Goal: Information Seeking & Learning: Find specific fact

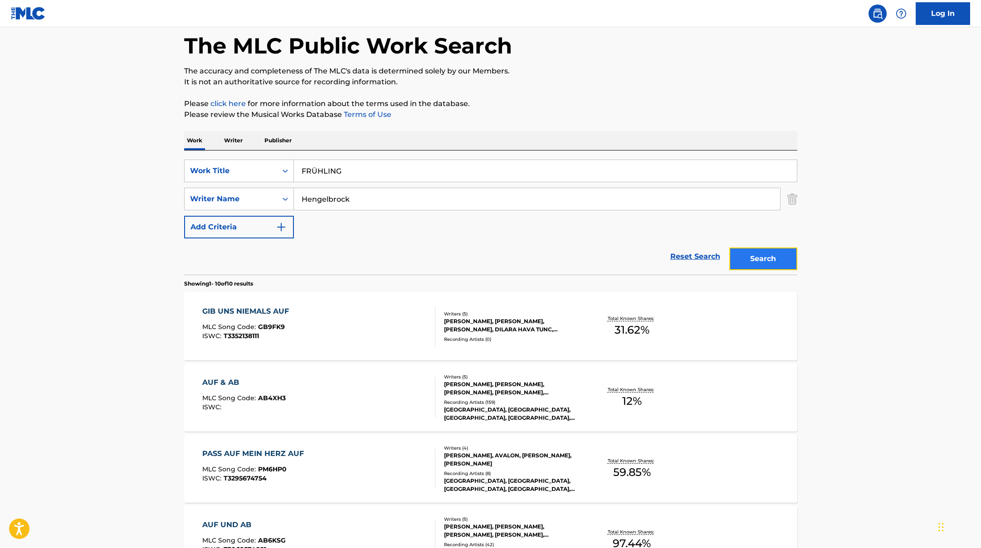
click at [756, 261] on button "Search" at bounding box center [763, 259] width 68 height 23
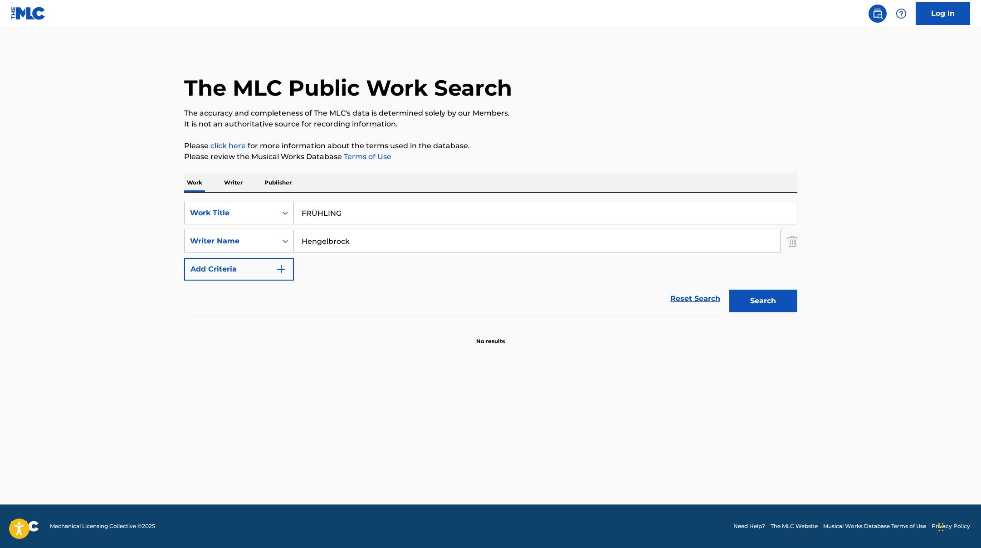
paste input "[URL][DOMAIN_NAME]"
drag, startPoint x: 343, startPoint y: 214, endPoint x: 740, endPoint y: 350, distance: 419.3
click at [734, 348] on main "The MLC Public Work Search The accuracy and completeness of The MLC's data is d…" at bounding box center [490, 265] width 981 height 477
drag, startPoint x: 524, startPoint y: 215, endPoint x: 256, endPoint y: 188, distance: 268.9
click at [255, 189] on div "Work Writer Publisher SearchWithCriteriae5e6fc62-f953-4a04-9ca4-3b5a85129ad1 Wo…" at bounding box center [490, 259] width 613 height 172
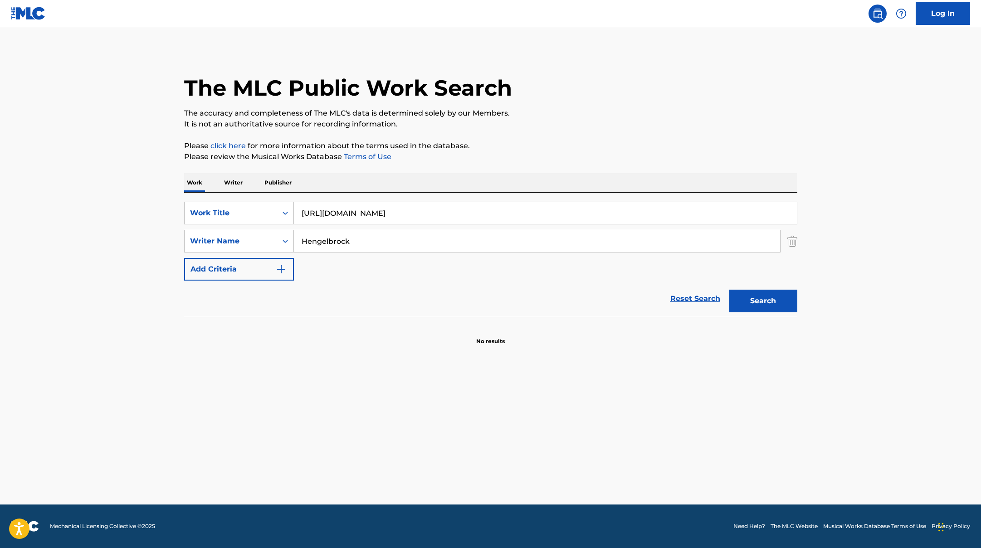
paste input "HALB PERFEKT"
type input "HALB PERFEKT"
click at [772, 297] on button "Search" at bounding box center [763, 301] width 68 height 23
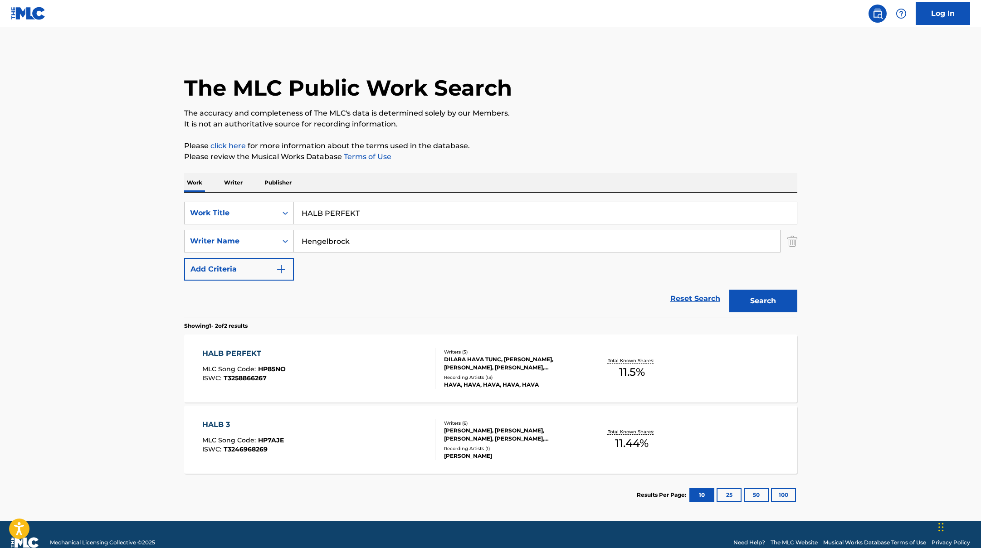
click at [359, 363] on div "HALB PERFEKT MLC Song Code : HP85NO ISWC : T3258866267" at bounding box center [318, 368] width 233 height 41
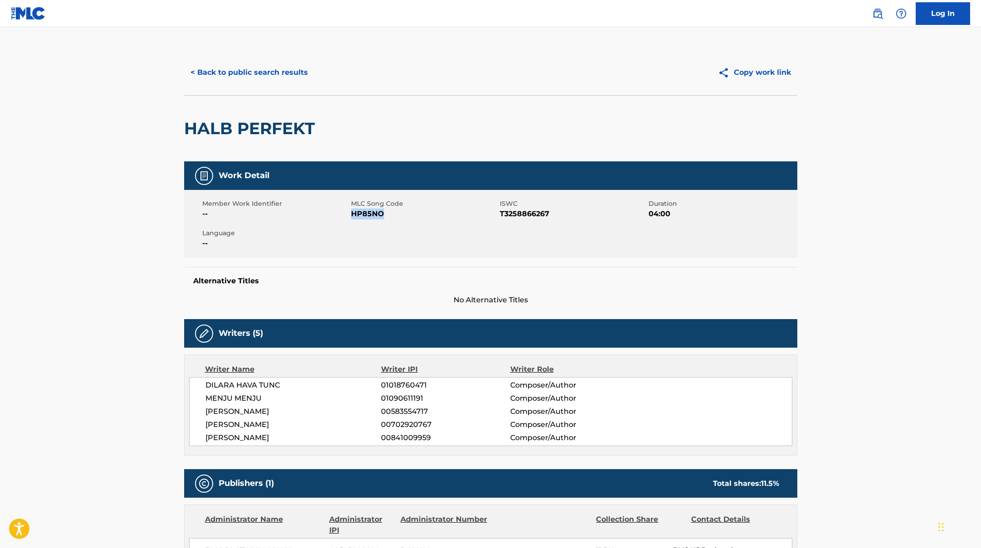
drag, startPoint x: 353, startPoint y: 211, endPoint x: 411, endPoint y: 219, distance: 58.9
click at [411, 219] on span "HP85NO" at bounding box center [424, 214] width 146 height 11
copy span "HP85NO"
click at [272, 67] on button "< Back to public search results" at bounding box center [249, 72] width 130 height 23
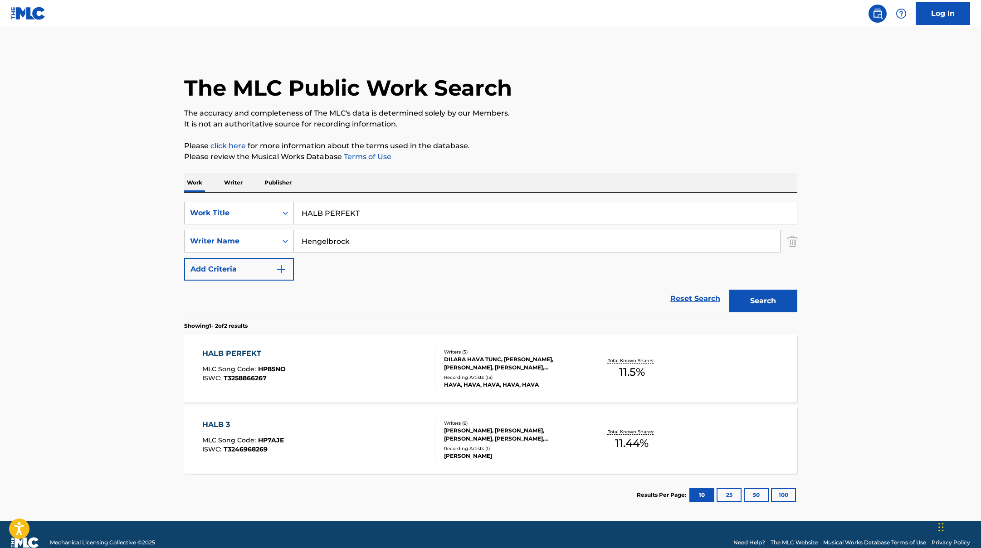
drag, startPoint x: 368, startPoint y: 216, endPoint x: 287, endPoint y: 196, distance: 82.6
click at [286, 196] on div "SearchWithCriteriae5e6fc62-f953-4a04-9ca4-3b5a85129ad1 Work Title HALB PERFEKT …" at bounding box center [490, 255] width 613 height 124
paste input "LASS DICH NICHT LOS"
type input "LASS DICH NICHT LOS"
click at [745, 306] on button "Search" at bounding box center [763, 301] width 68 height 23
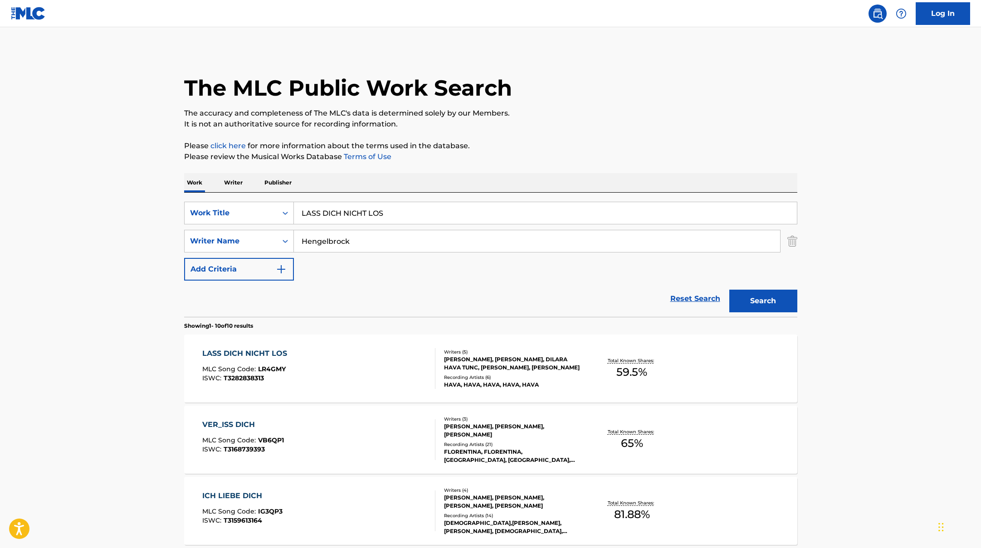
click at [378, 373] on div "LASS DICH NICHT LOS MLC Song Code : LR4GMY ISWC : T3282838313" at bounding box center [318, 368] width 233 height 41
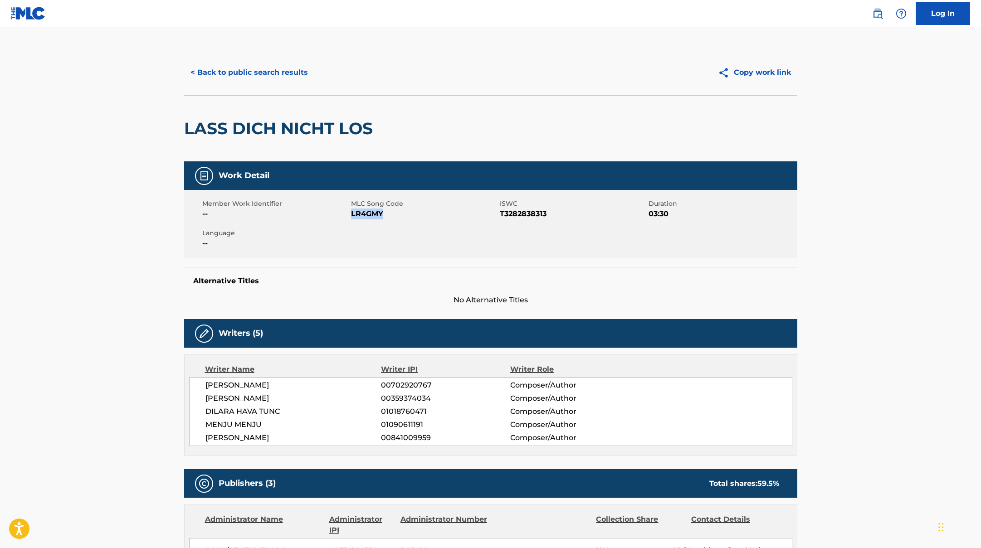
drag, startPoint x: 352, startPoint y: 214, endPoint x: 418, endPoint y: 221, distance: 66.1
click at [418, 221] on div "Member Work Identifier -- MLC Song Code LR4GMY ISWC T3282838313 Duration 03:30 …" at bounding box center [490, 224] width 613 height 68
copy span "LR4GMY"
click at [291, 67] on button "< Back to public search results" at bounding box center [249, 72] width 130 height 23
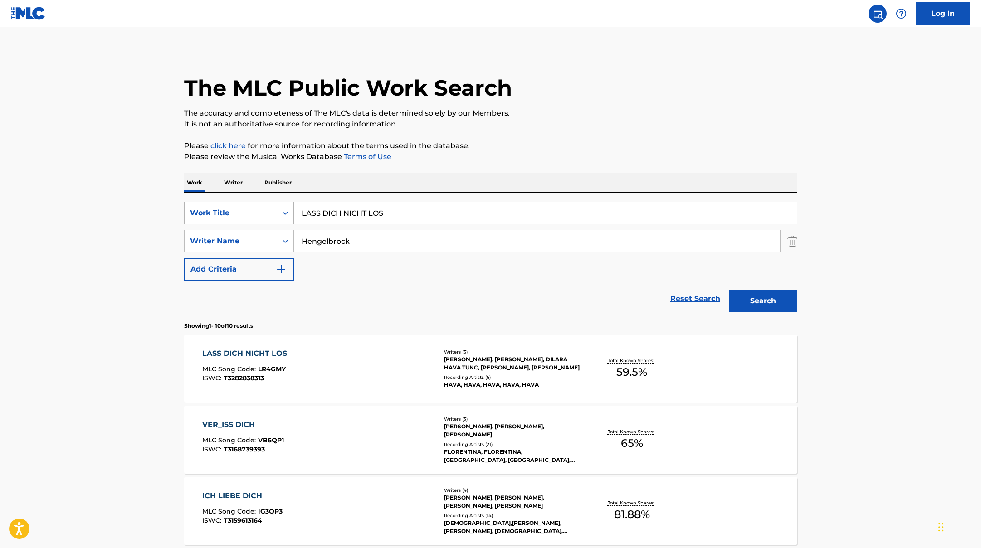
drag, startPoint x: 385, startPoint y: 215, endPoint x: 279, endPoint y: 204, distance: 106.7
click at [279, 204] on div "SearchWithCriteriae5e6fc62-f953-4a04-9ca4-3b5a85129ad1 Work Title LASS DICH NIC…" at bounding box center [490, 213] width 613 height 23
paste input "[PERSON_NAME]"
click at [774, 301] on button "Search" at bounding box center [763, 301] width 68 height 23
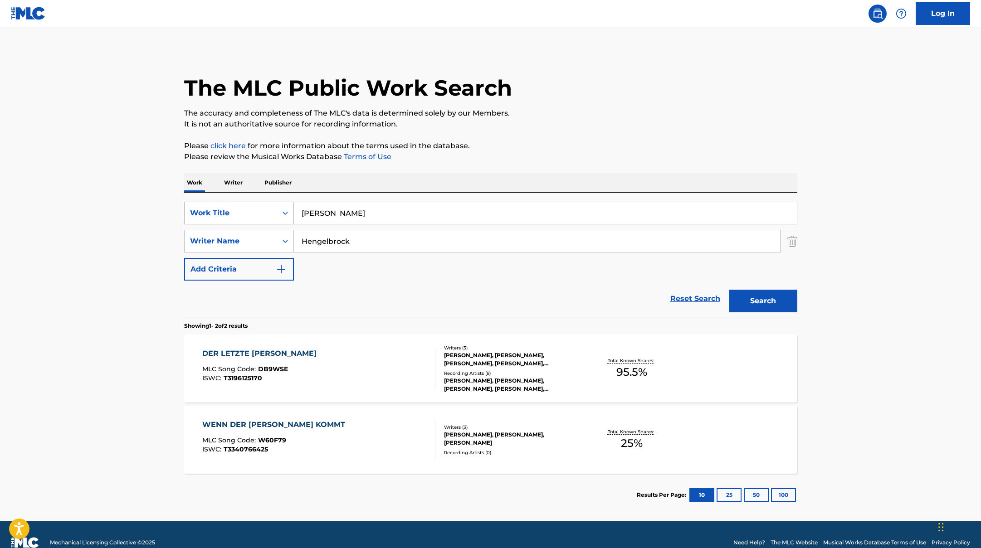
drag, startPoint x: 341, startPoint y: 213, endPoint x: 275, endPoint y: 204, distance: 67.1
click at [274, 204] on div "SearchWithCriteriae5e6fc62-f953-4a04-9ca4-3b5a85129ad1 Work Title [PERSON_NAME]" at bounding box center [490, 213] width 613 height 23
paste input "100001"
type input "100001"
click at [589, 170] on div "The MLC Public Work Search The accuracy and completeness of The MLC's data is d…" at bounding box center [490, 283] width 635 height 467
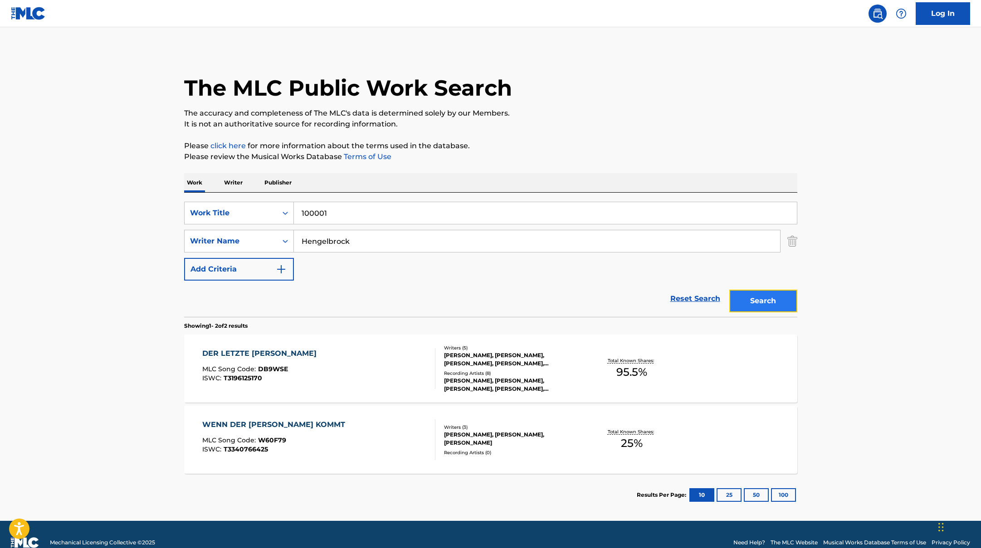
click at [768, 299] on button "Search" at bounding box center [763, 301] width 68 height 23
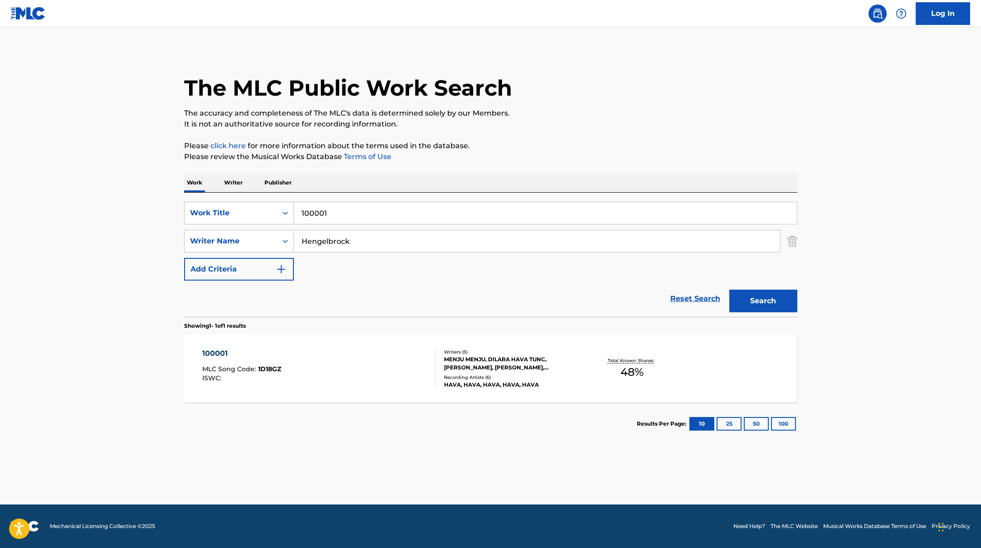
click at [337, 347] on div "100001 MLC Song Code : 1D18GZ ISWC : Writers ( 5 ) [PERSON_NAME], DILARA HAVA T…" at bounding box center [490, 369] width 613 height 68
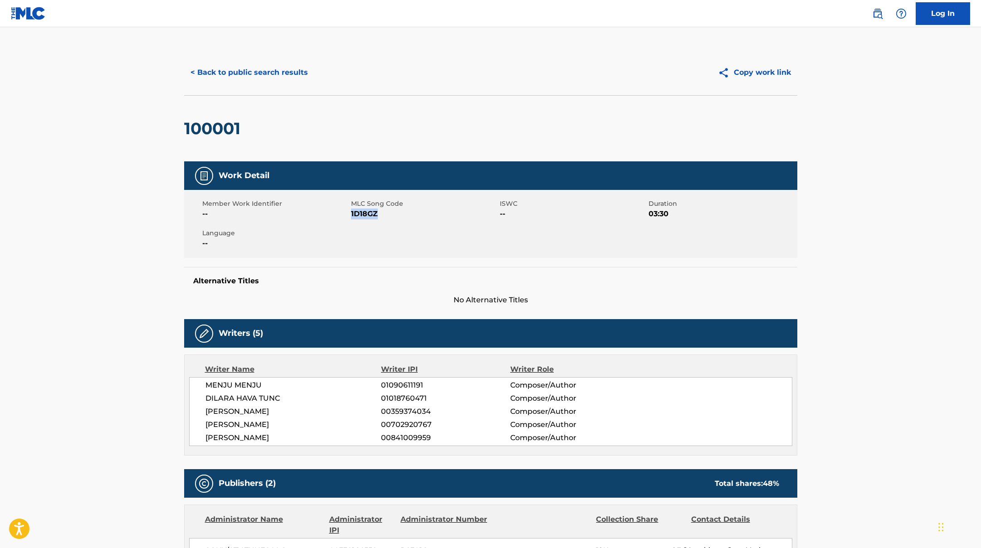
drag, startPoint x: 351, startPoint y: 215, endPoint x: 397, endPoint y: 221, distance: 46.2
click at [397, 221] on div "Member Work Identifier -- MLC Song Code 1D18GZ ISWC -- Duration 03:30 Language …" at bounding box center [490, 224] width 613 height 68
copy span "1D18GZ"
click at [282, 70] on button "< Back to public search results" at bounding box center [249, 72] width 130 height 23
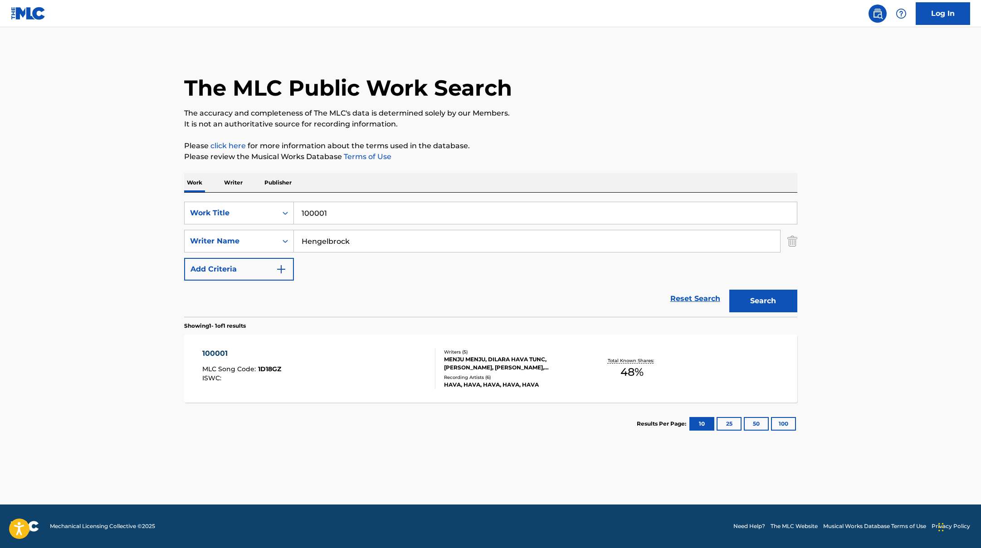
drag, startPoint x: 354, startPoint y: 218, endPoint x: 293, endPoint y: 199, distance: 63.4
click at [293, 199] on div "SearchWithCriteriae5e6fc62-f953-4a04-9ca4-3b5a85129ad1 Work Title 100001 Search…" at bounding box center [490, 255] width 613 height 124
paste input "[PERSON_NAME]"
click at [766, 301] on button "Search" at bounding box center [763, 301] width 68 height 23
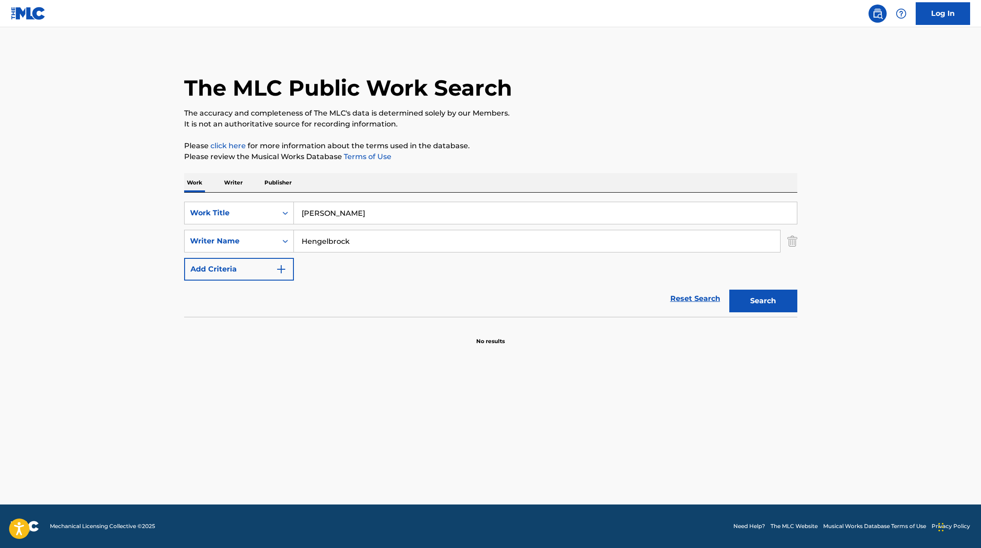
drag, startPoint x: 355, startPoint y: 212, endPoint x: 302, endPoint y: 191, distance: 58.0
click at [259, 201] on div "SearchWithCriteriae5e6fc62-f953-4a04-9ca4-3b5a85129ad1 Work Title [PERSON_NAME]…" at bounding box center [490, 255] width 613 height 124
paste input "[PERSON_NAME]"
click at [628, 170] on div "The MLC Public Work Search The accuracy and completeness of The MLC's data is d…" at bounding box center [490, 198] width 635 height 296
click at [777, 302] on button "Search" at bounding box center [763, 301] width 68 height 23
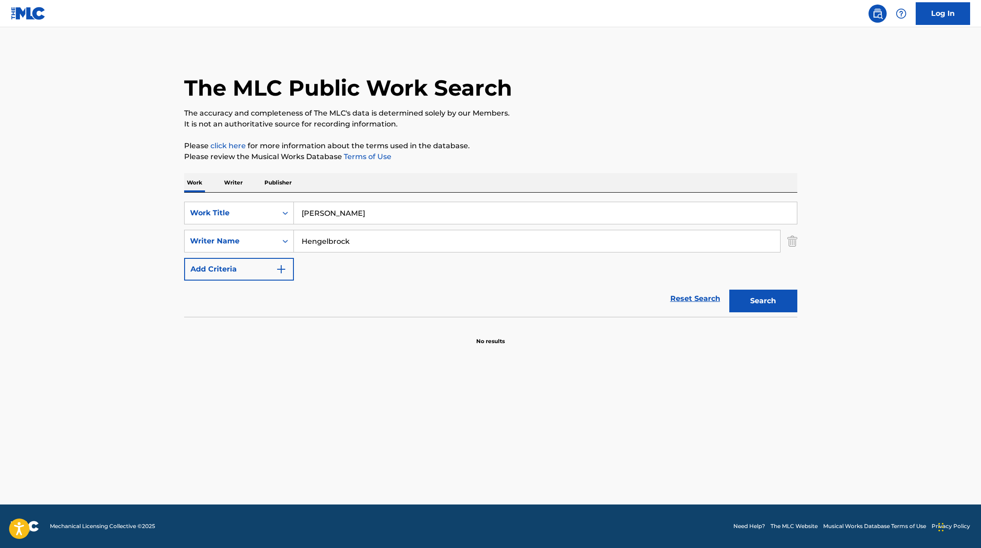
drag, startPoint x: 351, startPoint y: 212, endPoint x: 248, endPoint y: 196, distance: 104.5
click at [234, 198] on div "SearchWithCriteriae5e6fc62-f953-4a04-9ca4-3b5a85129ad1 Work Title [PERSON_NAME]…" at bounding box center [490, 255] width 613 height 124
paste input "LIEBE & [PERSON_NAME]"
click at [473, 183] on div "Work Writer Publisher" at bounding box center [490, 182] width 613 height 19
click at [760, 302] on button "Search" at bounding box center [763, 301] width 68 height 23
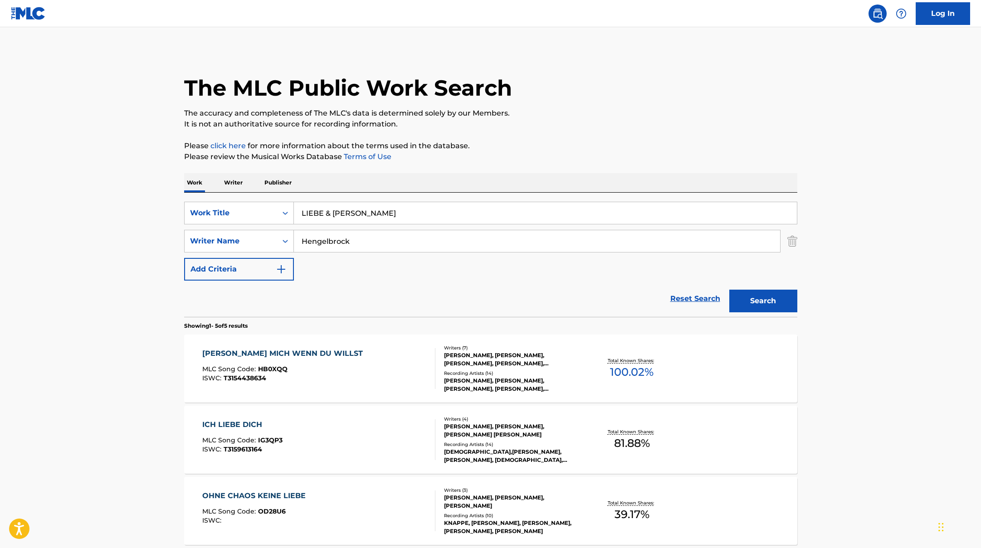
drag, startPoint x: 371, startPoint y: 211, endPoint x: 244, endPoint y: 193, distance: 128.6
click at [251, 193] on div "SearchWithCriteriae5e6fc62-f953-4a04-9ca4-3b5a85129ad1 Work Title LIEBE & [PERS…" at bounding box center [490, 255] width 613 height 124
paste input "ICH [PERSON_NAME] DICH"
type input "ICH [PERSON_NAME] DICH"
drag, startPoint x: 357, startPoint y: 245, endPoint x: 263, endPoint y: 221, distance: 97.3
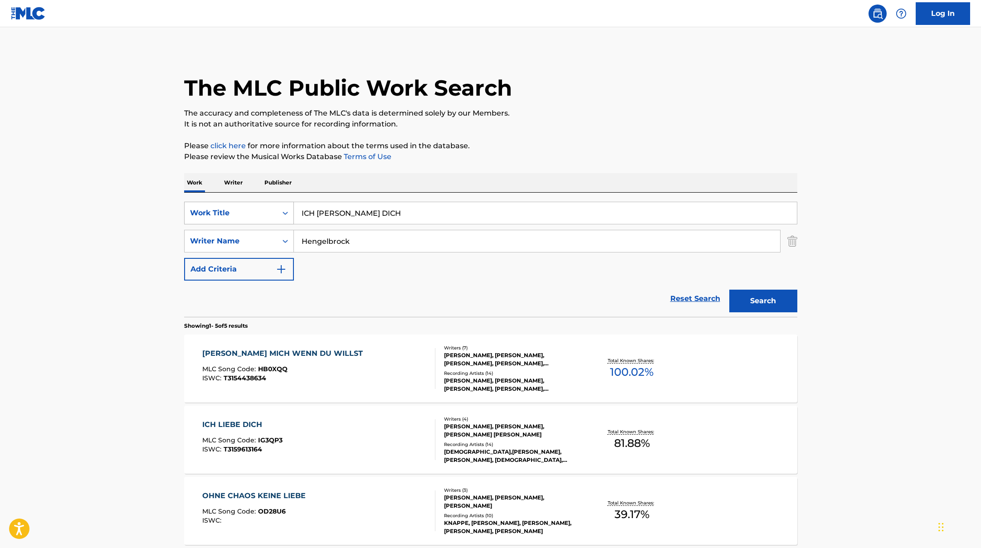
click at [263, 221] on div "SearchWithCriteriae5e6fc62-f953-4a04-9ca4-3b5a85129ad1 Work Title ICH [PERSON_N…" at bounding box center [490, 241] width 613 height 79
type input "[PERSON_NAME]"
click at [729, 290] on button "Search" at bounding box center [763, 301] width 68 height 23
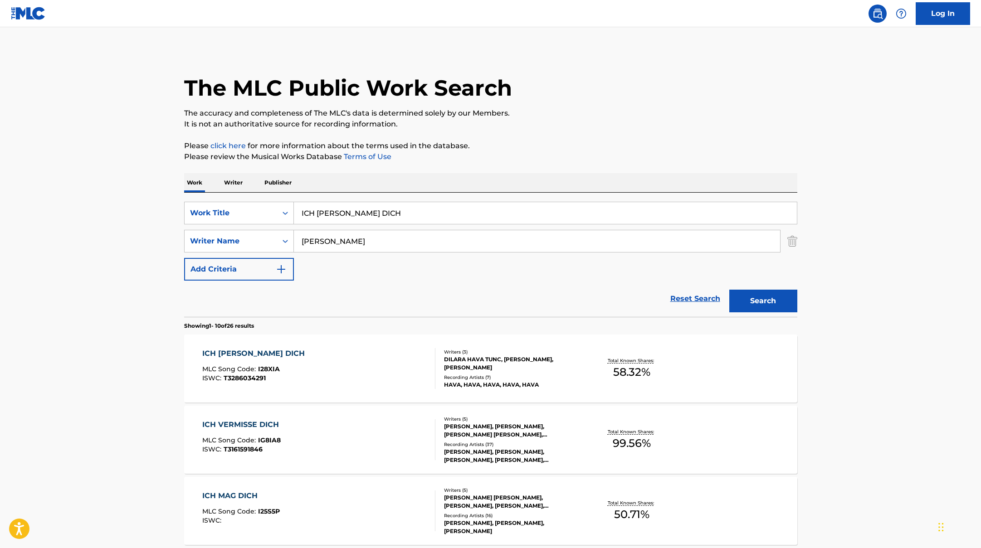
click at [381, 363] on div "ICH [PERSON_NAME] DICH MLC Song Code : I28XIA ISWC : T3286034291" at bounding box center [318, 368] width 233 height 41
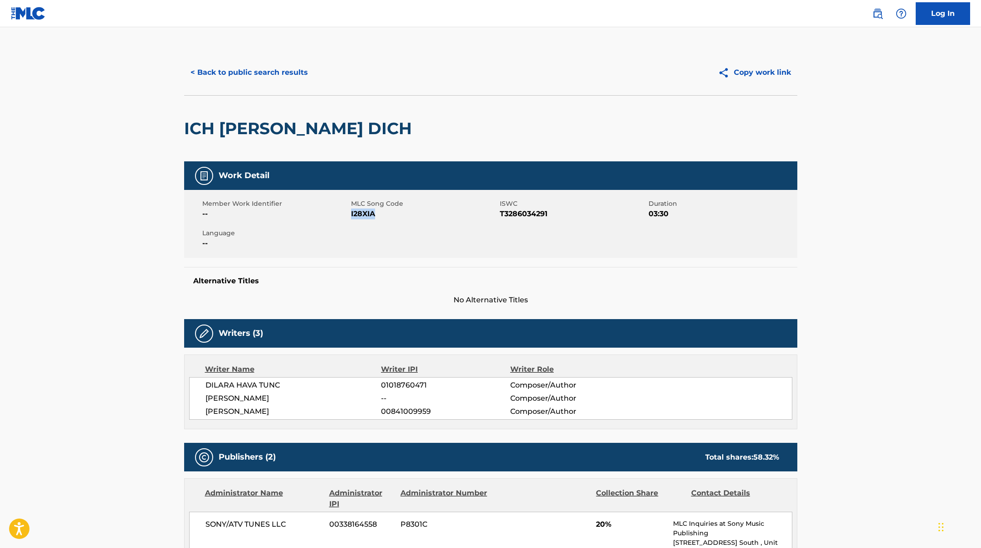
drag, startPoint x: 350, startPoint y: 213, endPoint x: 390, endPoint y: 219, distance: 39.8
click at [390, 219] on span "I28XIA" at bounding box center [424, 214] width 146 height 11
copy span "I28XIA"
click at [255, 71] on button "< Back to public search results" at bounding box center [249, 72] width 130 height 23
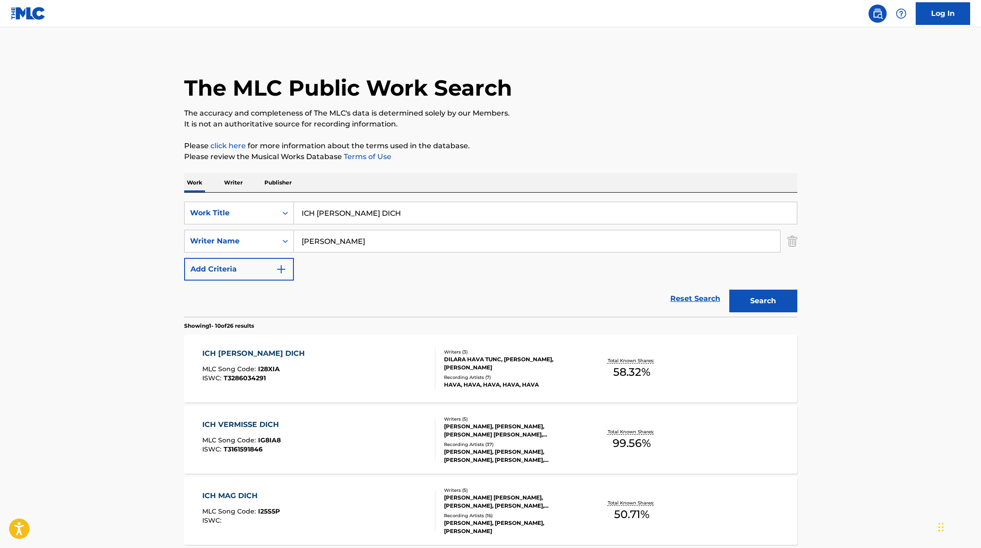
drag, startPoint x: 383, startPoint y: 218, endPoint x: 263, endPoint y: 200, distance: 120.5
click at [263, 200] on div "SearchWithCriteriae5e6fc62-f953-4a04-9ca4-3b5a85129ad1 Work Title ICH [PERSON_N…" at bounding box center [490, 255] width 613 height 124
paste input "TU NICHT SO"
type input "TU NICHT SO"
drag, startPoint x: 339, startPoint y: 244, endPoint x: 272, endPoint y: 220, distance: 70.4
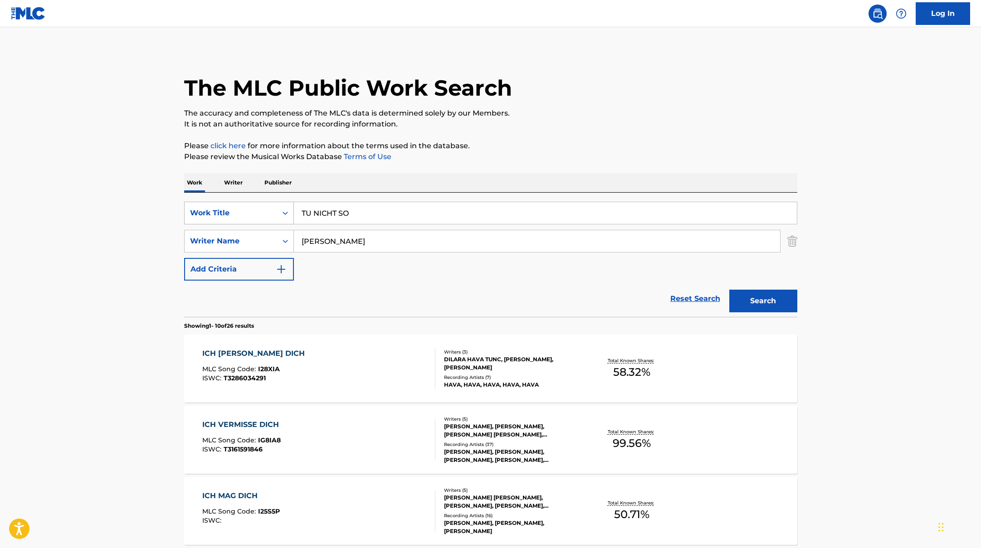
click at [275, 221] on div "SearchWithCriteriae5e6fc62-f953-4a04-9ca4-3b5a85129ad1 Work Title TU NICHT SO S…" at bounding box center [490, 241] width 613 height 79
type input "[PERSON_NAME]"
click at [729, 290] on button "Search" at bounding box center [763, 301] width 68 height 23
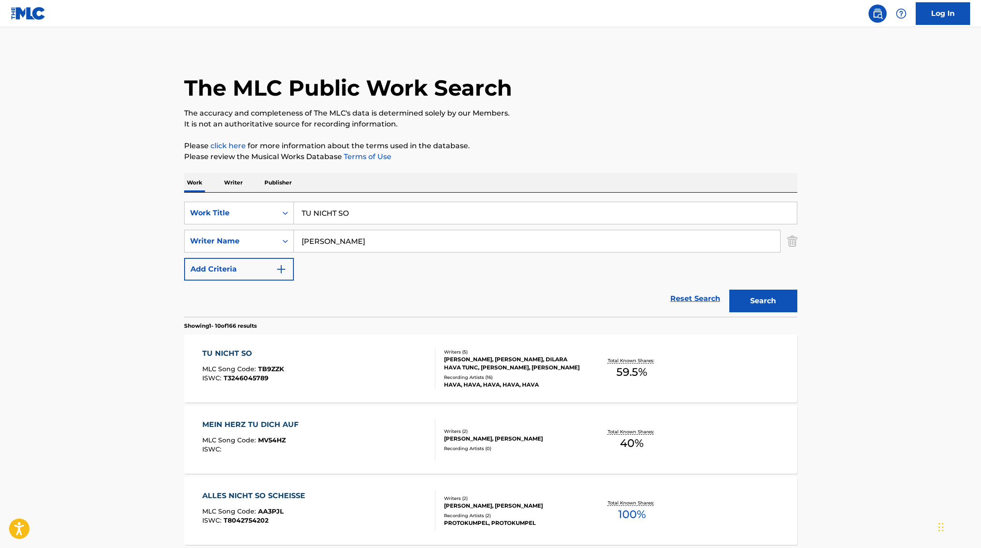
click at [329, 370] on div "TU NICHT SO MLC Song Code : TB9ZZK ISWC : T3246045789" at bounding box center [318, 368] width 233 height 41
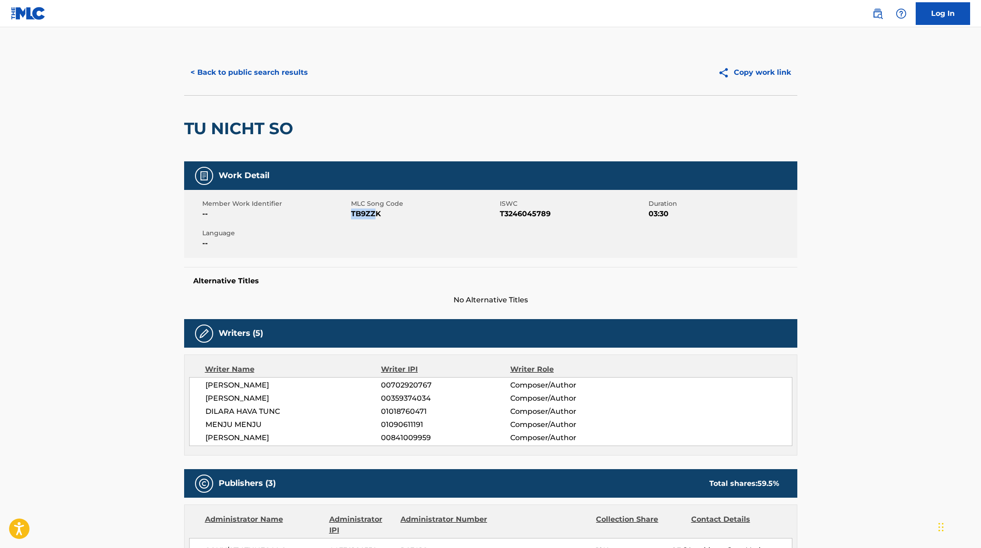
drag, startPoint x: 352, startPoint y: 214, endPoint x: 414, endPoint y: 221, distance: 62.5
click at [414, 221] on div "Member Work Identifier -- MLC Song Code TB9ZZK ISWC T3246045789 Duration 03:30 …" at bounding box center [490, 224] width 613 height 68
copy span "TB9ZZK"
click at [233, 76] on button "< Back to public search results" at bounding box center [249, 72] width 130 height 23
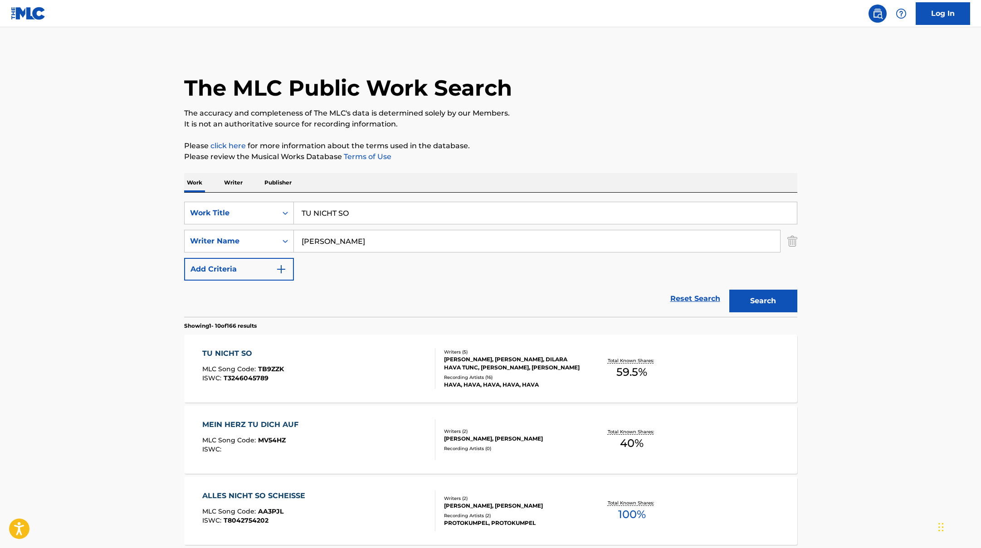
drag, startPoint x: 365, startPoint y: 216, endPoint x: 280, endPoint y: 193, distance: 88.8
click at [280, 193] on div "SearchWithCriteriae5e6fc62-f953-4a04-9ca4-3b5a85129ad1 Work Title TU NICHT SO S…" at bounding box center [490, 255] width 613 height 124
paste input "FÜR IMMER"
type input "FÜR IMMER"
drag, startPoint x: 331, startPoint y: 244, endPoint x: 263, endPoint y: 235, distance: 67.7
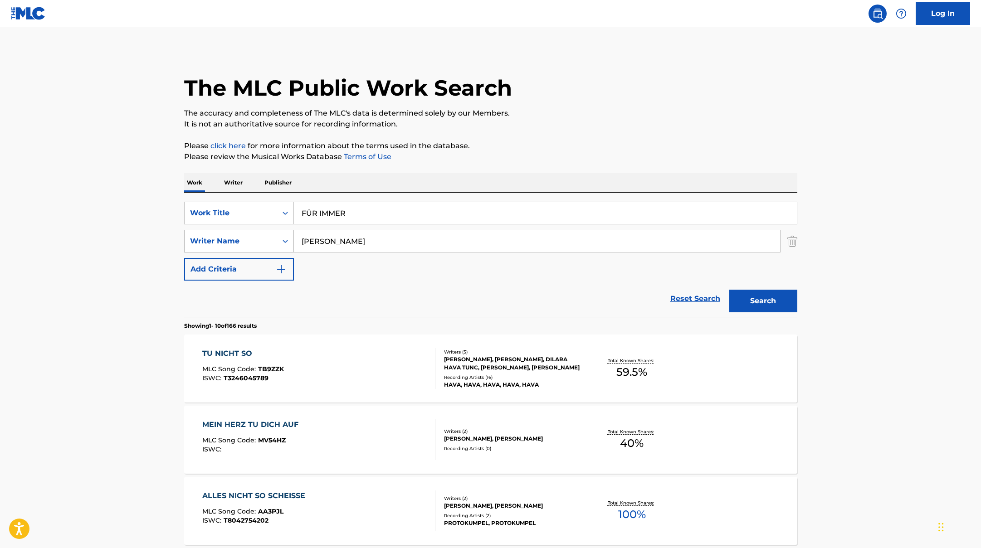
click at [273, 236] on div "SearchWithCriteriaae7803b0-41f8-45ee-bc0f-c7eca8b8510f Writer Name [PERSON_NAME]" at bounding box center [490, 241] width 613 height 23
paste input "[PERSON_NAME]"
type input "[PERSON_NAME]"
click at [748, 300] on button "Search" at bounding box center [763, 301] width 68 height 23
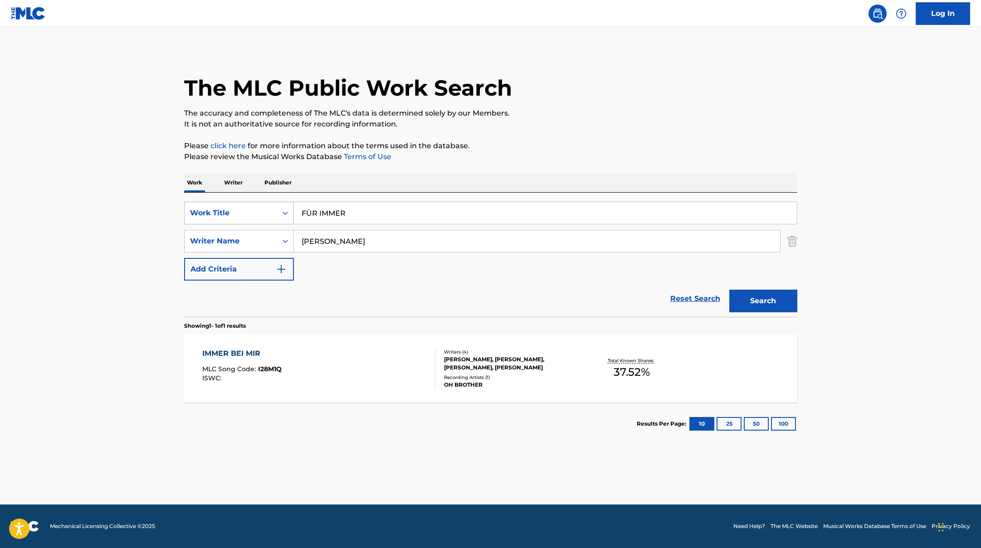
drag, startPoint x: 352, startPoint y: 214, endPoint x: 247, endPoint y: 208, distance: 105.4
click at [247, 208] on div "SearchWithCriteriae5e6fc62-f953-4a04-9ca4-3b5a85129ad1 Work Title FÜR IMMER" at bounding box center [490, 213] width 613 height 23
paste input "[PERSON_NAME]"
type input "WINTER"
click at [557, 153] on p "Please review the Musical Works Database Terms of Use" at bounding box center [490, 156] width 613 height 11
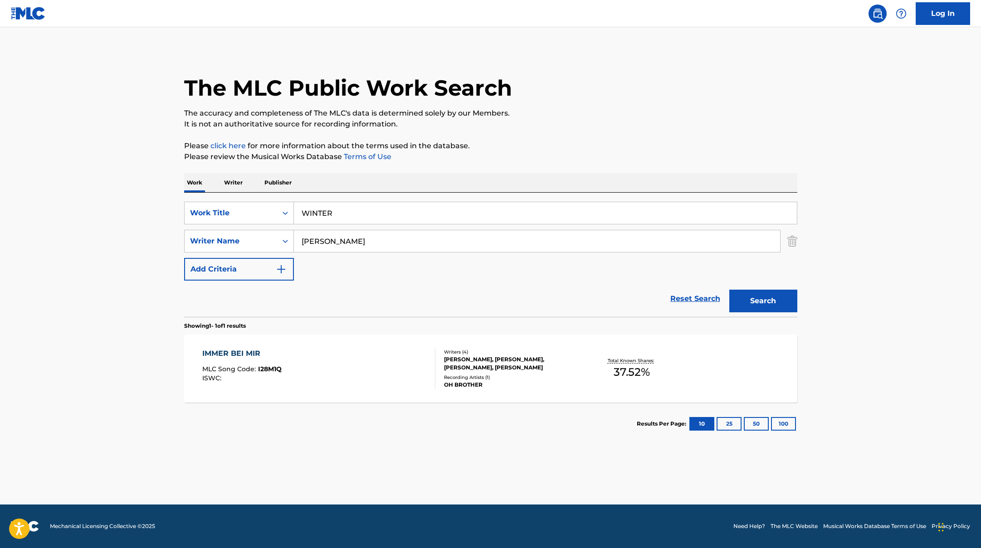
drag, startPoint x: 345, startPoint y: 239, endPoint x: 262, endPoint y: 229, distance: 83.6
click at [262, 229] on div "SearchWithCriteriae5e6fc62-f953-4a04-9ca4-3b5a85129ad1 Work Title WINTER Search…" at bounding box center [490, 241] width 613 height 79
paste input "[PERSON_NAME]"
type input "[PERSON_NAME]"
click at [778, 307] on button "Search" at bounding box center [763, 301] width 68 height 23
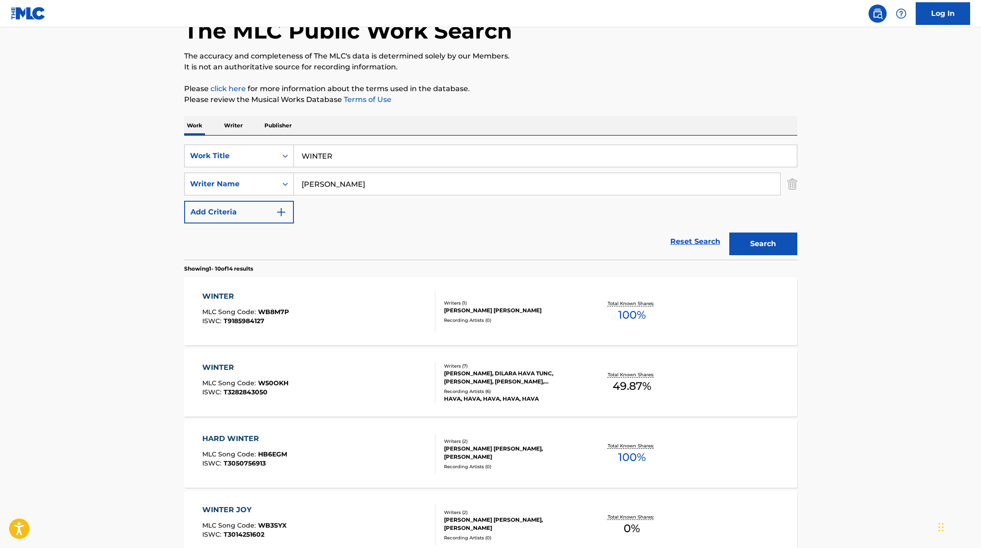
scroll to position [63, 0]
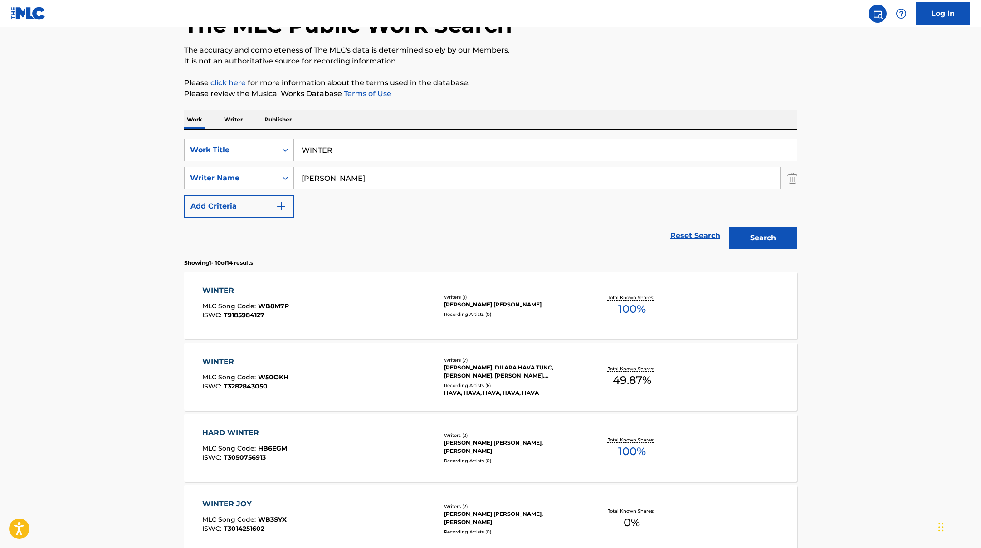
click at [362, 359] on div "WINTER MLC Song Code : W50OKH ISWC : T3282843050" at bounding box center [318, 376] width 233 height 41
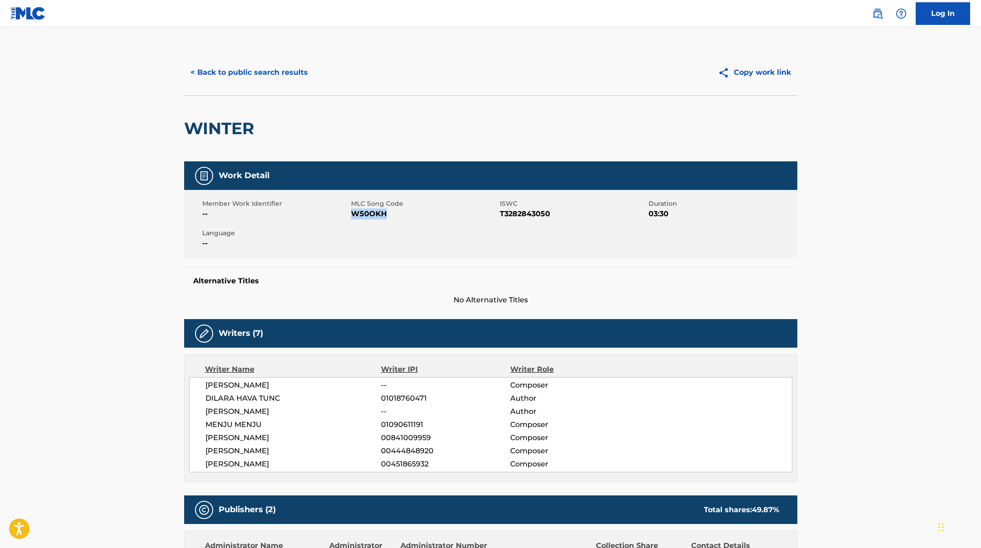
drag, startPoint x: 353, startPoint y: 214, endPoint x: 415, endPoint y: 224, distance: 62.9
click at [415, 224] on div "Member Work Identifier -- MLC Song Code W50OKH ISWC T3282843050 Duration 03:30 …" at bounding box center [490, 224] width 613 height 68
copy span "W50OKH"
click at [232, 66] on button "< Back to public search results" at bounding box center [249, 72] width 130 height 23
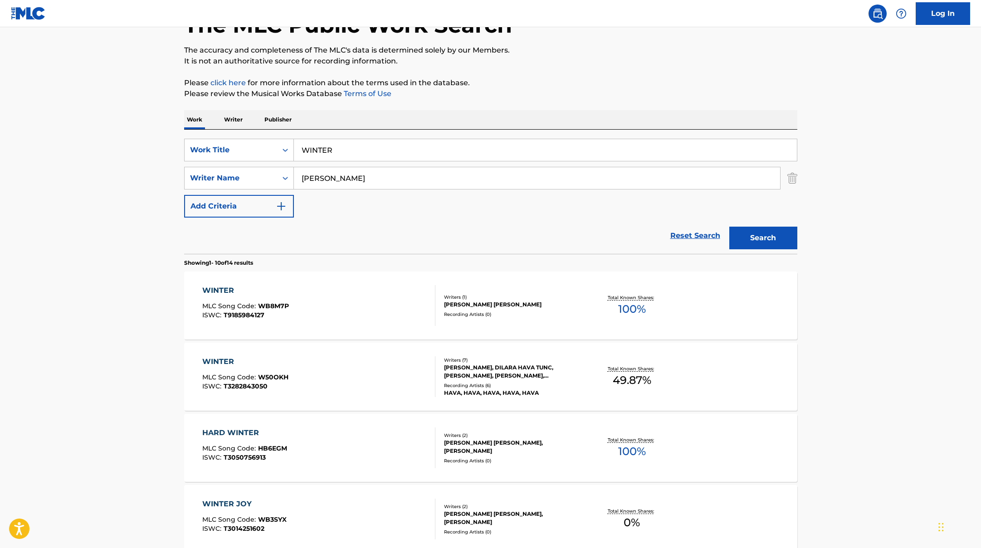
drag, startPoint x: 346, startPoint y: 153, endPoint x: 283, endPoint y: 138, distance: 64.9
click at [283, 138] on div "SearchWithCriteriae5e6fc62-f953-4a04-9ca4-3b5a85129ad1 Work Title WINTER Search…" at bounding box center [490, 192] width 613 height 124
paste input "ES WAR IMMER SO"
type input "ES WAR IMMER SO"
click at [754, 238] on button "Search" at bounding box center [763, 238] width 68 height 23
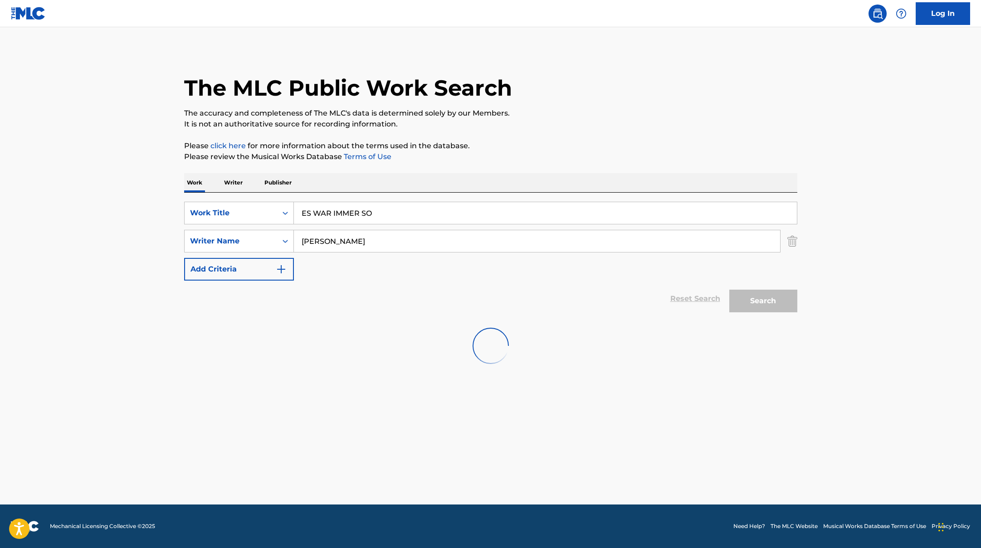
scroll to position [0, 0]
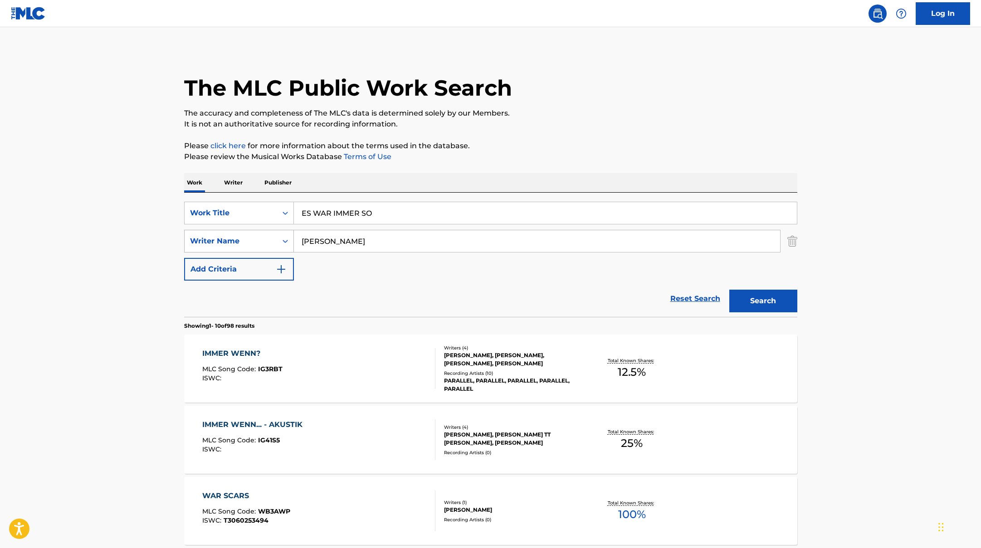
drag, startPoint x: 338, startPoint y: 240, endPoint x: 291, endPoint y: 233, distance: 47.8
click at [291, 233] on div "SearchWithCriteriaae7803b0-41f8-45ee-bc0f-c7eca8b8510f Writer Name [PERSON_NAME]" at bounding box center [490, 241] width 613 height 23
paste input "[PERSON_NAME]"
type input "[PERSON_NAME]"
click at [759, 301] on button "Search" at bounding box center [763, 301] width 68 height 23
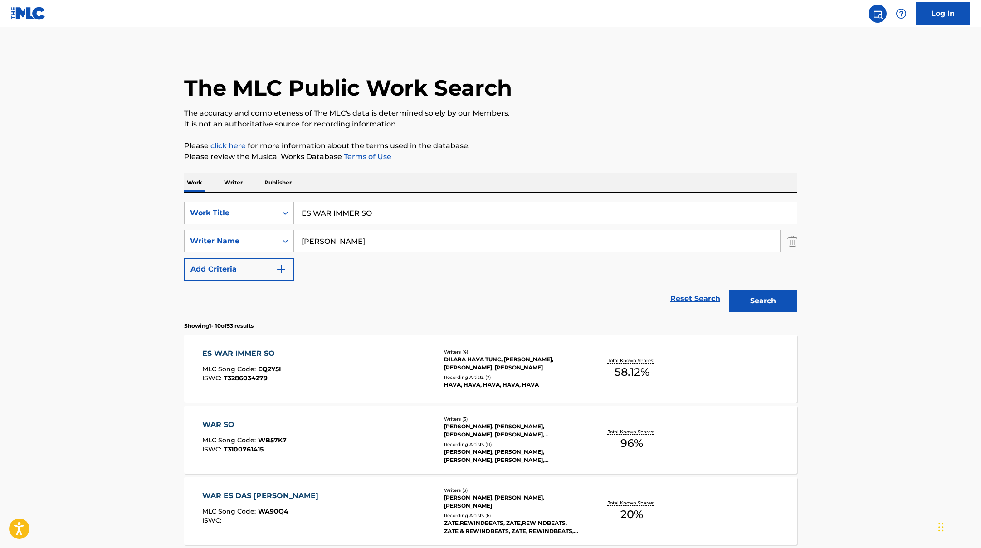
click at [375, 368] on div "ES WAR IMMER SO MLC Song Code : EQ2Y5I ISWC : T3286034279" at bounding box center [318, 368] width 233 height 41
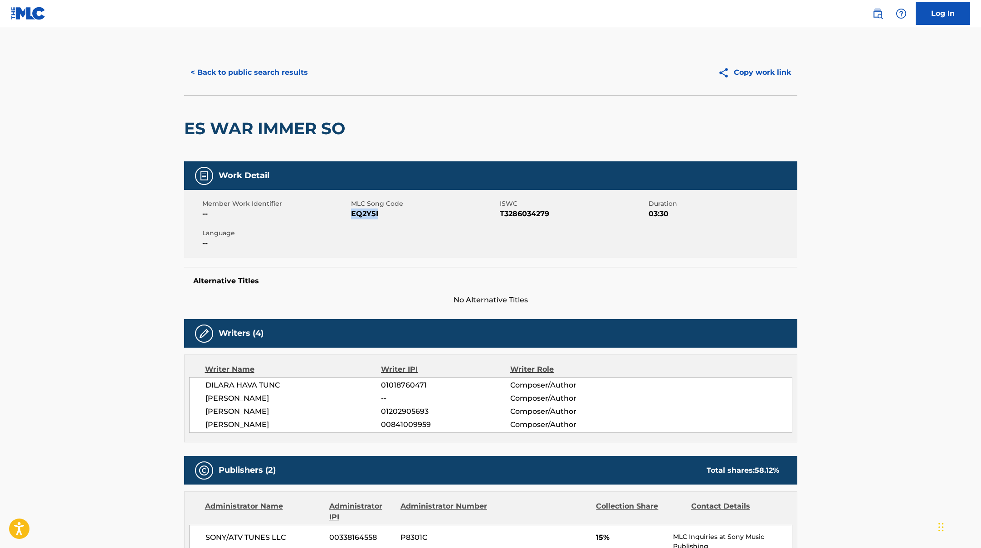
drag, startPoint x: 351, startPoint y: 214, endPoint x: 410, endPoint y: 216, distance: 58.5
click at [410, 216] on span "EQ2Y5I" at bounding box center [424, 214] width 146 height 11
copy span "EQ2Y5I"
click at [275, 80] on button "< Back to public search results" at bounding box center [249, 72] width 130 height 23
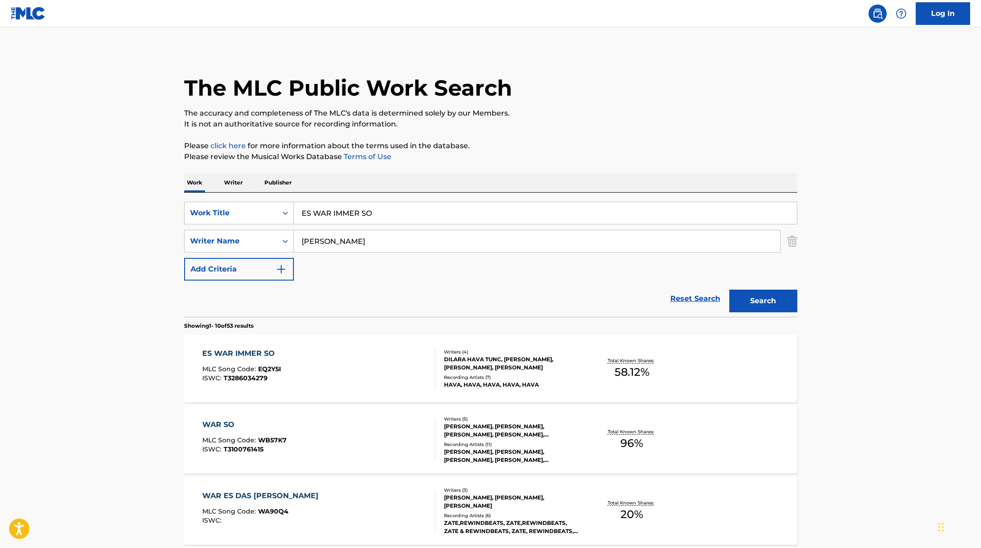
drag, startPoint x: 378, startPoint y: 215, endPoint x: 289, endPoint y: 198, distance: 90.6
click at [291, 199] on div "SearchWithCriteriae5e6fc62-f953-4a04-9ca4-3b5a85129ad1 Work Title ES WAR IMMER …" at bounding box center [490, 255] width 613 height 124
paste input "IN LEBEN LANG"
type input "EIN LEBEN LANG"
paste input "Lange"
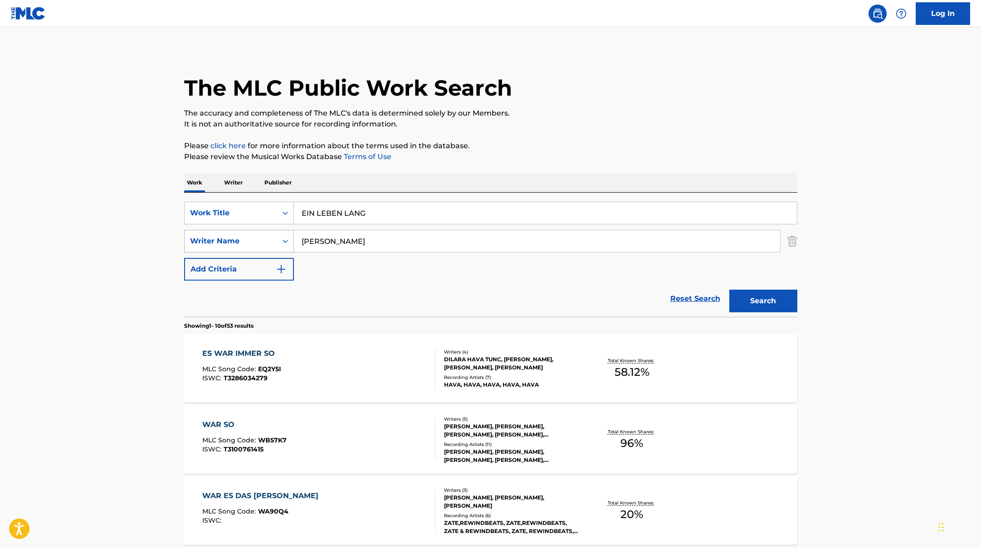
drag, startPoint x: 374, startPoint y: 241, endPoint x: 263, endPoint y: 231, distance: 111.9
click at [263, 231] on div "SearchWithCriteriaae7803b0-41f8-45ee-bc0f-c7eca8b8510f Writer Name [PERSON_NAME]" at bounding box center [490, 241] width 613 height 23
type input "Lange"
click at [763, 301] on button "Search" at bounding box center [763, 301] width 68 height 23
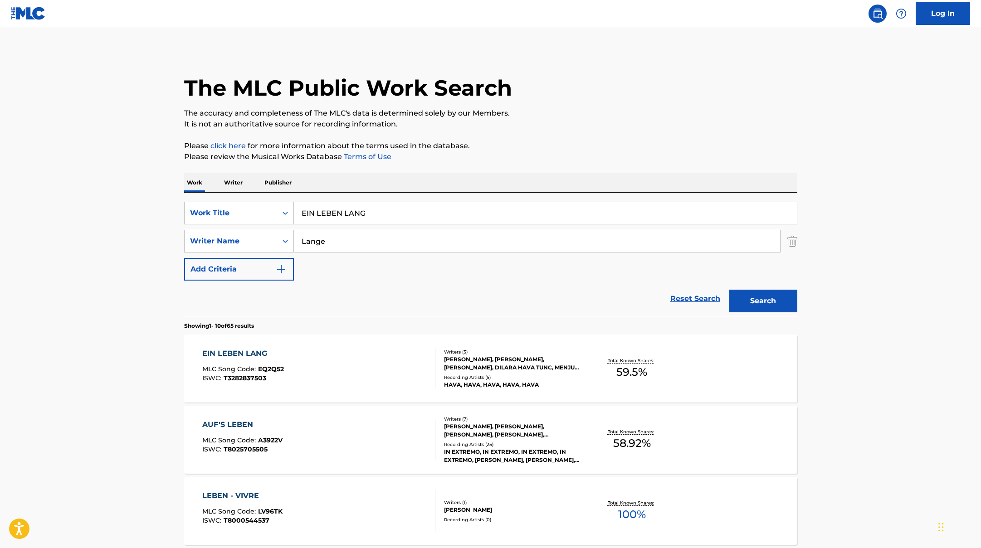
click at [381, 372] on div "EIN LEBEN LANG MLC Song Code : EQ2Q52 ISWC : T3282837503" at bounding box center [318, 368] width 233 height 41
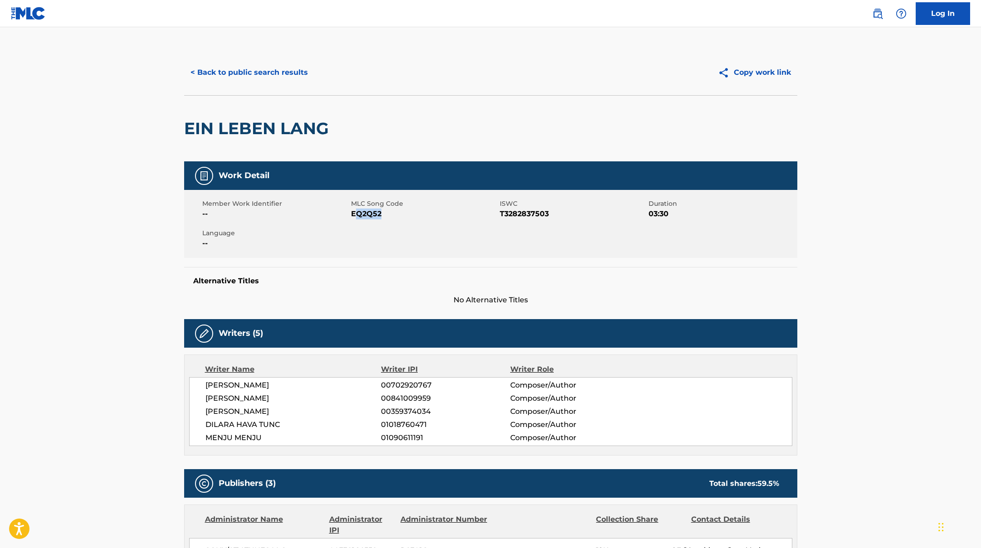
drag, startPoint x: 353, startPoint y: 214, endPoint x: 421, endPoint y: 217, distance: 68.1
click at [421, 217] on span "EQ2Q52" at bounding box center [424, 214] width 146 height 11
drag, startPoint x: 353, startPoint y: 213, endPoint x: 409, endPoint y: 215, distance: 56.3
click at [409, 215] on span "EQ2Q52" at bounding box center [424, 214] width 146 height 11
copy span "EQ2Q52"
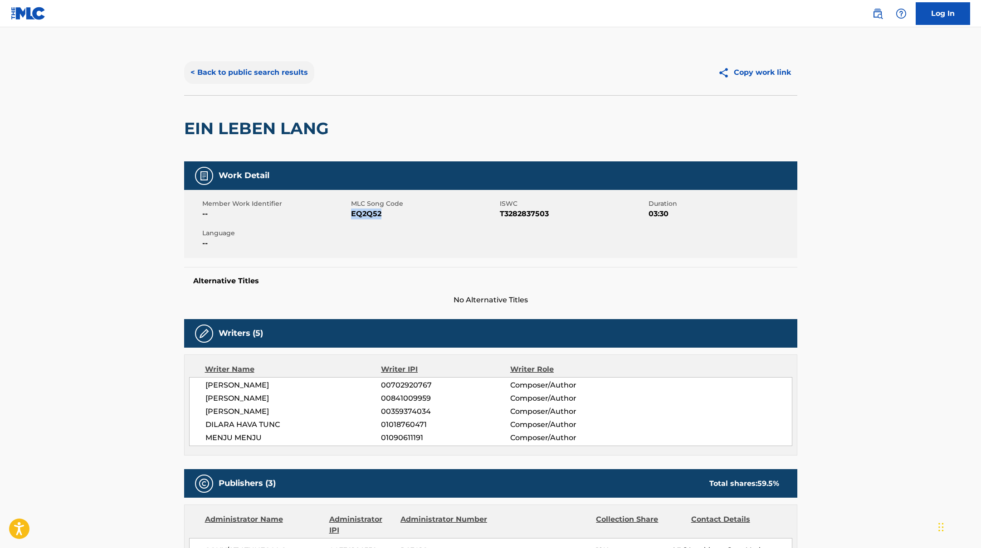
click at [248, 68] on button "< Back to public search results" at bounding box center [249, 72] width 130 height 23
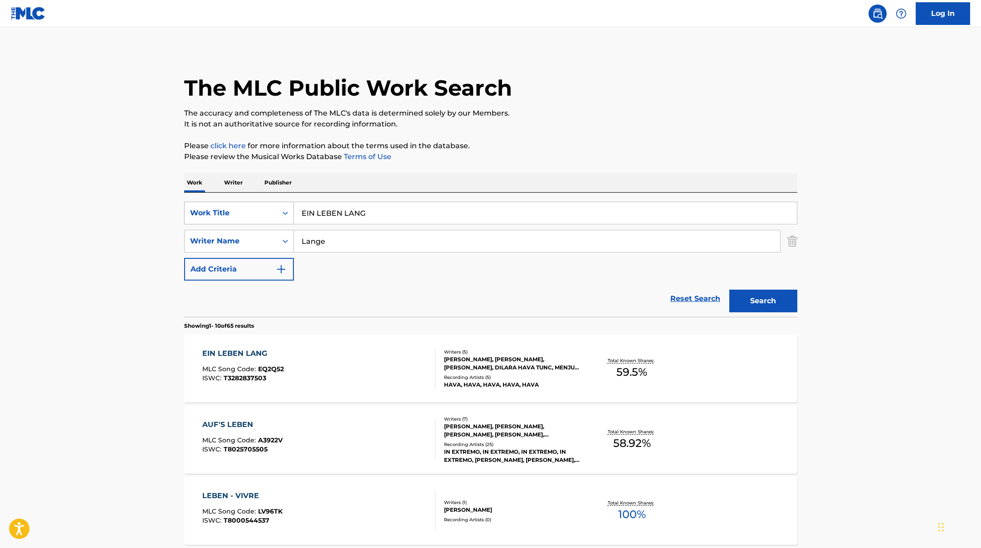
drag, startPoint x: 375, startPoint y: 220, endPoint x: 289, endPoint y: 201, distance: 87.7
click at [289, 202] on div "SearchWithCriteriae5e6fc62-f953-4a04-9ca4-3b5a85129ad1 Work Title EIN LEBEN LANG" at bounding box center [490, 213] width 613 height 23
paste input "GOODBYE"
type input "GOODBYE"
click at [580, 118] on p "The accuracy and completeness of The MLC's data is determined solely by our Mem…" at bounding box center [490, 113] width 613 height 11
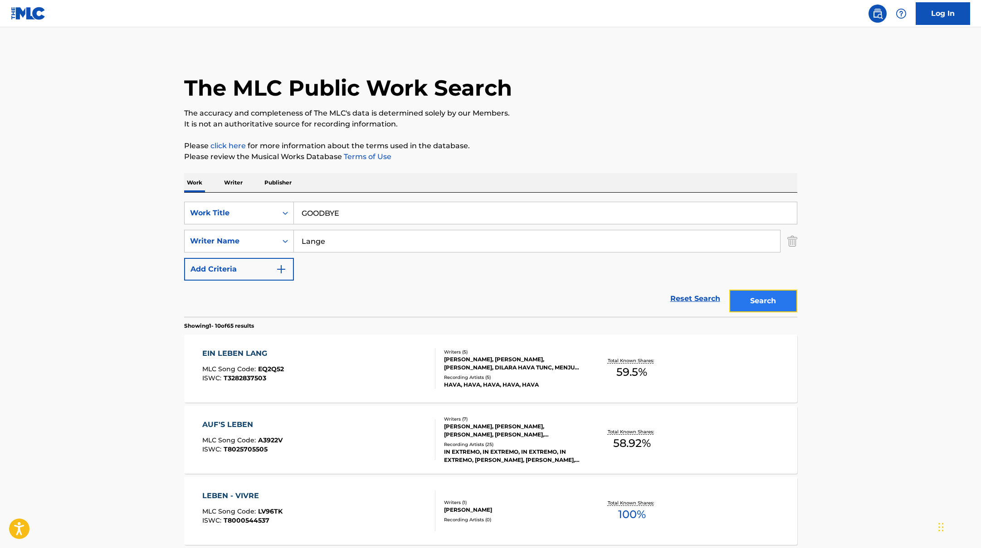
click at [751, 302] on button "Search" at bounding box center [763, 301] width 68 height 23
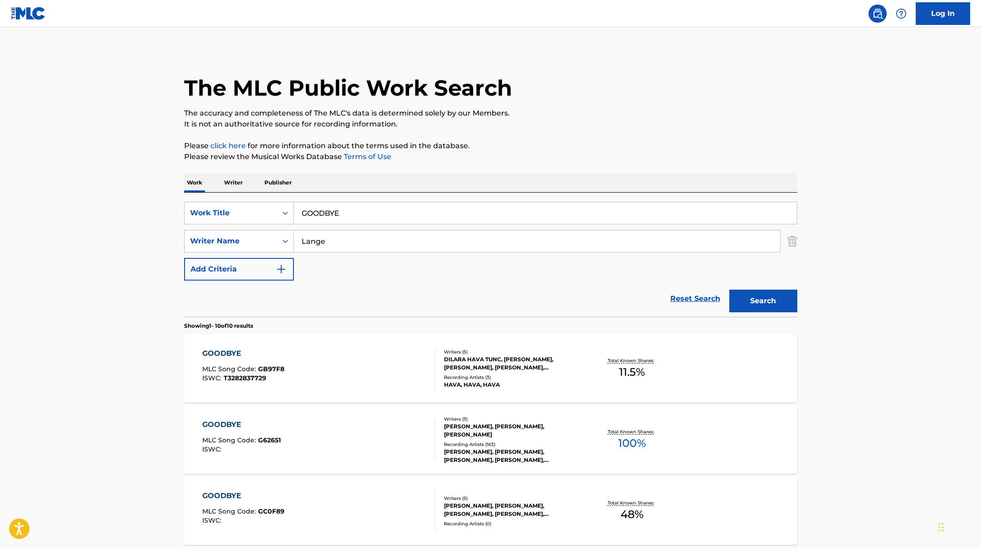
click at [376, 340] on div "GOODBYE MLC Song Code : GB97F8 ISWC : T3282837729 Writers ( 5 ) [PERSON_NAME], …" at bounding box center [490, 369] width 613 height 68
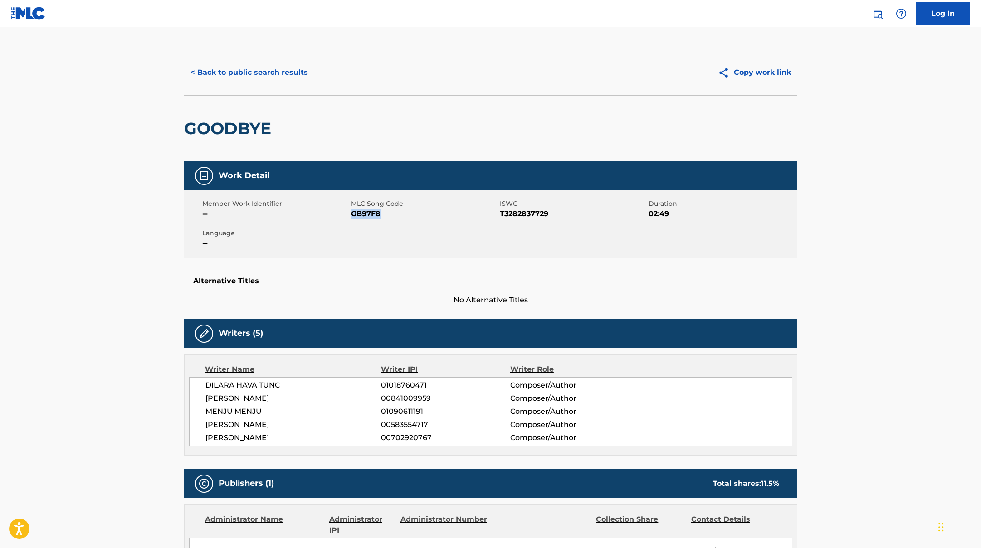
drag, startPoint x: 353, startPoint y: 214, endPoint x: 410, endPoint y: 217, distance: 57.2
click at [410, 217] on span "GB97F8" at bounding box center [424, 214] width 146 height 11
copy span "GB97F8"
click at [237, 73] on button "< Back to public search results" at bounding box center [249, 72] width 130 height 23
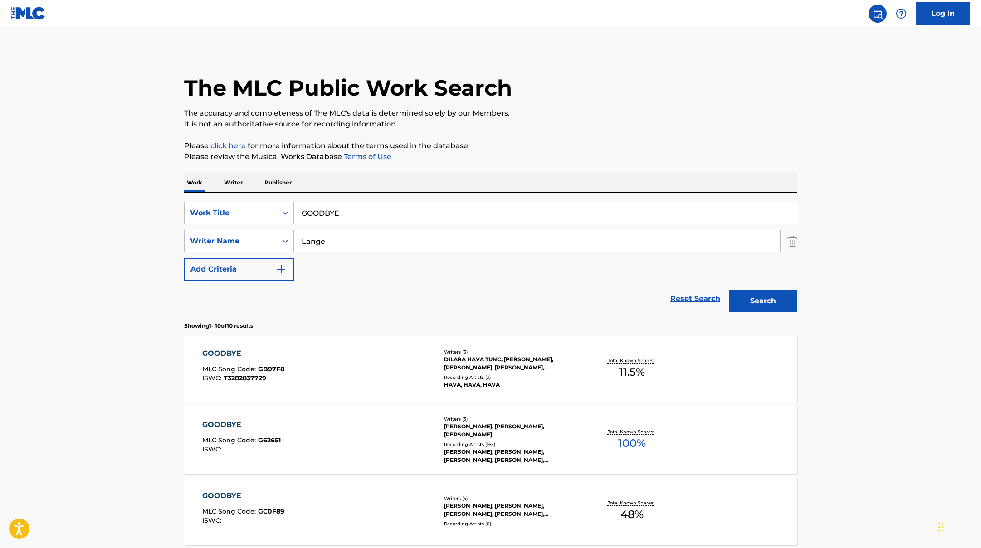
drag, startPoint x: 343, startPoint y: 214, endPoint x: 262, endPoint y: 197, distance: 83.0
click at [262, 197] on div "SearchWithCriteriae5e6fc62-f953-4a04-9ca4-3b5a85129ad1 Work Title GOODBYE Searc…" at bounding box center [490, 255] width 613 height 124
paste input "eboren um zu leben"
type input "Geboren um zu leben"
drag, startPoint x: 333, startPoint y: 243, endPoint x: 264, endPoint y: 229, distance: 70.2
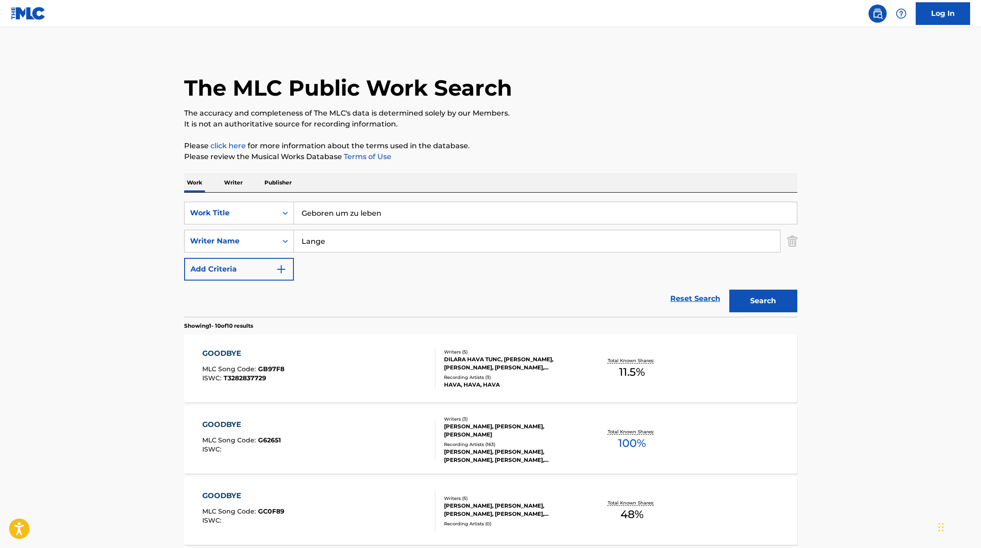
click at [264, 230] on div "SearchWithCriteriaae7803b0-41f8-45ee-bc0f-c7eca8b8510f Writer Name [PERSON_NAME]" at bounding box center [490, 241] width 613 height 23
click at [729, 290] on button "Search" at bounding box center [763, 301] width 68 height 23
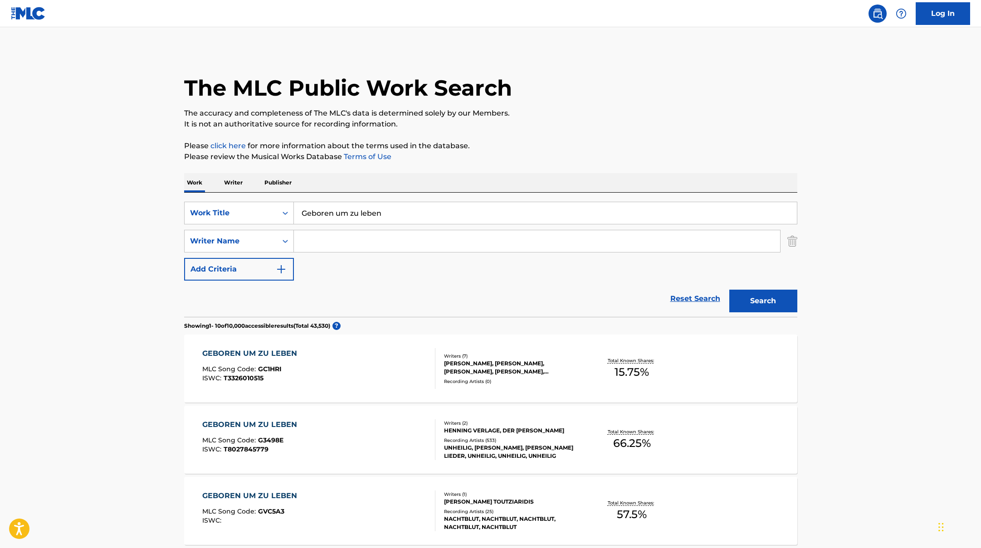
paste input "[PERSON_NAME],"
type input "[PERSON_NAME],"
click at [777, 295] on button "Search" at bounding box center [763, 301] width 68 height 23
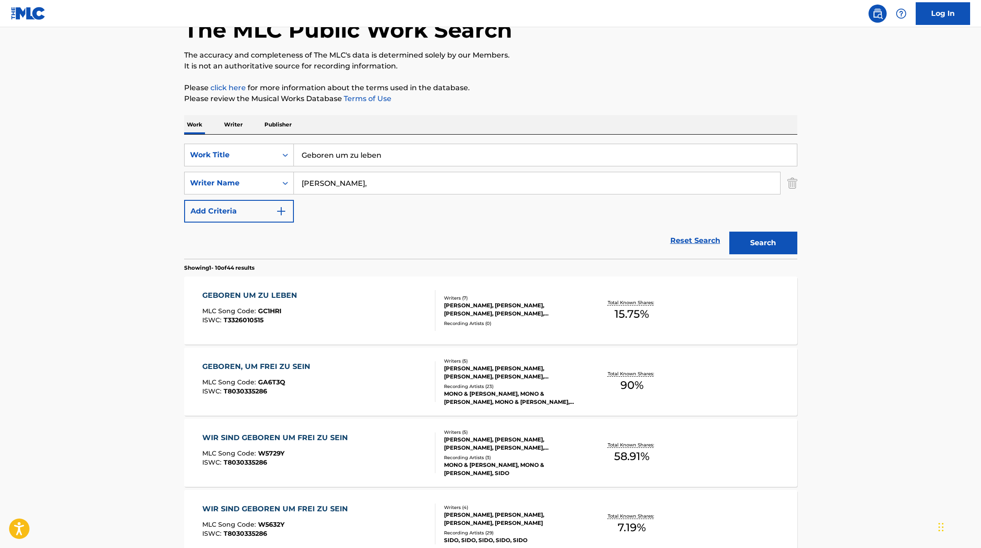
scroll to position [73, 0]
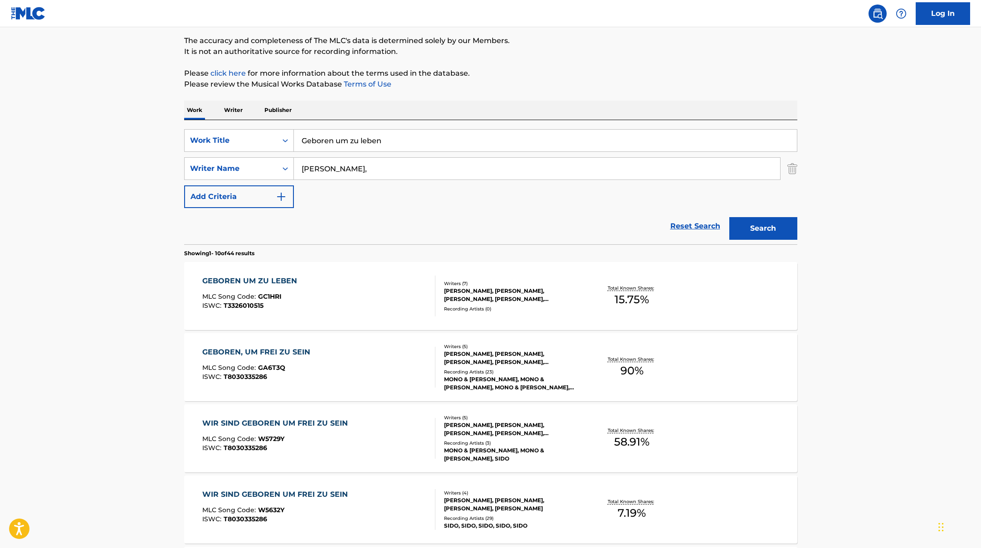
click at [350, 295] on div "GEBOREN UM ZU LEBEN MLC Song Code : GC1HRI ISWC : T3326010515" at bounding box center [318, 296] width 233 height 41
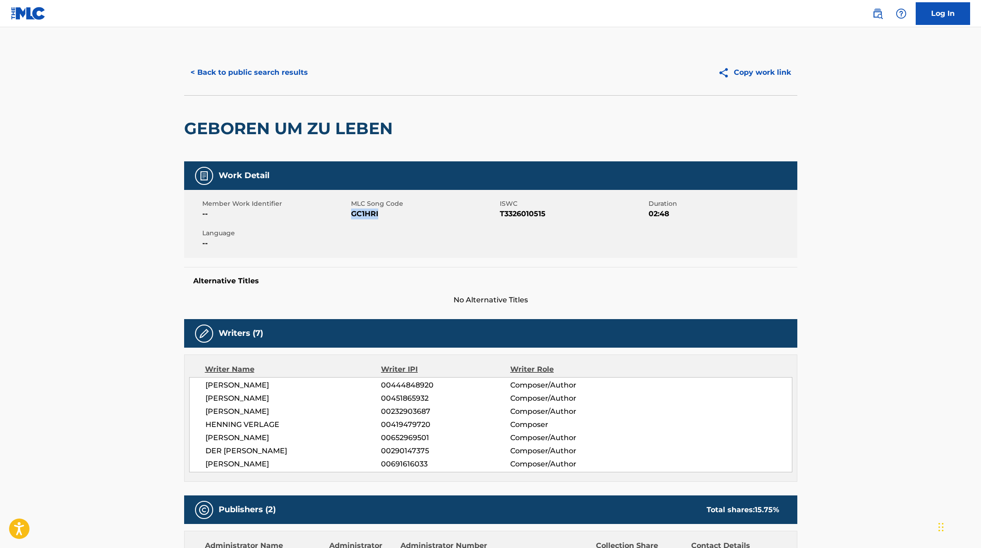
drag, startPoint x: 351, startPoint y: 214, endPoint x: 403, endPoint y: 217, distance: 52.2
click at [403, 217] on span "GC1HRI" at bounding box center [424, 214] width 146 height 11
copy span "GC1HRI"
click at [271, 76] on button "< Back to public search results" at bounding box center [249, 72] width 130 height 23
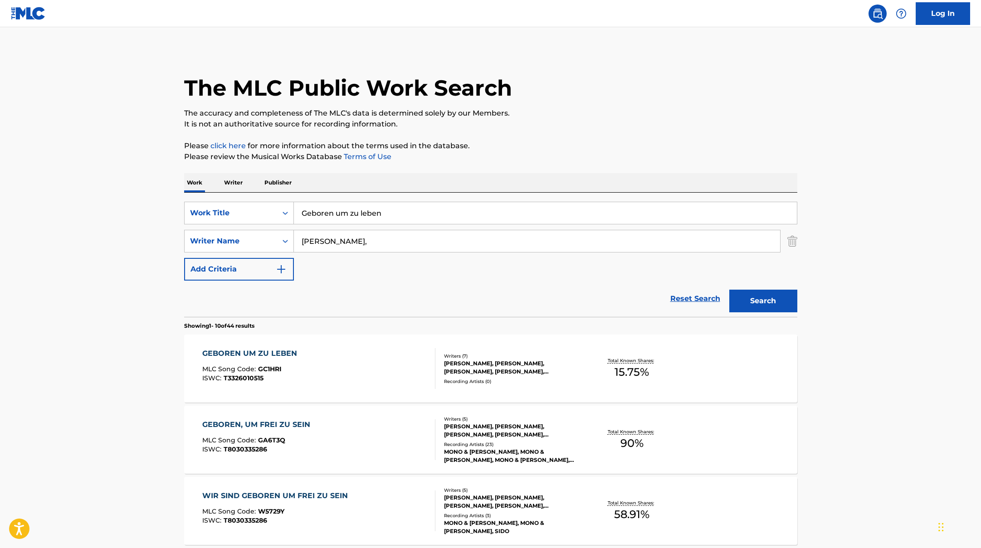
scroll to position [73, 0]
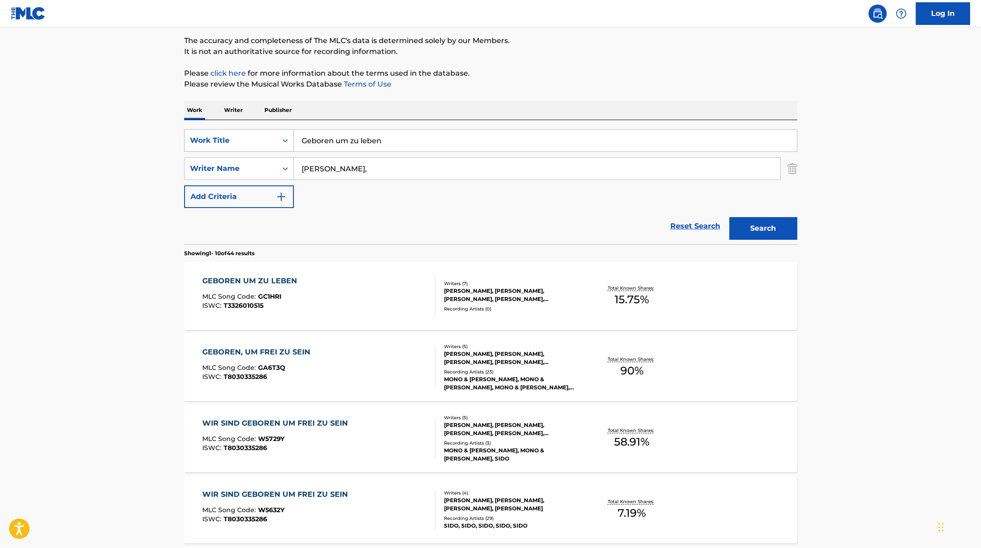
drag, startPoint x: 388, startPoint y: 142, endPoint x: 285, endPoint y: 130, distance: 103.6
click at [285, 130] on div "SearchWithCriteriae5e6fc62-f953-4a04-9ca4-3b5a85129ad1 Work Title Geboren um zu…" at bounding box center [490, 140] width 613 height 23
paste input "Kontra K"
paste input "NESS"
drag, startPoint x: 371, startPoint y: 139, endPoint x: 272, endPoint y: 124, distance: 100.4
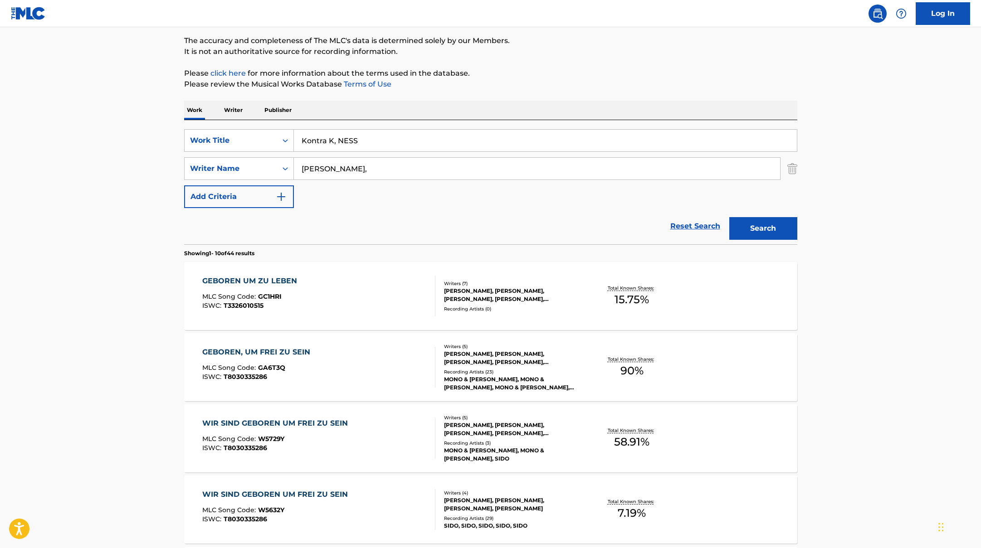
click at [281, 126] on div "SearchWithCriteriae5e6fc62-f953-4a04-9ca4-3b5a85129ad1 Work Title Kontra K, NES…" at bounding box center [490, 182] width 613 height 124
paste input "Wenn ich alt bin"
type input "Wenn ich alt bin"
drag, startPoint x: 355, startPoint y: 170, endPoint x: 251, endPoint y: 147, distance: 105.9
click at [248, 147] on div "SearchWithCriteriae5e6fc62-f953-4a04-9ca4-3b5a85129ad1 Work Title Wenn ich alt …" at bounding box center [490, 168] width 613 height 79
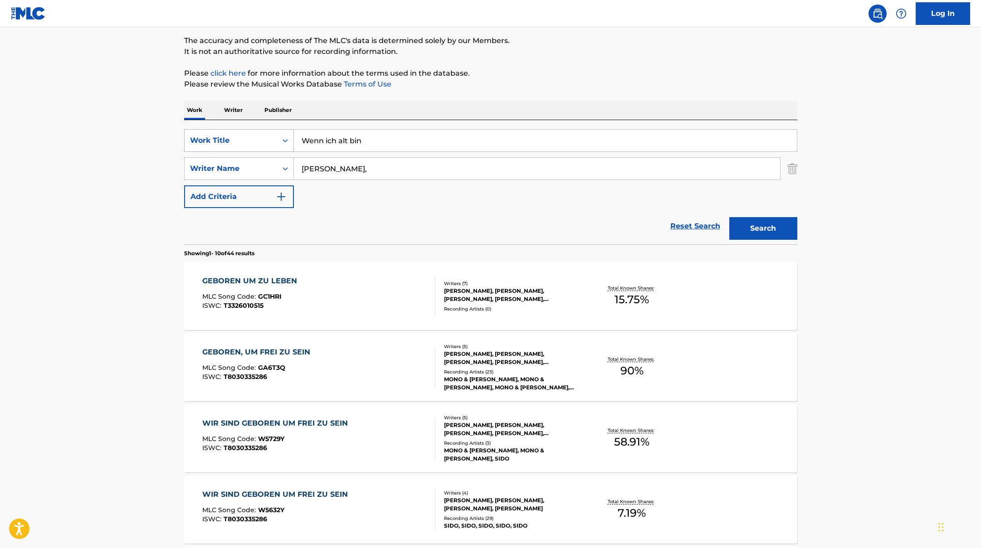
paste input "Geber"
type input "Geber"
click at [749, 226] on button "Search" at bounding box center [763, 228] width 68 height 23
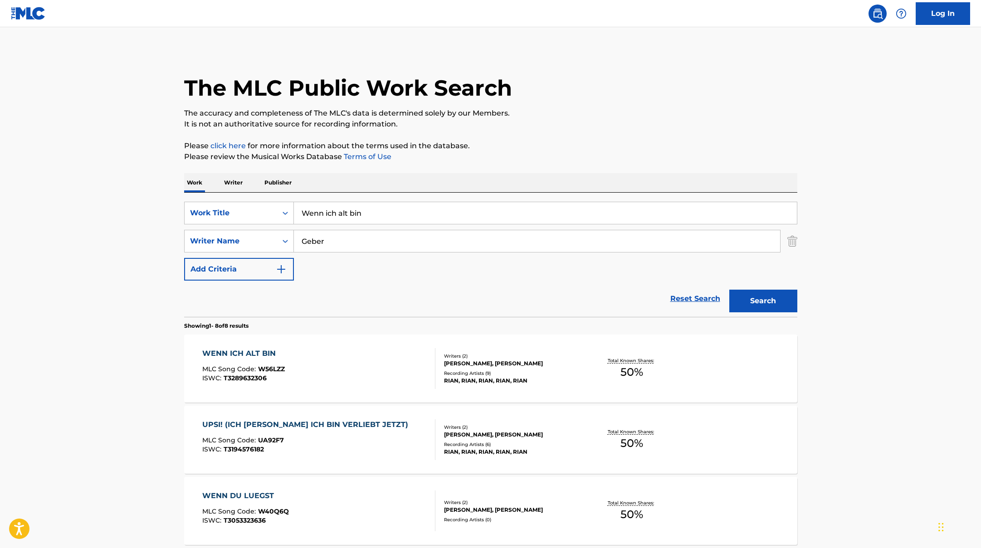
click at [384, 364] on div "WENN ICH ALT BIN MLC Song Code : W56LZZ ISWC : T3289632306" at bounding box center [318, 368] width 233 height 41
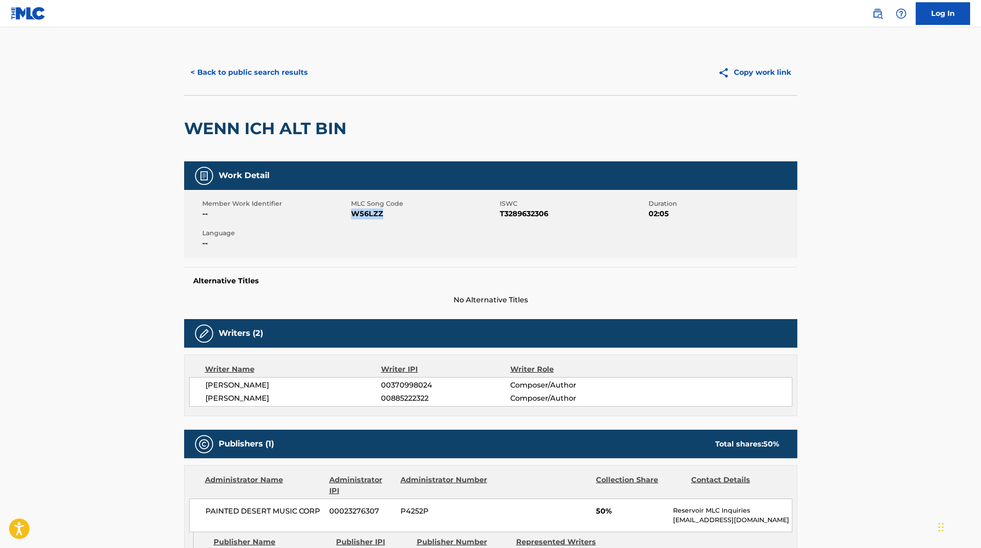
drag, startPoint x: 351, startPoint y: 213, endPoint x: 402, endPoint y: 214, distance: 50.8
click at [402, 214] on span "W56LZZ" at bounding box center [424, 214] width 146 height 11
click at [266, 68] on button "< Back to public search results" at bounding box center [249, 72] width 130 height 23
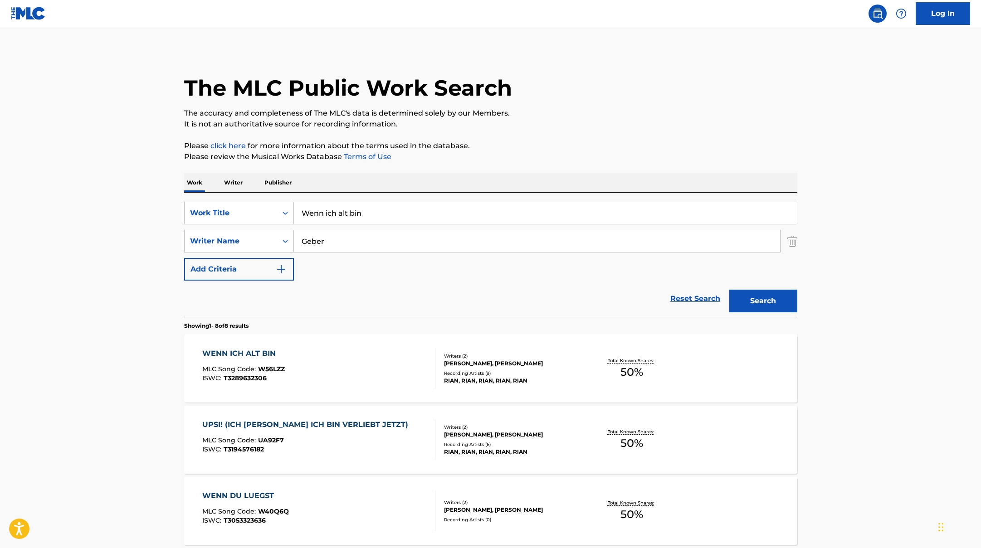
drag, startPoint x: 371, startPoint y: 214, endPoint x: 274, endPoint y: 199, distance: 97.8
click at [279, 202] on div "SearchWithCriteriae5e6fc62-f953-4a04-9ca4-3b5a85129ad1 Work Title Wenn ich alt …" at bounding box center [490, 213] width 613 height 23
paste input "RIAN"
drag, startPoint x: 340, startPoint y: 212, endPoint x: 278, endPoint y: 202, distance: 61.9
click at [277, 204] on div "SearchWithCriteriae5e6fc62-f953-4a04-9ca4-3b5a85129ad1 Work Title RIAN" at bounding box center [490, 213] width 613 height 23
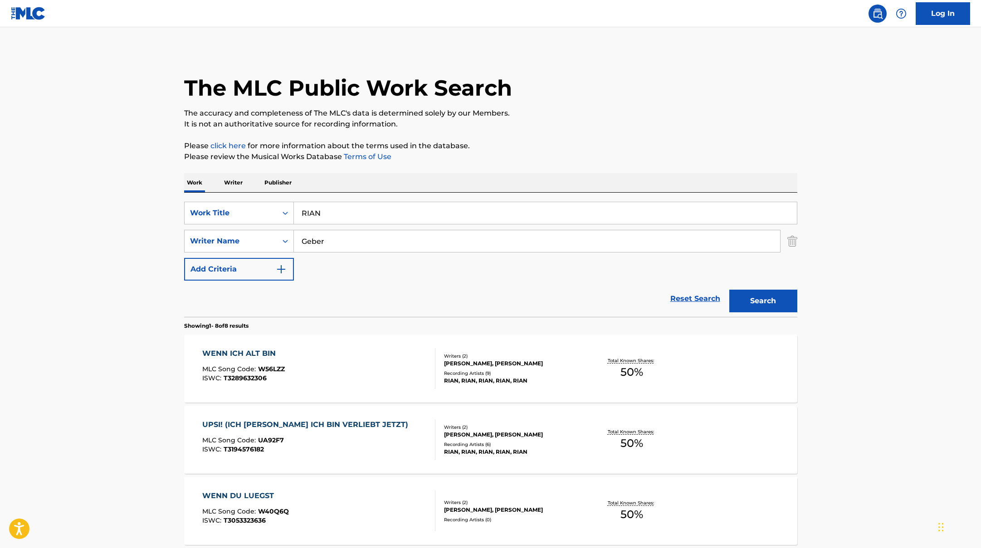
paste input "Die Geschichte vom kleinen [PERSON_NAME]"
type input "Die Geschichte vom kleinen [PERSON_NAME]"
click at [767, 304] on button "Search" at bounding box center [763, 301] width 68 height 23
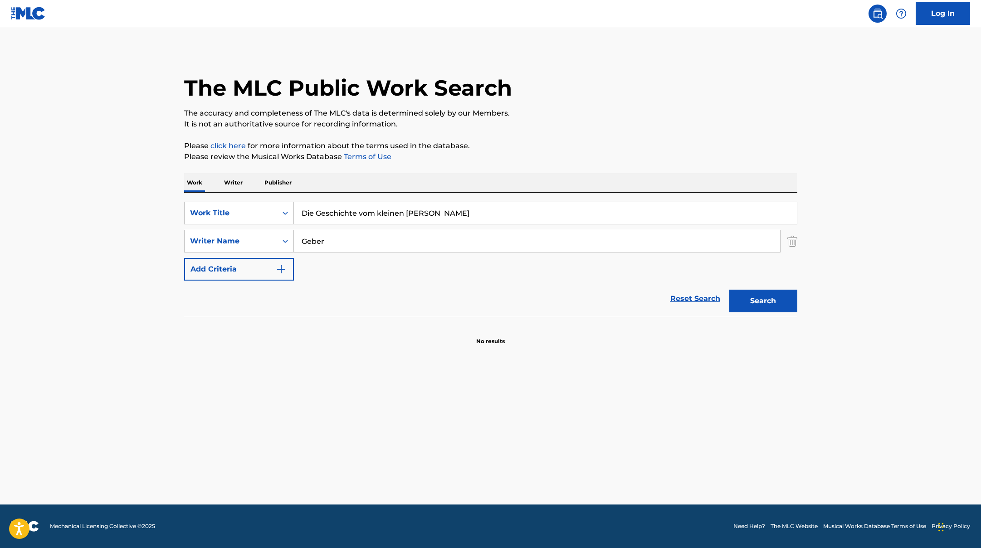
drag, startPoint x: 331, startPoint y: 245, endPoint x: 279, endPoint y: 228, distance: 55.3
click at [279, 228] on div "SearchWithCriteriae5e6fc62-f953-4a04-9ca4-3b5a85129ad1 Work Title Die Geschicht…" at bounding box center [490, 241] width 613 height 79
click at [729, 290] on button "Search" at bounding box center [763, 301] width 68 height 23
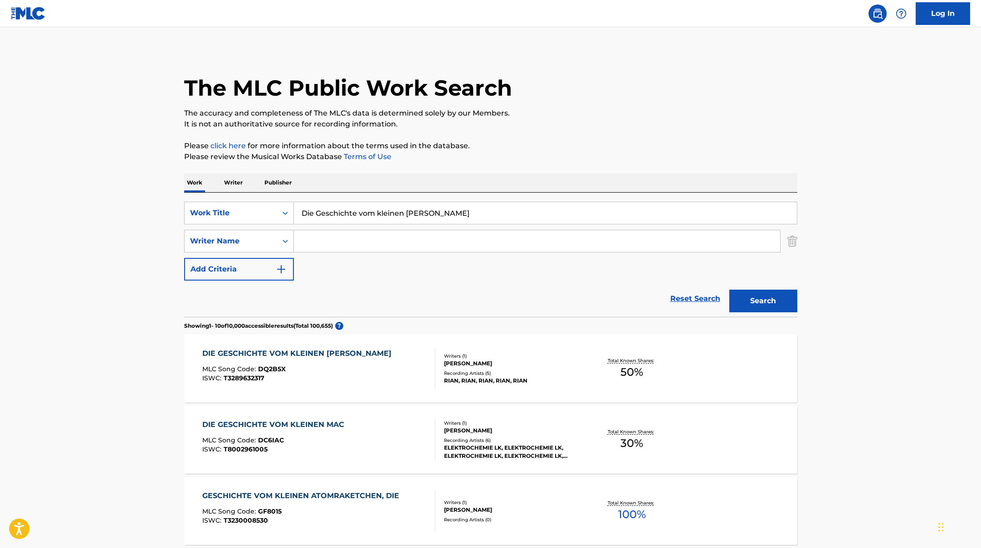
click at [356, 357] on div "DIE GESCHICHTE VOM KLEINEN [PERSON_NAME] MLC Song Code : DQ2B5X ISWC : T3289632…" at bounding box center [318, 368] width 233 height 41
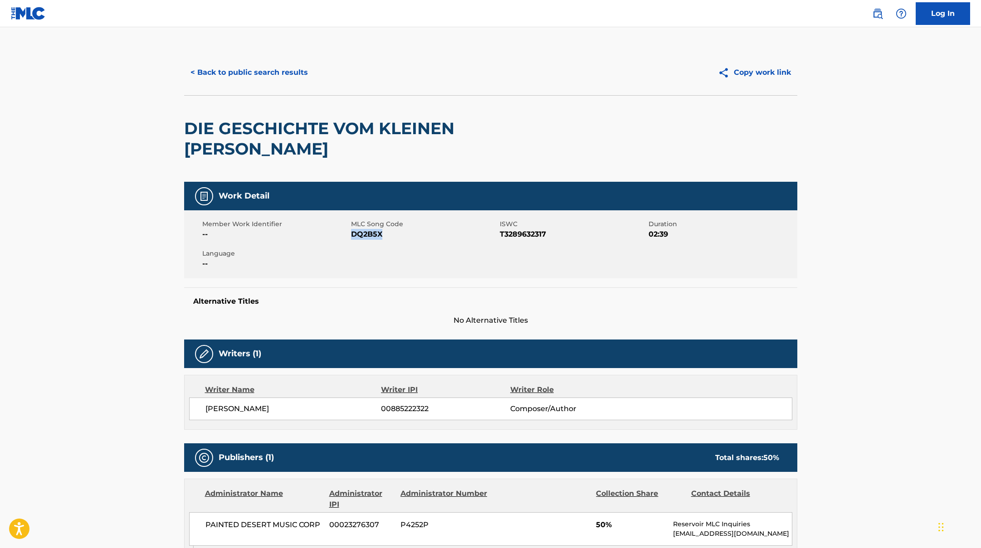
drag, startPoint x: 352, startPoint y: 214, endPoint x: 409, endPoint y: 216, distance: 57.6
click at [409, 229] on span "DQ2B5X" at bounding box center [424, 234] width 146 height 11
click at [255, 67] on button "< Back to public search results" at bounding box center [249, 72] width 130 height 23
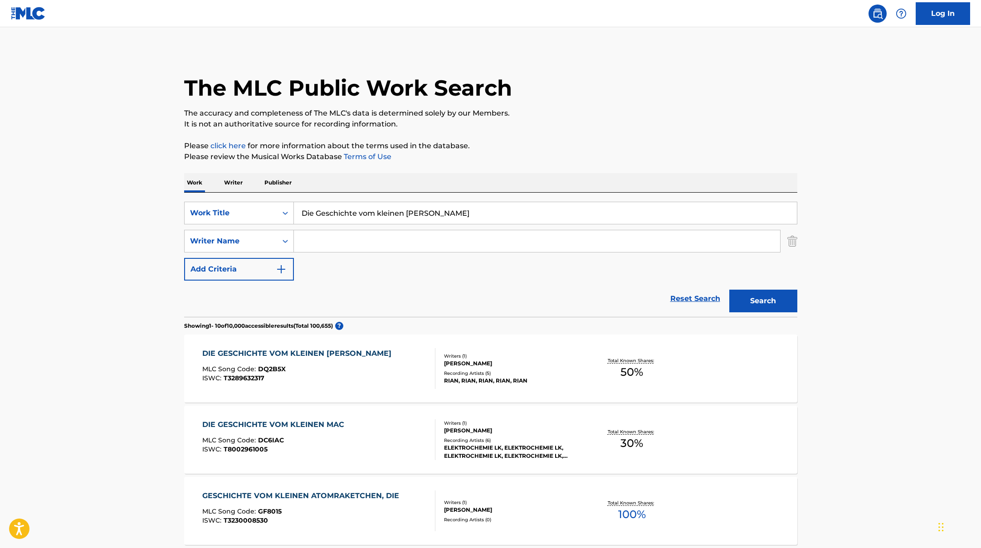
drag, startPoint x: 421, startPoint y: 211, endPoint x: 233, endPoint y: 197, distance: 189.1
click at [233, 197] on div "SearchWithCriteriae5e6fc62-f953-4a04-9ca4-3b5a85129ad1 Work Title Die Geschicht…" at bounding box center [490, 255] width 613 height 124
paste input "Zimmerpflanze"
type input "Zimmerpflanze"
click at [759, 304] on button "Search" at bounding box center [763, 301] width 68 height 23
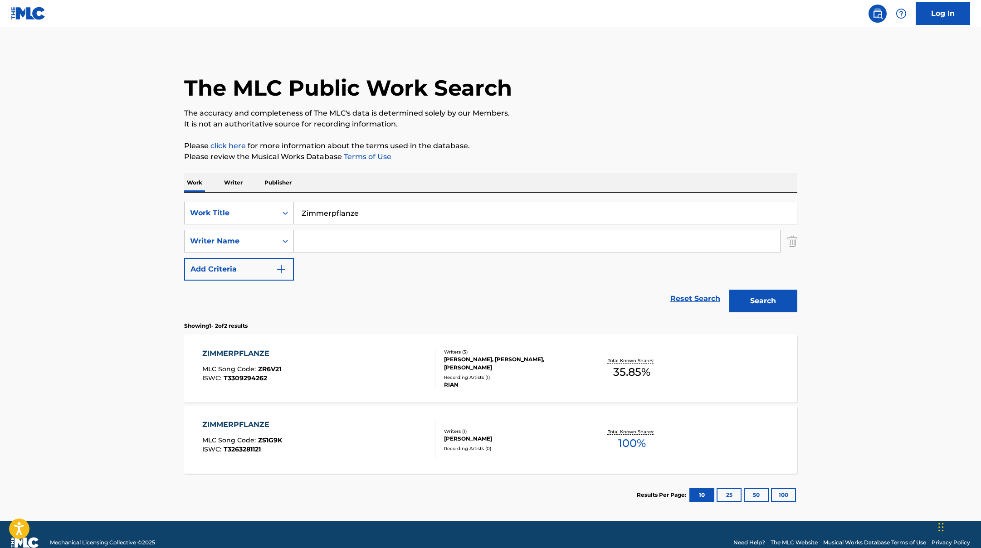
click at [367, 360] on div "ZIMMERPFLANZE MLC Song Code : ZR6V21 ISWC : T3309294262" at bounding box center [318, 368] width 233 height 41
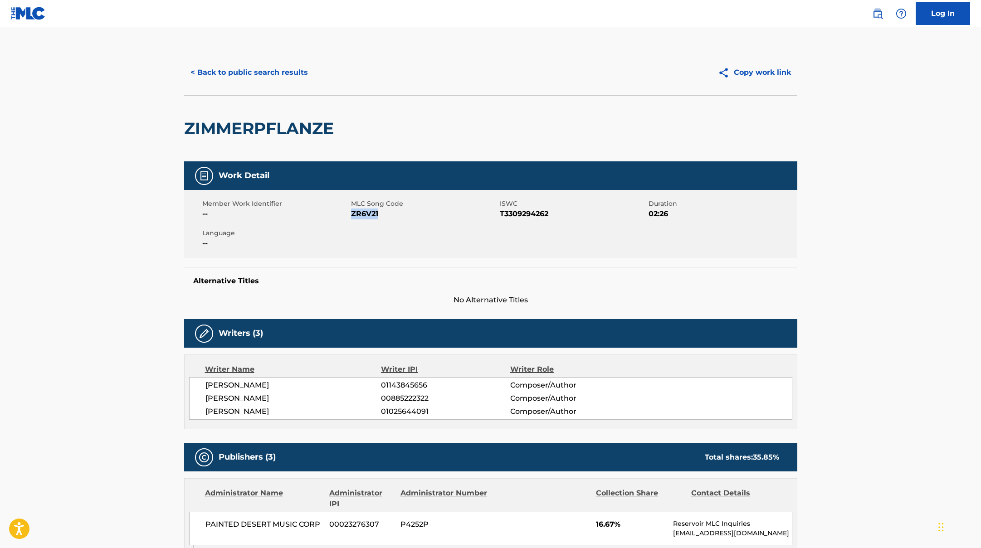
drag, startPoint x: 351, startPoint y: 213, endPoint x: 397, endPoint y: 214, distance: 45.8
click at [397, 214] on span "ZR6V21" at bounding box center [424, 214] width 146 height 11
click at [282, 68] on button "< Back to public search results" at bounding box center [249, 72] width 130 height 23
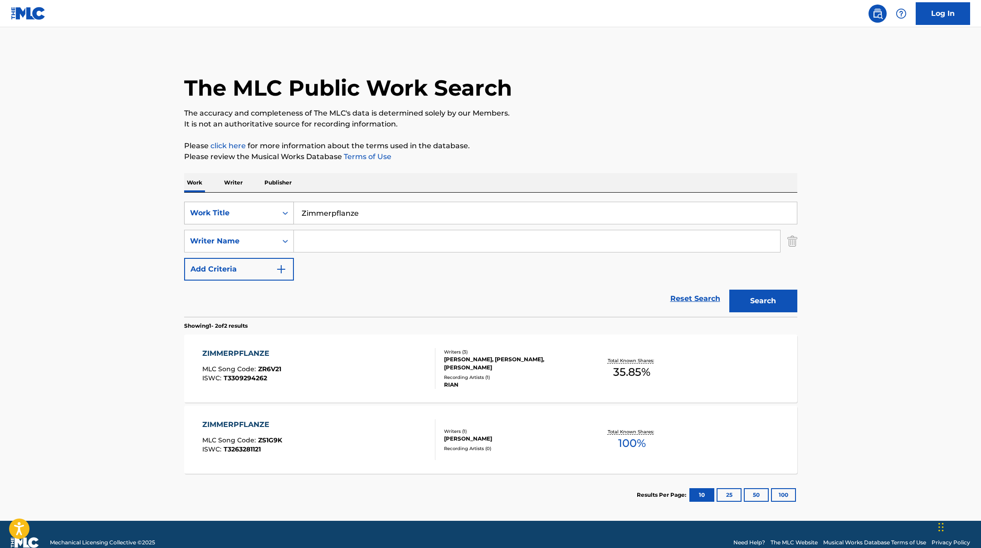
drag, startPoint x: 364, startPoint y: 216, endPoint x: 276, endPoint y: 203, distance: 88.9
click at [276, 203] on div "SearchWithCriteriae5e6fc62-f953-4a04-9ca4-3b5a85129ad1 Work Title Zimmerpflanze" at bounding box center [490, 213] width 613 height 23
paste input "[PERSON_NAME] & [PERSON_NAME]"
type input "[PERSON_NAME] & [PERSON_NAME]"
click at [764, 302] on button "Search" at bounding box center [763, 301] width 68 height 23
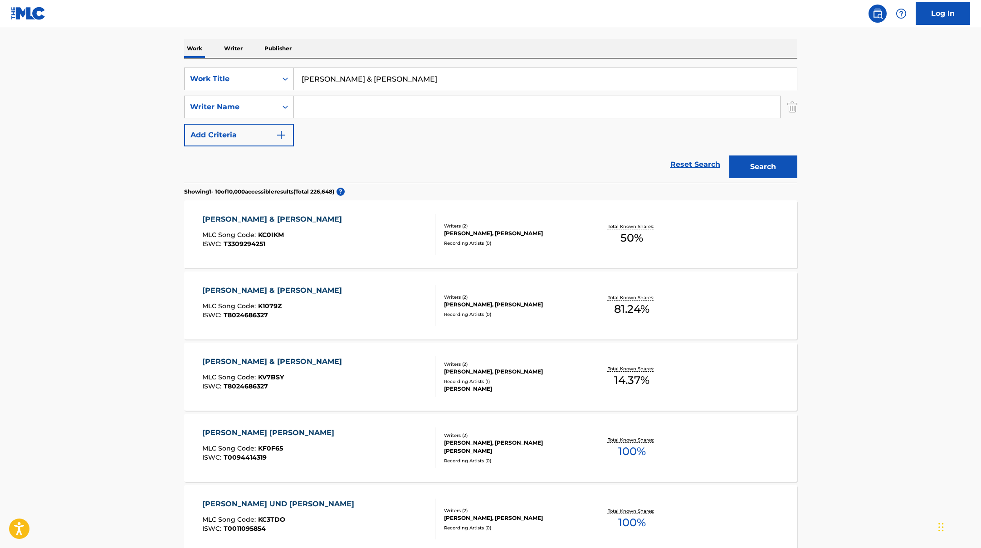
scroll to position [140, 0]
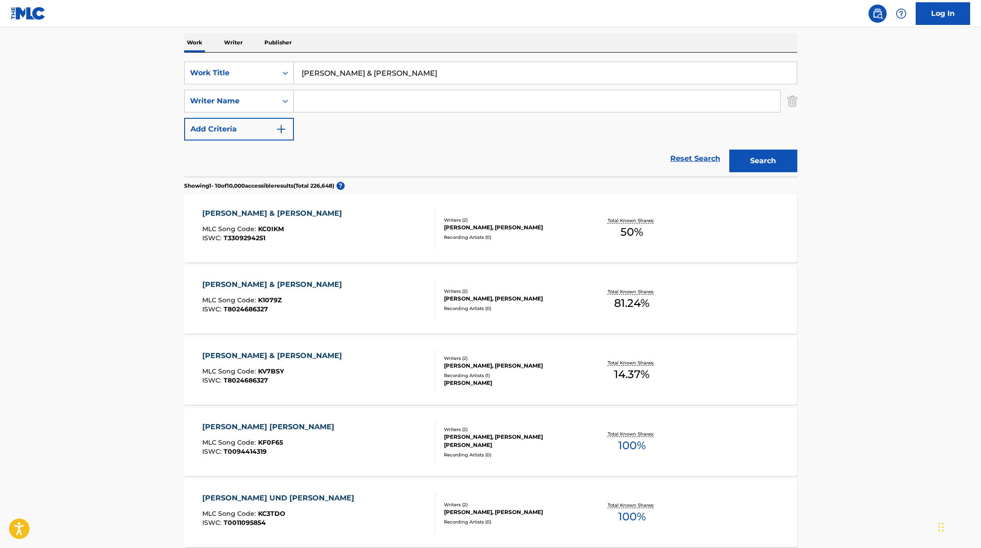
click at [379, 103] on input "Search Form" at bounding box center [537, 101] width 486 height 22
paste input "Geber"
type input "Geber"
click at [773, 163] on button "Search" at bounding box center [763, 161] width 68 height 23
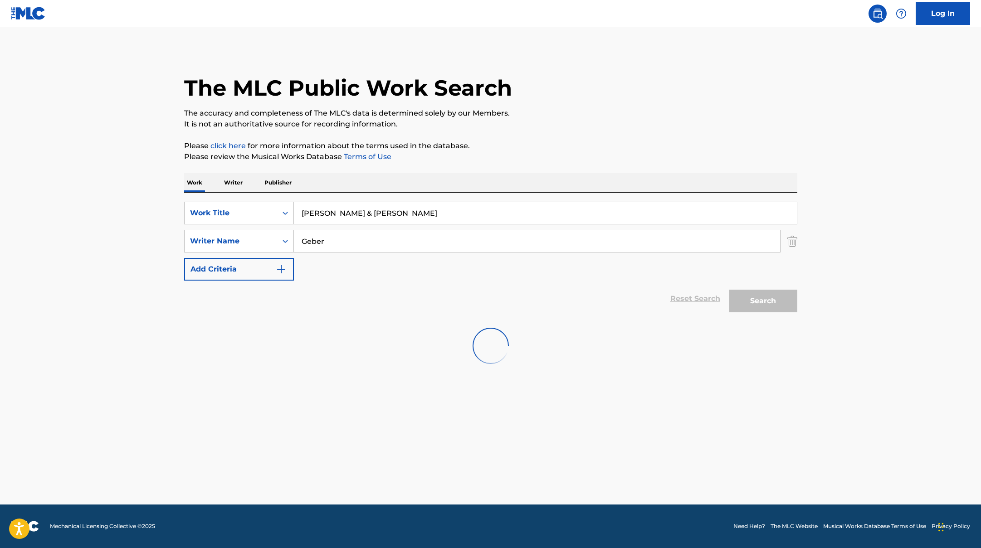
scroll to position [0, 0]
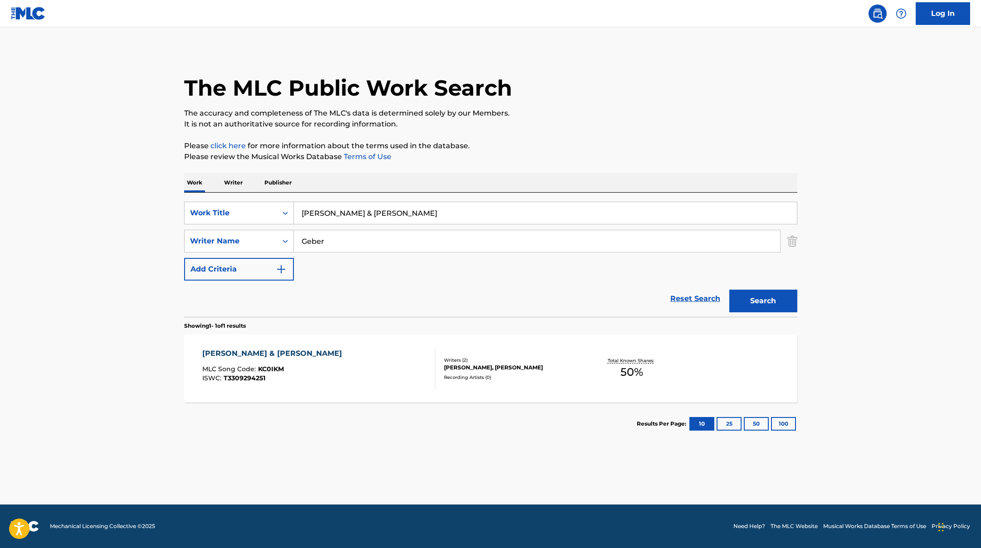
click at [282, 365] on span "KC0IKM" at bounding box center [271, 369] width 26 height 8
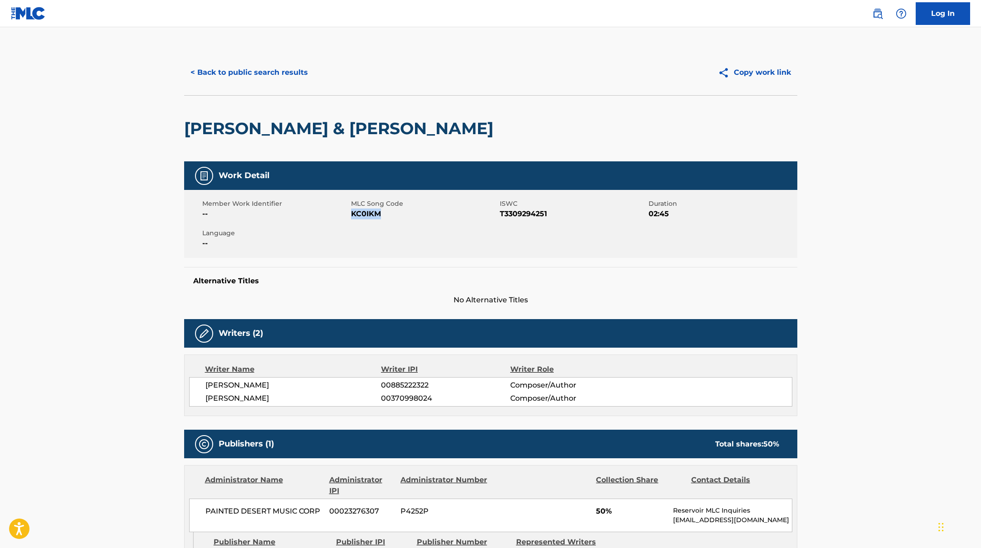
drag, startPoint x: 350, startPoint y: 214, endPoint x: 407, endPoint y: 221, distance: 56.7
click at [407, 221] on div "Member Work Identifier -- MLC Song Code KC0IKM ISWC T3309294251 Duration 02:45 …" at bounding box center [490, 224] width 613 height 68
click at [266, 76] on button "< Back to public search results" at bounding box center [249, 72] width 130 height 23
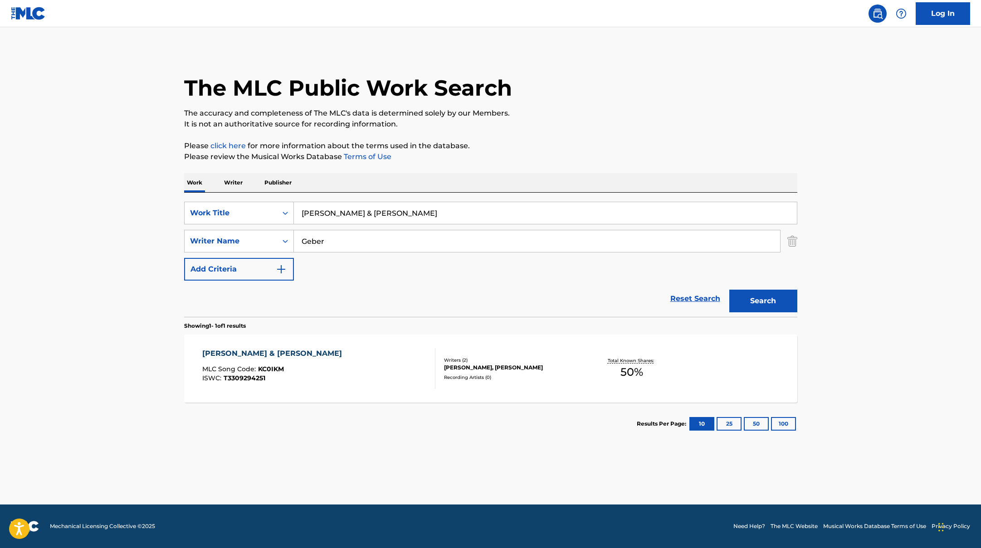
drag, startPoint x: 357, startPoint y: 216, endPoint x: 278, endPoint y: 199, distance: 80.2
click at [278, 199] on div "SearchWithCriteriae5e6fc62-f953-4a04-9ca4-3b5a85129ad1 Work Title [PERSON_NAME]…" at bounding box center [490, 255] width 613 height 124
paste input "Ungeschminkt"
type input "Ungeschminkt"
click at [770, 306] on button "Search" at bounding box center [763, 301] width 68 height 23
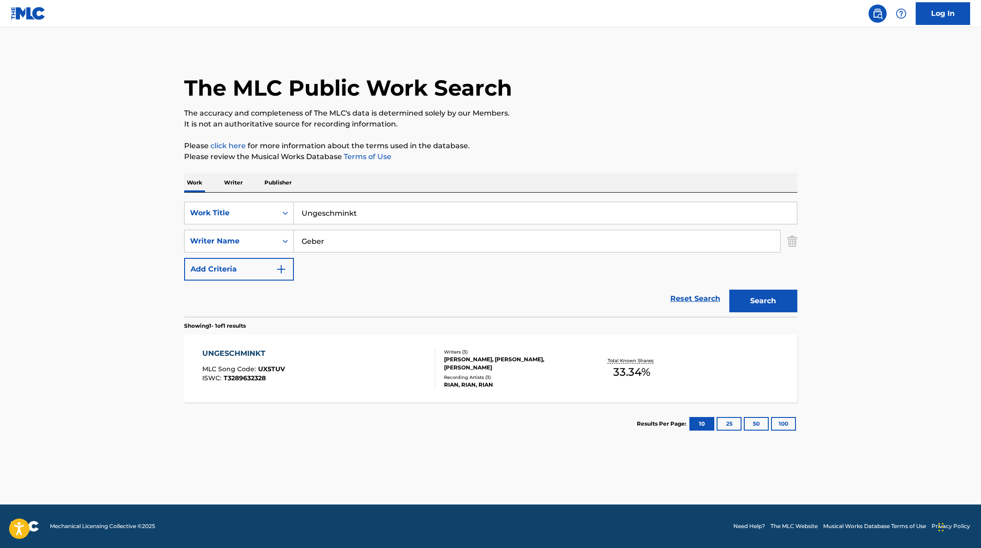
click at [333, 347] on div "UNGESCHMINKT MLC Song Code : UX5TUV ISWC : T3289632328 Writers ( 3 ) [PERSON_NA…" at bounding box center [490, 369] width 613 height 68
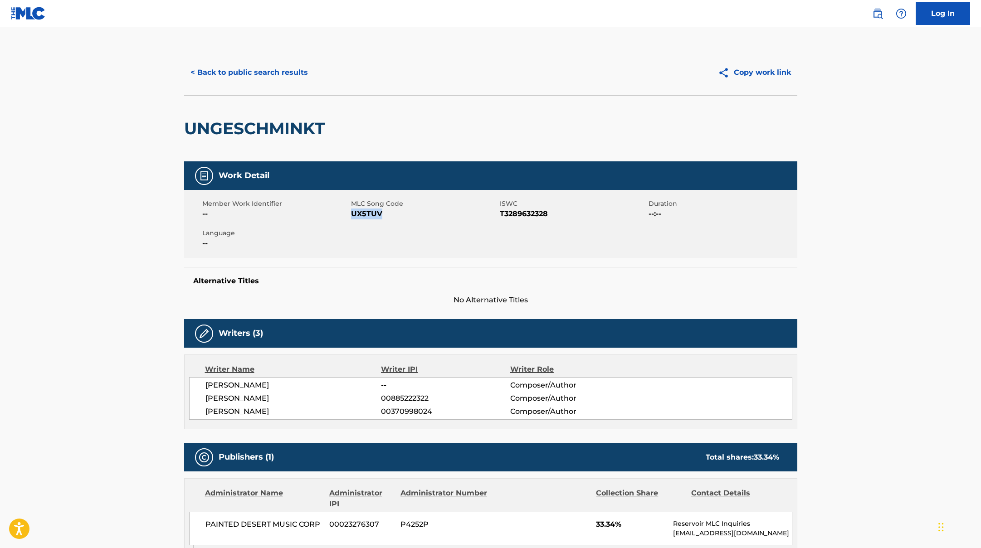
drag, startPoint x: 352, startPoint y: 212, endPoint x: 397, endPoint y: 219, distance: 45.0
click at [397, 219] on div "Member Work Identifier -- MLC Song Code UX5TUV ISWC T3289632328 Duration --:-- …" at bounding box center [490, 224] width 613 height 68
click at [263, 68] on button "< Back to public search results" at bounding box center [249, 72] width 130 height 23
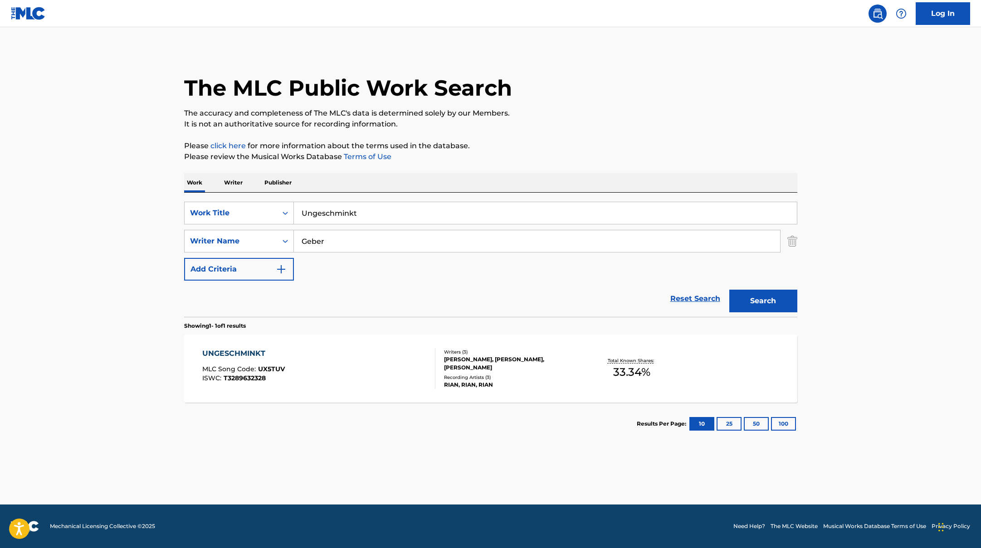
drag, startPoint x: 345, startPoint y: 213, endPoint x: 260, endPoint y: 200, distance: 86.6
click at [260, 200] on div "SearchWithCriteriae5e6fc62-f953-4a04-9ca4-3b5a85129ad1 Work Title Ungeschminkt …" at bounding box center [490, 255] width 613 height 124
paste input "Yerinde Dur Remix feat. Amo & Aymen"
type input "Yerinde Dur Remix feat. Amo & Aymen"
drag, startPoint x: 330, startPoint y: 242, endPoint x: 289, endPoint y: 226, distance: 43.2
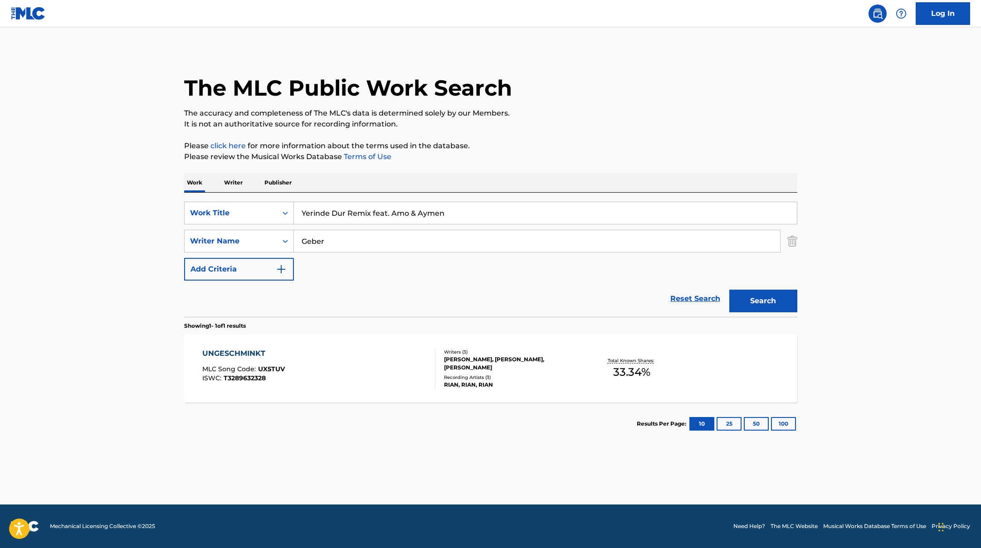
click at [289, 226] on div "SearchWithCriteriae5e6fc62-f953-4a04-9ca4-3b5a85129ad1 Work Title Yerinde Dur R…" at bounding box center [490, 241] width 613 height 79
click at [729, 290] on button "Search" at bounding box center [763, 301] width 68 height 23
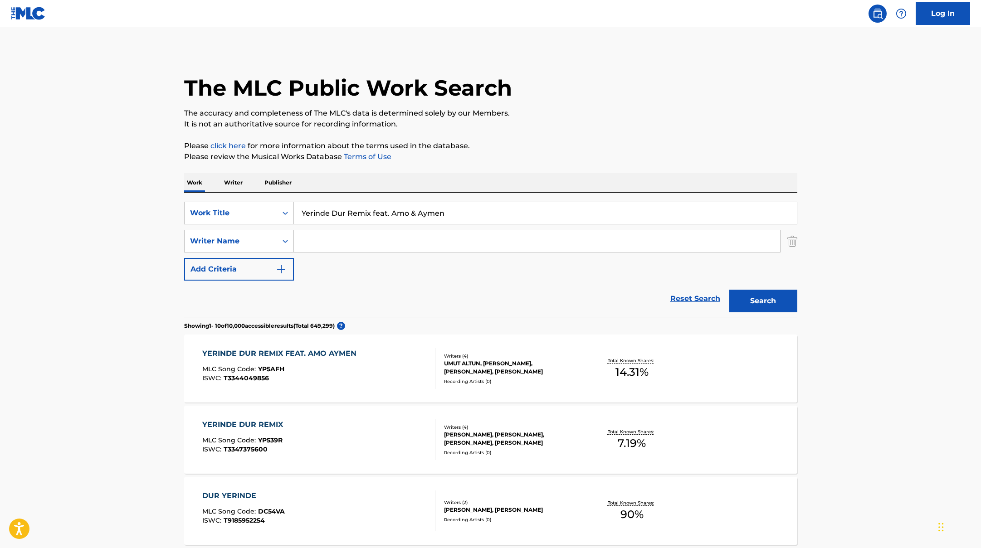
click at [398, 367] on div "YERINDE DUR REMIX FEAT. AMO AYMEN MLC Song Code : YP5AFH ISWC : T3344049856" at bounding box center [318, 368] width 233 height 41
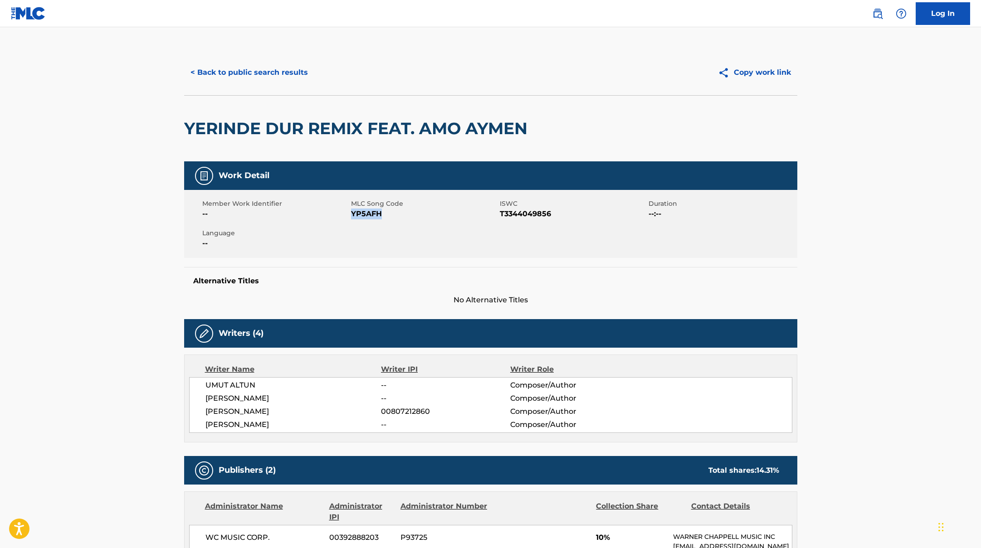
drag, startPoint x: 351, startPoint y: 214, endPoint x: 417, endPoint y: 215, distance: 65.8
click at [417, 215] on span "YP5AFH" at bounding box center [424, 214] width 146 height 11
click at [268, 73] on button "< Back to public search results" at bounding box center [249, 72] width 130 height 23
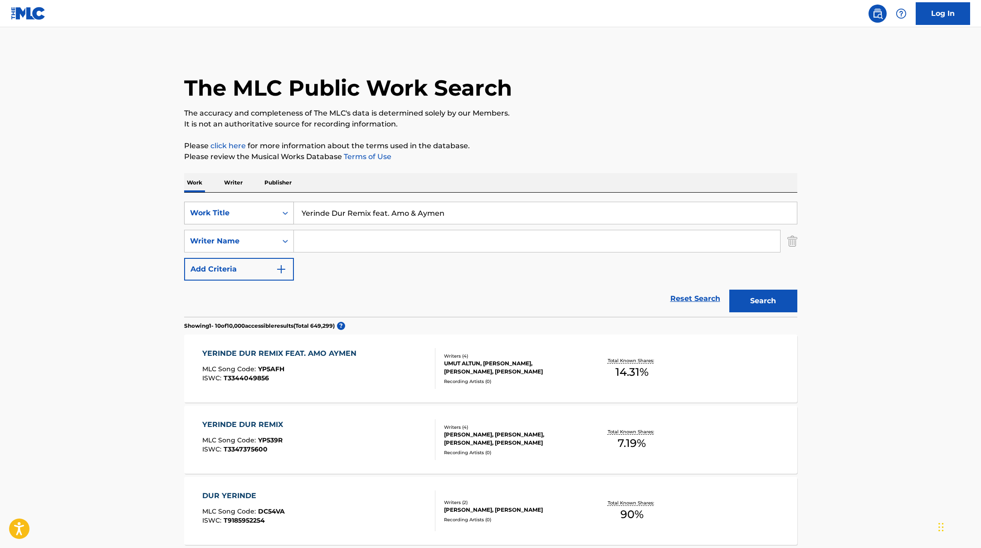
drag, startPoint x: 370, startPoint y: 213, endPoint x: 278, endPoint y: 203, distance: 92.2
click at [278, 203] on div "SearchWithCriteriae5e6fc62-f953-4a04-9ca4-3b5a85129ad1 Work Title Yerinde Dur R…" at bounding box center [490, 213] width 613 height 23
click at [351, 428] on div "YERINDE DUR REMIX MLC Song Code : YP539R ISWC : T3347375600" at bounding box center [318, 439] width 233 height 41
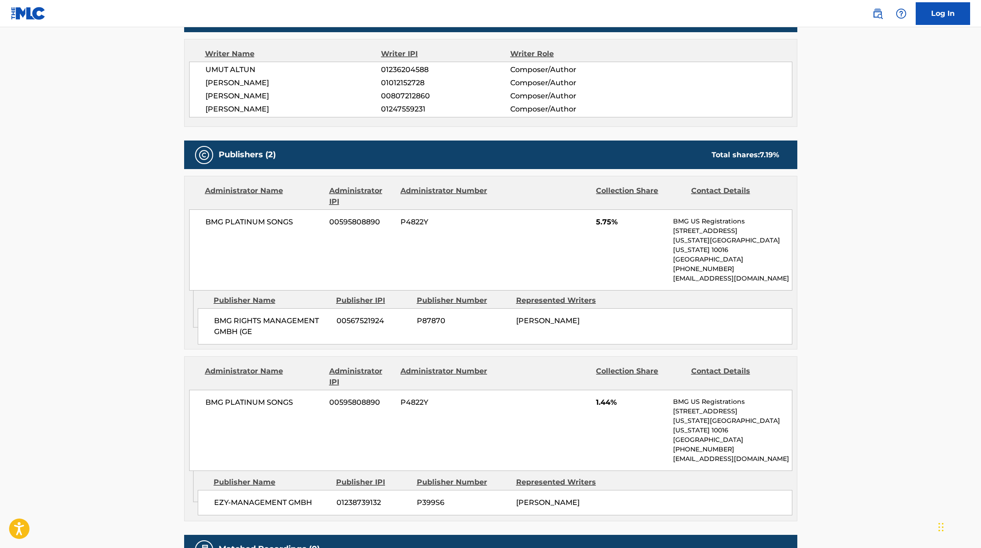
scroll to position [58, 0]
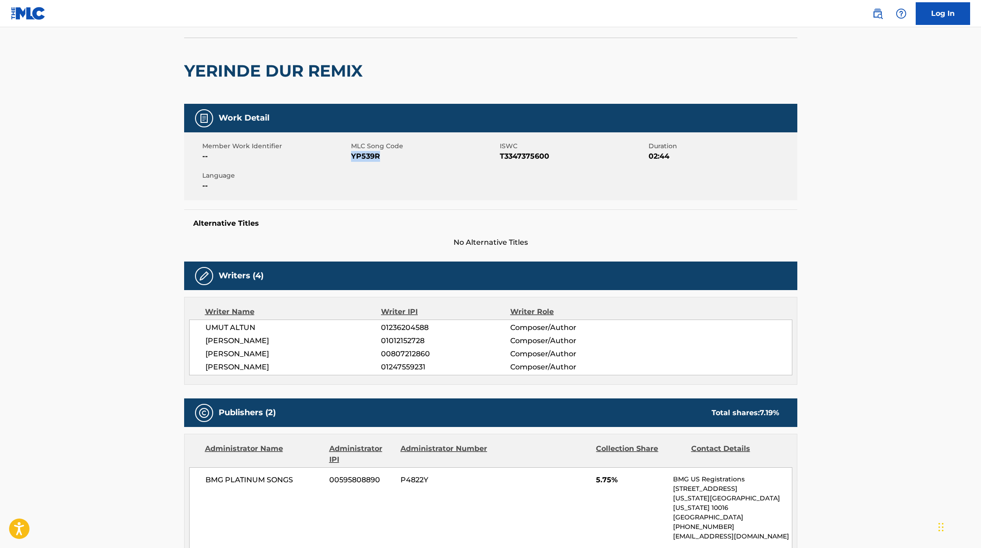
drag, startPoint x: 350, startPoint y: 155, endPoint x: 394, endPoint y: 160, distance: 43.8
click at [394, 160] on span "YP539R" at bounding box center [424, 156] width 146 height 11
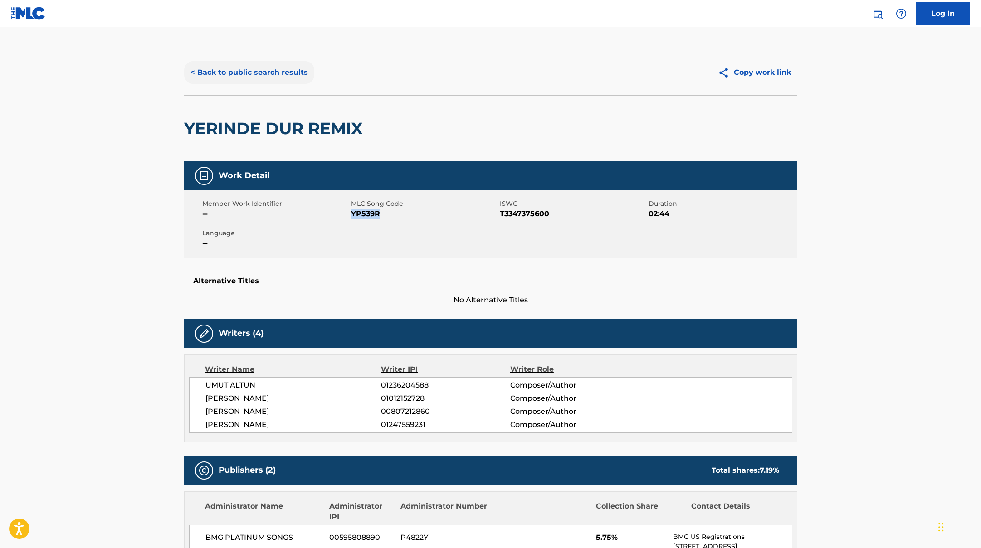
click at [293, 65] on button "< Back to public search results" at bounding box center [249, 72] width 130 height 23
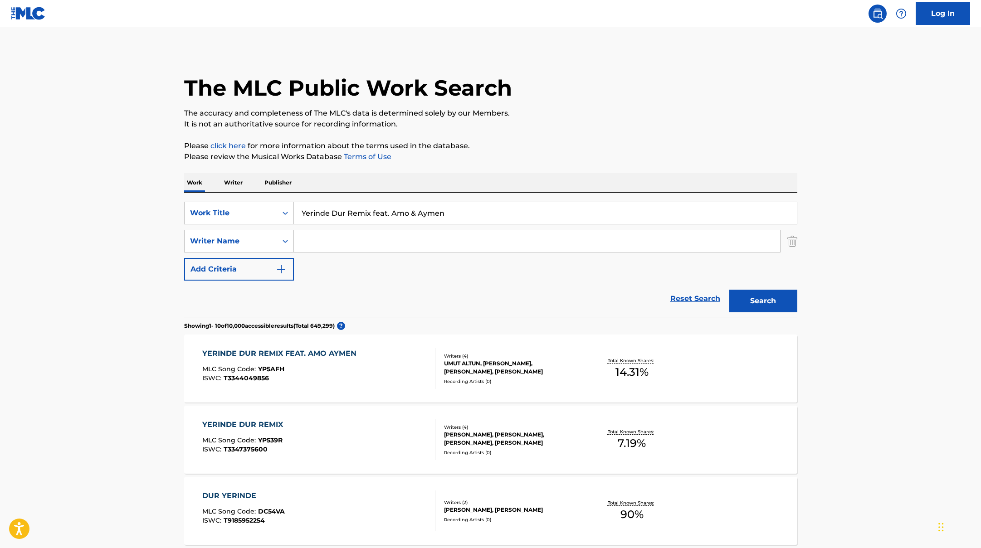
paste input "Sefo"
drag, startPoint x: 453, startPoint y: 214, endPoint x: 256, endPoint y: 188, distance: 198.4
paste input "[PERSON_NAME]"
paste input "Amo"
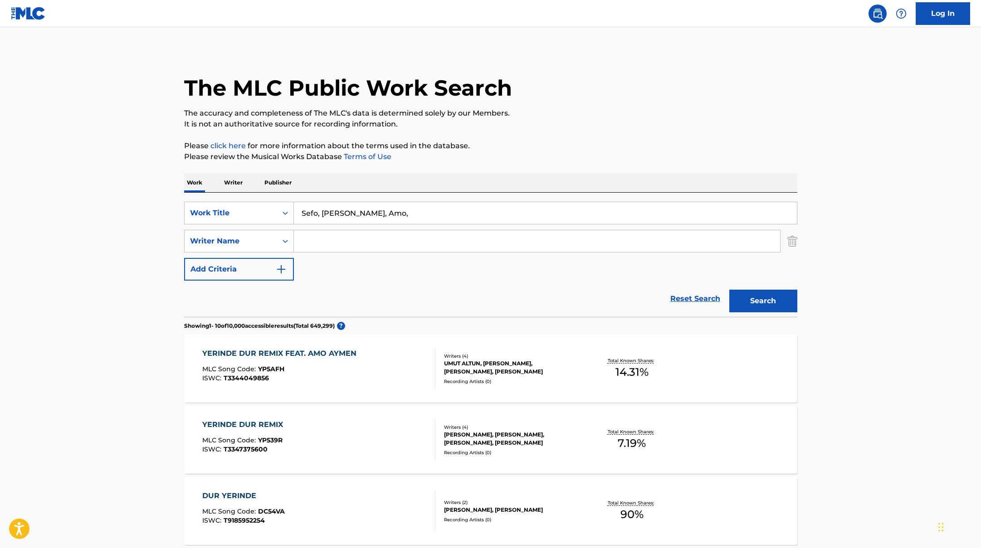
paste input "Aymen"
drag, startPoint x: 417, startPoint y: 212, endPoint x: 248, endPoint y: 199, distance: 168.7
click at [248, 199] on div "SearchWithCriteriae5e6fc62-f953-4a04-9ca4-3b5a85129ad1 Work Title Sefo, [PERSON…" at bounding box center [490, 255] width 613 height 124
paste input "Heut ist wieder [PERSON_NAME]!"
type input "Heut ist wieder [PERSON_NAME]!"
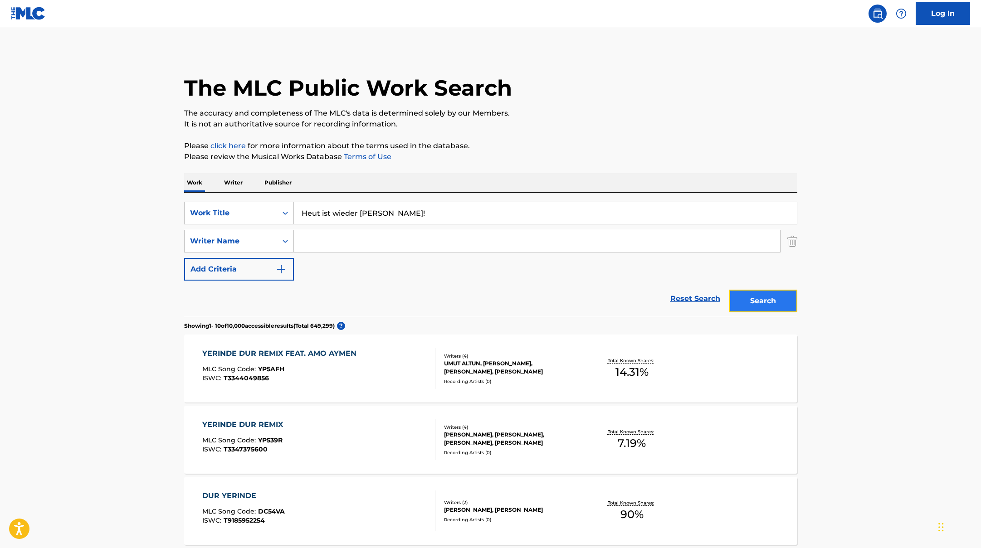
click at [775, 302] on button "Search" at bounding box center [763, 301] width 68 height 23
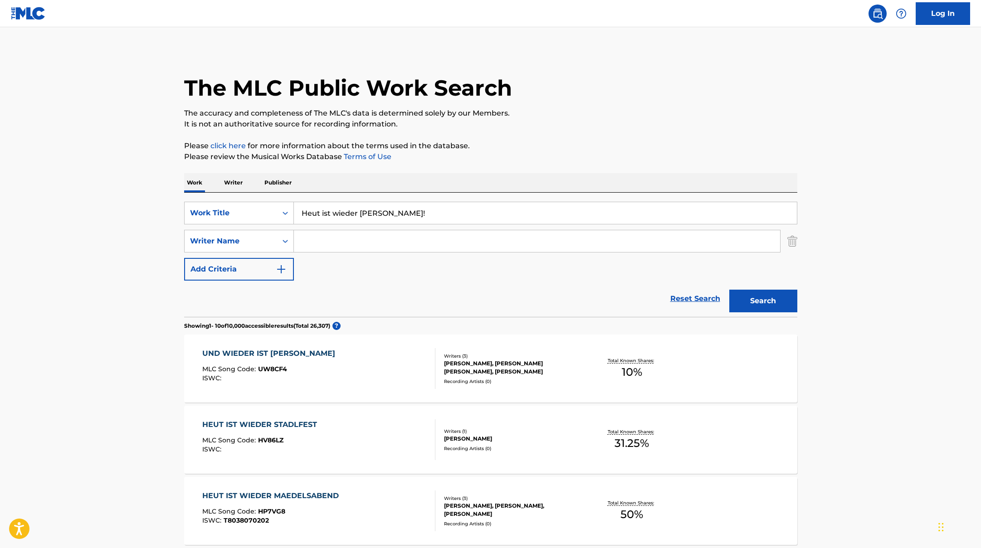
click at [353, 238] on input "Search Form" at bounding box center [537, 241] width 486 height 22
paste input "[PERSON_NAME]"
type input "[PERSON_NAME]"
click at [764, 302] on button "Search" at bounding box center [763, 301] width 68 height 23
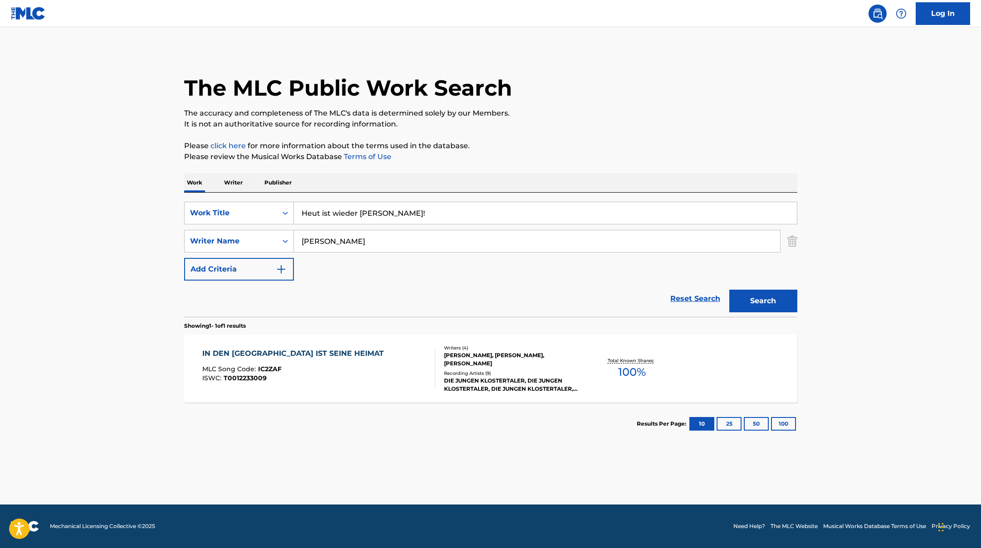
paste input "(M)EiNE GESCHiCHTE"
drag, startPoint x: 399, startPoint y: 217, endPoint x: 240, endPoint y: 185, distance: 161.6
click at [240, 185] on div "Work Writer Publisher SearchWithCriteriae5e6fc62-f953-4a04-9ca4-3b5a85129ad1 Wo…" at bounding box center [490, 309] width 613 height 272
type input "(M)EiNE GESCHiCHTE"
click at [540, 140] on div "The MLC Public Work Search The accuracy and completeness of The MLC's data is d…" at bounding box center [490, 247] width 635 height 395
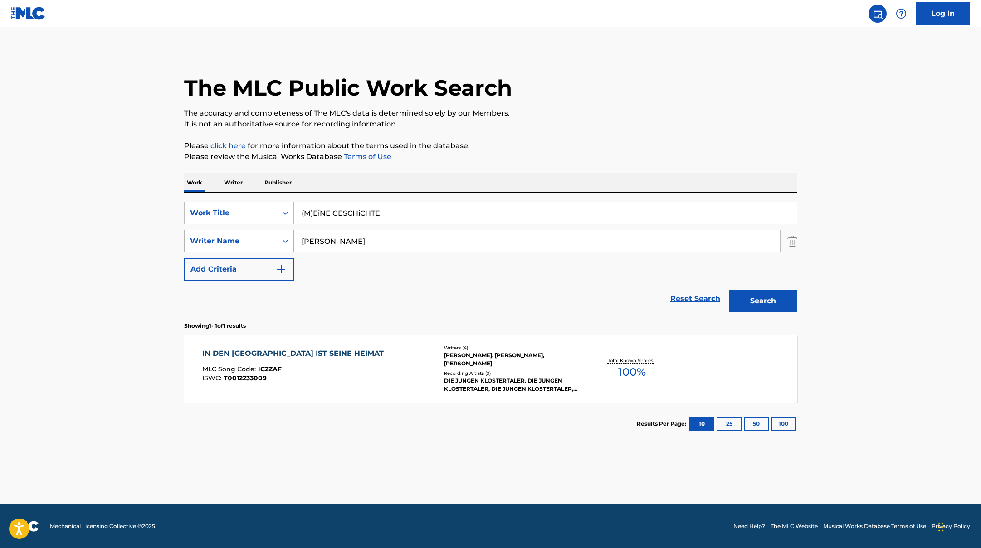
paste input "[PERSON_NAME]"
drag, startPoint x: 326, startPoint y: 241, endPoint x: 268, endPoint y: 235, distance: 58.3
click at [272, 237] on div "SearchWithCriteriaae7803b0-41f8-45ee-bc0f-c7eca8b8510f Writer Name [PERSON_NAME]" at bounding box center [490, 241] width 613 height 23
type input "[PERSON_NAME]"
click at [607, 157] on p "Please review the Musical Works Database Terms of Use" at bounding box center [490, 156] width 613 height 11
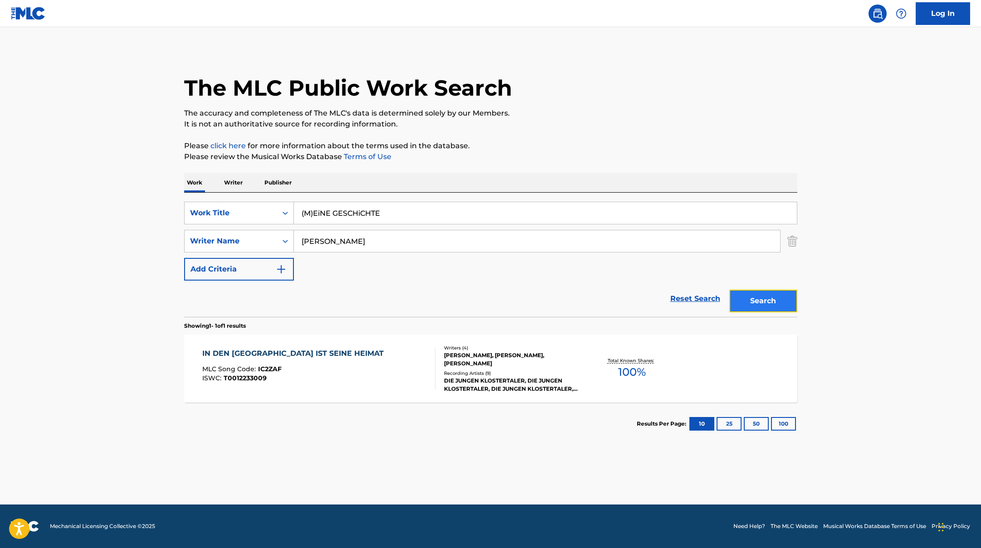
click at [770, 301] on button "Search" at bounding box center [763, 301] width 68 height 23
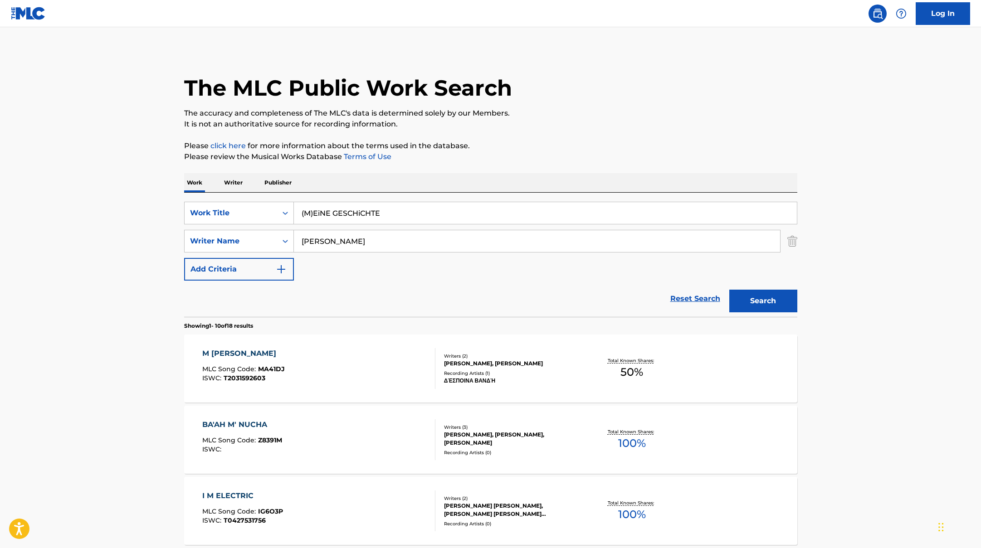
drag, startPoint x: 391, startPoint y: 214, endPoint x: 316, endPoint y: 184, distance: 81.3
paste input "Bam Bam"
type input "Bam Bam"
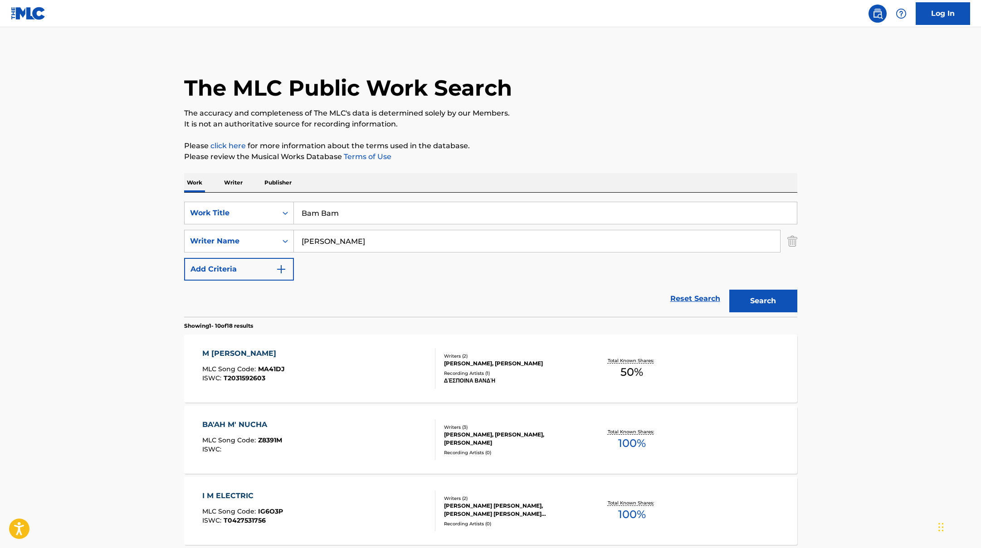
drag, startPoint x: 327, startPoint y: 248, endPoint x: 307, endPoint y: 220, distance: 34.4
click at [273, 237] on div "SearchWithCriteriaae7803b0-41f8-45ee-bc0f-c7eca8b8510f Writer Name [PERSON_NAME]" at bounding box center [490, 241] width 613 height 23
paste input "[PERSON_NAME]"
type input "[PERSON_NAME]"
click at [521, 151] on p "Please review the Musical Works Database Terms of Use" at bounding box center [490, 156] width 613 height 11
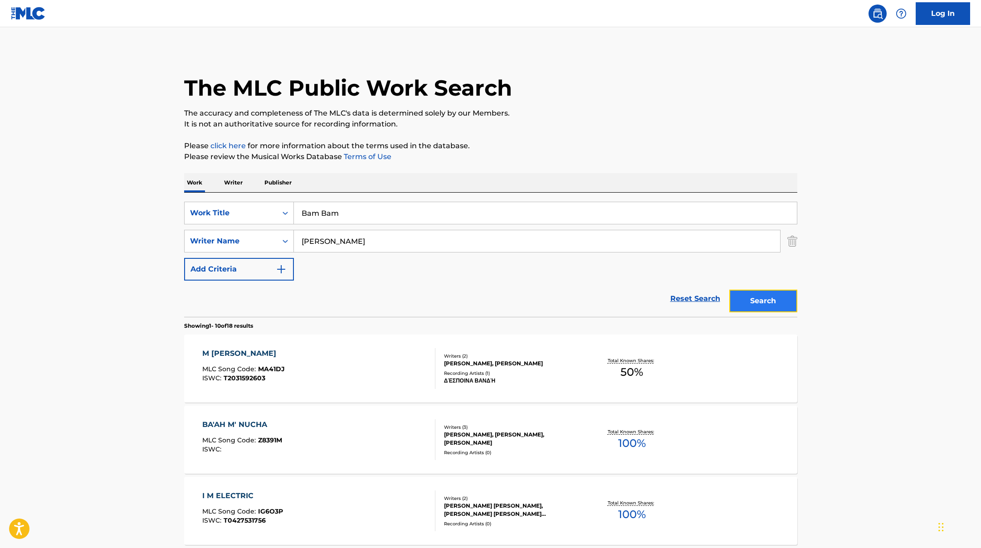
click at [768, 303] on button "Search" at bounding box center [763, 301] width 68 height 23
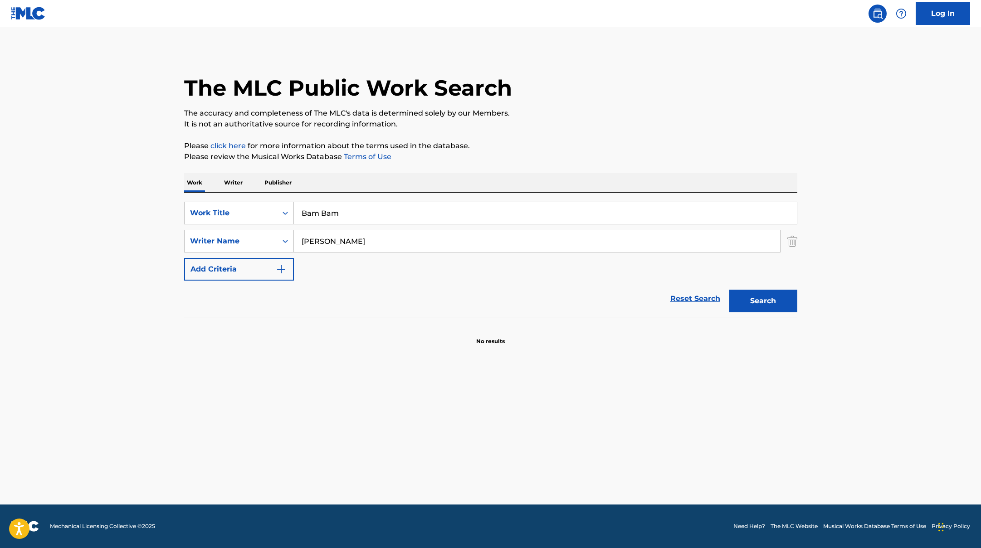
drag, startPoint x: 351, startPoint y: 215, endPoint x: 263, endPoint y: 199, distance: 90.3
click at [271, 201] on div "SearchWithCriteriae5e6fc62-f953-4a04-9ca4-3b5a85129ad1 Work Title Bam Bam Searc…" at bounding box center [490, 255] width 613 height 124
paste input "Der Mutterficker"
type input "Der Mutterficker"
click at [332, 171] on div "The MLC Public Work Search The accuracy and completeness of The MLC's data is d…" at bounding box center [490, 198] width 635 height 296
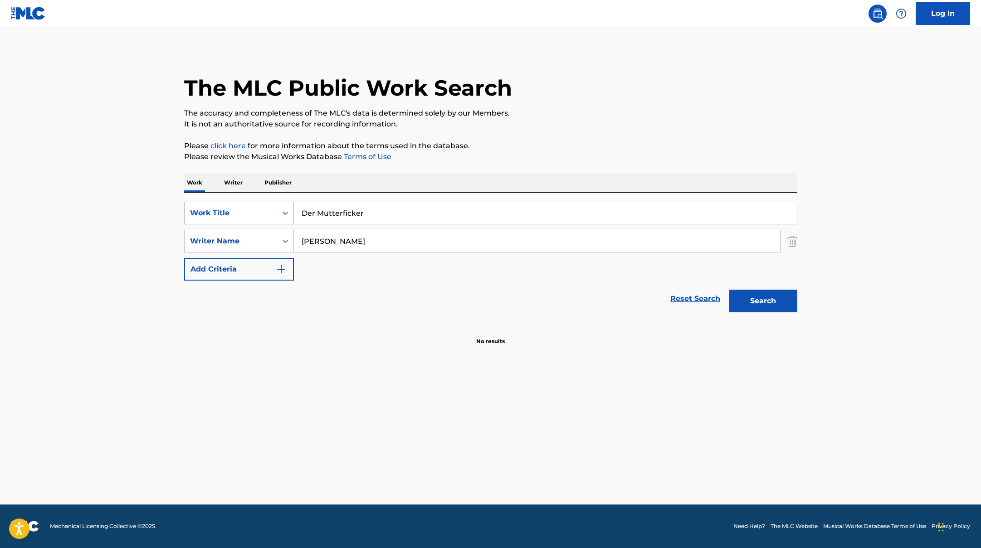
drag, startPoint x: 349, startPoint y: 238, endPoint x: 258, endPoint y: 212, distance: 94.9
click at [258, 214] on div "SearchWithCriteriae5e6fc62-f953-4a04-9ca4-3b5a85129ad1 Work Title Der Mutterfic…" at bounding box center [490, 241] width 613 height 79
click at [729, 290] on button "Search" at bounding box center [763, 301] width 68 height 23
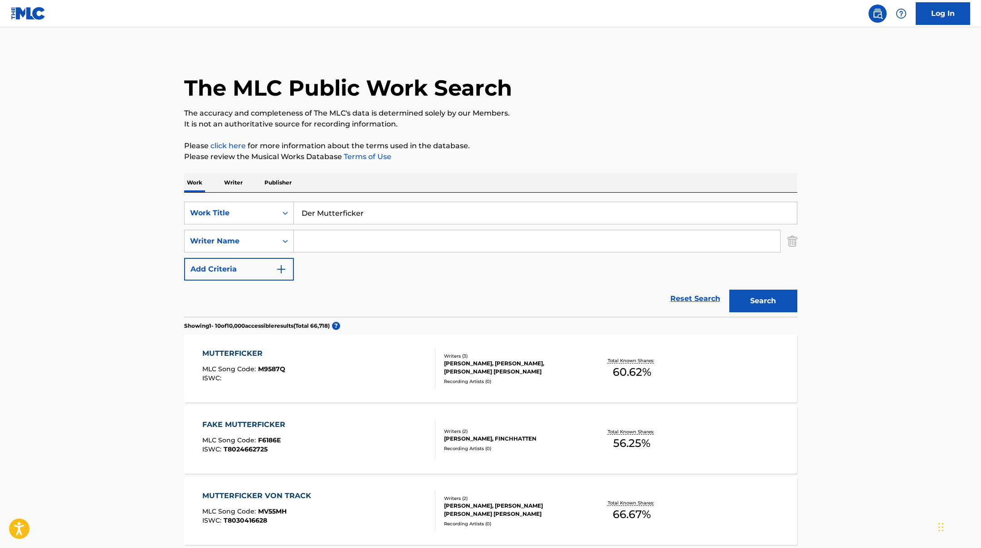
drag, startPoint x: 374, startPoint y: 212, endPoint x: 221, endPoint y: 190, distance: 154.0
paste input "Shiny"
type input "Shiny"
click at [583, 112] on p "The accuracy and completeness of The MLC's data is determined solely by our Mem…" at bounding box center [490, 113] width 613 height 11
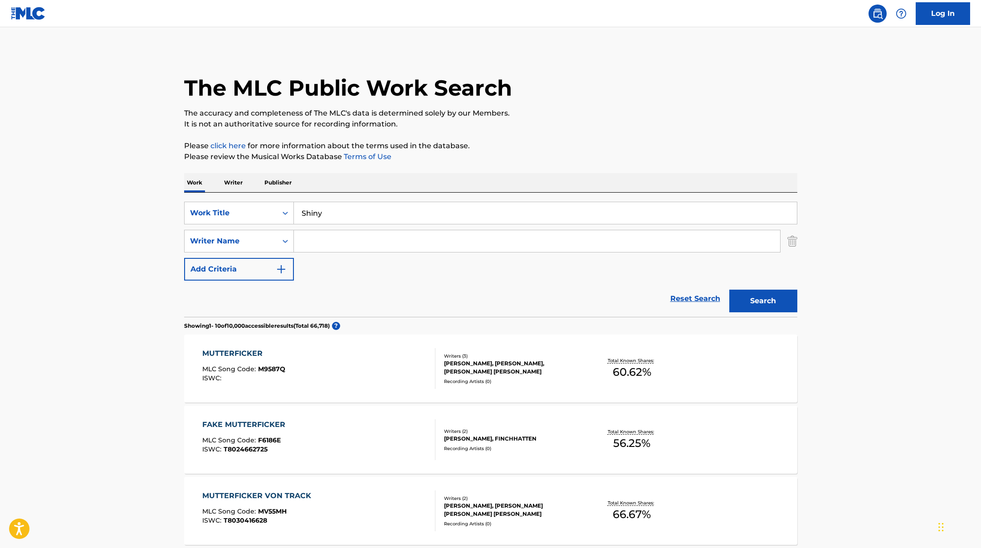
click at [338, 239] on input "Search Form" at bounding box center [537, 241] width 486 height 22
paste input "[PERSON_NAME]"
type input "[PERSON_NAME]"
click at [751, 309] on button "Search" at bounding box center [763, 301] width 68 height 23
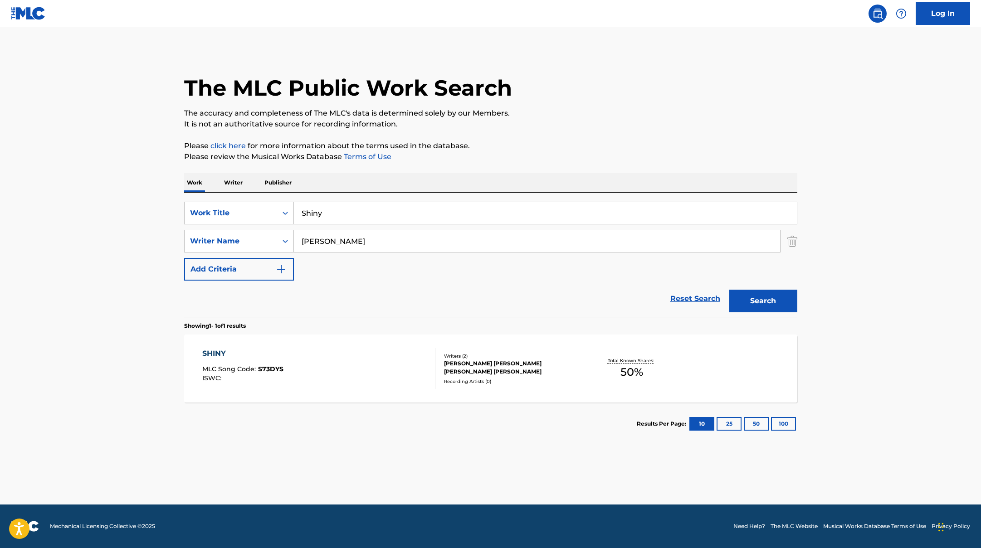
click at [396, 369] on div "SHINY MLC Song Code : S73DYS ISWC :" at bounding box center [318, 368] width 233 height 41
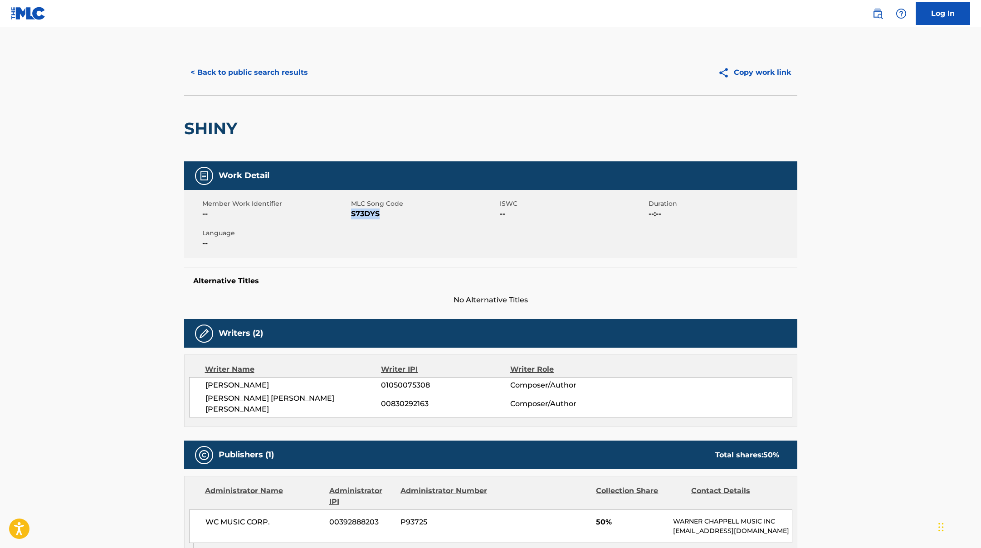
drag, startPoint x: 350, startPoint y: 214, endPoint x: 404, endPoint y: 224, distance: 55.0
click at [404, 224] on div "Member Work Identifier -- MLC Song Code S73DYS ISWC -- Duration --:-- Language …" at bounding box center [490, 224] width 613 height 68
click at [287, 72] on button "< Back to public search results" at bounding box center [249, 72] width 130 height 23
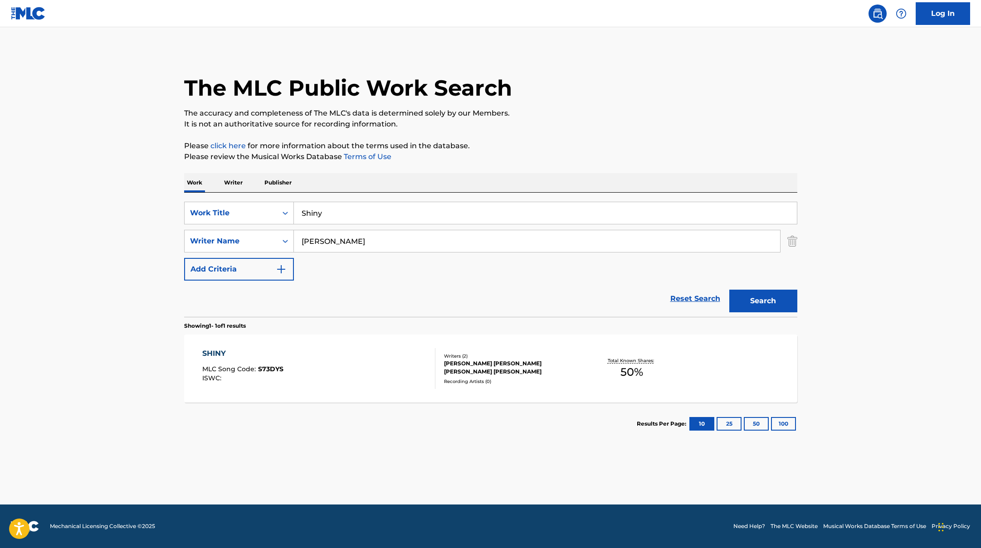
drag, startPoint x: 337, startPoint y: 215, endPoint x: 282, endPoint y: 196, distance: 58.5
click at [282, 196] on div "SearchWithCriteriae5e6fc62-f953-4a04-9ca4-3b5a85129ad1 Work Title Shiny SearchW…" at bounding box center [490, 255] width 613 height 124
paste input "Easykid"
paste input "Dysbit"
drag, startPoint x: 364, startPoint y: 213, endPoint x: 251, endPoint y: 183, distance: 116.5
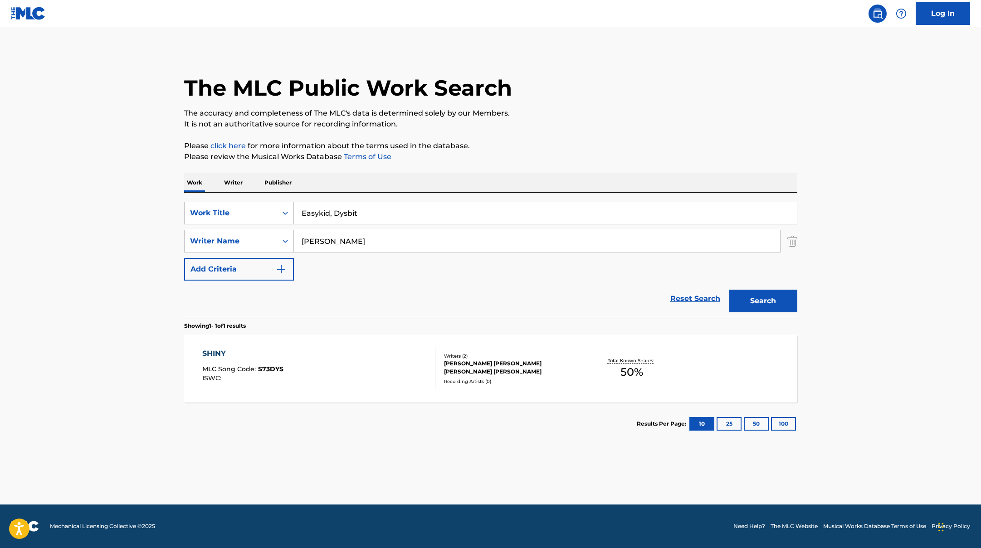
click at [251, 183] on div "Work Writer Publisher SearchWithCriteriae5e6fc62-f953-4a04-9ca4-3b5a85129ad1 Wo…" at bounding box center [490, 309] width 613 height 272
paste input "ich [PERSON_NAME] ich"
type input "ich [PERSON_NAME] ich"
drag, startPoint x: 353, startPoint y: 243, endPoint x: 243, endPoint y: 229, distance: 111.0
click at [243, 229] on div "SearchWithCriteriae5e6fc62-f953-4a04-9ca4-3b5a85129ad1 Work Title ich [PERSON_N…" at bounding box center [490, 241] width 613 height 79
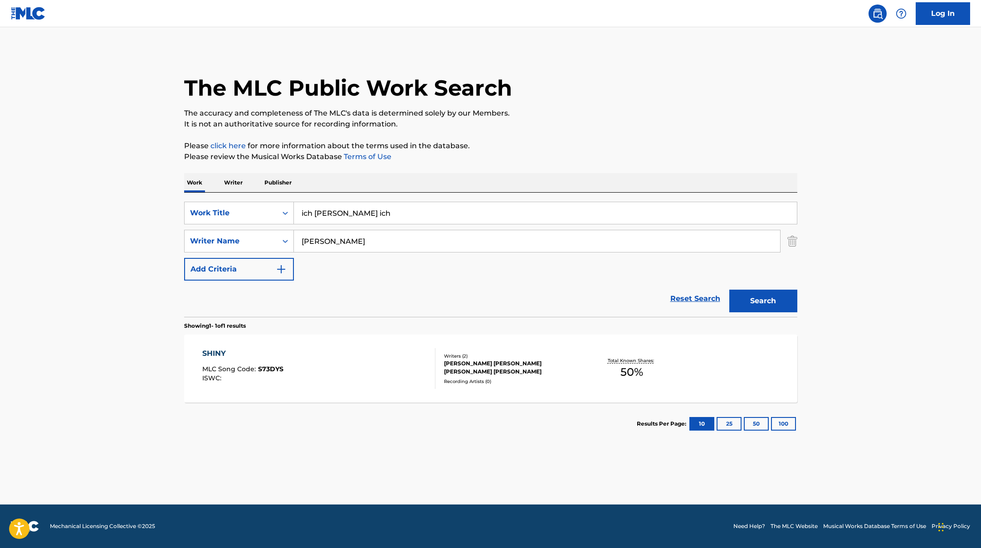
paste input "[PERSON_NAME]"
type input "[PERSON_NAME]"
click at [598, 124] on p "It is not an authoritative source for recording information." at bounding box center [490, 124] width 613 height 11
click at [758, 297] on button "Search" at bounding box center [763, 301] width 68 height 23
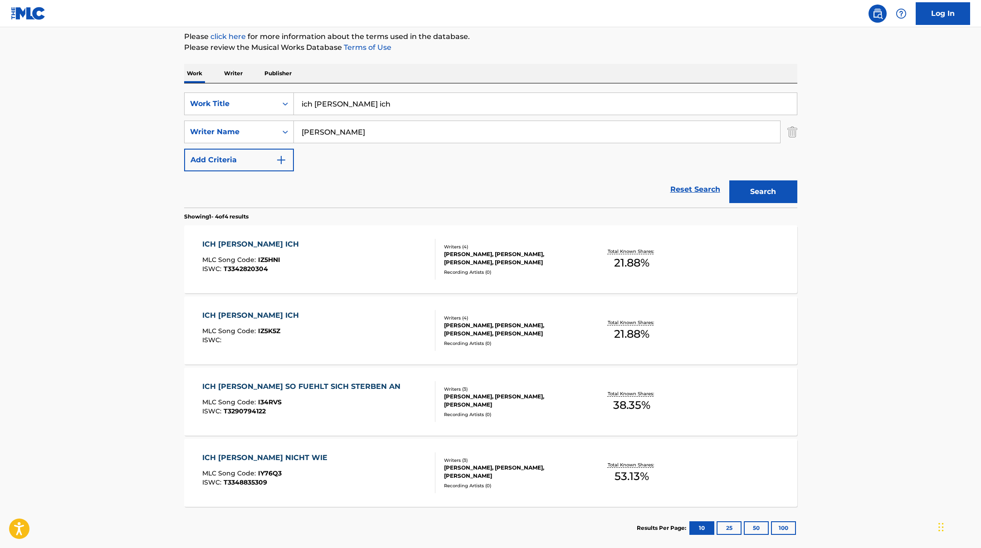
scroll to position [110, 0]
click at [348, 244] on div "ICH [PERSON_NAME] ICH MLC Song Code : IZ5HNI ISWC : T3342820304" at bounding box center [318, 258] width 233 height 41
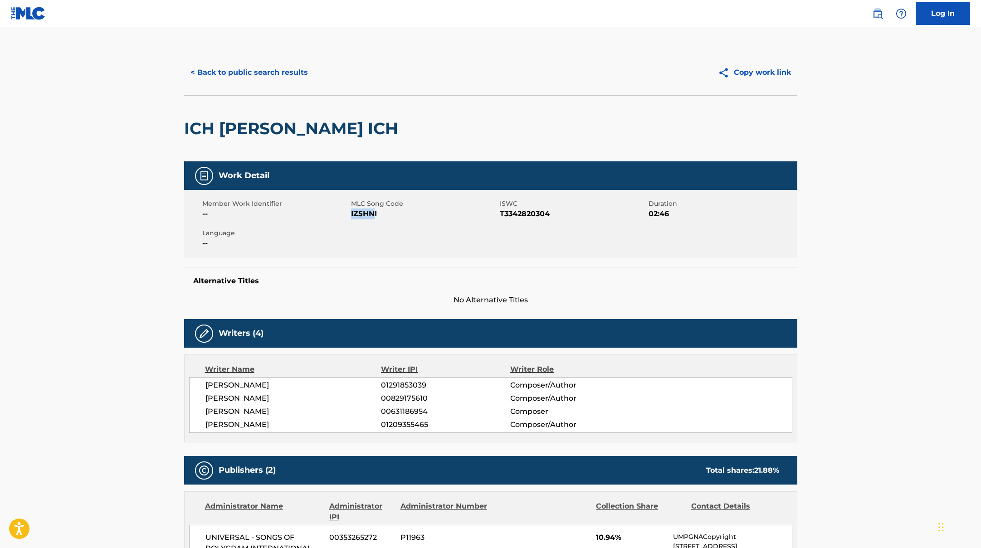
drag, startPoint x: 351, startPoint y: 214, endPoint x: 403, endPoint y: 218, distance: 51.8
click at [403, 218] on span "IZ5HNI" at bounding box center [424, 214] width 146 height 11
click at [274, 78] on button "< Back to public search results" at bounding box center [249, 72] width 130 height 23
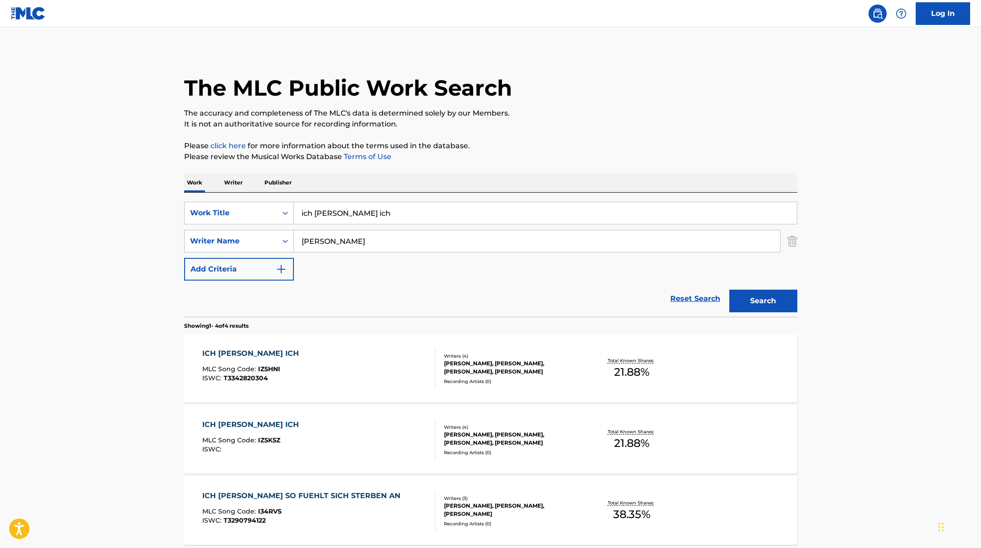
scroll to position [107, 0]
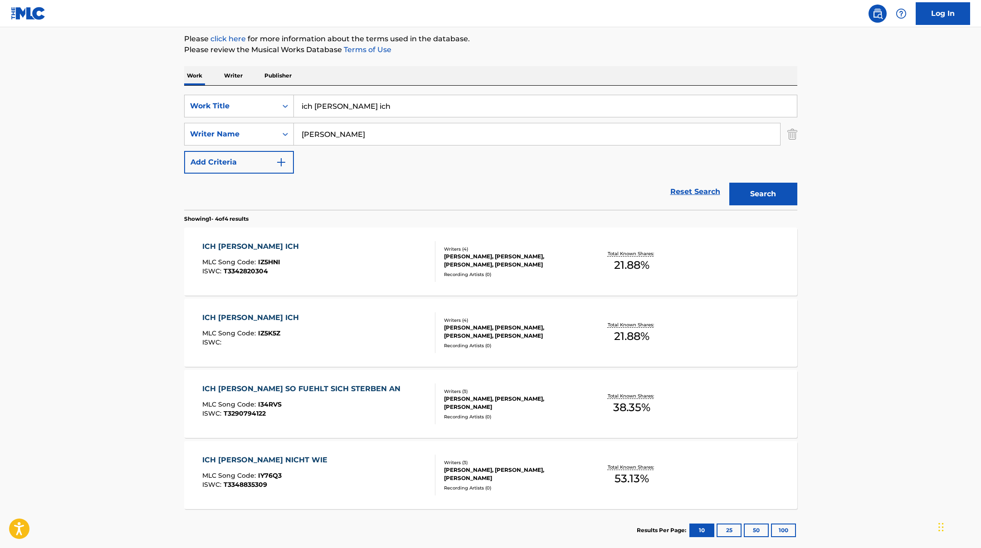
drag, startPoint x: 364, startPoint y: 108, endPoint x: 270, endPoint y: 93, distance: 95.0
click at [263, 95] on div "SearchWithCriteriae5e6fc62-f953-4a04-9ca4-3b5a85129ad1 Work Title ich [PERSON_N…" at bounding box center [490, 106] width 613 height 23
paste input "Bella"
drag, startPoint x: 347, startPoint y: 105, endPoint x: 270, endPoint y: 99, distance: 77.3
click at [269, 102] on div "SearchWithCriteriae5e6fc62-f953-4a04-9ca4-3b5a85129ad1 Work Title Bella" at bounding box center [490, 106] width 613 height 23
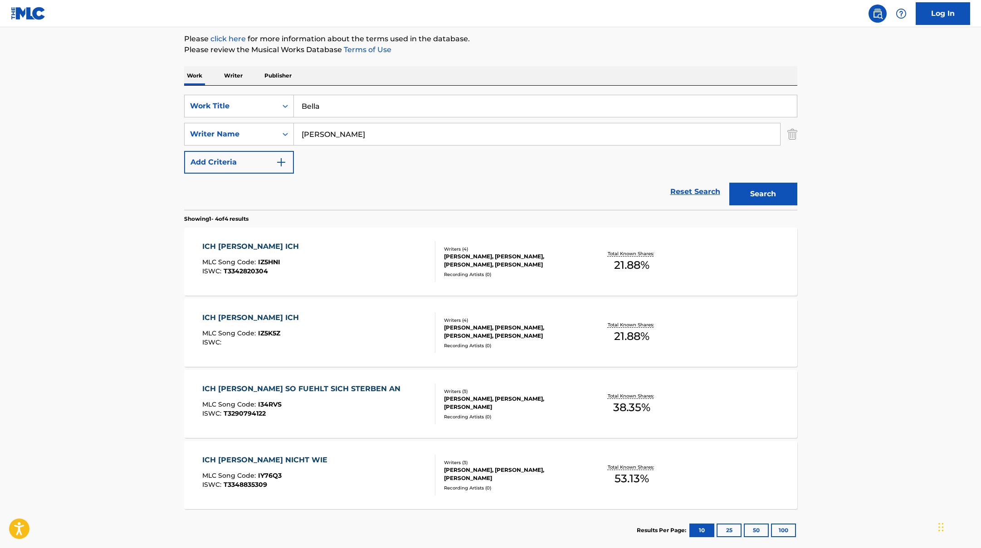
paste input "MAMA GEHT'S FANTASTISCH"
type input "MAMA GEHT'S FANTASTISCH"
drag, startPoint x: 362, startPoint y: 133, endPoint x: 277, endPoint y: 115, distance: 86.7
click at [282, 117] on div "SearchWithCriteriae5e6fc62-f953-4a04-9ca4-3b5a85129ad1 Work Title MAMA GEHT'S F…" at bounding box center [490, 134] width 613 height 79
click at [729, 183] on button "Search" at bounding box center [763, 194] width 68 height 23
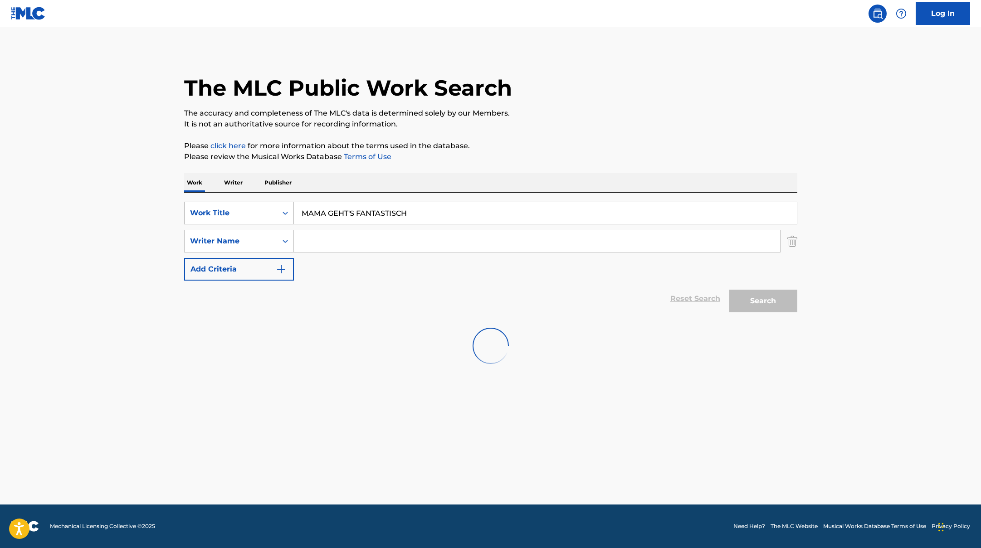
scroll to position [0, 0]
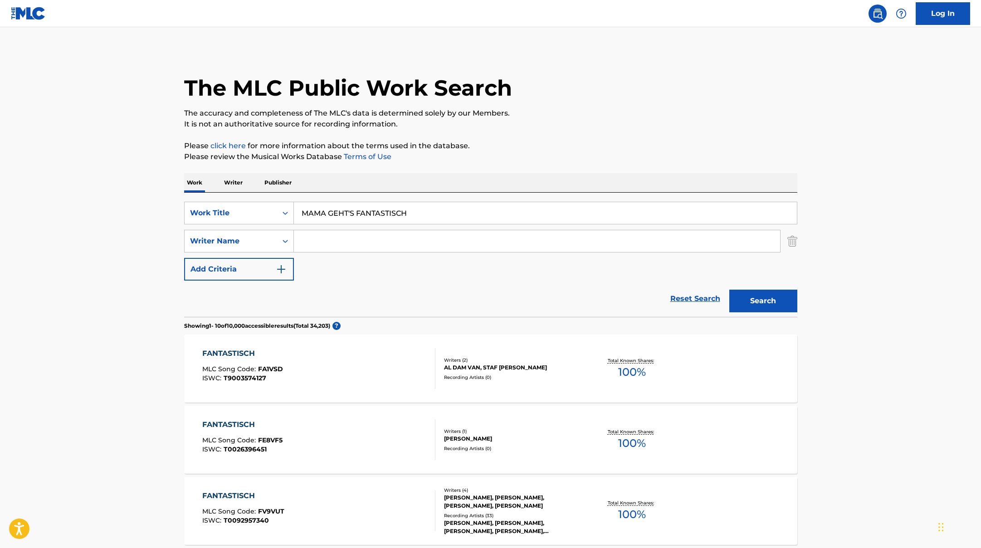
drag, startPoint x: 415, startPoint y: 216, endPoint x: 213, endPoint y: 193, distance: 203.1
click at [220, 193] on div "SearchWithCriteriae5e6fc62-f953-4a04-9ca4-3b5a85129ad1 Work Title MAMA GEHT'S F…" at bounding box center [490, 255] width 613 height 124
paste input "Холодный подонок"
click at [768, 307] on button "Search" at bounding box center [763, 301] width 68 height 23
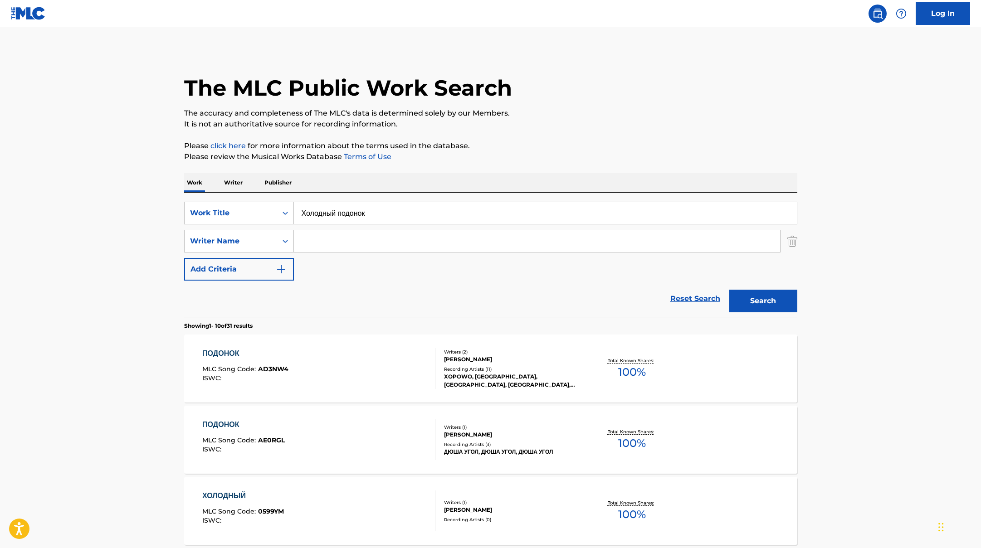
paste input "Break The Silence"
drag, startPoint x: 381, startPoint y: 218, endPoint x: 528, endPoint y: 142, distance: 165.9
type input "Break The Silence"
click at [528, 142] on p "Please click here for more information about the terms used in the database." at bounding box center [490, 146] width 613 height 11
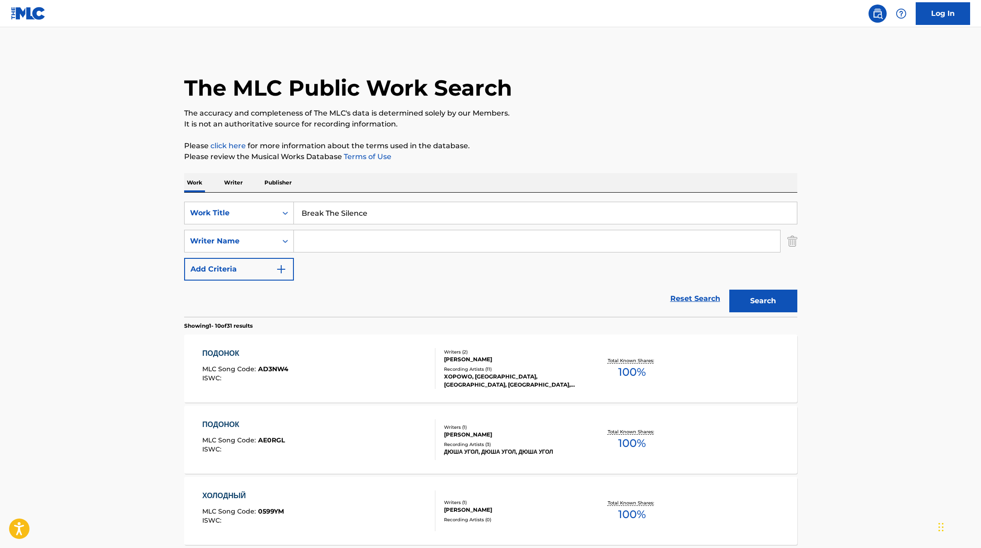
click at [364, 240] on input "Search Form" at bounding box center [537, 241] width 486 height 22
paste input "[PERSON_NAME],"
type input "[PERSON_NAME],"
click at [763, 298] on button "Search" at bounding box center [763, 301] width 68 height 23
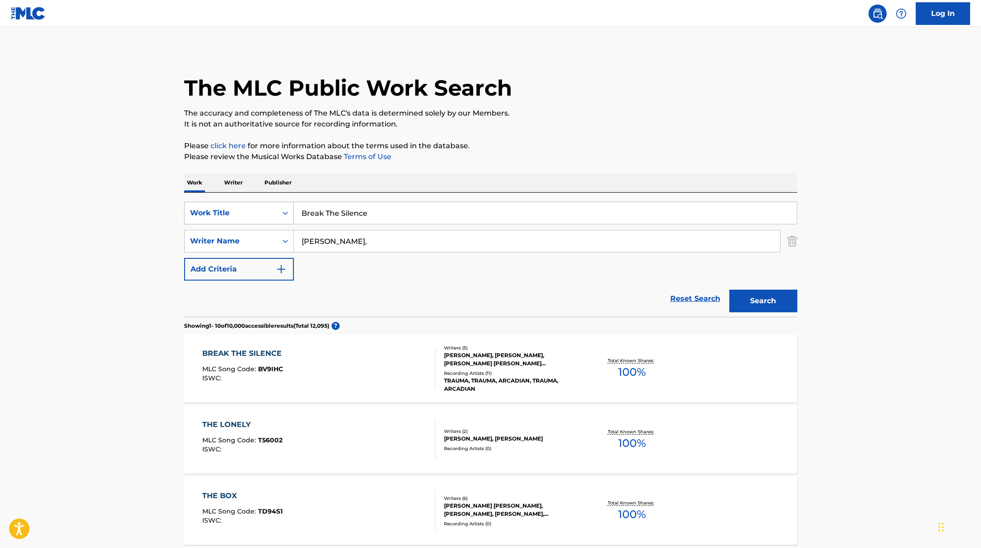
paste input "Karnevalsmaus"
drag, startPoint x: 375, startPoint y: 210, endPoint x: 291, endPoint y: 205, distance: 84.1
click at [295, 206] on input "Break The Silence" at bounding box center [545, 213] width 503 height 22
type input "Karnevalsmaus"
click at [616, 127] on p "It is not an authoritative source for recording information." at bounding box center [490, 124] width 613 height 11
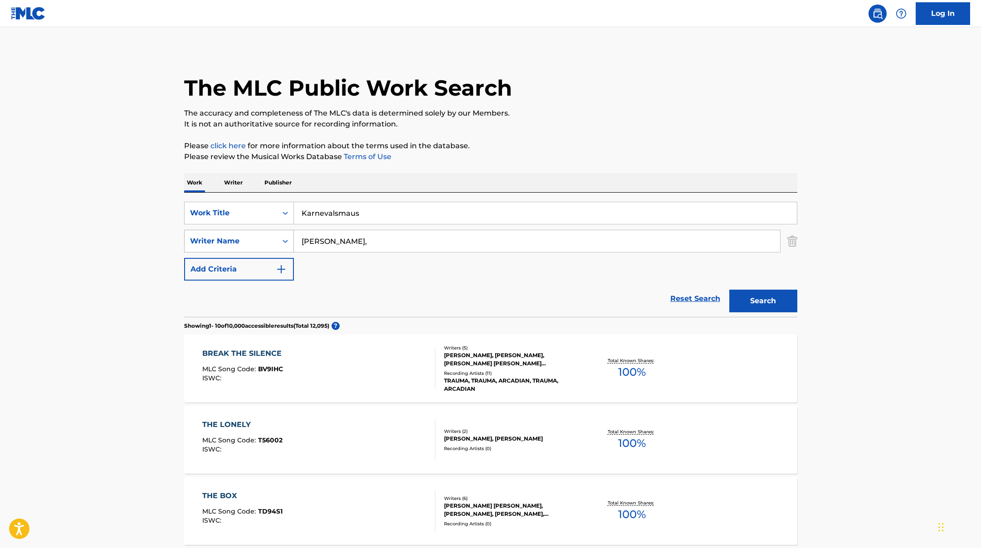
paste input "[PERSON_NAME]"
drag, startPoint x: 332, startPoint y: 240, endPoint x: 539, endPoint y: 158, distance: 222.4
type input "[PERSON_NAME]"
click at [539, 158] on p "Please review the Musical Works Database Terms of Use" at bounding box center [490, 156] width 613 height 11
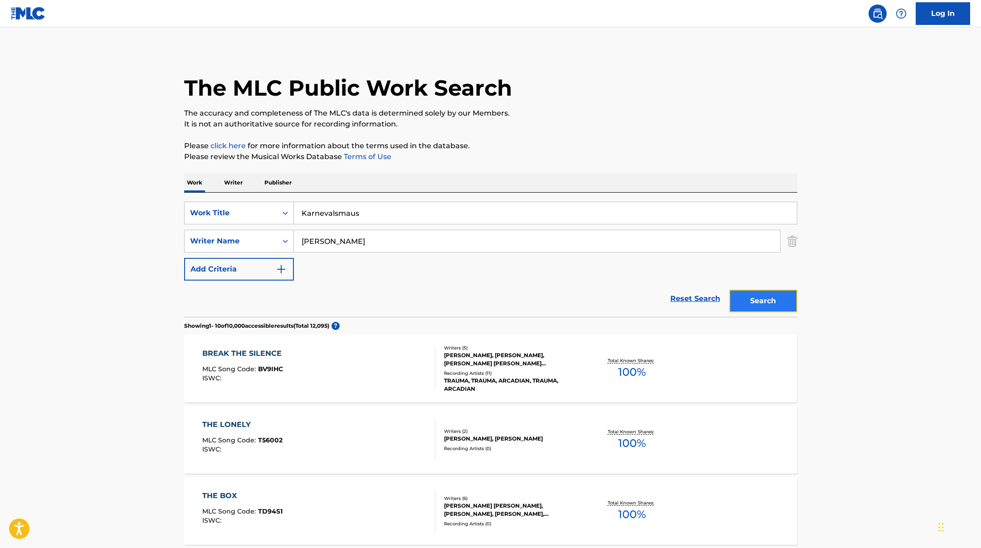
click at [747, 295] on button "Search" at bounding box center [763, 301] width 68 height 23
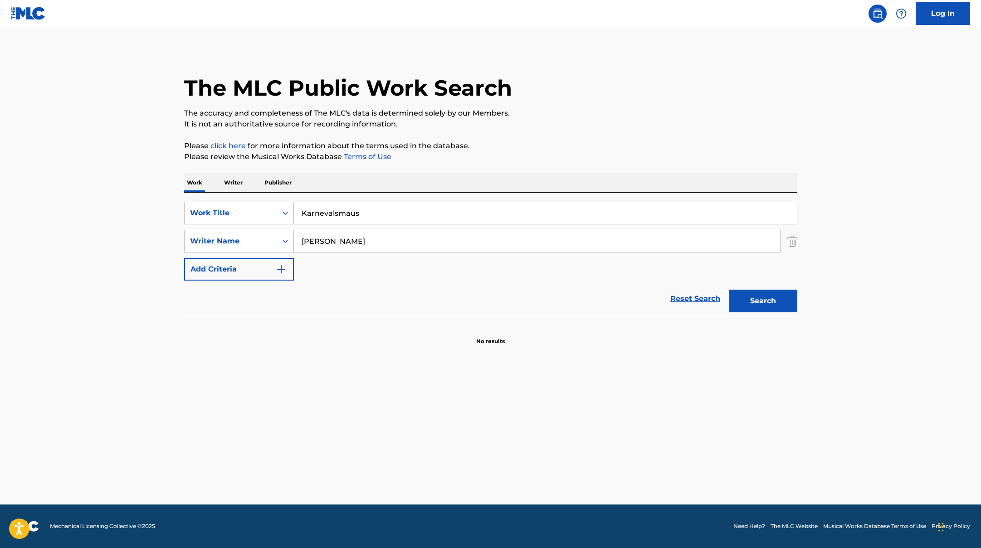
paste input "Arbeitszeitbetrug"
drag, startPoint x: 369, startPoint y: 214, endPoint x: 368, endPoint y: 161, distance: 52.6
click at [368, 161] on div "The MLC Public Work Search The accuracy and completeness of The MLC's data is d…" at bounding box center [490, 198] width 635 height 296
type input "Arbeitszeitbetrug"
click at [368, 161] on p "Please review the Musical Works Database Terms of Use" at bounding box center [490, 156] width 613 height 11
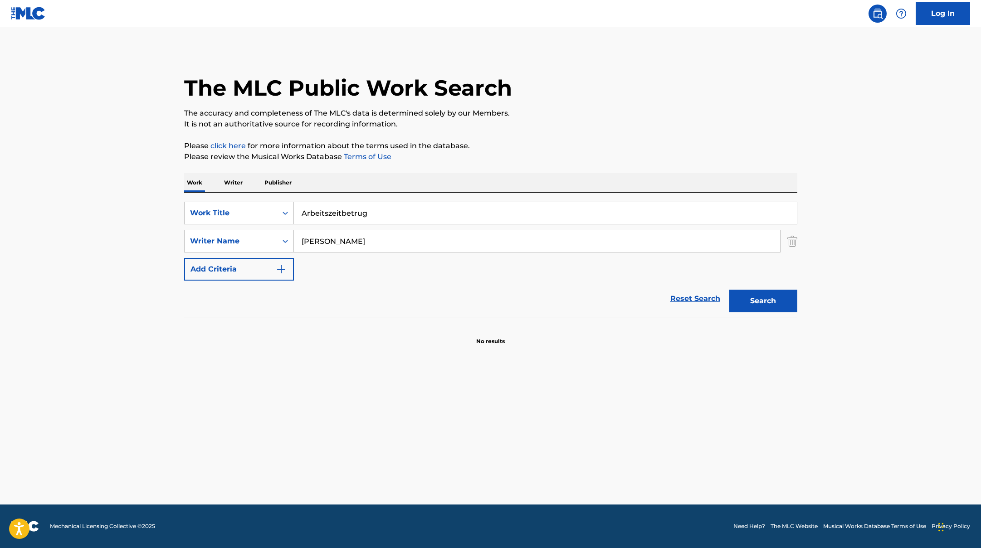
drag, startPoint x: 351, startPoint y: 243, endPoint x: 272, endPoint y: 225, distance: 81.0
click at [272, 225] on div "SearchWithCriteriae5e6fc62-f953-4a04-9ca4-3b5a85129ad1 Work Title Arbeitszeitbe…" at bounding box center [490, 241] width 613 height 79
click at [729, 290] on button "Search" at bounding box center [763, 301] width 68 height 23
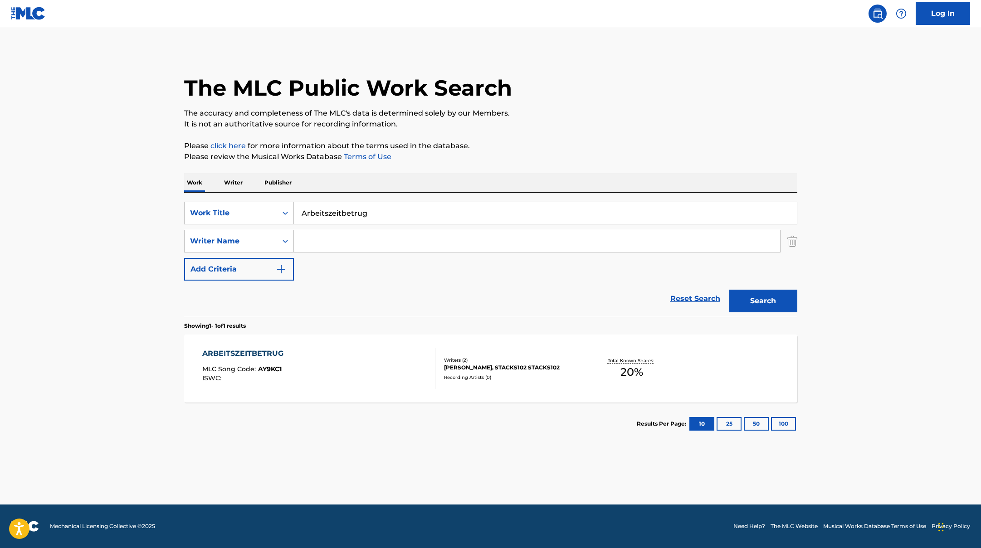
click at [361, 363] on div "ARBEITSZEITBETRUG MLC Song Code : AY9KC1 ISWC :" at bounding box center [318, 368] width 233 height 41
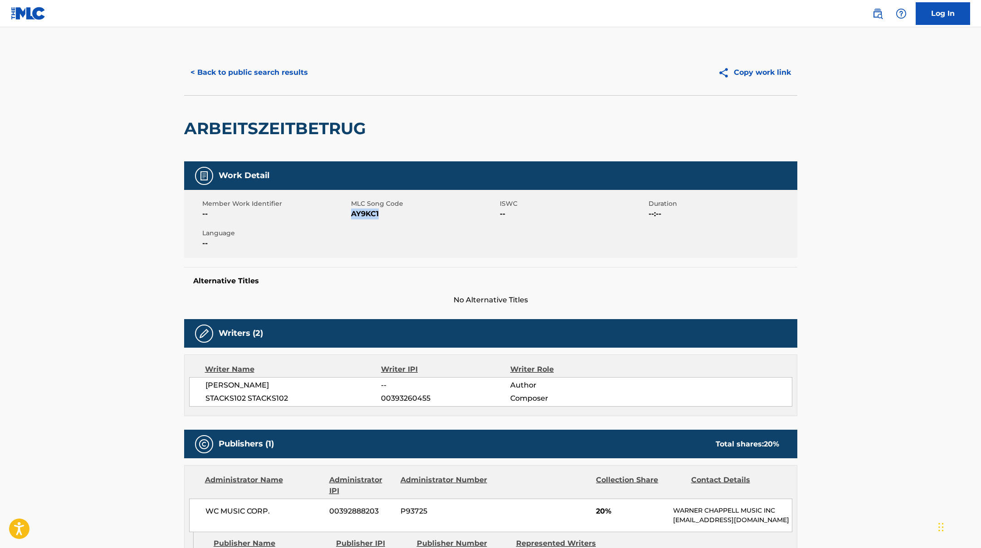
drag, startPoint x: 352, startPoint y: 214, endPoint x: 453, endPoint y: 226, distance: 100.9
click at [453, 226] on div "Member Work Identifier -- MLC Song Code AY9KC1 ISWC -- Duration --:-- Language …" at bounding box center [490, 224] width 613 height 68
click at [253, 69] on button "< Back to public search results" at bounding box center [249, 72] width 130 height 23
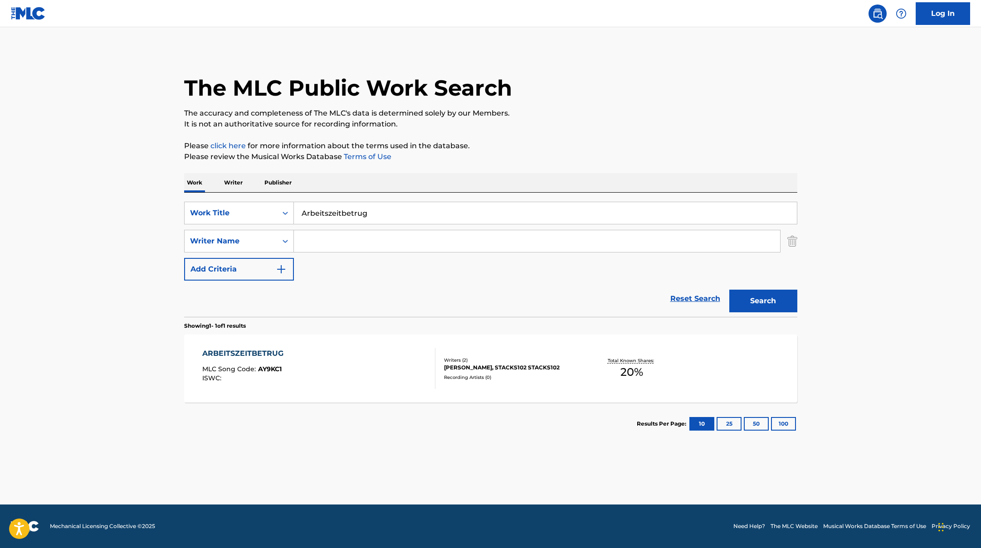
drag, startPoint x: 379, startPoint y: 214, endPoint x: 255, endPoint y: 193, distance: 125.6
click at [255, 193] on div "SearchWithCriteriae5e6fc62-f953-4a04-9ca4-3b5a85129ad1 Work Title Arbeitszeitbe…" at bounding box center [490, 255] width 613 height 124
paste input "[PERSON_NAME]"
drag, startPoint x: 351, startPoint y: 215, endPoint x: 245, endPoint y: 194, distance: 108.7
click at [245, 194] on div "SearchWithCriteriae5e6fc62-f953-4a04-9ca4-3b5a85129ad1 Work Title [PERSON_NAME]…" at bounding box center [490, 255] width 613 height 124
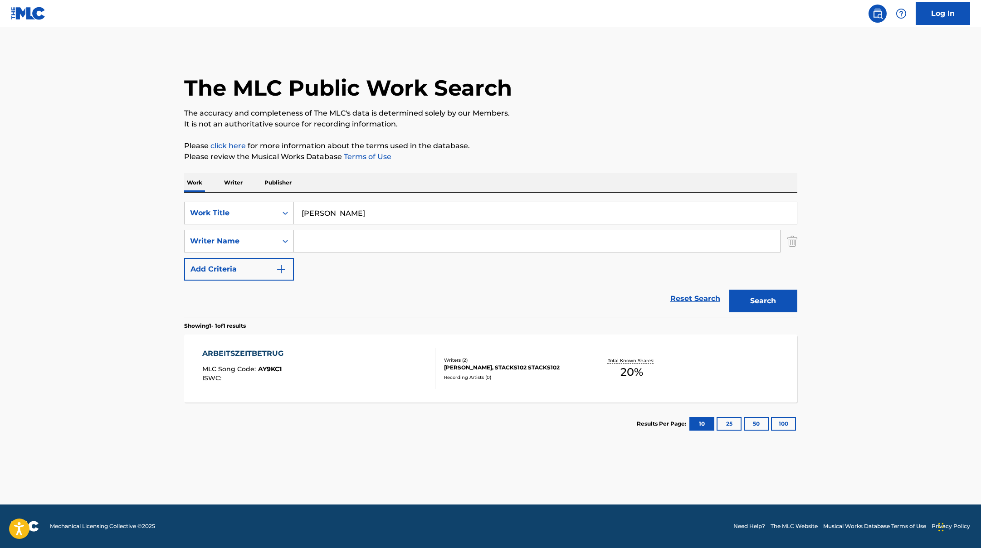
paste input "lieblos 2"
type input "lieblos 2"
click at [325, 239] on input "Search Form" at bounding box center [537, 241] width 486 height 22
paste input "[PERSON_NAME]"
type input "[PERSON_NAME]"
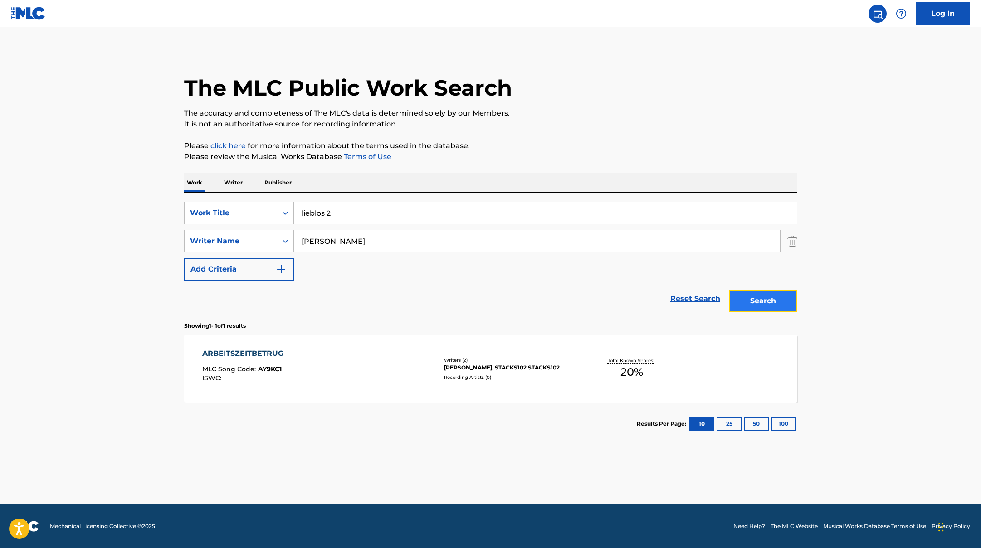
click at [746, 306] on button "Search" at bounding box center [763, 301] width 68 height 23
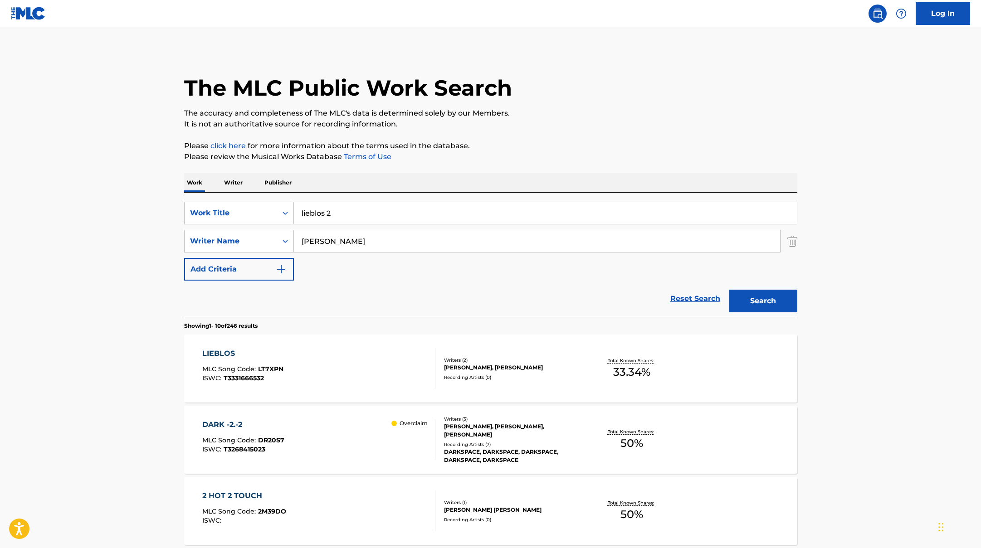
paste input "HÄNSCHEN [PERSON_NAME] [PERSON_NAME] ALLEIN"
drag, startPoint x: 341, startPoint y: 217, endPoint x: 551, endPoint y: 121, distance: 231.1
type input "HÄNSCHEN [PERSON_NAME] [PERSON_NAME] ALLEIN"
click at [551, 121] on p "It is not an authoritative source for recording information." at bounding box center [490, 124] width 613 height 11
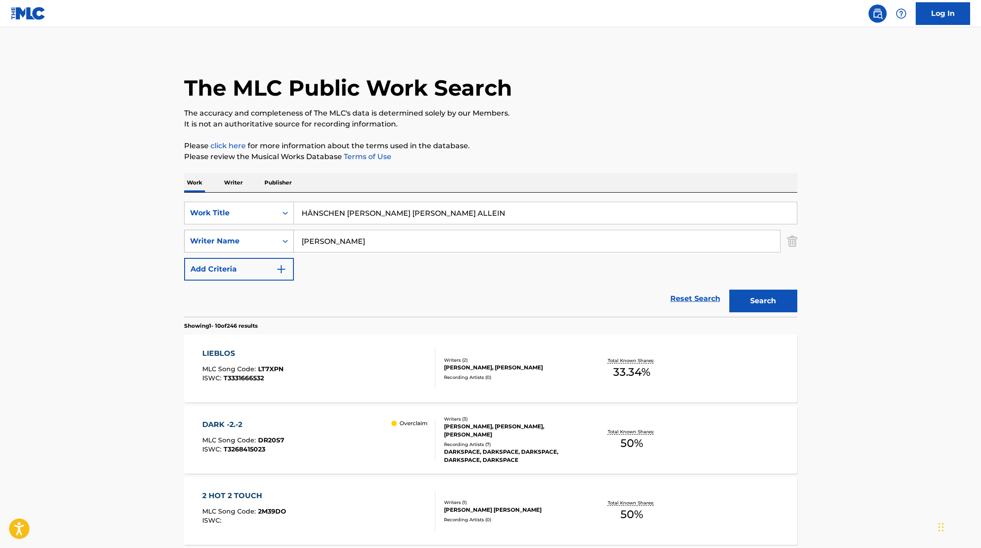
drag, startPoint x: 345, startPoint y: 250, endPoint x: 273, endPoint y: 237, distance: 73.2
click at [273, 237] on div "SearchWithCriteriaae7803b0-41f8-45ee-bc0f-c7eca8b8510f Writer Name [PERSON_NAME]" at bounding box center [490, 241] width 613 height 23
paste input "Nabuda"
type input "Nabuda"
click at [773, 296] on button "Search" at bounding box center [763, 301] width 68 height 23
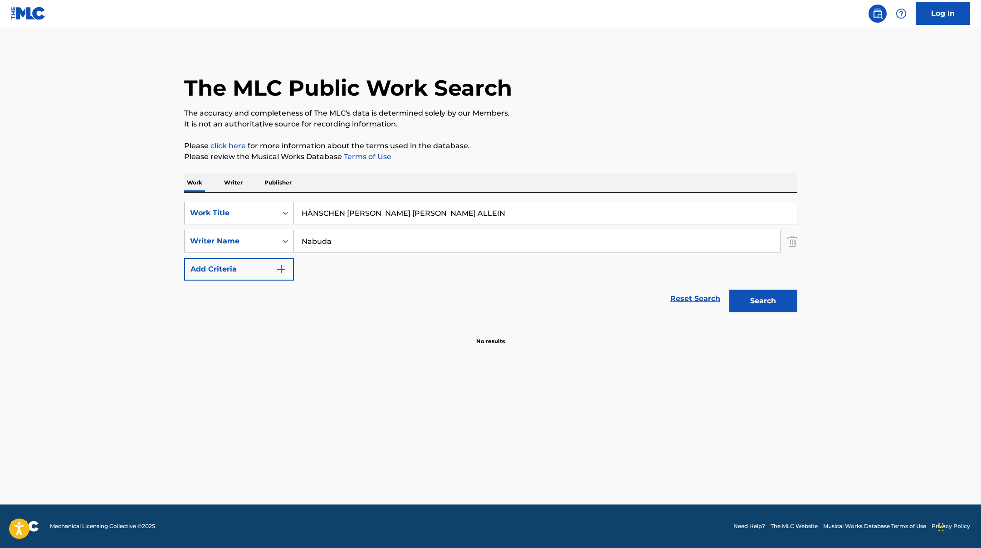
drag, startPoint x: 430, startPoint y: 214, endPoint x: 176, endPoint y: 165, distance: 258.6
click at [177, 165] on div "The MLC Public Work Search The accuracy and completeness of The MLC's data is d…" at bounding box center [490, 198] width 635 height 296
paste input "Zweifelturm"
type input "Zweifelturm"
click at [482, 153] on p "Please review the Musical Works Database Terms of Use" at bounding box center [490, 156] width 613 height 11
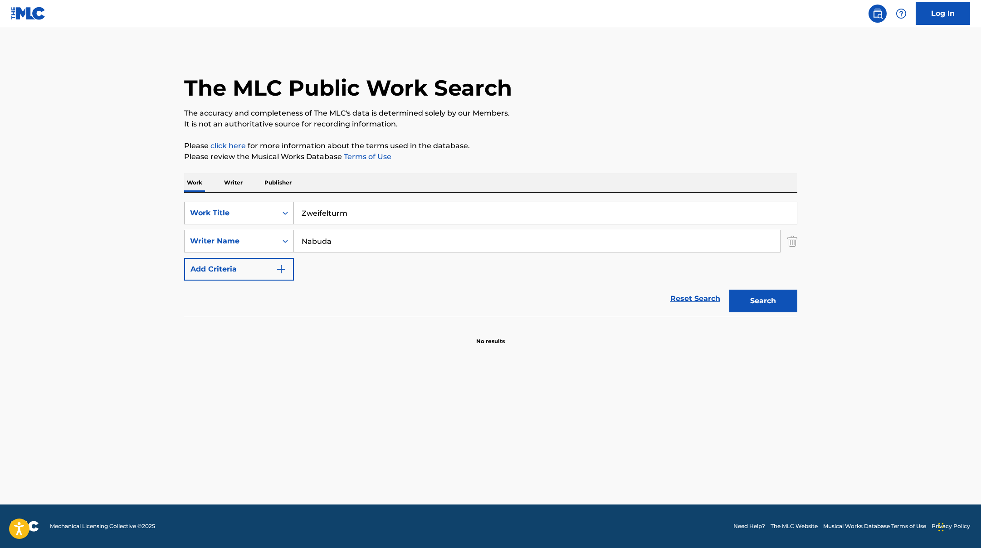
drag, startPoint x: 349, startPoint y: 241, endPoint x: 226, endPoint y: 224, distance: 124.1
click at [226, 224] on div "SearchWithCriteriae5e6fc62-f953-4a04-9ca4-3b5a85129ad1 Work Title Zweifelturm S…" at bounding box center [490, 241] width 613 height 79
paste input "Pizzer"
type input "Pizzera"
click at [769, 300] on button "Search" at bounding box center [763, 301] width 68 height 23
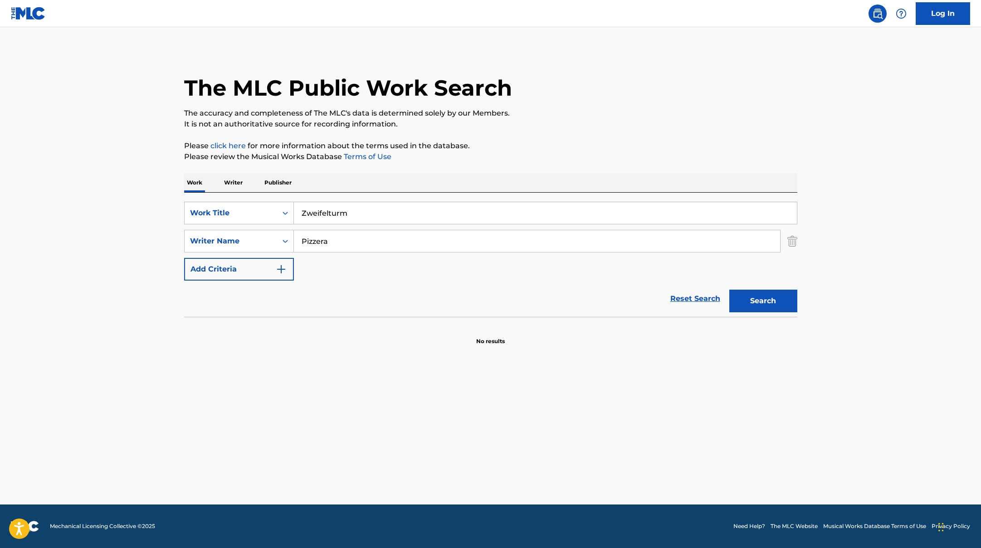
drag, startPoint x: 363, startPoint y: 207, endPoint x: 382, endPoint y: 219, distance: 22.3
click at [382, 219] on input "Zweifelturm" at bounding box center [545, 213] width 503 height 22
paste input "[PERSON_NAME]"
type input "[PERSON_NAME]"
drag, startPoint x: 340, startPoint y: 244, endPoint x: 277, endPoint y: 230, distance: 64.7
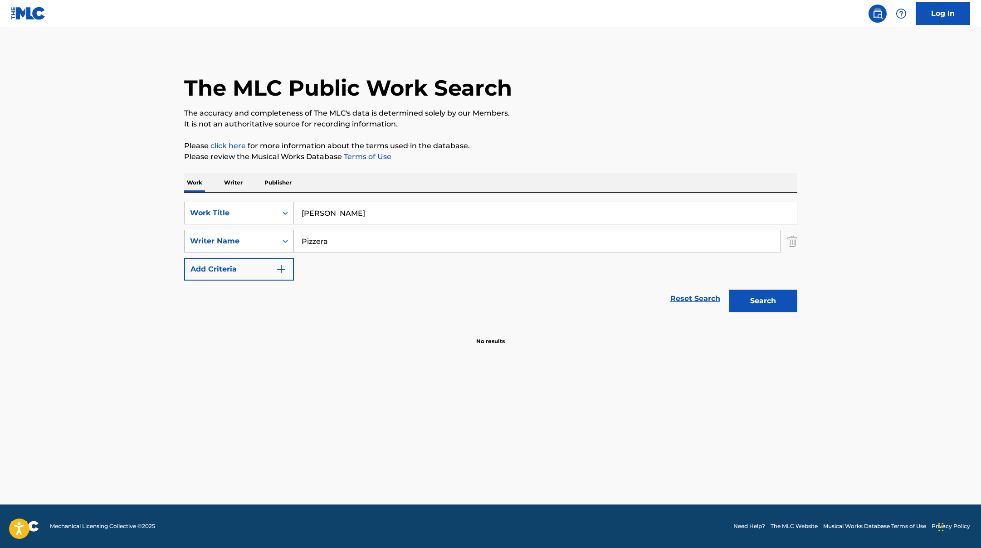
click at [282, 231] on div "SearchWithCriteriaae7803b0-41f8-45ee-bc0f-c7eca8b8510f Writer Name Pizzera" at bounding box center [490, 241] width 613 height 23
click at [729, 290] on button "Search" at bounding box center [763, 301] width 68 height 23
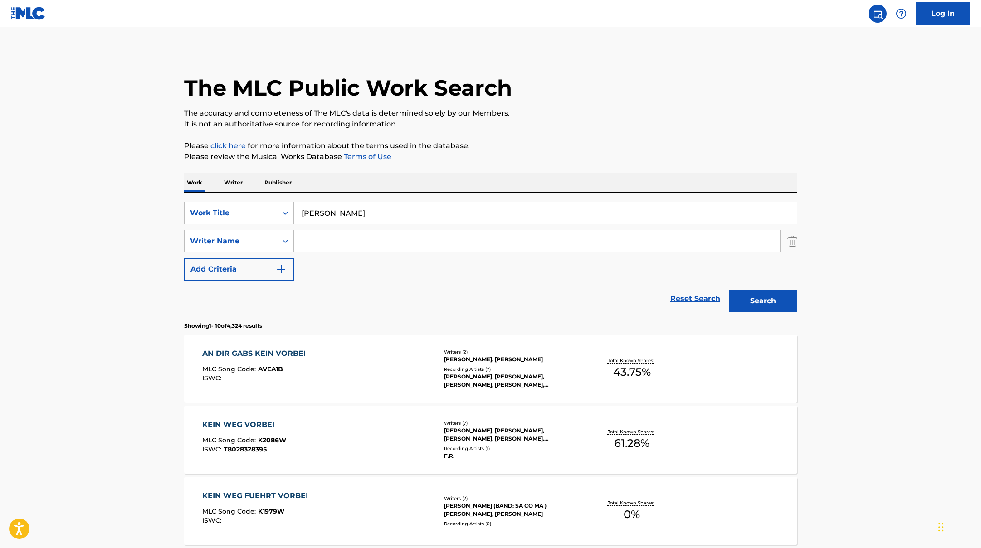
paste input "[PERSON_NAME]"
type input "[PERSON_NAME]"
click at [754, 301] on button "Search" at bounding box center [763, 301] width 68 height 23
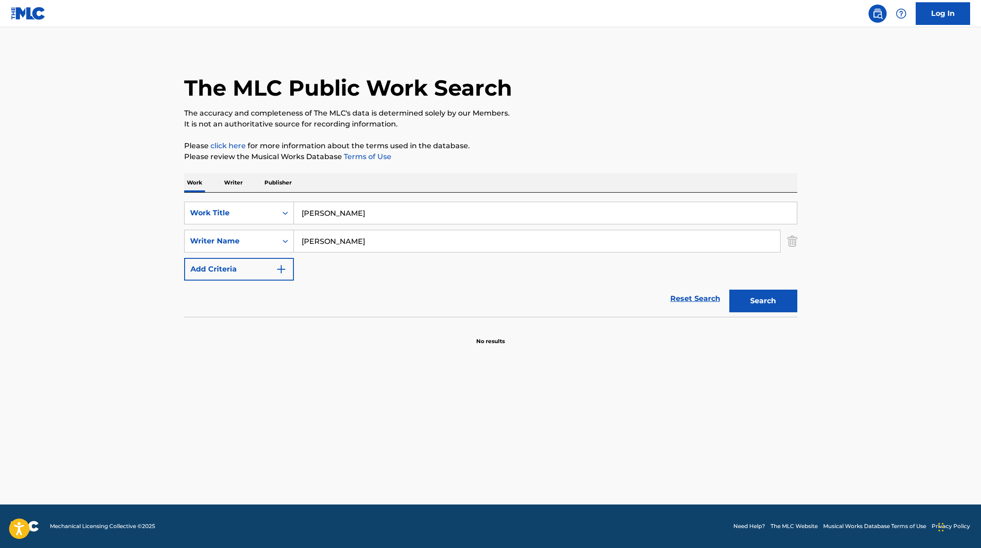
paste input "Vielleicht Vielleicht x Insomnia"
drag, startPoint x: 356, startPoint y: 214, endPoint x: 328, endPoint y: 170, distance: 52.2
click at [328, 170] on div "The MLC Public Work Search The accuracy and completeness of The MLC's data is d…" at bounding box center [490, 198] width 635 height 296
type input "Vielleicht Vielleicht x Insomnia"
click at [329, 170] on div "The MLC Public Work Search The accuracy and completeness of The MLC's data is d…" at bounding box center [490, 198] width 635 height 296
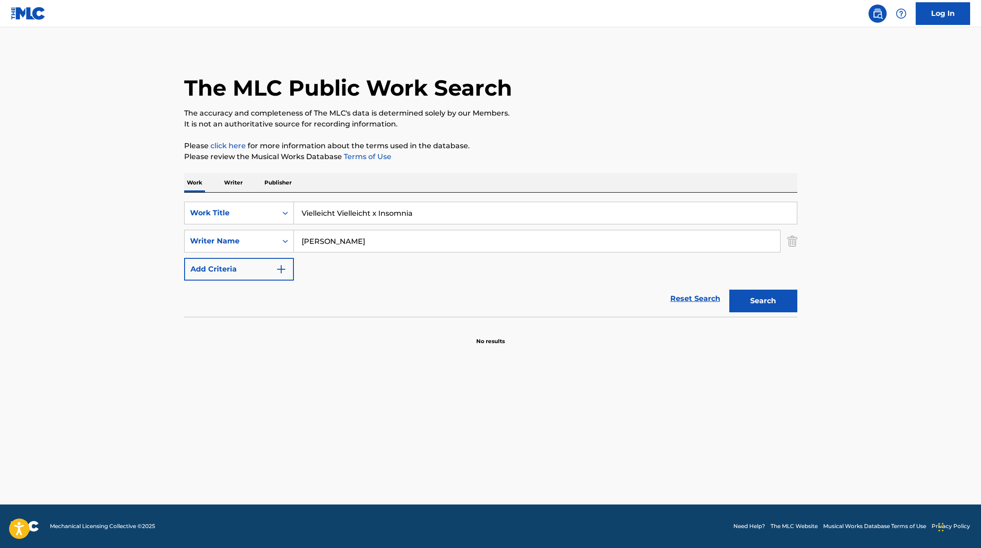
drag, startPoint x: 331, startPoint y: 243, endPoint x: 273, endPoint y: 225, distance: 61.1
click at [273, 225] on div "SearchWithCriteriae5e6fc62-f953-4a04-9ca4-3b5a85129ad1 Work Title Vielleicht Vi…" at bounding box center [490, 241] width 613 height 79
click at [729, 290] on button "Search" at bounding box center [763, 301] width 68 height 23
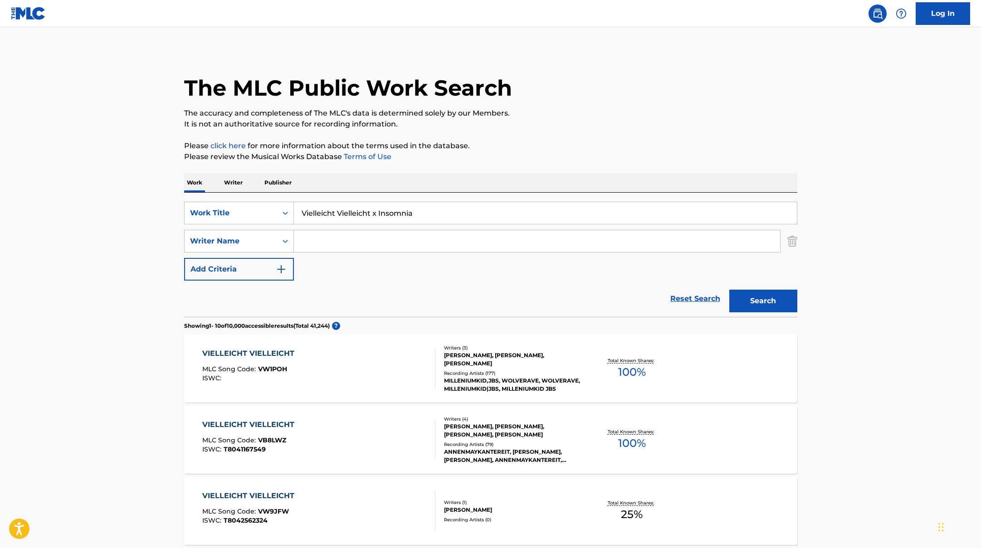
drag, startPoint x: 431, startPoint y: 219, endPoint x: 261, endPoint y: 180, distance: 174.4
paste input "Yuck (feat. [PERSON_NAME])"
type input "Yuck (feat. [PERSON_NAME])"
click at [547, 157] on p "Please review the Musical Works Database Terms of Use" at bounding box center [490, 156] width 613 height 11
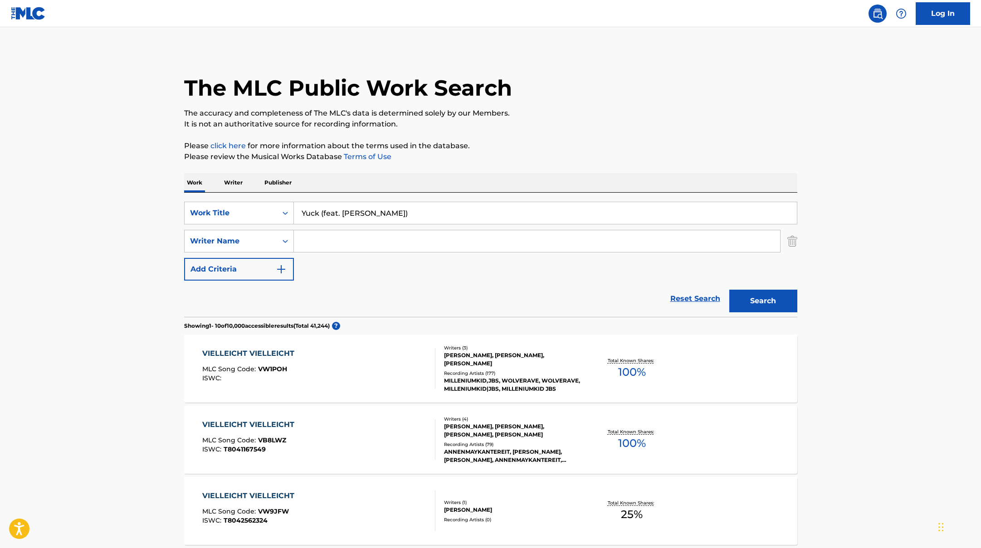
click at [310, 242] on input "Search Form" at bounding box center [537, 241] width 486 height 22
paste input "[PERSON_NAME],"
type input "[PERSON_NAME],"
drag, startPoint x: 389, startPoint y: 213, endPoint x: 330, endPoint y: 213, distance: 58.9
click at [330, 213] on input "Yuck (feat. [PERSON_NAME])" at bounding box center [545, 213] width 503 height 22
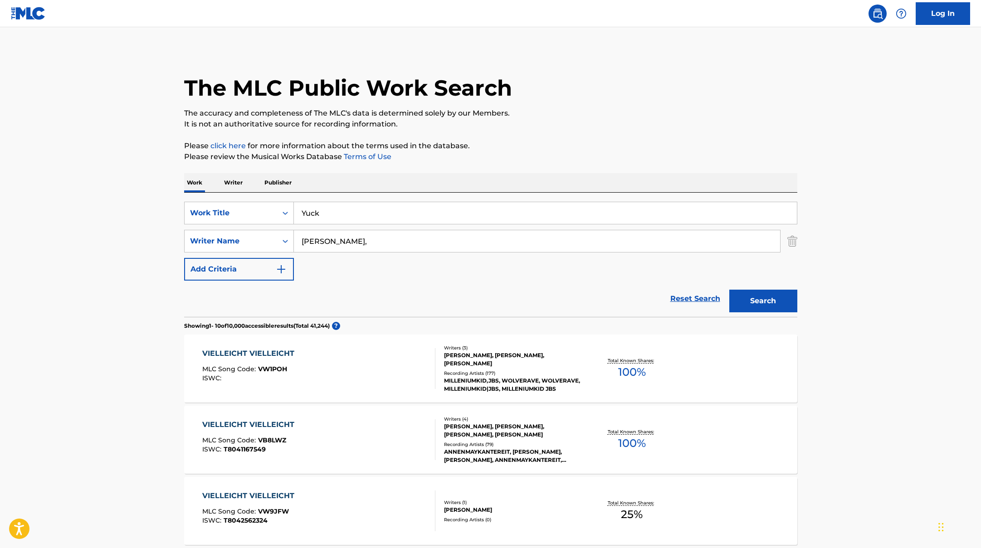
click at [729, 290] on button "Search" at bounding box center [763, 301] width 68 height 23
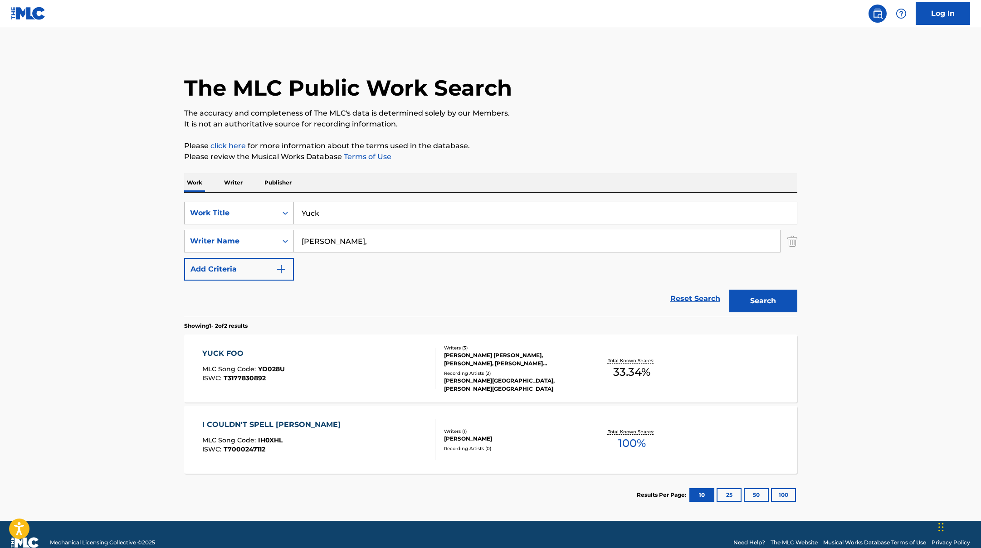
drag, startPoint x: 330, startPoint y: 209, endPoint x: 282, endPoint y: 207, distance: 48.1
click at [282, 209] on div "SearchWithCriteriae5e6fc62-f953-4a04-9ca4-3b5a85129ad1 Work Title Yuck" at bounding box center [490, 213] width 613 height 23
paste input "Luftschloss"
type input "Luftschloss"
click at [640, 93] on div "The MLC Public Work Search" at bounding box center [490, 83] width 613 height 66
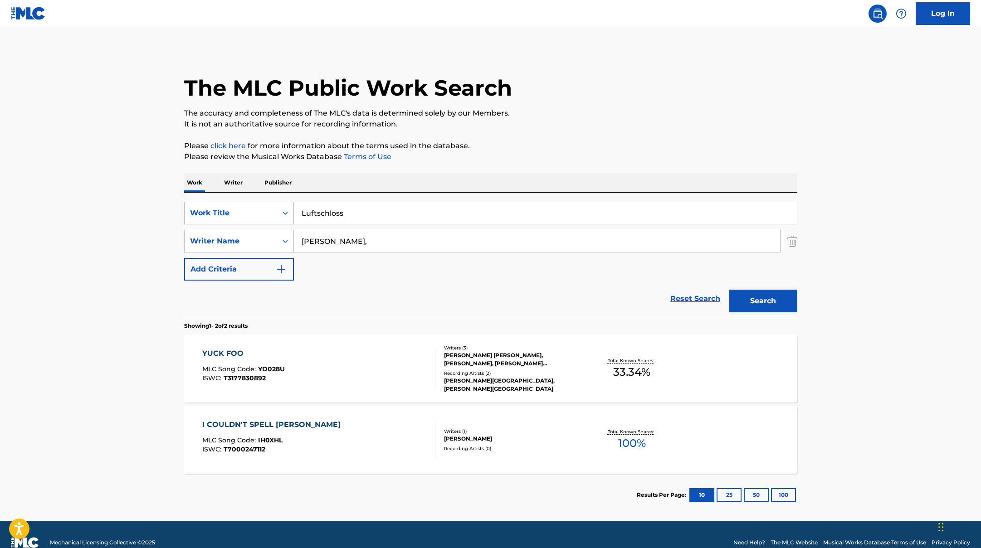
paste input "[PERSON_NAME]"
drag, startPoint x: 353, startPoint y: 239, endPoint x: 556, endPoint y: 136, distance: 227.7
click at [553, 136] on div "The MLC Public Work Search The accuracy and completeness of The MLC's data is d…" at bounding box center [490, 283] width 635 height 467
type input "[PERSON_NAME]"
click at [556, 136] on div "The MLC Public Work Search The accuracy and completeness of The MLC's data is d…" at bounding box center [490, 283] width 635 height 467
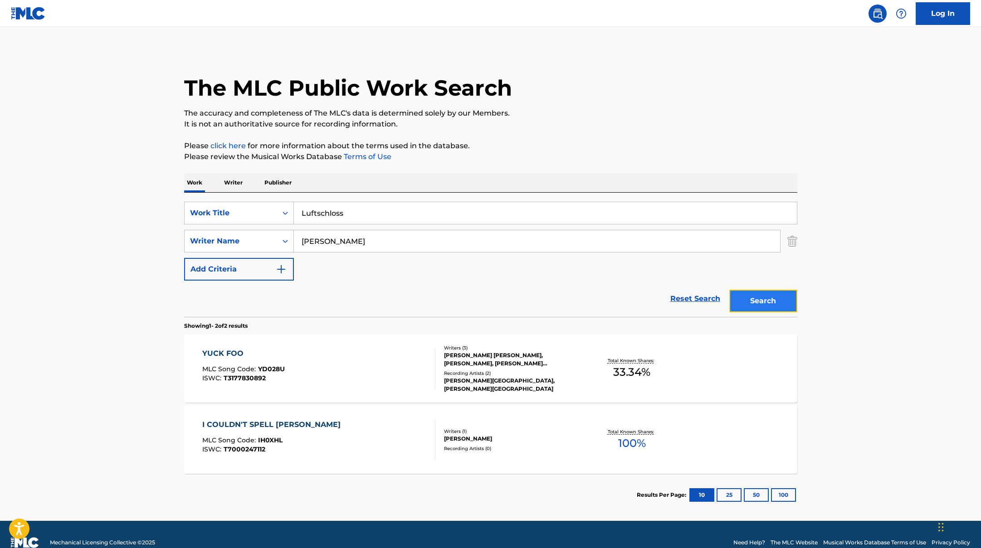
click at [750, 297] on button "Search" at bounding box center [763, 301] width 68 height 23
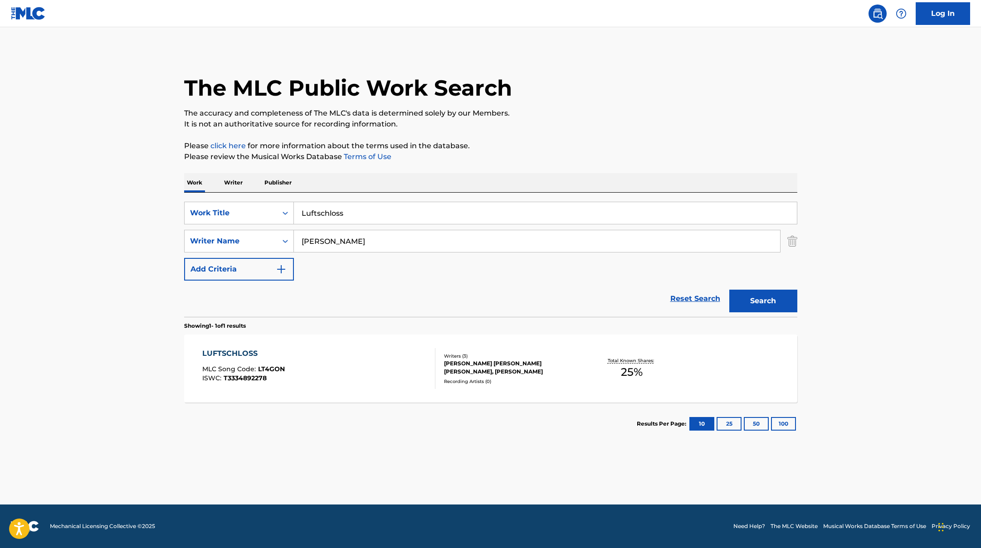
click at [381, 370] on div "LUFTSCHLOSS MLC Song Code : LT4GON ISWC : T3334892278" at bounding box center [318, 368] width 233 height 41
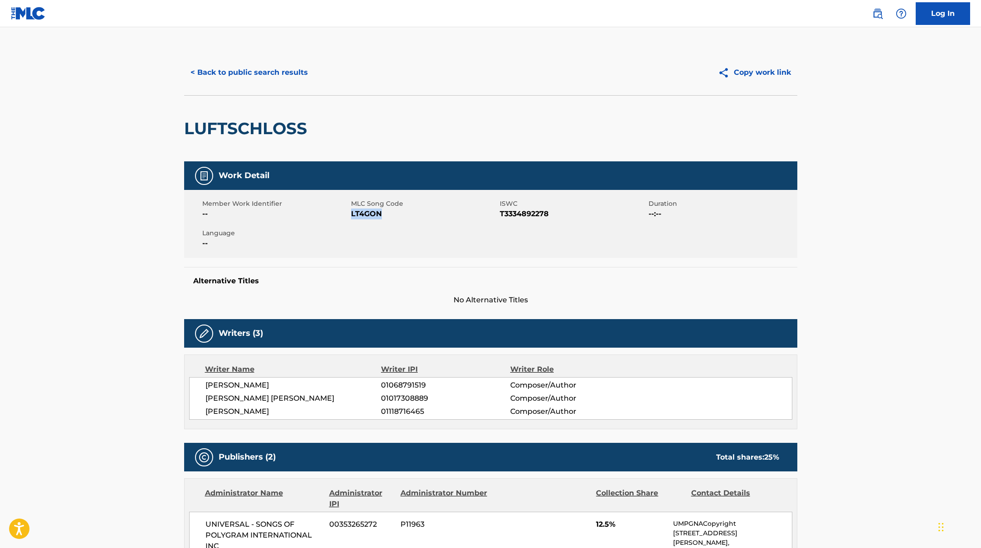
drag, startPoint x: 351, startPoint y: 214, endPoint x: 415, endPoint y: 223, distance: 64.5
click at [415, 223] on div "Member Work Identifier -- MLC Song Code LT4GON ISWC T3334892278 Duration --:-- …" at bounding box center [490, 224] width 613 height 68
click at [238, 79] on button "< Back to public search results" at bounding box center [249, 72] width 130 height 23
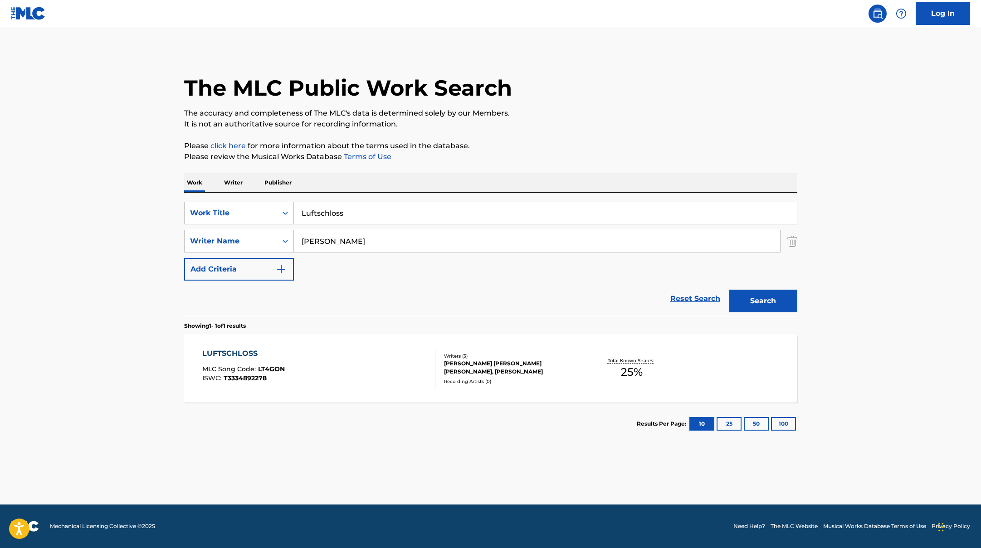
drag, startPoint x: 355, startPoint y: 214, endPoint x: 273, endPoint y: 200, distance: 82.4
click at [273, 200] on div "SearchWithCriteriae5e6fc62-f953-4a04-9ca4-3b5a85129ad1 Work Title Luftschloss S…" at bounding box center [490, 255] width 613 height 124
paste input "[PERSON_NAME]"
drag, startPoint x: 317, startPoint y: 213, endPoint x: 273, endPoint y: 201, distance: 45.0
click at [273, 202] on div "SearchWithCriteriae5e6fc62-f953-4a04-9ca4-3b5a85129ad1 Work Title [PERSON_NAME]" at bounding box center [490, 213] width 613 height 23
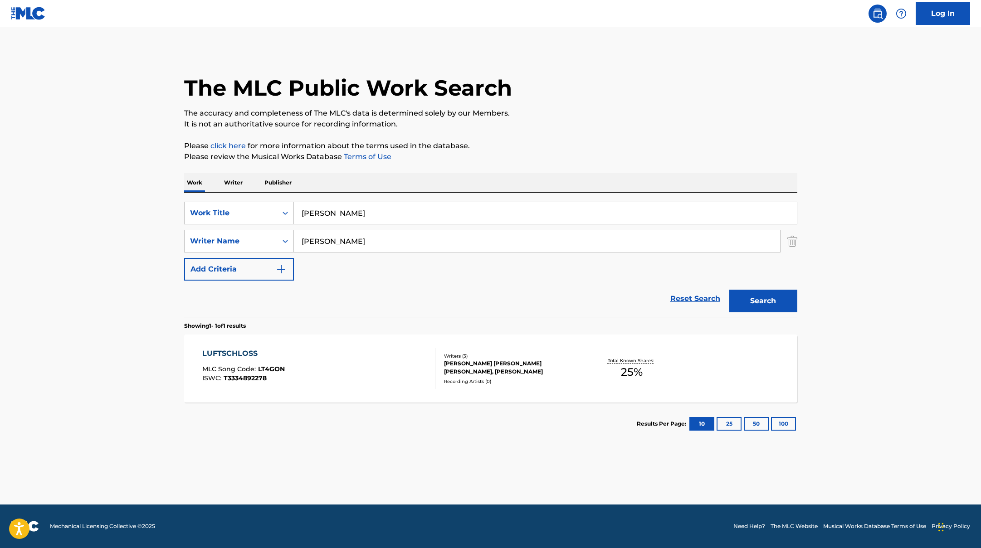
paste input "BASS KNALLT"
type input "BASS KNALLT"
click at [576, 117] on p "The accuracy and completeness of The MLC's data is determined solely by our Mem…" at bounding box center [490, 113] width 613 height 11
drag, startPoint x: 327, startPoint y: 235, endPoint x: 272, endPoint y: 226, distance: 56.4
click at [279, 227] on div "SearchWithCriteriae5e6fc62-f953-4a04-9ca4-3b5a85129ad1 Work Title BASS KNALLT S…" at bounding box center [490, 241] width 613 height 79
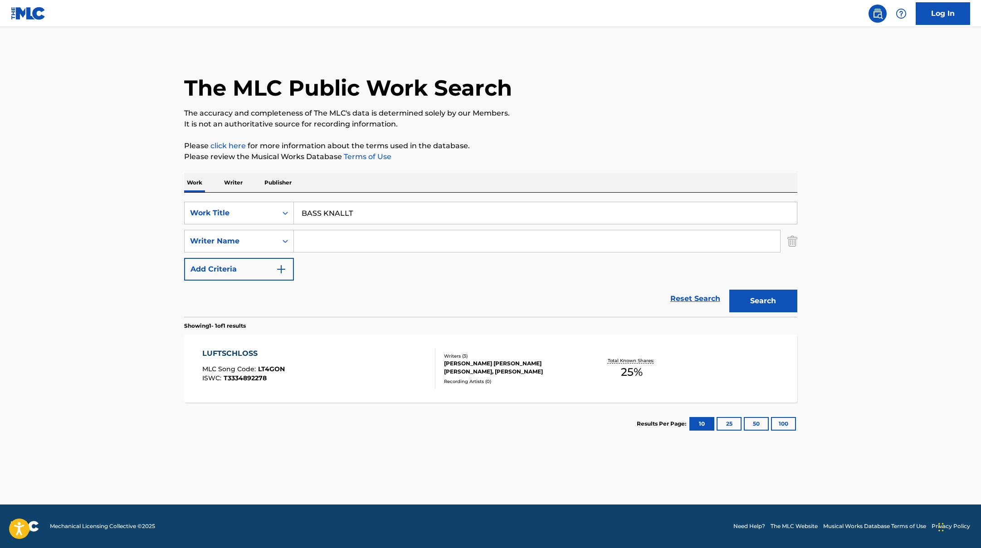
click at [729, 290] on button "Search" at bounding box center [763, 301] width 68 height 23
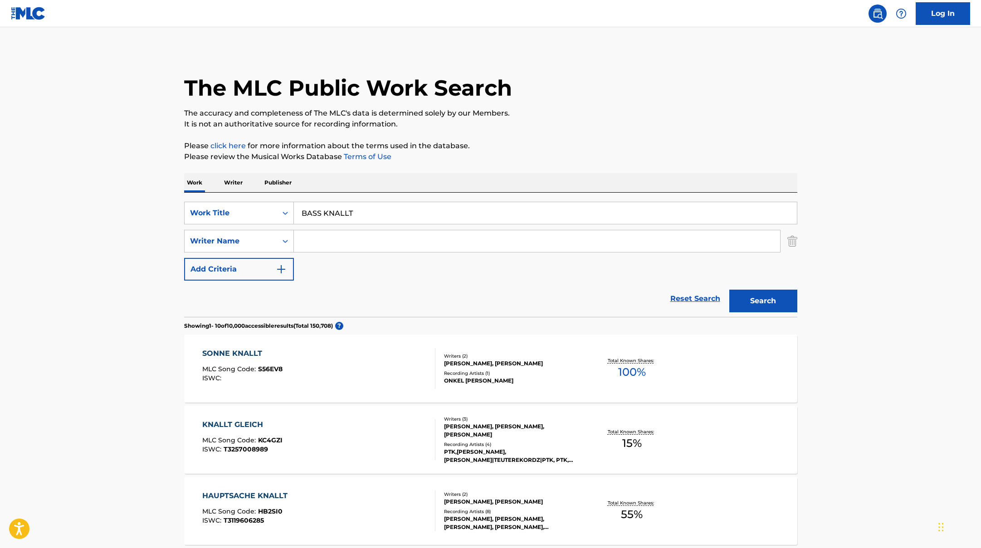
drag, startPoint x: 361, startPoint y: 213, endPoint x: 212, endPoint y: 178, distance: 153.6
paste input "Stoff in der Tasche"
type input "Stoff in der Tasche"
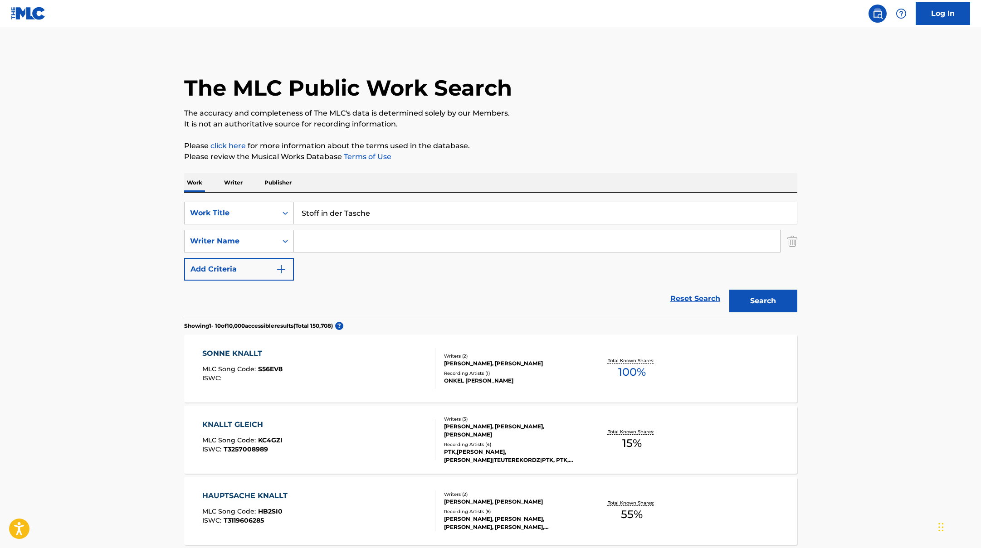
click at [326, 238] on input "Search Form" at bounding box center [537, 241] width 486 height 22
paste input "[PERSON_NAME]"
type input "[PERSON_NAME]"
click at [760, 299] on button "Search" at bounding box center [763, 301] width 68 height 23
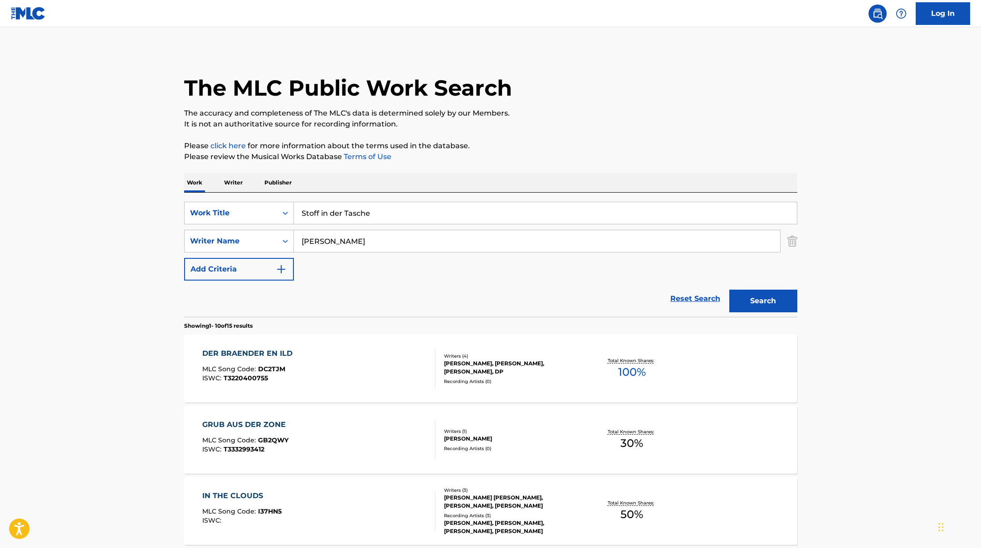
drag, startPoint x: 386, startPoint y: 219, endPoint x: 234, endPoint y: 194, distance: 153.9
click at [237, 195] on div "SearchWithCriteriae5e6fc62-f953-4a04-9ca4-3b5a85129ad1 Work Title Stoff in der …" at bounding box center [490, 255] width 613 height 124
paste input "[GEOGRAPHIC_DATA]"
type input "[GEOGRAPHIC_DATA]"
click at [624, 103] on div "The MLC Public Work Search" at bounding box center [490, 83] width 613 height 66
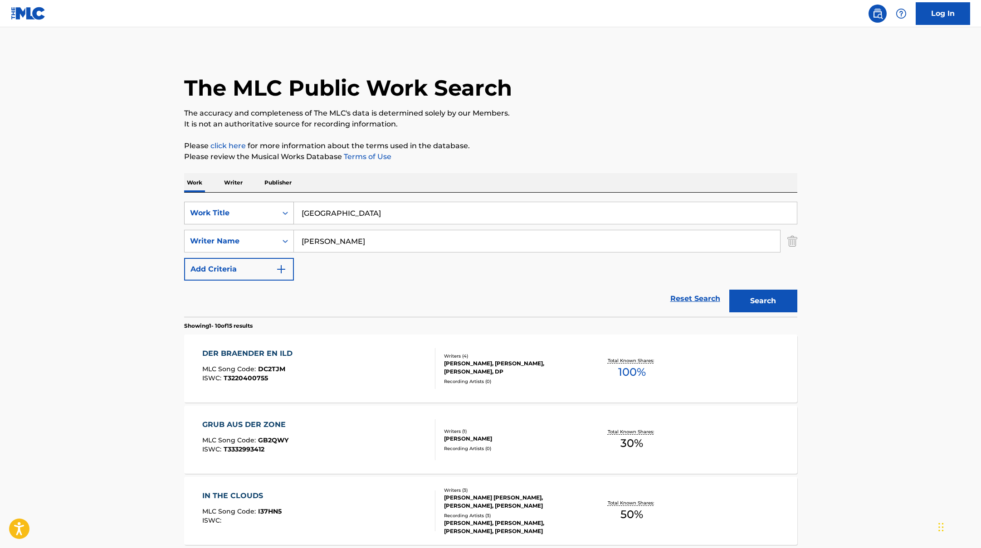
paste input "[PERSON_NAME],"
drag, startPoint x: 349, startPoint y: 243, endPoint x: 677, endPoint y: 148, distance: 341.5
type input "[PERSON_NAME],"
click at [677, 148] on p "Please click here for more information about the terms used in the database." at bounding box center [490, 146] width 613 height 11
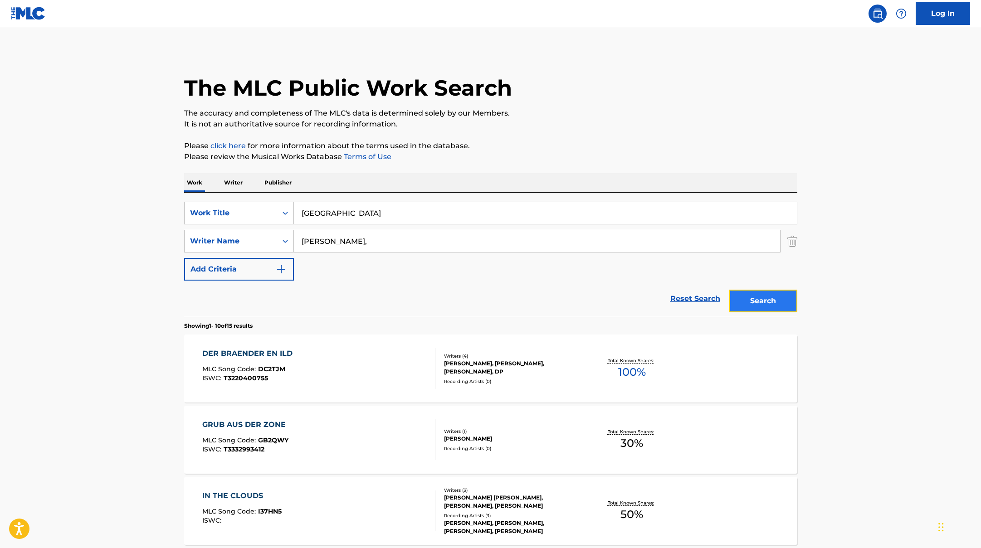
click at [782, 303] on button "Search" at bounding box center [763, 301] width 68 height 23
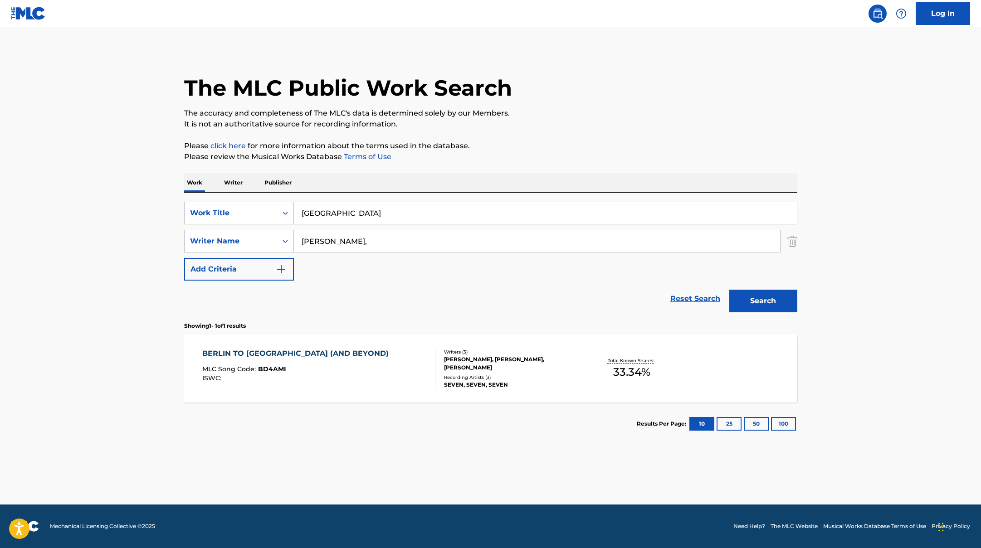
drag, startPoint x: 345, startPoint y: 211, endPoint x: 406, endPoint y: 162, distance: 78.0
click at [249, 199] on div "SearchWithCriteriae5e6fc62-f953-4a04-9ca4-3b5a85129ad1 Work Title [GEOGRAPHIC_D…" at bounding box center [490, 255] width 613 height 124
paste input "Du bist wie"
type input "Du bist wie"
click at [558, 136] on div "The MLC Public Work Search The accuracy and completeness of The MLC's data is d…" at bounding box center [490, 247] width 635 height 395
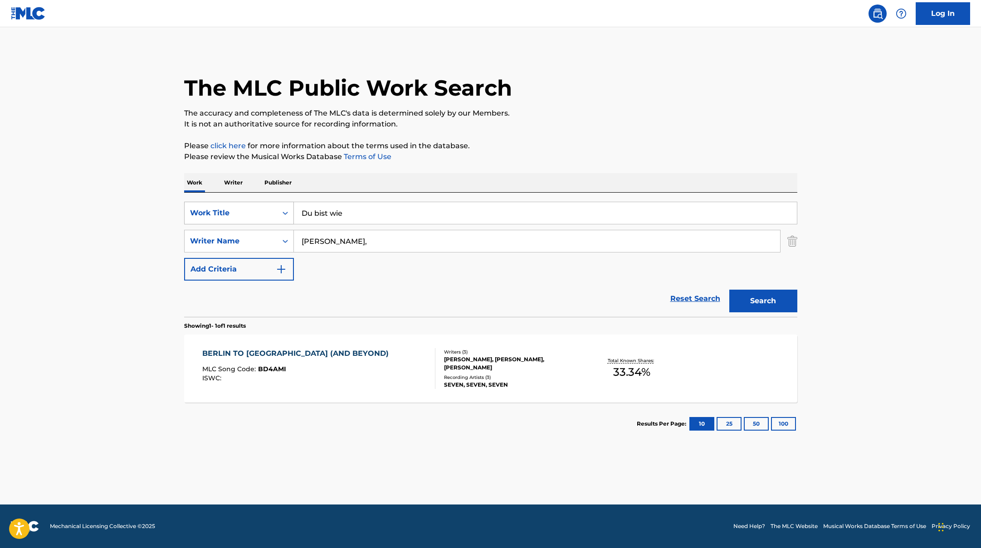
paste input "Mahnal"
drag, startPoint x: 342, startPoint y: 242, endPoint x: 584, endPoint y: 117, distance: 272.1
click at [584, 117] on div "The MLC Public Work Search The accuracy and completeness of The MLC's data is d…" at bounding box center [490, 247] width 635 height 395
type input "Mahnal"
click at [584, 117] on p "The accuracy and completeness of The MLC's data is determined solely by our Mem…" at bounding box center [490, 113] width 613 height 11
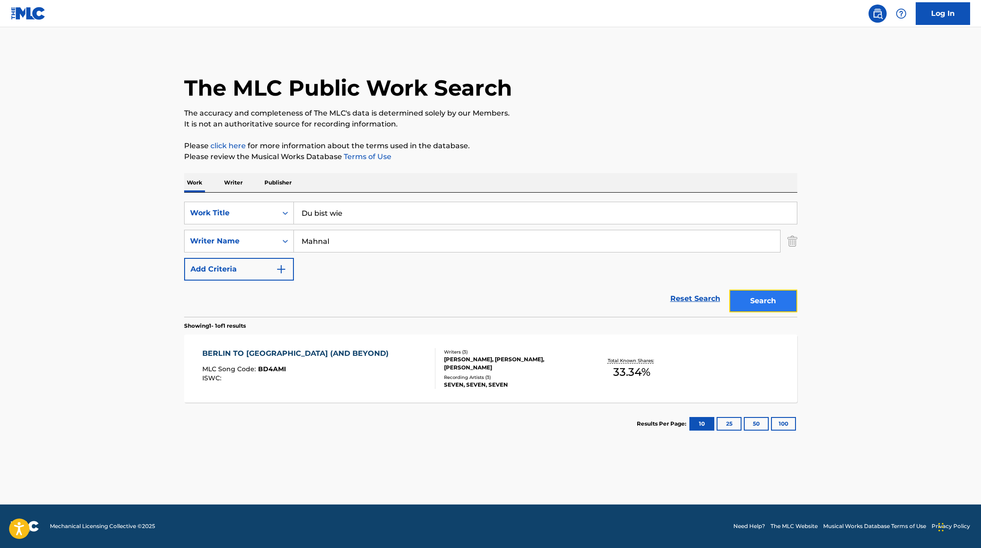
click at [755, 296] on button "Search" at bounding box center [763, 301] width 68 height 23
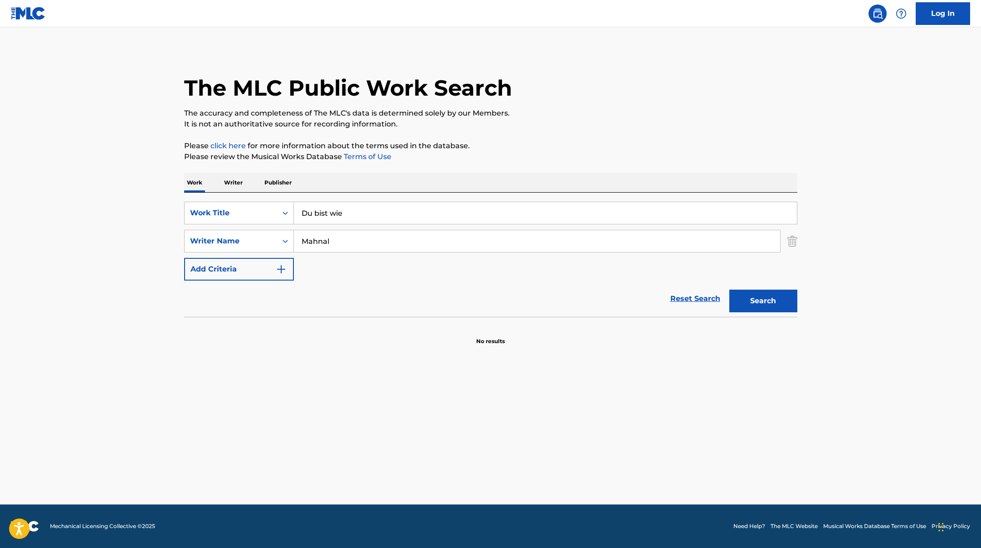
paste input "[PERSON_NAME]"
drag, startPoint x: 354, startPoint y: 214, endPoint x: 299, endPoint y: 176, distance: 66.7
click at [298, 176] on div "Work Writer Publisher SearchWithCriteriae5e6fc62-f953-4a04-9ca4-3b5a85129ad1 Wo…" at bounding box center [490, 259] width 613 height 172
type input "[PERSON_NAME]"
click at [299, 176] on div "Work Writer Publisher" at bounding box center [490, 182] width 613 height 19
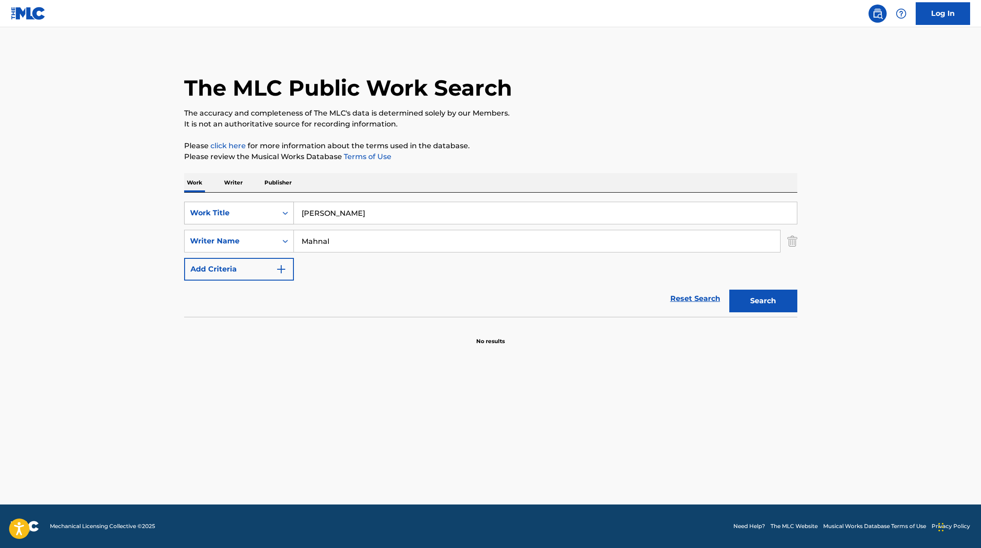
drag, startPoint x: 341, startPoint y: 246, endPoint x: 255, endPoint y: 218, distance: 90.0
click at [256, 219] on div "SearchWithCriteriae5e6fc62-f953-4a04-9ca4-3b5a85129ad1 Work Title [PERSON_NAME]…" at bounding box center [490, 241] width 613 height 79
click at [729, 290] on button "Search" at bounding box center [763, 301] width 68 height 23
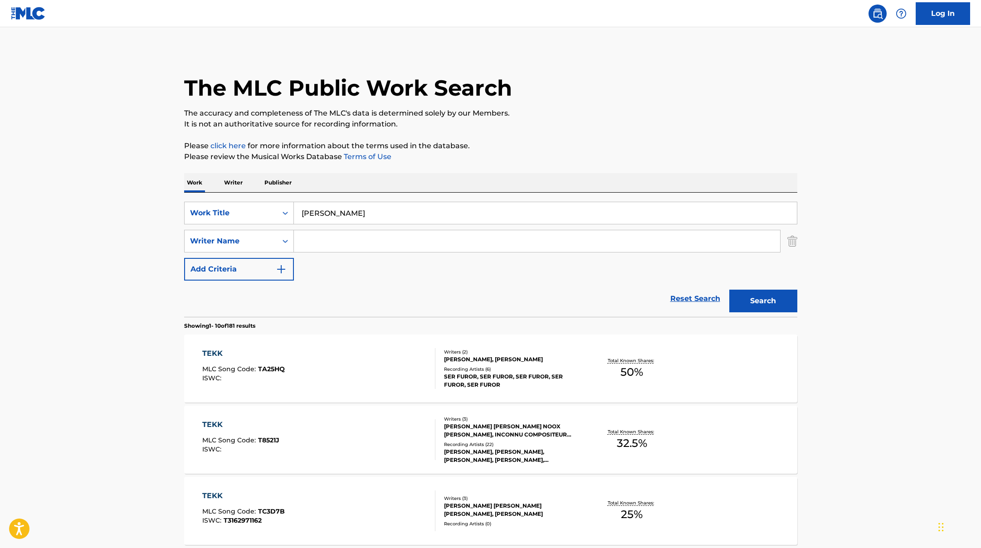
drag, startPoint x: 363, startPoint y: 218, endPoint x: 236, endPoint y: 197, distance: 128.3
click at [236, 197] on div "SearchWithCriteriae5e6fc62-f953-4a04-9ca4-3b5a85129ad1 Work Title [PERSON_NAME]…" at bounding box center [490, 255] width 613 height 124
paste input "Puppet"
type input "Puppet"
click at [332, 240] on input "Search Form" at bounding box center [537, 241] width 486 height 22
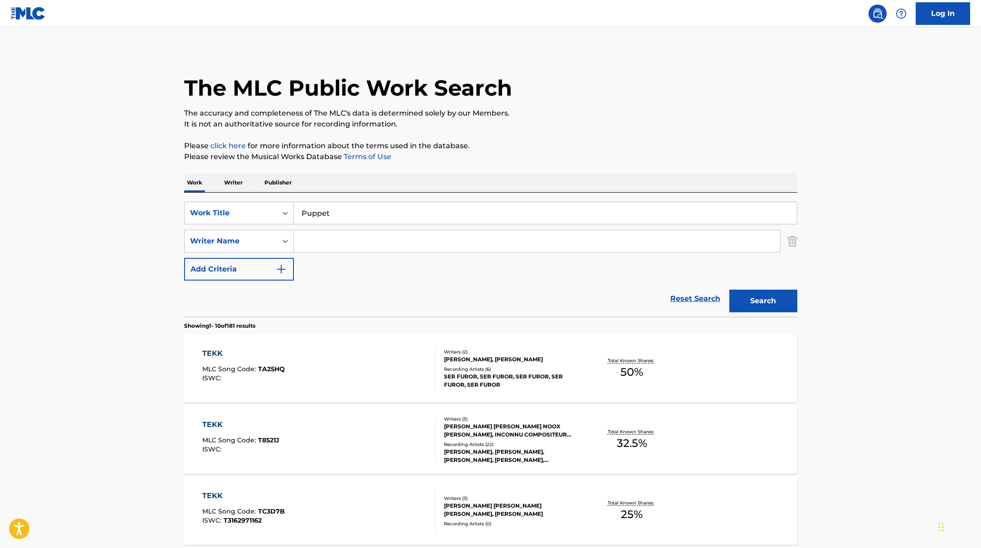
paste input "[PERSON_NAME]"
type input "[PERSON_NAME]"
click at [735, 305] on button "Search" at bounding box center [763, 301] width 68 height 23
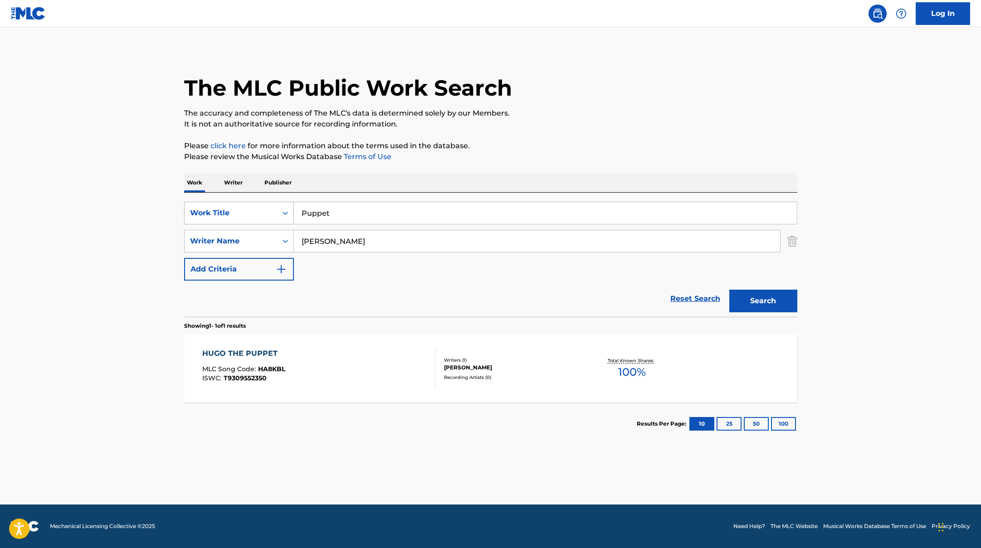
drag, startPoint x: 339, startPoint y: 214, endPoint x: 239, endPoint y: 204, distance: 100.2
click at [239, 204] on div "SearchWithCriteriae5e6fc62-f953-4a04-9ca4-3b5a85129ad1 Work Title Puppet" at bounding box center [490, 213] width 613 height 23
paste input "BU"
type input "BU"
paste input "Sripana"
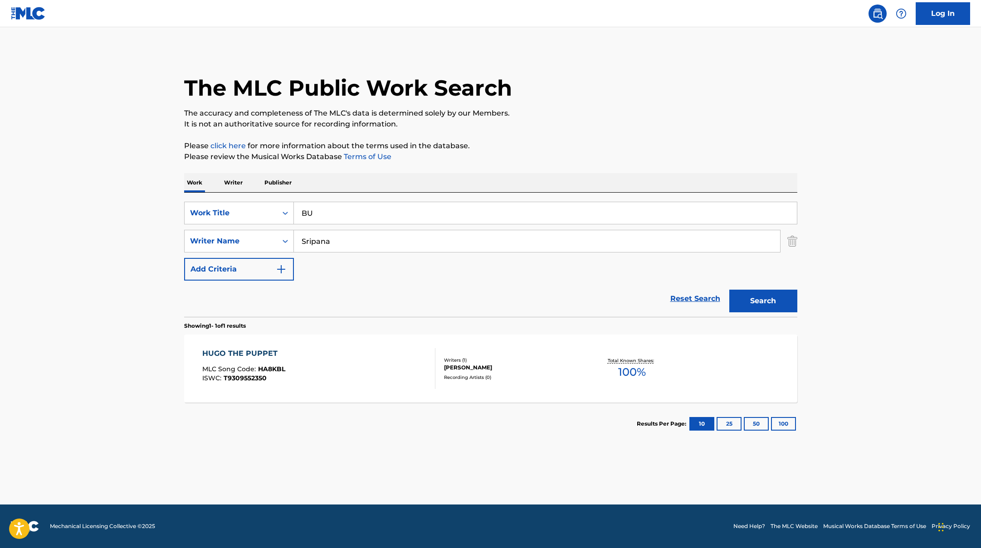
drag, startPoint x: 348, startPoint y: 242, endPoint x: 521, endPoint y: 183, distance: 183.0
click at [220, 215] on div "SearchWithCriteriae5e6fc62-f953-4a04-9ca4-3b5a85129ad1 Work Title BU SearchWith…" at bounding box center [490, 241] width 613 height 79
type input "Sripana"
click at [682, 173] on div "Work Writer Publisher" at bounding box center [490, 182] width 613 height 19
click at [783, 301] on button "Search" at bounding box center [763, 301] width 68 height 23
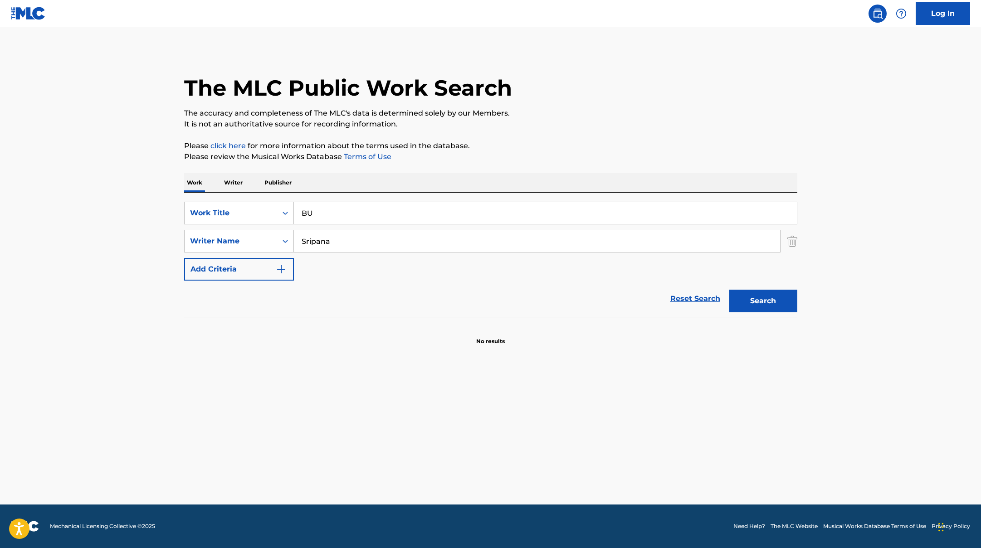
paste input "JoyRide"
drag, startPoint x: 327, startPoint y: 211, endPoint x: 590, endPoint y: 109, distance: 281.9
click at [590, 109] on div "The MLC Public Work Search The accuracy and completeness of The MLC's data is d…" at bounding box center [490, 198] width 635 height 296
type input "JoyRide"
click at [590, 109] on p "The accuracy and completeness of The MLC's data is determined solely by our Mem…" at bounding box center [490, 113] width 613 height 11
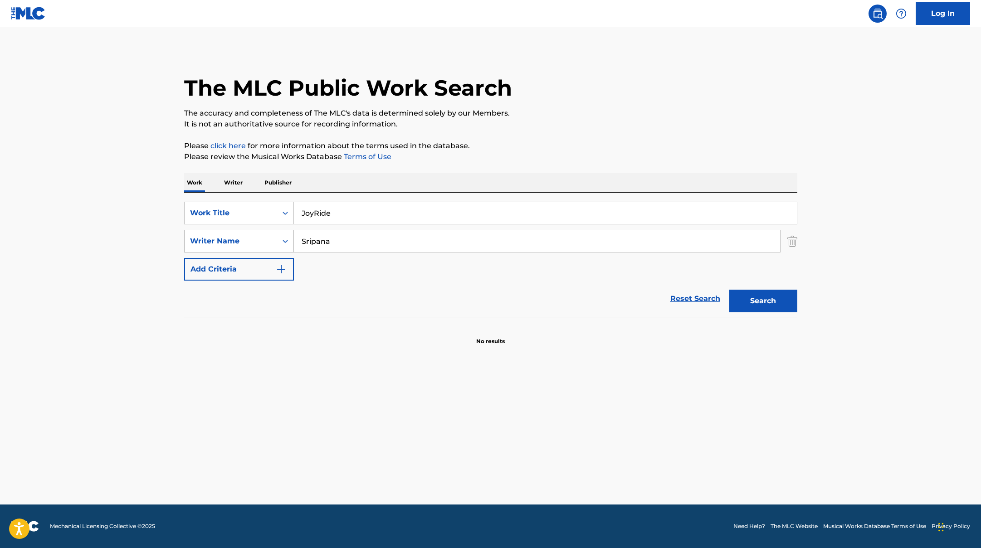
drag, startPoint x: 331, startPoint y: 245, endPoint x: 265, endPoint y: 232, distance: 66.6
click at [271, 235] on div "SearchWithCriteriaae7803b0-41f8-45ee-bc0f-c7eca8b8510f Writer Name [PERSON_NAME]" at bounding box center [490, 241] width 613 height 23
paste input "Coro"
type input "Corona"
click at [642, 117] on p "The accuracy and completeness of The MLC's data is determined solely by our Mem…" at bounding box center [490, 113] width 613 height 11
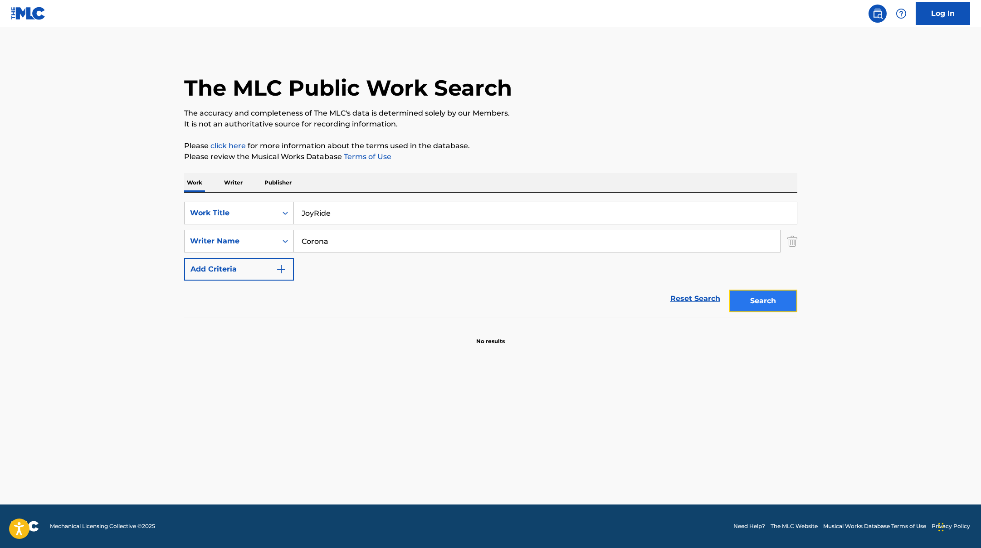
click at [753, 296] on button "Search" at bounding box center [763, 301] width 68 height 23
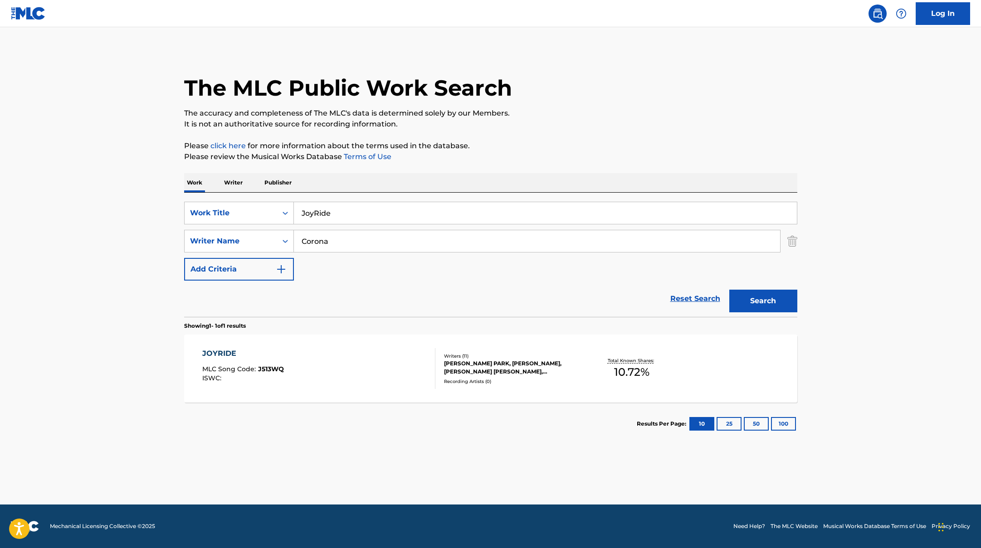
click at [395, 365] on div "JOYRIDE MLC Song Code : J513WQ ISWC :" at bounding box center [318, 368] width 233 height 41
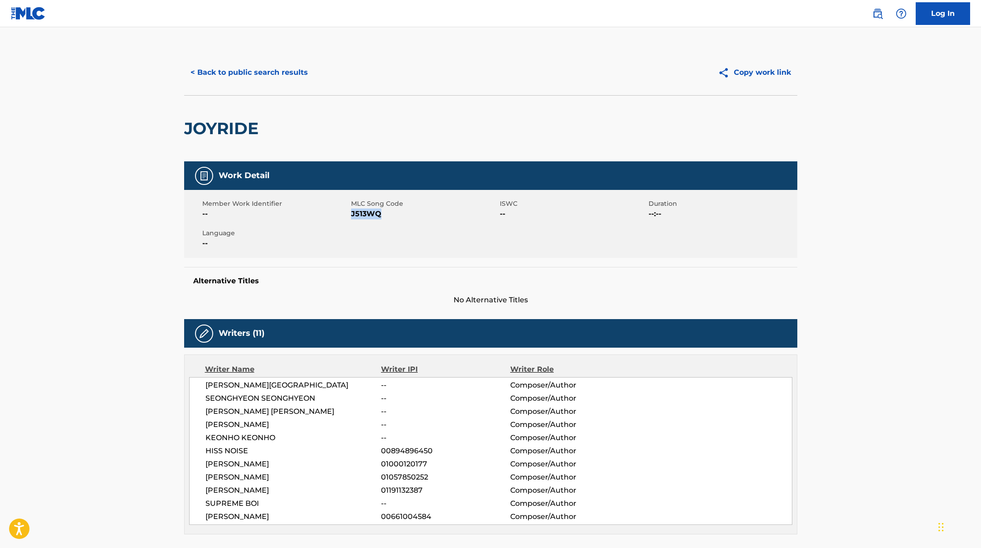
drag, startPoint x: 351, startPoint y: 213, endPoint x: 414, endPoint y: 222, distance: 63.2
click at [414, 222] on div "Member Work Identifier -- MLC Song Code J513WQ ISWC -- Duration --:-- Language …" at bounding box center [490, 224] width 613 height 68
click at [243, 68] on button "< Back to public search results" at bounding box center [249, 72] width 130 height 23
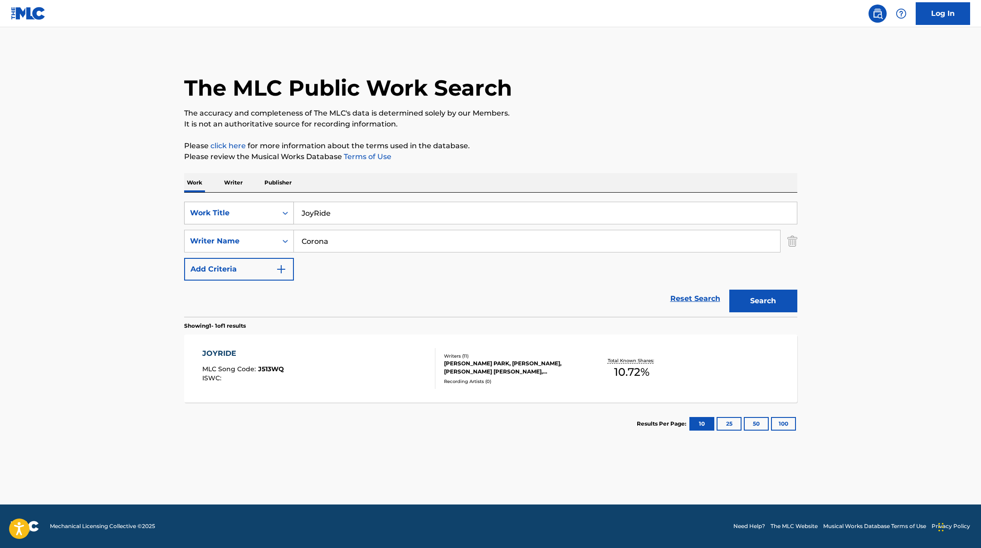
drag, startPoint x: 338, startPoint y: 216, endPoint x: 282, endPoint y: 204, distance: 58.0
click at [282, 204] on div "SearchWithCriteriae5e6fc62-f953-4a04-9ca4-3b5a85129ad1 Work Title JoyRide" at bounding box center [490, 213] width 613 height 23
paste input "[PERSON_NAME]"
drag, startPoint x: 348, startPoint y: 214, endPoint x: 273, endPoint y: 196, distance: 76.9
click at [277, 200] on div "SearchWithCriteriae5e6fc62-f953-4a04-9ca4-3b5a85129ad1 Work Title [PERSON_NAME]…" at bounding box center [490, 255] width 613 height 124
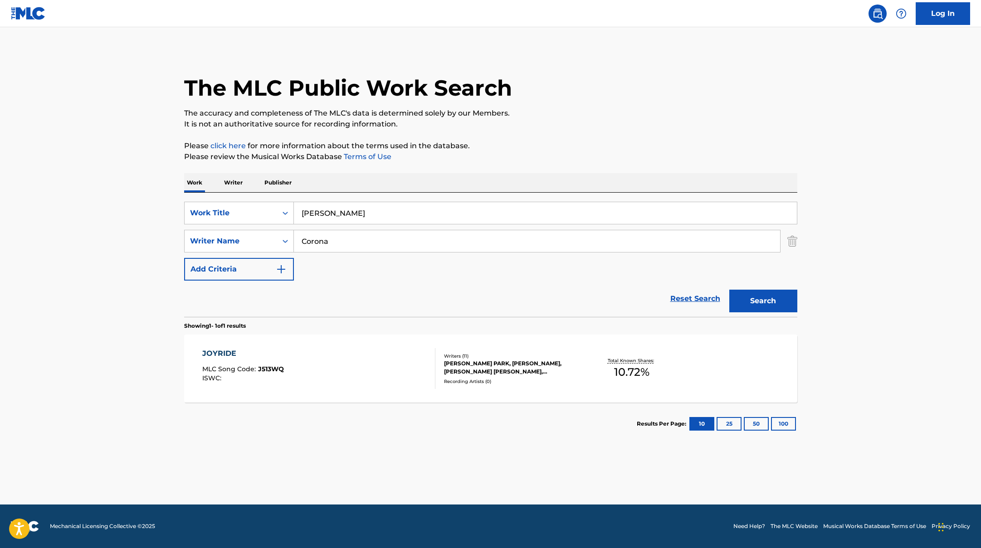
paste input "GO!"
type input "GO!"
drag, startPoint x: 359, startPoint y: 239, endPoint x: 242, endPoint y: 235, distance: 117.5
click at [242, 235] on div "SearchWithCriteriaae7803b0-41f8-45ee-bc0f-c7eca8b8510f Writer Name [PERSON_NAME]" at bounding box center [490, 241] width 613 height 23
paste input "[PERSON_NAME]"
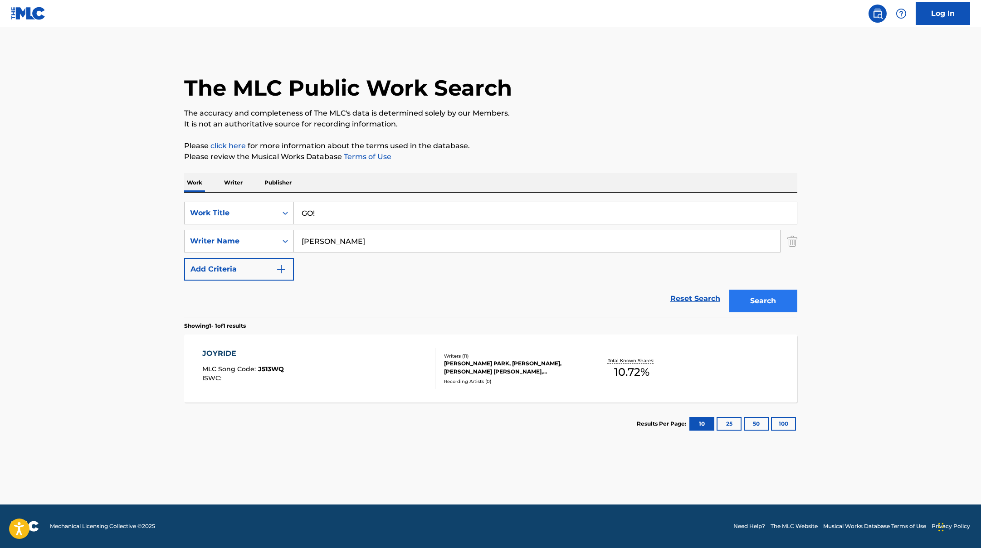
type input "[PERSON_NAME]"
click at [774, 307] on button "Search" at bounding box center [763, 301] width 68 height 23
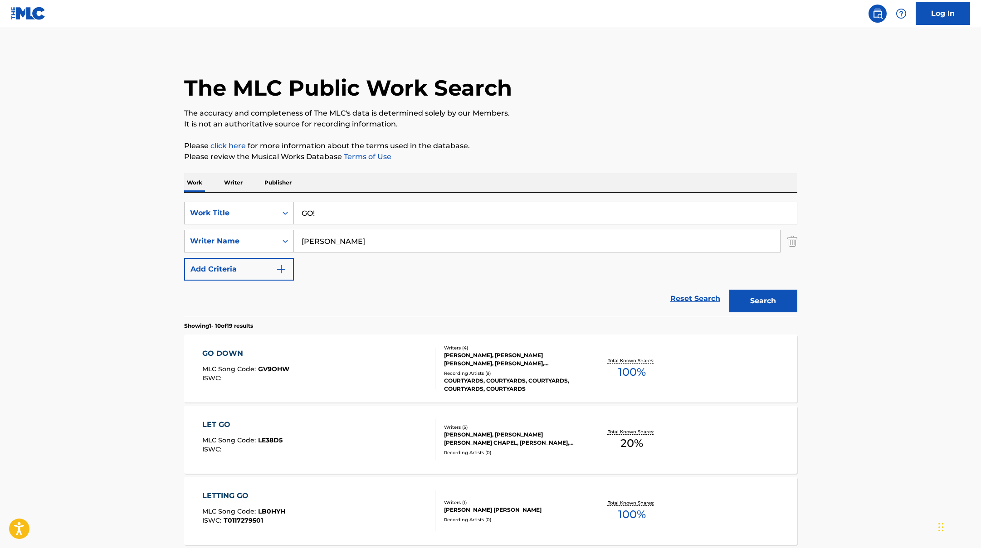
click at [298, 222] on input "GO!" at bounding box center [545, 213] width 503 height 22
drag, startPoint x: 308, startPoint y: 213, endPoint x: 280, endPoint y: 208, distance: 29.0
click at [283, 208] on div "SearchWithCriteriae5e6fc62-f953-4a04-9ca4-3b5a85129ad1 Work Title GO!" at bounding box center [490, 213] width 613 height 23
paste input "What You Want"
type input "What You Want"
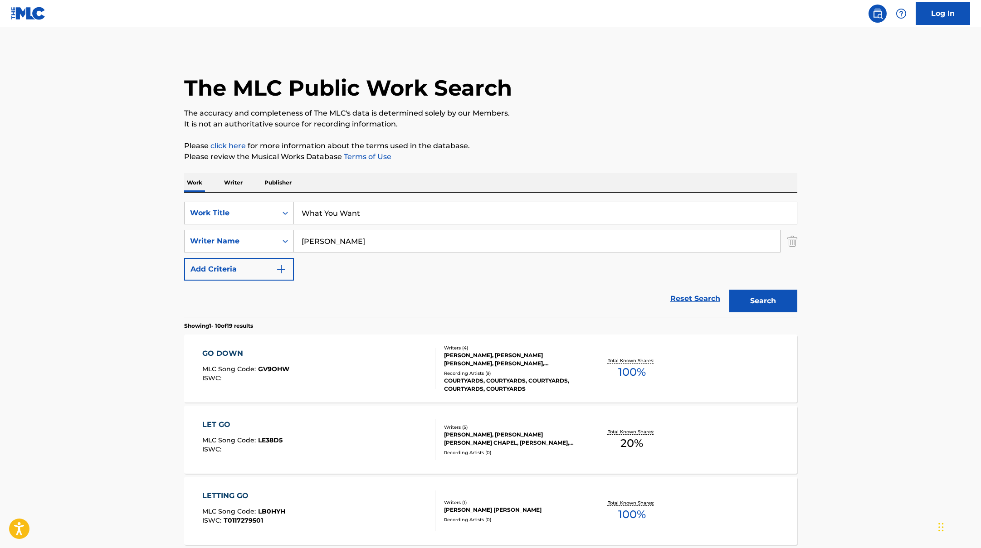
drag, startPoint x: 364, startPoint y: 238, endPoint x: 244, endPoint y: 228, distance: 120.1
click at [244, 228] on div "SearchWithCriteriae5e6fc62-f953-4a04-9ca4-3b5a85129ad1 Work Title What You Want…" at bounding box center [490, 241] width 613 height 79
paste input "[PERSON_NAME]"
type input "[PERSON_NAME]"
click at [760, 302] on button "Search" at bounding box center [763, 301] width 68 height 23
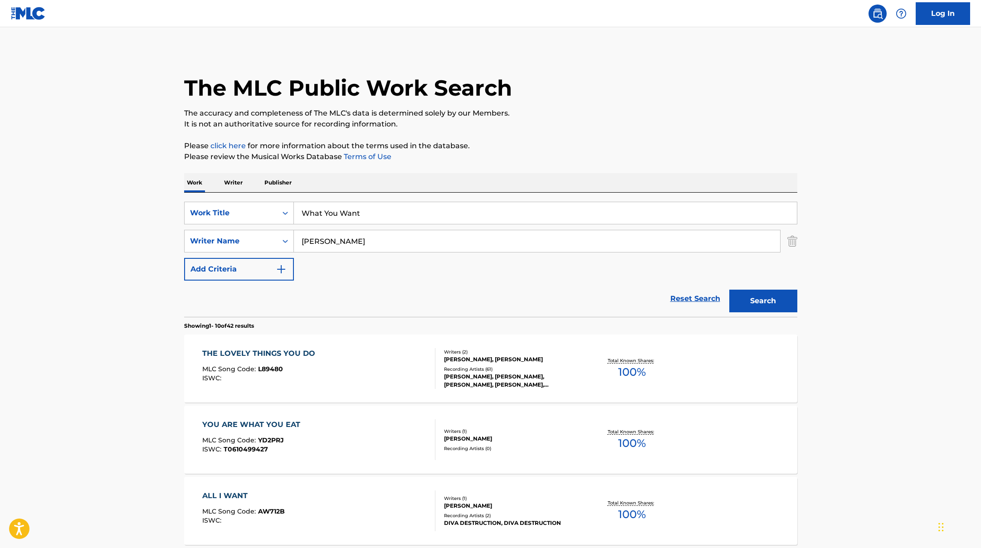
paste input "FaSHioN"
drag, startPoint x: 385, startPoint y: 212, endPoint x: 450, endPoint y: 164, distance: 80.7
type input "FaSHioN"
click at [562, 153] on p "Please review the Musical Works Database Terms of Use" at bounding box center [490, 156] width 613 height 11
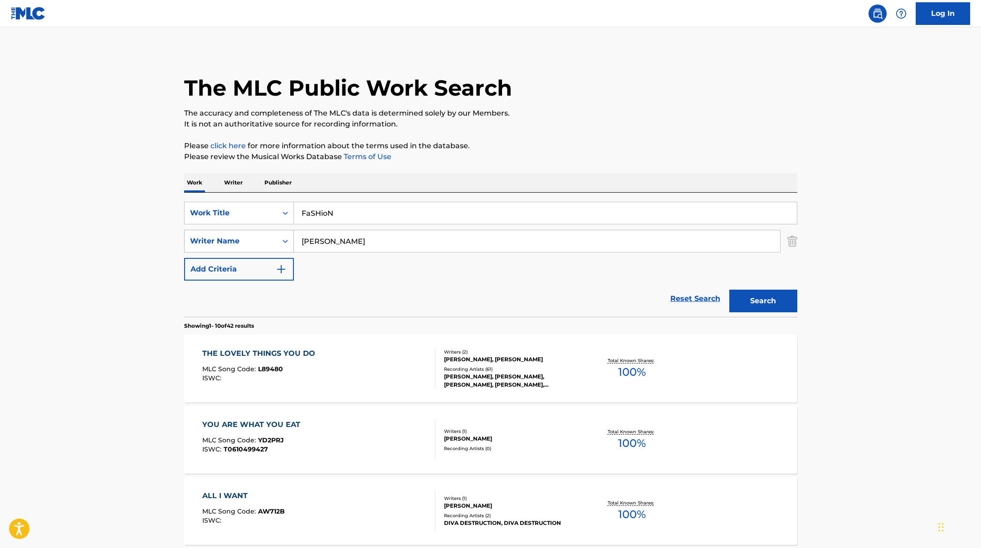
drag, startPoint x: 348, startPoint y: 236, endPoint x: 248, endPoint y: 231, distance: 100.8
click at [248, 231] on div "SearchWithCriteriaae7803b0-41f8-45ee-bc0f-c7eca8b8510f Writer Name [PERSON_NAME]" at bounding box center [490, 241] width 613 height 23
paste input "[PERSON_NAME]"
drag, startPoint x: 372, startPoint y: 243, endPoint x: 218, endPoint y: 241, distance: 154.6
click at [218, 241] on div "SearchWithCriteriaae7803b0-41f8-45ee-bc0f-c7eca8b8510f Writer Name [PERSON_NAME]" at bounding box center [490, 241] width 613 height 23
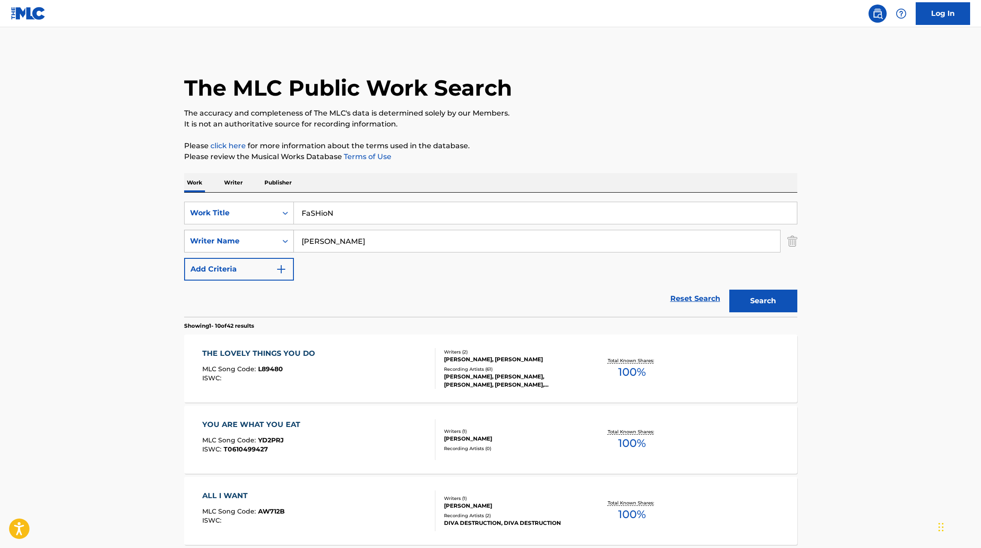
paste input "Search Form"
type input "[PERSON_NAME]"
click at [778, 299] on button "Search" at bounding box center [763, 301] width 68 height 23
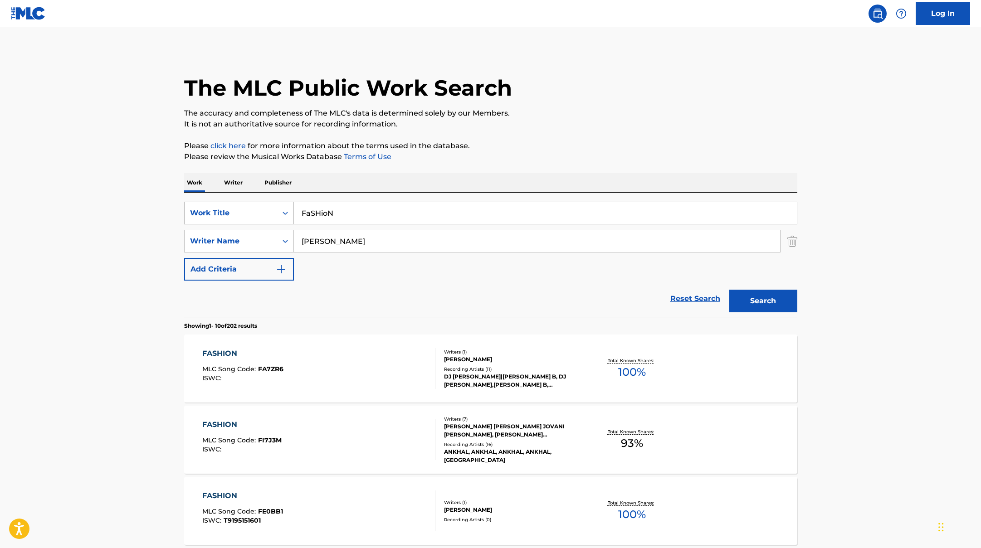
drag, startPoint x: 344, startPoint y: 216, endPoint x: 271, endPoint y: 211, distance: 72.7
click at [271, 211] on div "SearchWithCriteriae5e6fc62-f953-4a04-9ca4-3b5a85129ad1 Work Title FaSHioN" at bounding box center [490, 213] width 613 height 23
paste input "ullaby"
click at [302, 214] on input "ullaby" at bounding box center [545, 213] width 503 height 22
type input "Lullaby"
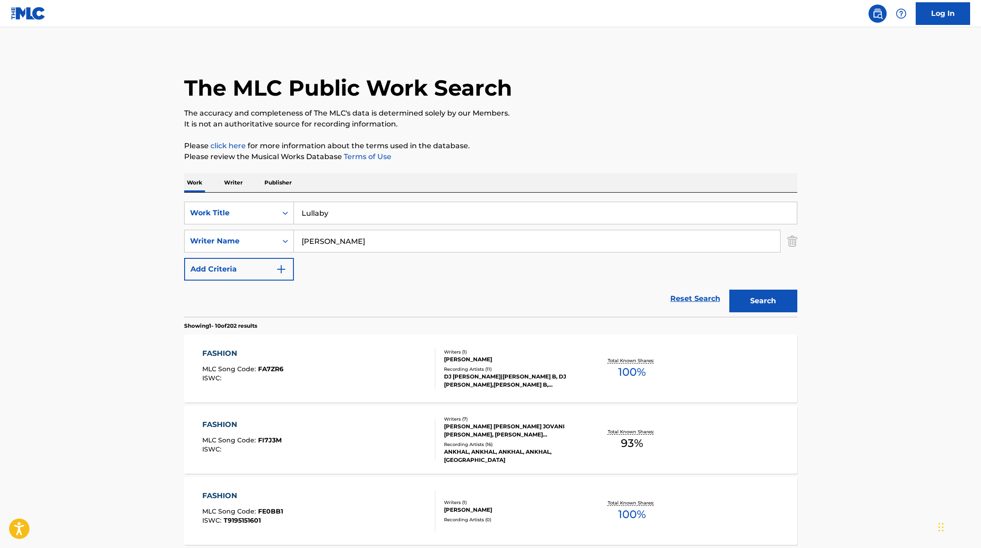
drag, startPoint x: 346, startPoint y: 242, endPoint x: 298, endPoint y: 235, distance: 48.5
click at [322, 235] on input "[PERSON_NAME]" at bounding box center [537, 241] width 486 height 22
paste input "SEONGHYEON"
click at [753, 302] on button "Search" at bounding box center [763, 301] width 68 height 23
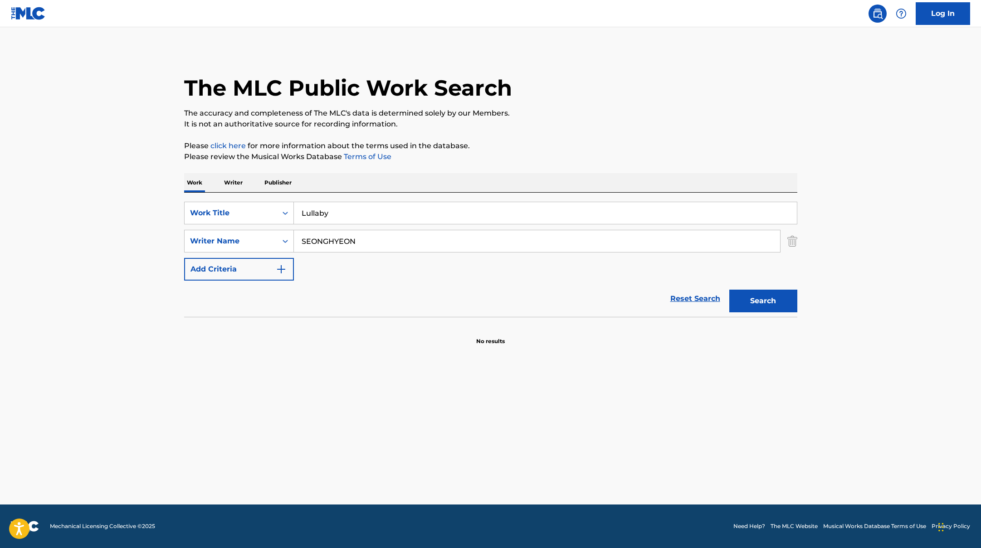
click at [322, 241] on input "SEONGHYEON" at bounding box center [537, 241] width 486 height 22
click at [729, 290] on button "Search" at bounding box center [763, 301] width 68 height 23
click at [329, 242] on input "[PERSON_NAME]" at bounding box center [537, 241] width 486 height 22
drag, startPoint x: 331, startPoint y: 242, endPoint x: 282, endPoint y: 234, distance: 50.0
click at [281, 234] on div "SearchWithCriteriaae7803b0-41f8-45ee-bc0f-c7eca8b8510f Writer Name [PERSON_NAME]" at bounding box center [490, 241] width 613 height 23
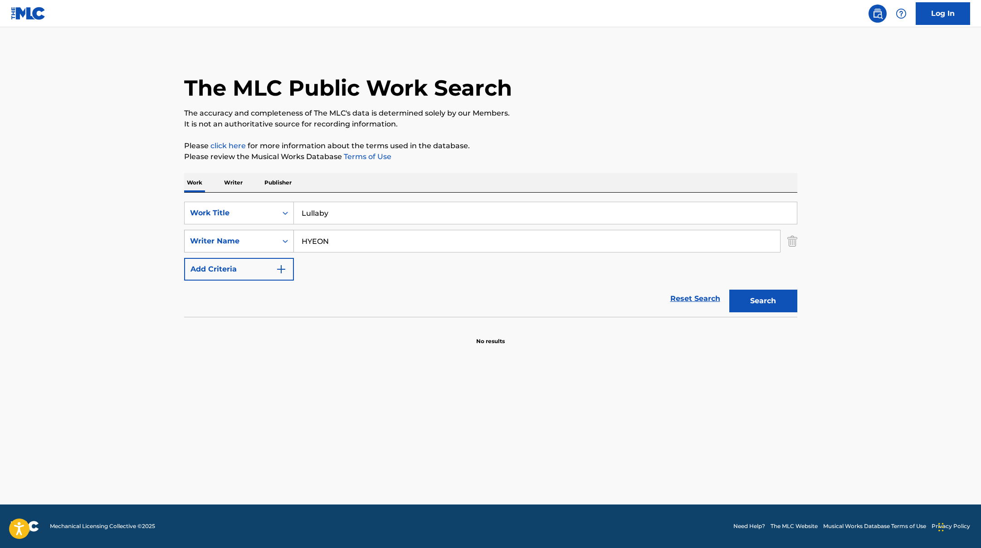
type input "HYEON"
click at [729, 290] on button "Search" at bounding box center [763, 301] width 68 height 23
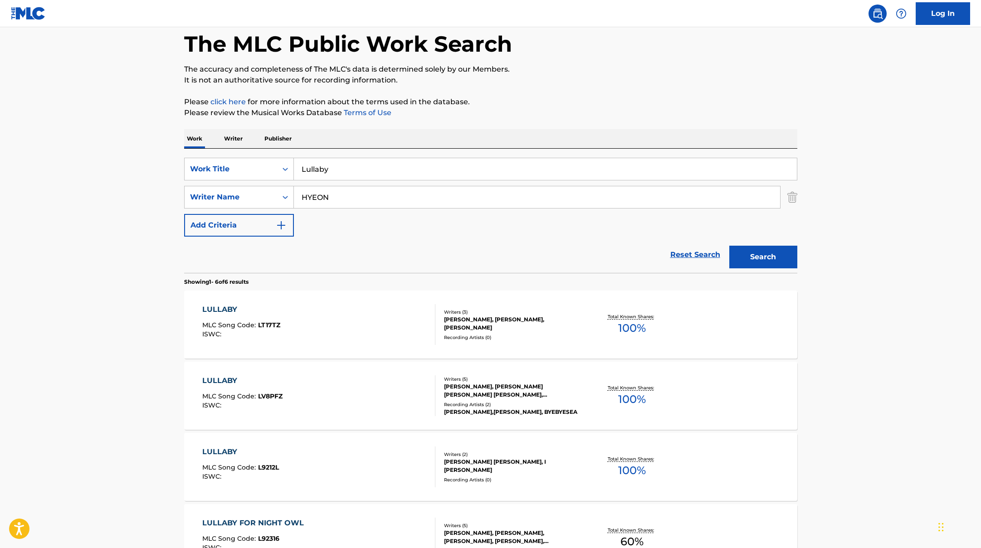
scroll to position [40, 0]
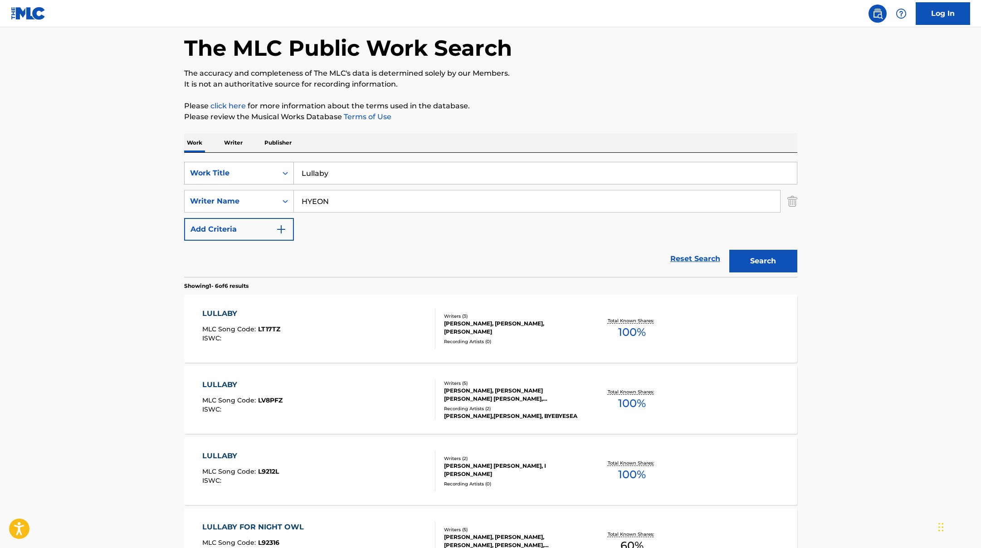
drag, startPoint x: 335, startPoint y: 175, endPoint x: 265, endPoint y: 168, distance: 69.8
click at [277, 170] on div "SearchWithCriteriae5e6fc62-f953-4a04-9ca4-3b5a85129ad1 Work Title Lullaby" at bounding box center [490, 173] width 613 height 23
paste input "Mimosa 2000"
type input "Mimosa 2000"
click at [335, 142] on div "Work Writer Publisher" at bounding box center [490, 142] width 613 height 19
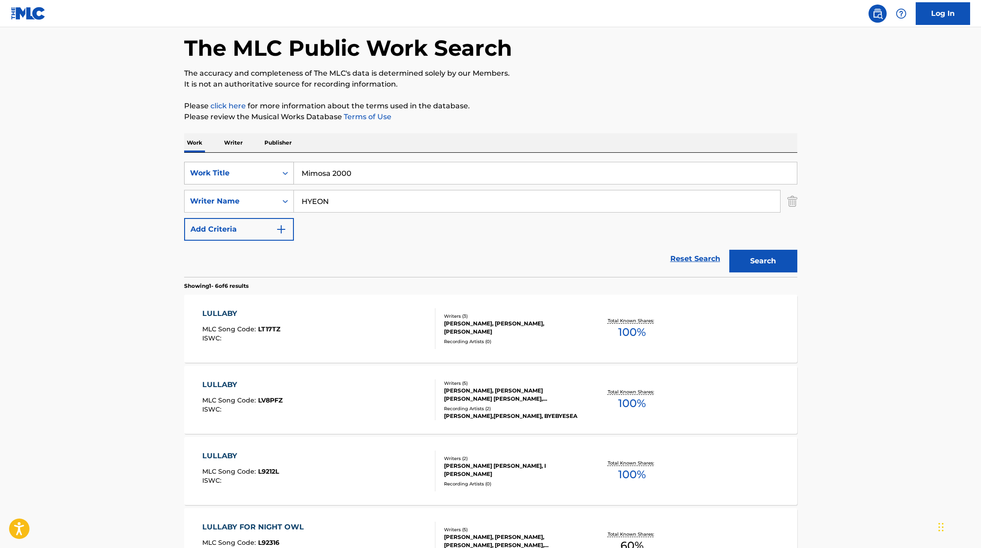
drag, startPoint x: 336, startPoint y: 199, endPoint x: 255, endPoint y: 180, distance: 83.9
click at [257, 182] on div "SearchWithCriteriae5e6fc62-f953-4a04-9ca4-3b5a85129ad1 Work Title Mimosa 2000 S…" at bounding box center [490, 201] width 613 height 79
click at [729, 250] on button "Search" at bounding box center [763, 261] width 68 height 23
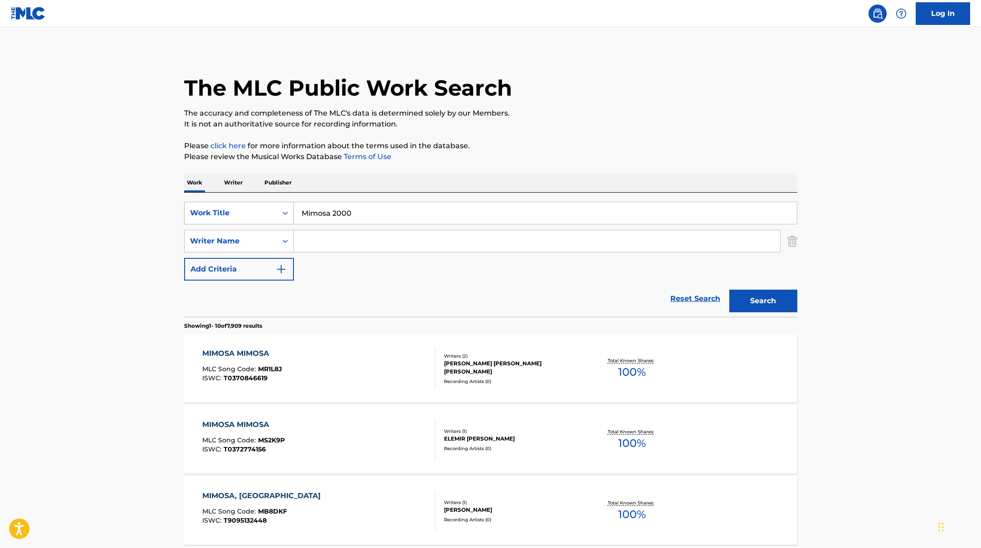
drag, startPoint x: 360, startPoint y: 211, endPoint x: 254, endPoint y: 211, distance: 106.6
click at [256, 211] on div "SearchWithCriteriae5e6fc62-f953-4a04-9ca4-3b5a85129ad1 Work Title Mimosa 2000" at bounding box center [490, 213] width 613 height 23
paste input "erindumu lagi"
type input "Merindumu lagi"
click at [518, 141] on p "Please click here for more information about the terms used in the database." at bounding box center [490, 146] width 613 height 11
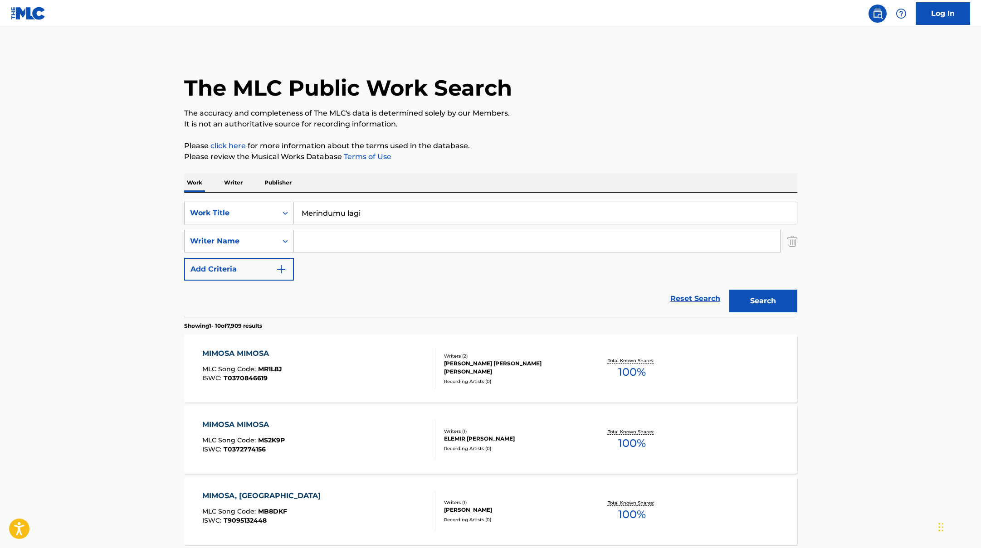
click at [331, 242] on input "Search Form" at bounding box center [537, 241] width 486 height 22
paste input "[PERSON_NAME]"
type input "[PERSON_NAME]"
click at [746, 307] on button "Search" at bounding box center [763, 301] width 68 height 23
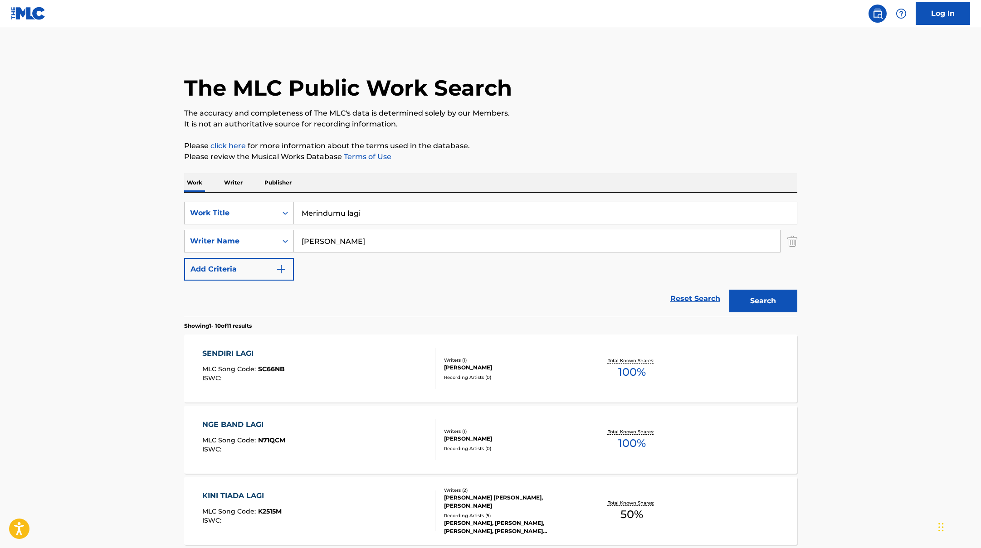
drag, startPoint x: 381, startPoint y: 214, endPoint x: 270, endPoint y: 193, distance: 113.6
click at [271, 194] on div "SearchWithCriteriae5e6fc62-f953-4a04-9ca4-3b5a85129ad1 Work Title Merindumu lag…" at bounding box center [490, 255] width 613 height 124
paste input "Bajo De [PERSON_NAME]"
type input "Bajo De [PERSON_NAME]"
click at [540, 156] on p "Please review the Musical Works Database Terms of Use" at bounding box center [490, 156] width 613 height 11
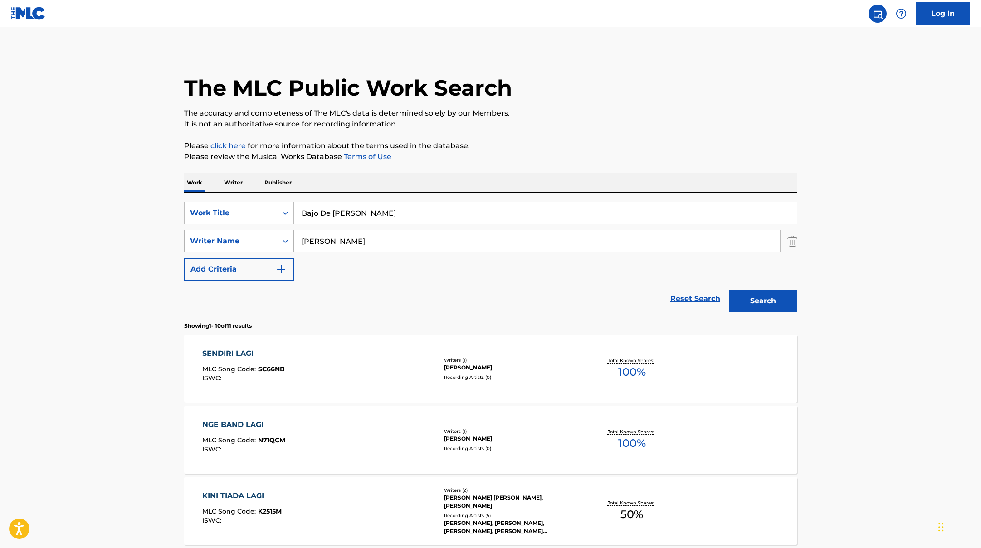
paste
drag, startPoint x: 324, startPoint y: 242, endPoint x: 534, endPoint y: 142, distance: 232.0
type input "[PERSON_NAME]"
click at [534, 142] on p "Please click here for more information about the terms used in the database." at bounding box center [490, 146] width 613 height 11
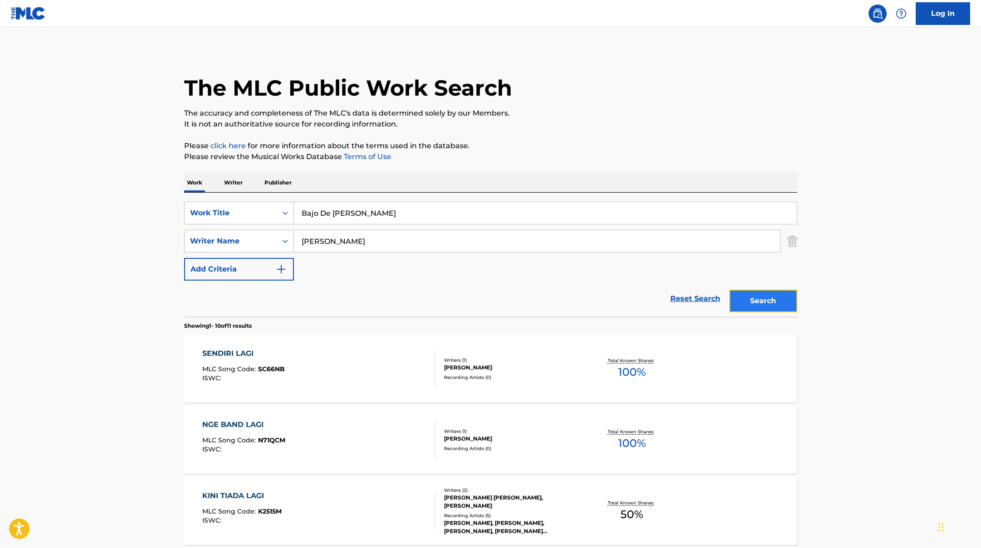
click at [738, 299] on button "Search" at bounding box center [763, 301] width 68 height 23
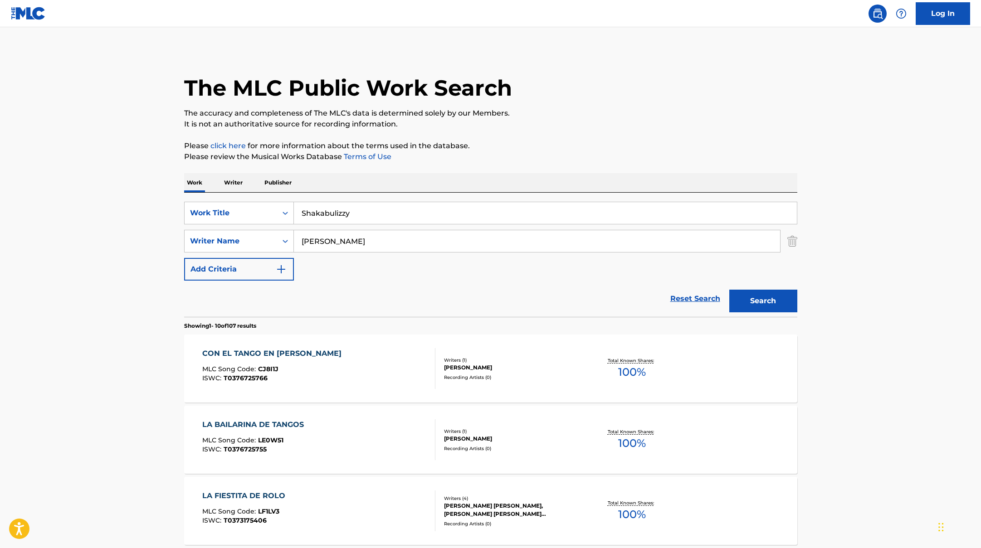
drag, startPoint x: 373, startPoint y: 211, endPoint x: 516, endPoint y: 145, distance: 158.0
type input "Shakabulizzy"
click at [516, 145] on p "Please click here for more information about the terms used in the database." at bounding box center [490, 146] width 613 height 11
drag, startPoint x: 343, startPoint y: 246, endPoint x: 481, endPoint y: 146, distance: 170.0
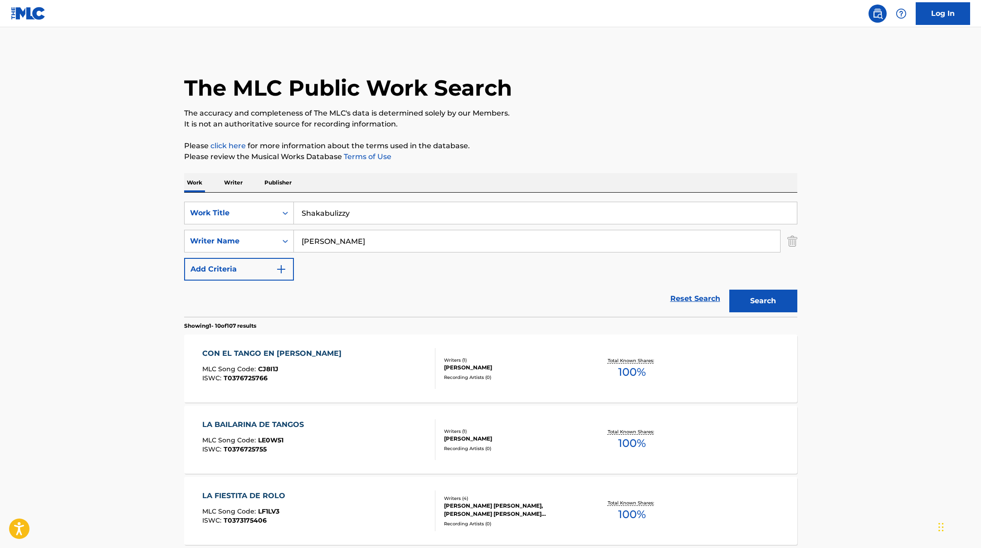
type input "[PERSON_NAME]"
click at [482, 146] on p "Please click here for more information about the terms used in the database." at bounding box center [490, 146] width 613 height 11
click at [755, 298] on button "Search" at bounding box center [763, 301] width 68 height 23
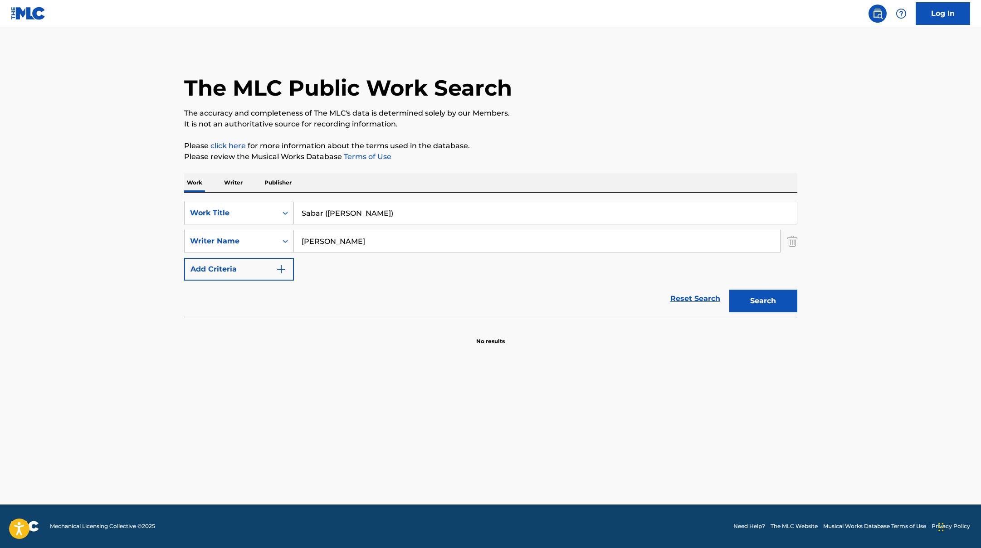
drag, startPoint x: 355, startPoint y: 217, endPoint x: 321, endPoint y: 177, distance: 52.8
click at [320, 177] on div "Work Writer Publisher SearchWithCriteriae5e6fc62-f953-4a04-9ca4-3b5a85129ad1 Wo…" at bounding box center [490, 259] width 613 height 172
type input "Sabar ([PERSON_NAME])"
click at [321, 177] on div "Work Writer Publisher" at bounding box center [490, 182] width 613 height 19
drag, startPoint x: 333, startPoint y: 243, endPoint x: 264, endPoint y: 230, distance: 70.5
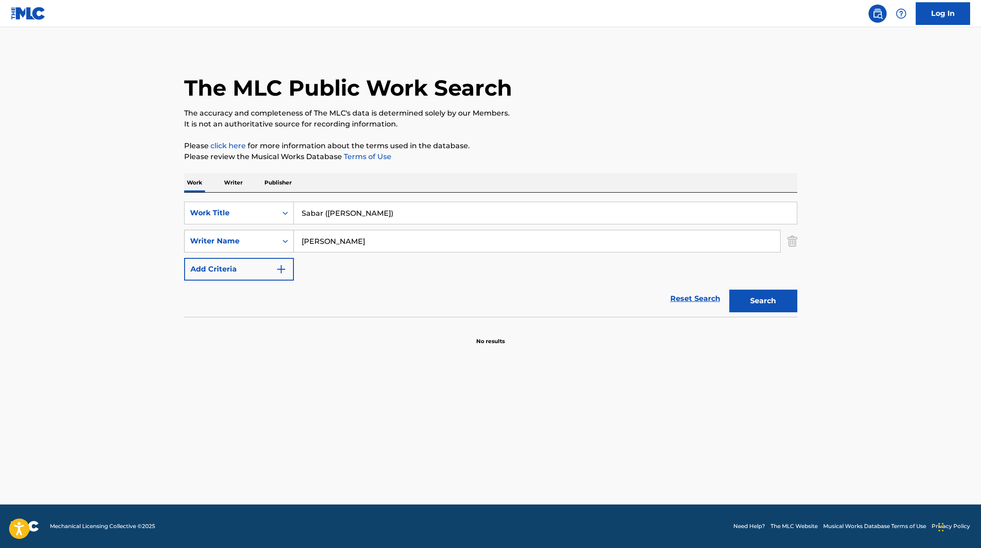
click at [264, 230] on div "SearchWithCriteriaae7803b0-41f8-45ee-bc0f-c7eca8b8510f Writer Name [PERSON_NAME]" at bounding box center [490, 241] width 613 height 23
click at [729, 290] on button "Search" at bounding box center [763, 301] width 68 height 23
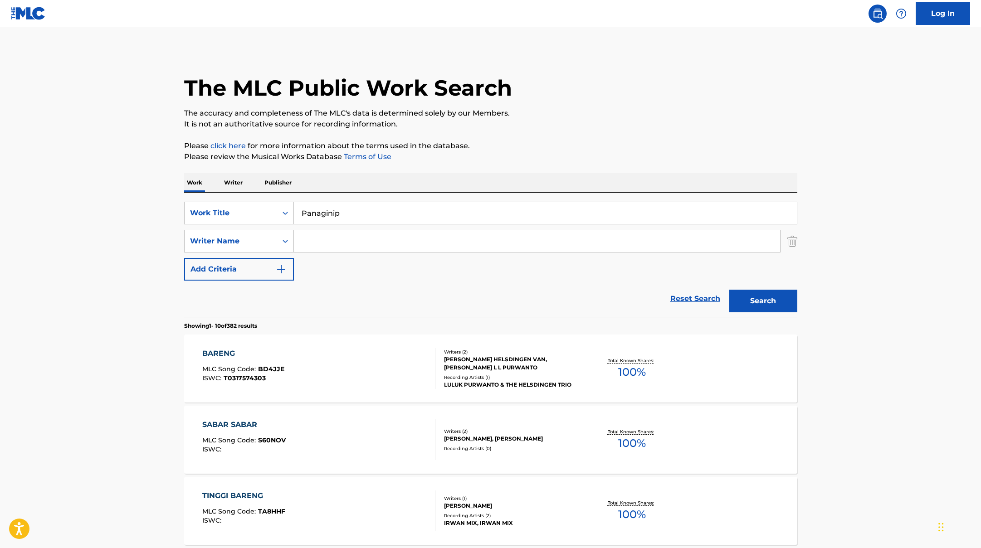
drag, startPoint x: 362, startPoint y: 208, endPoint x: 508, endPoint y: 128, distance: 166.4
type input "Panaginip"
click at [508, 128] on p "It is not an authoritative source for recording information." at bounding box center [490, 124] width 613 height 11
click at [332, 234] on input "Search Form" at bounding box center [537, 241] width 486 height 22
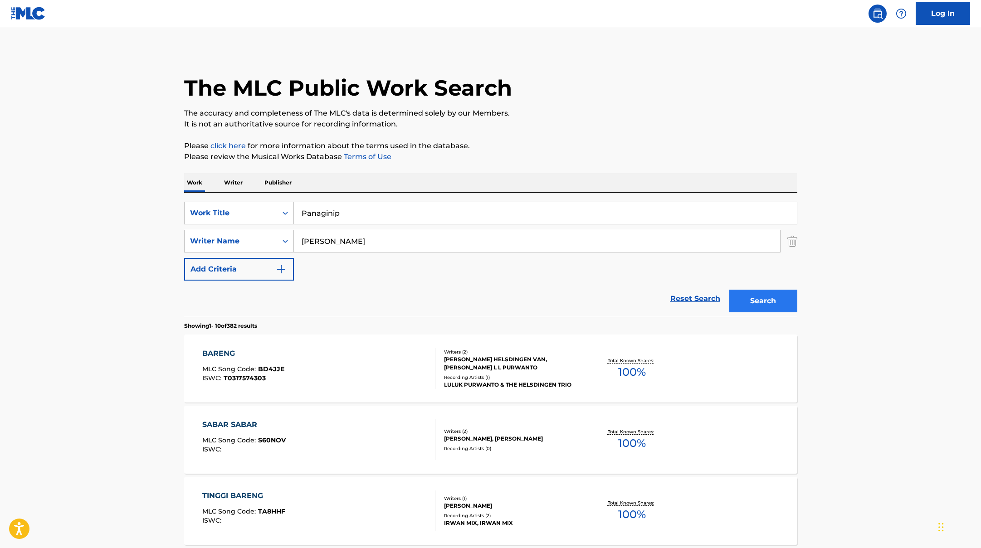
type input "[PERSON_NAME]"
click at [744, 297] on button "Search" at bounding box center [763, 301] width 68 height 23
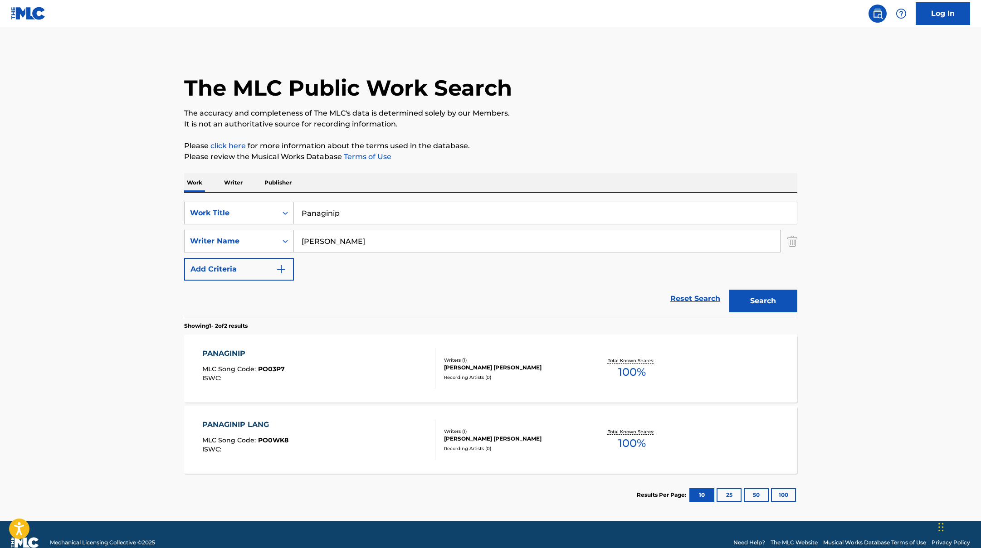
drag, startPoint x: 351, startPoint y: 220, endPoint x: 300, endPoint y: 206, distance: 53.0
click at [302, 206] on input "Panaginip" at bounding box center [545, 213] width 503 height 22
type input "ENAMORARSE PARA QUE"
click at [360, 176] on div "Work Writer Publisher" at bounding box center [490, 182] width 613 height 19
drag, startPoint x: 339, startPoint y: 238, endPoint x: 263, endPoint y: 222, distance: 77.4
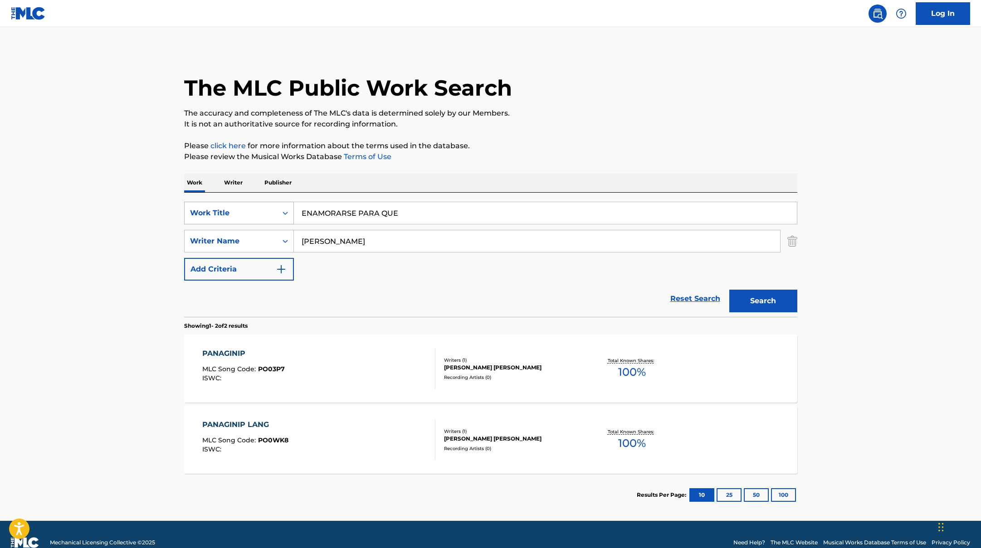
click at [268, 225] on div "SearchWithCriteriae5e6fc62-f953-4a04-9ca4-3b5a85129ad1 Work Title ENAMORARSE PA…" at bounding box center [490, 241] width 613 height 79
click at [729, 290] on button "Search" at bounding box center [763, 301] width 68 height 23
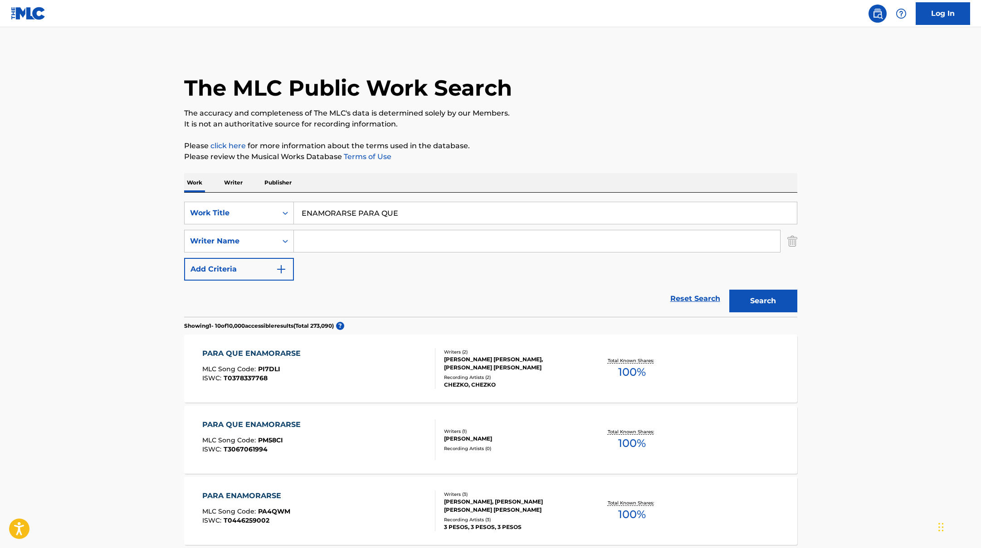
drag, startPoint x: 408, startPoint y: 217, endPoint x: 220, endPoint y: 191, distance: 189.5
click at [231, 193] on div "SearchWithCriteriae5e6fc62-f953-4a04-9ca4-3b5a85129ad1 Work Title ENAMORARSE PA…" at bounding box center [490, 255] width 613 height 124
type input "TODO KE VER"
click at [477, 150] on p "Please click here for more information about the terms used in the database." at bounding box center [490, 146] width 613 height 11
click at [753, 299] on button "Search" at bounding box center [763, 301] width 68 height 23
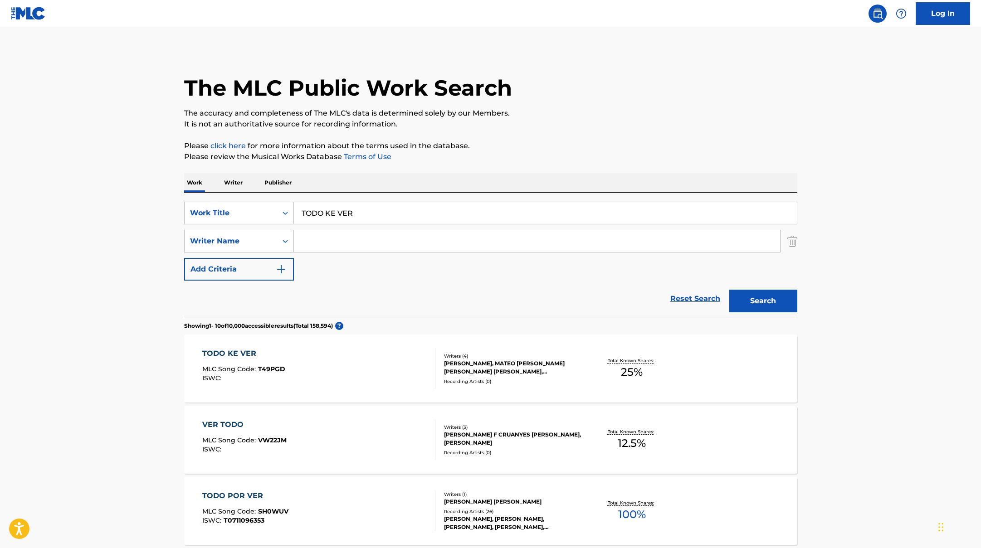
click at [365, 369] on div "TODO KE VER MLC Song Code : T49PGD ISWC :" at bounding box center [318, 368] width 233 height 41
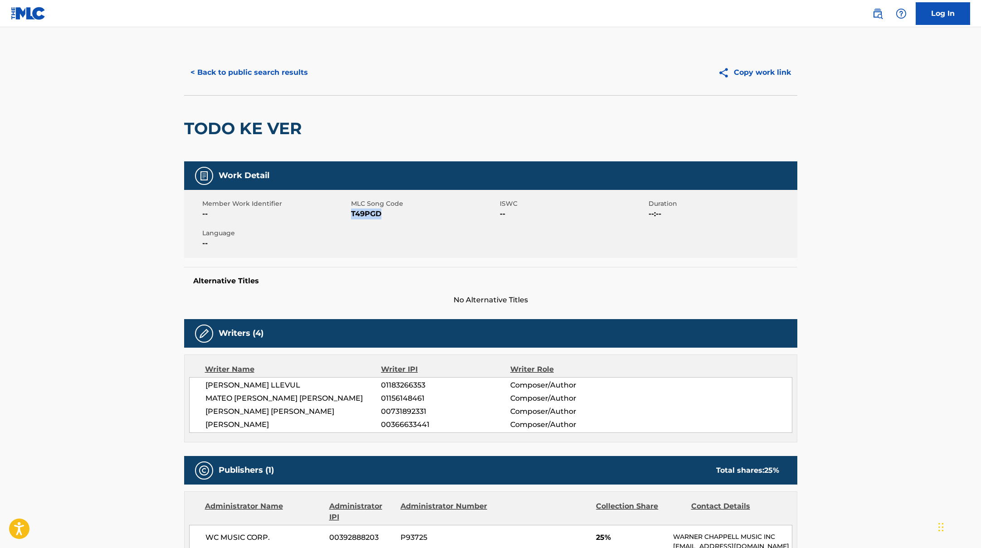
drag, startPoint x: 369, startPoint y: 214, endPoint x: 404, endPoint y: 217, distance: 34.5
click at [404, 217] on span "T49PGD" at bounding box center [424, 214] width 146 height 11
click at [243, 70] on button "< Back to public search results" at bounding box center [249, 72] width 130 height 23
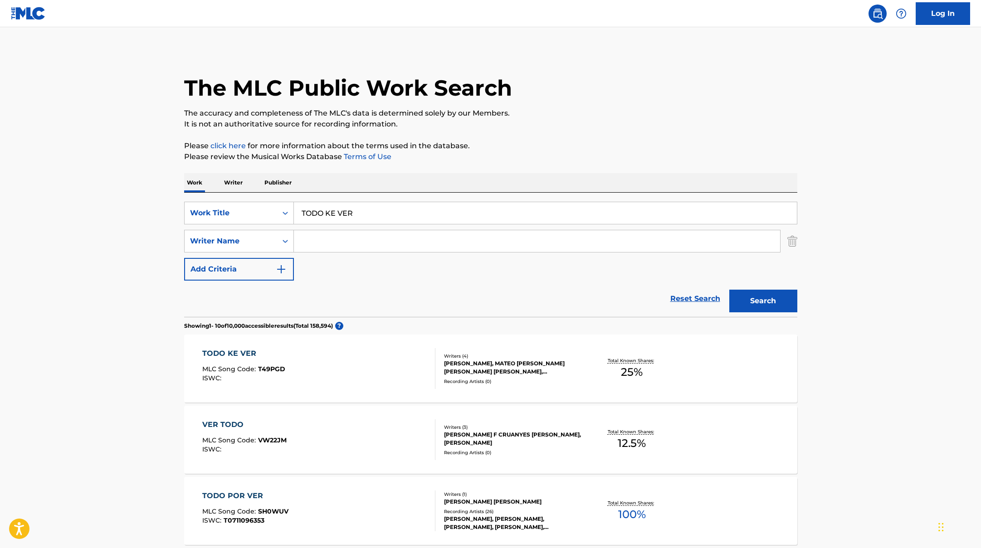
drag, startPoint x: 342, startPoint y: 210, endPoint x: 263, endPoint y: 199, distance: 79.6
click at [263, 199] on div "SearchWithCriteriae5e6fc62-f953-4a04-9ca4-3b5a85129ad1 Work Title TODO KE VER S…" at bounding box center [490, 255] width 613 height 124
click at [339, 213] on input "[PERSON_NAME] KleinKatteyesMateo on the Beatz" at bounding box center [545, 213] width 503 height 22
click at [374, 214] on input "[PERSON_NAME], KatteyesMateo on the Beatz" at bounding box center [545, 213] width 503 height 22
drag, startPoint x: 476, startPoint y: 219, endPoint x: 238, endPoint y: 181, distance: 241.0
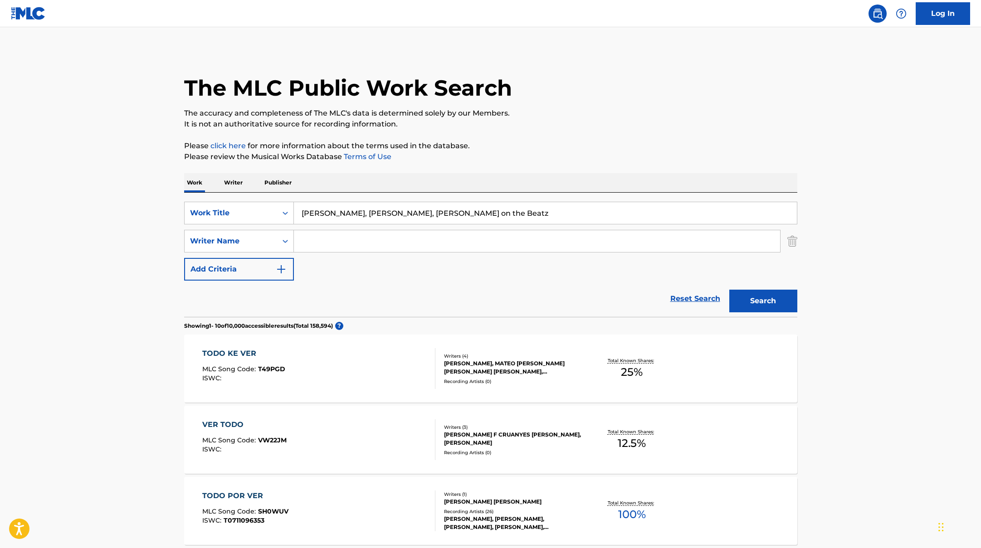
type input "BLANKITA COMO NIEVE"
click at [768, 305] on button "Search" at bounding box center [763, 301] width 68 height 23
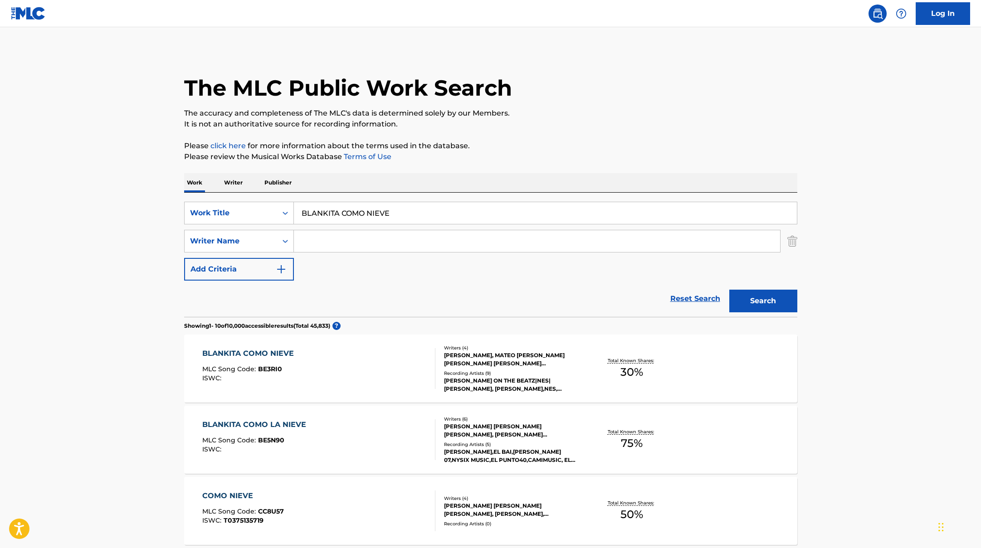
click at [391, 365] on div "BLANKITA COMO NIEVE MLC Song Code : BE3RI0 ISWC :" at bounding box center [318, 368] width 233 height 41
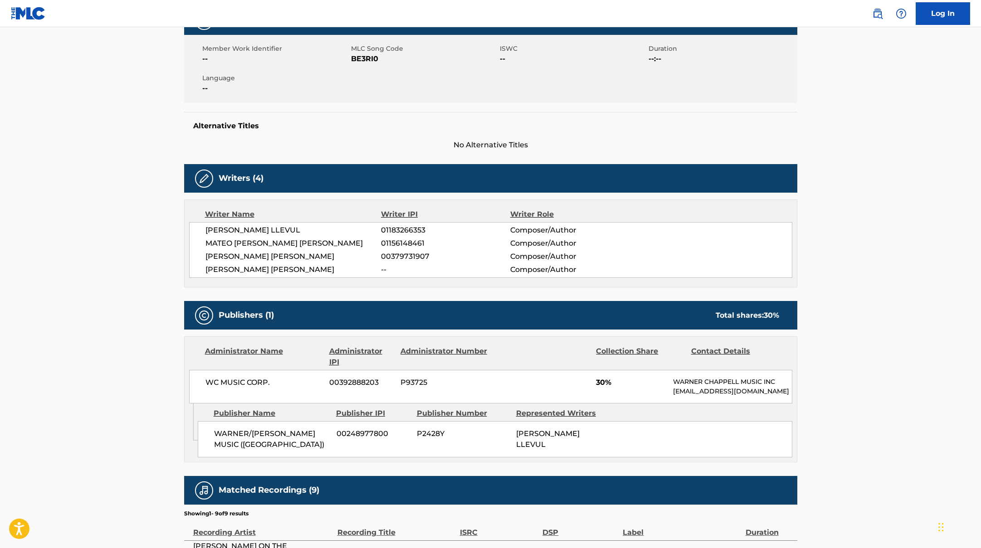
scroll to position [6, 0]
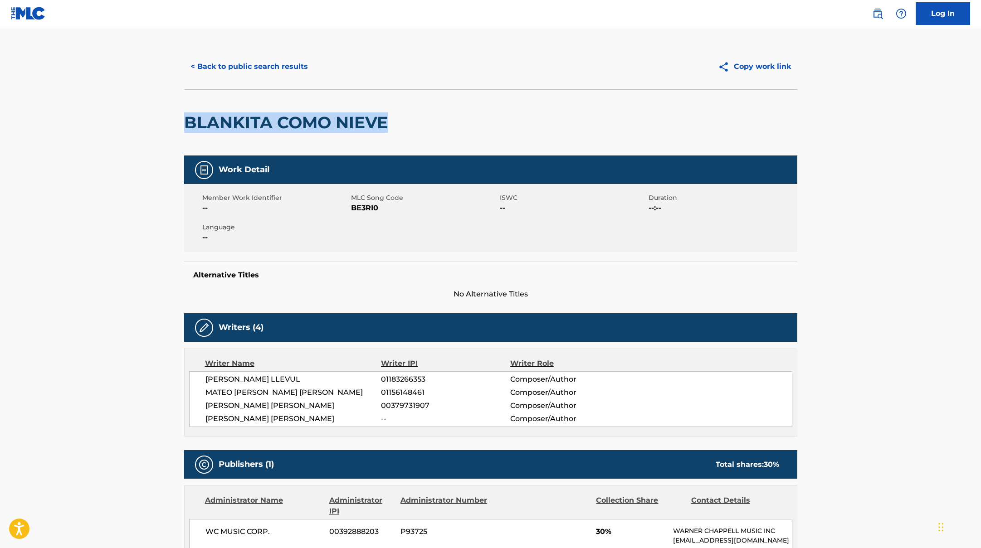
drag, startPoint x: 405, startPoint y: 121, endPoint x: 195, endPoint y: 104, distance: 211.5
click at [195, 104] on div "BLANKITA COMO NIEVE" at bounding box center [490, 122] width 613 height 66
drag, startPoint x: 351, startPoint y: 209, endPoint x: 388, endPoint y: 210, distance: 37.2
click at [388, 210] on span "BE3RI0" at bounding box center [424, 208] width 146 height 11
click at [297, 58] on button "< Back to public search results" at bounding box center [249, 66] width 130 height 23
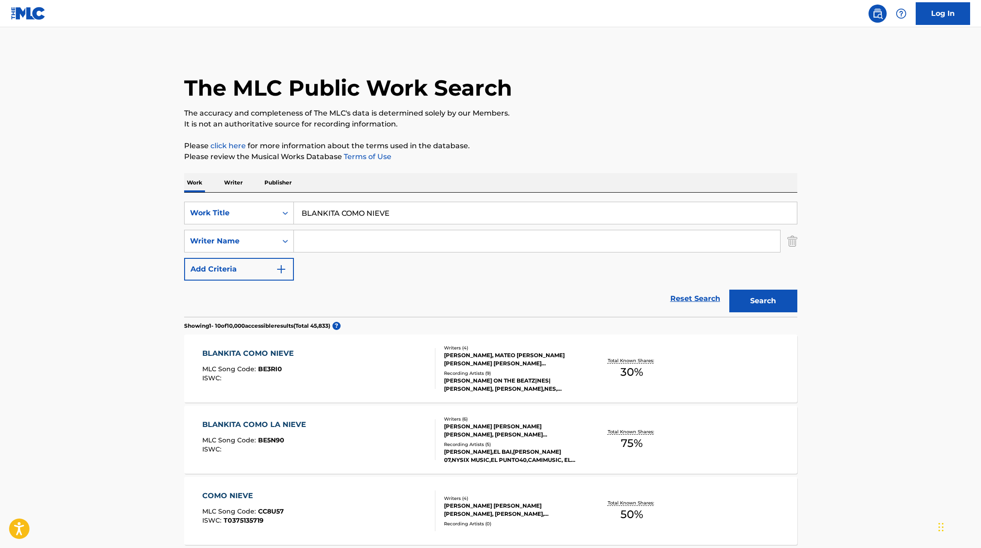
drag, startPoint x: 402, startPoint y: 217, endPoint x: 258, endPoint y: 177, distance: 150.0
click at [337, 214] on input "[PERSON_NAME] KleinMateo on the BeatzNes" at bounding box center [545, 213] width 503 height 22
click at [412, 215] on input "[PERSON_NAME], [PERSON_NAME] on the BeatzNes" at bounding box center [545, 213] width 503 height 22
drag, startPoint x: 452, startPoint y: 215, endPoint x: 288, endPoint y: 197, distance: 165.1
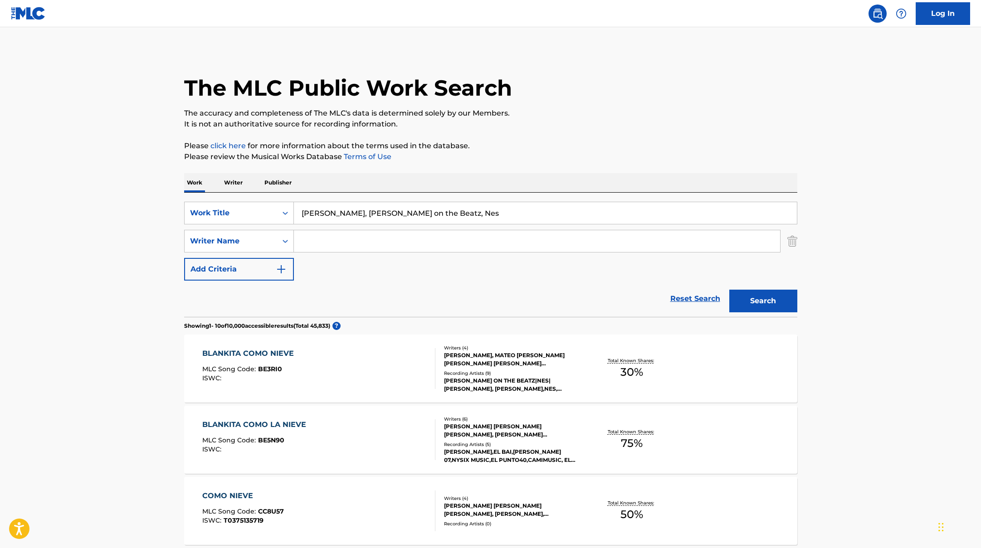
click at [288, 197] on div "SearchWithCriteriae5e6fc62-f953-4a04-9ca4-3b5a85129ad1 Work Title [PERSON_NAME]…" at bounding box center [490, 255] width 613 height 124
type input "MUJER FINA"
click at [747, 305] on button "Search" at bounding box center [763, 301] width 68 height 23
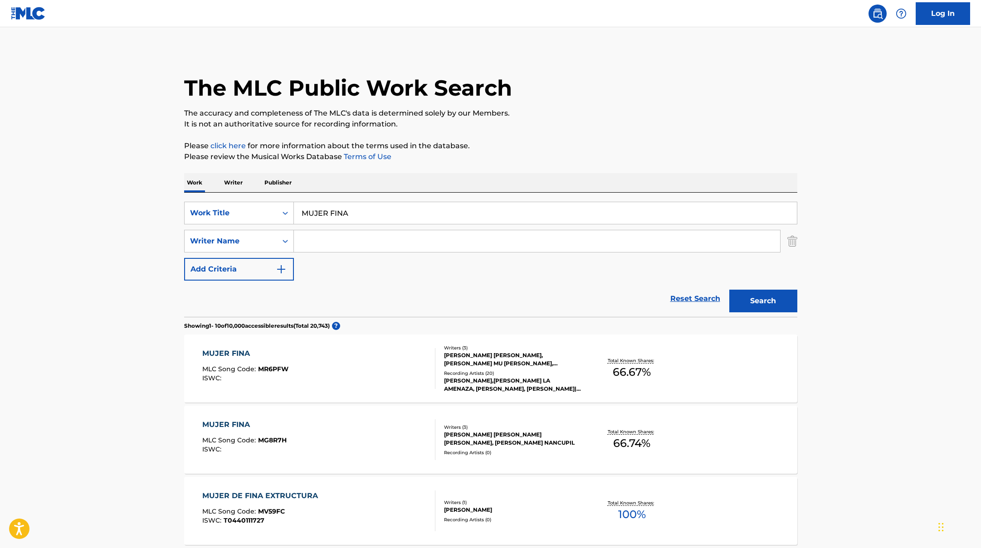
click at [359, 368] on div "MUJER FINA MLC Song Code : MR6PFW ISWC :" at bounding box center [318, 368] width 233 height 41
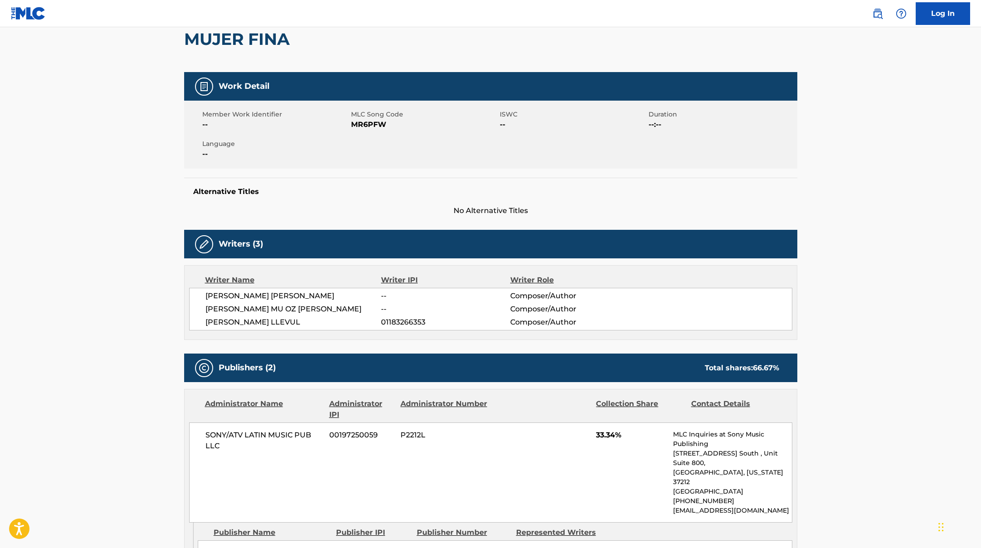
scroll to position [130, 0]
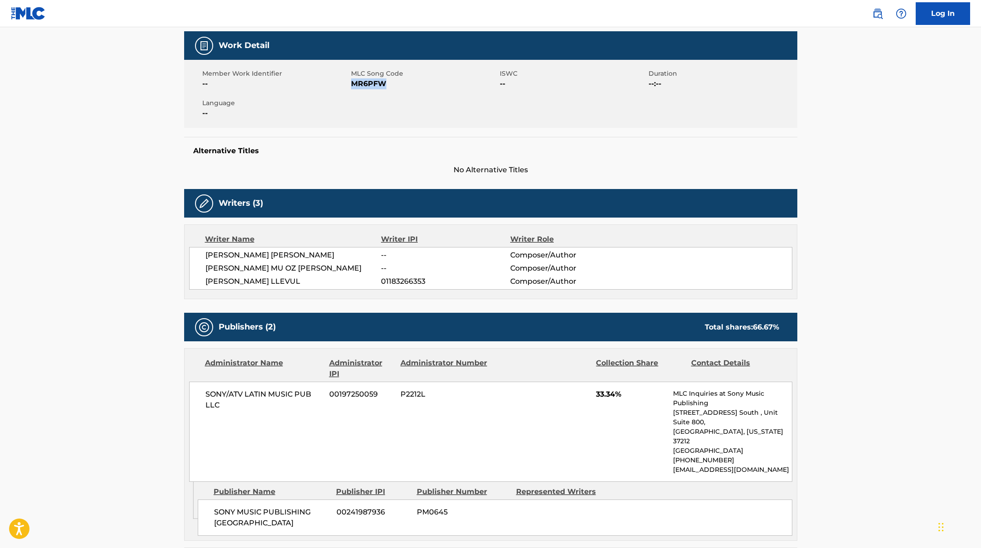
drag, startPoint x: 352, startPoint y: 84, endPoint x: 423, endPoint y: 91, distance: 71.9
click at [423, 91] on div "Member Work Identifier -- MLC Song Code MR6PFW ISWC -- Duration --:-- Language …" at bounding box center [490, 94] width 613 height 68
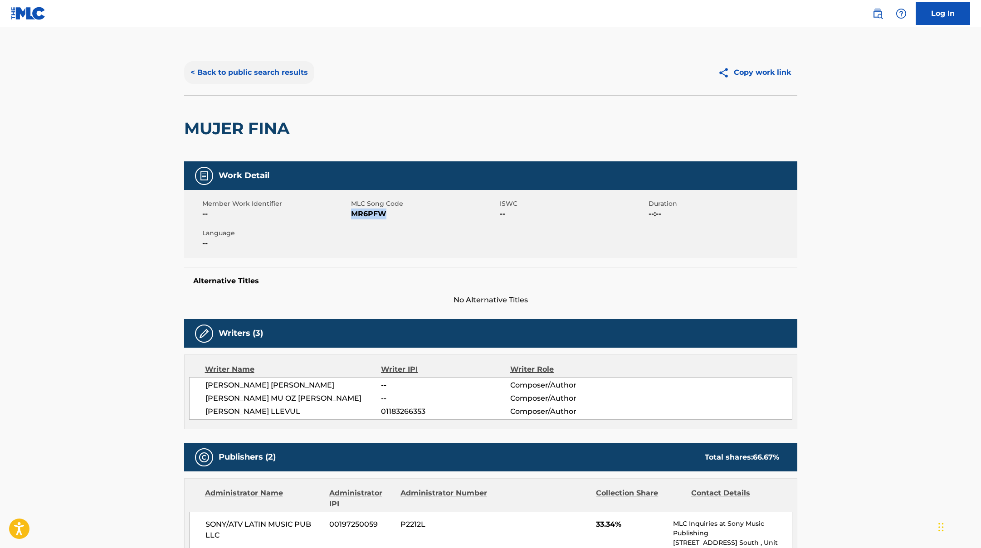
click at [286, 65] on button "< Back to public search results" at bounding box center [249, 72] width 130 height 23
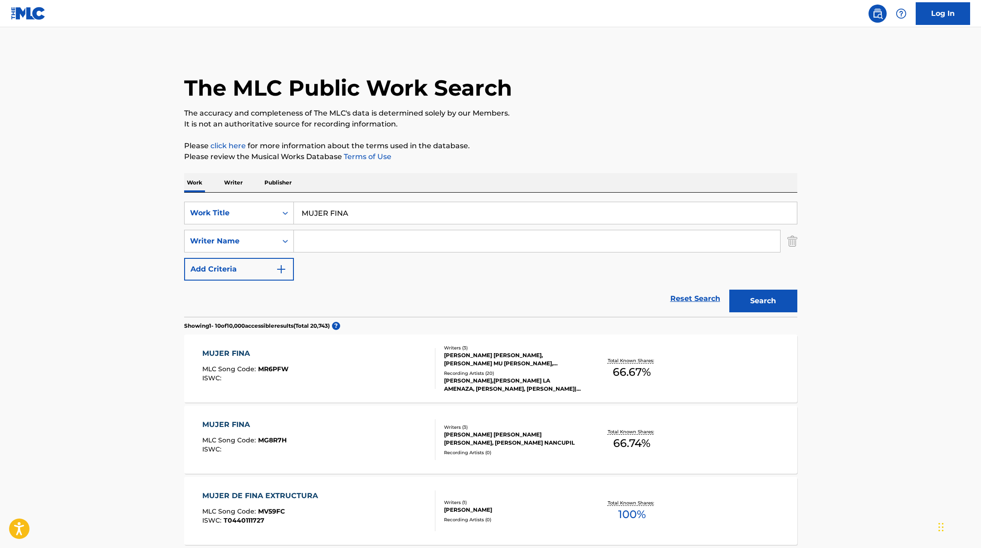
drag, startPoint x: 362, startPoint y: 214, endPoint x: 278, endPoint y: 195, distance: 86.1
click at [278, 195] on div "SearchWithCriteriae5e6fc62-f953-4a04-9ca4-3b5a85129ad1 Work Title MUJER FINA Se…" at bounding box center [490, 255] width 613 height 124
click at [368, 214] on input "[PERSON_NAME] La AmenazaJere KleinLucky Brown" at bounding box center [545, 213] width 503 height 22
click at [408, 213] on input "[PERSON_NAME] La Amenaza, [PERSON_NAME] KleinLucky Brown" at bounding box center [545, 213] width 503 height 22
drag, startPoint x: 497, startPoint y: 217, endPoint x: 275, endPoint y: 192, distance: 223.5
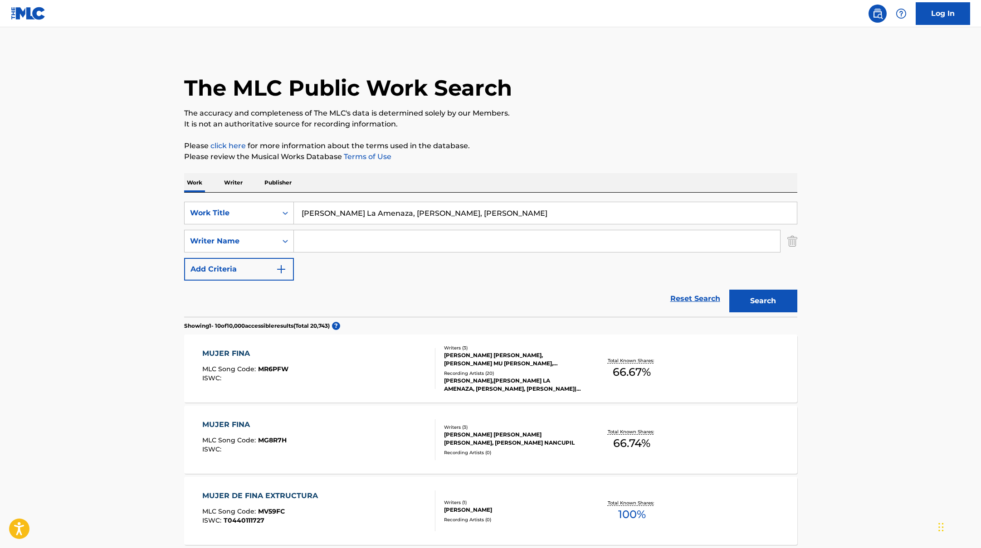
click at [275, 193] on div "SearchWithCriteriae5e6fc62-f953-4a04-9ca4-3b5a85129ad1 Work Title [PERSON_NAME]…" at bounding box center [490, 255] width 613 height 124
type input "LA BANDA"
click at [395, 241] on input "Search Form" at bounding box center [537, 241] width 486 height 22
type input "[PERSON_NAME]"
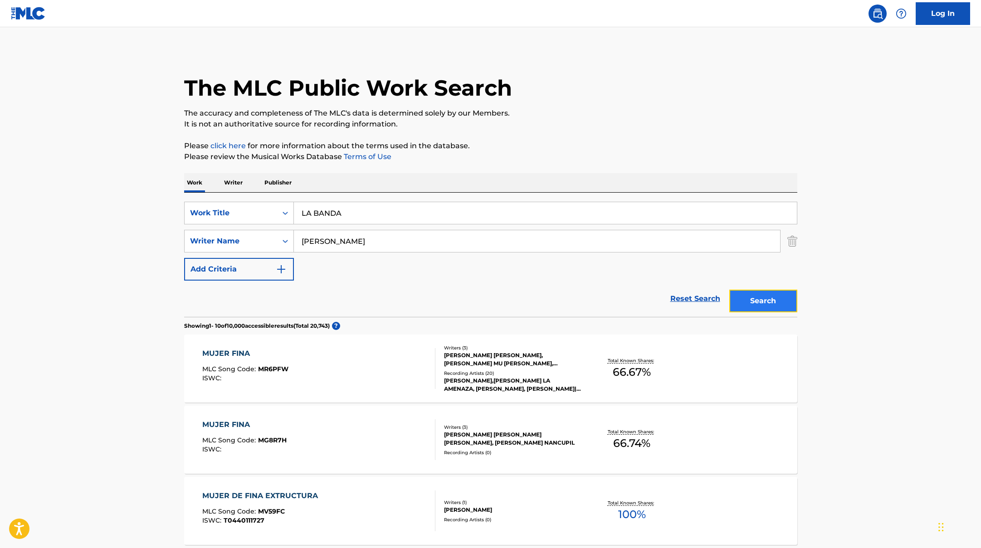
click at [769, 304] on button "Search" at bounding box center [763, 301] width 68 height 23
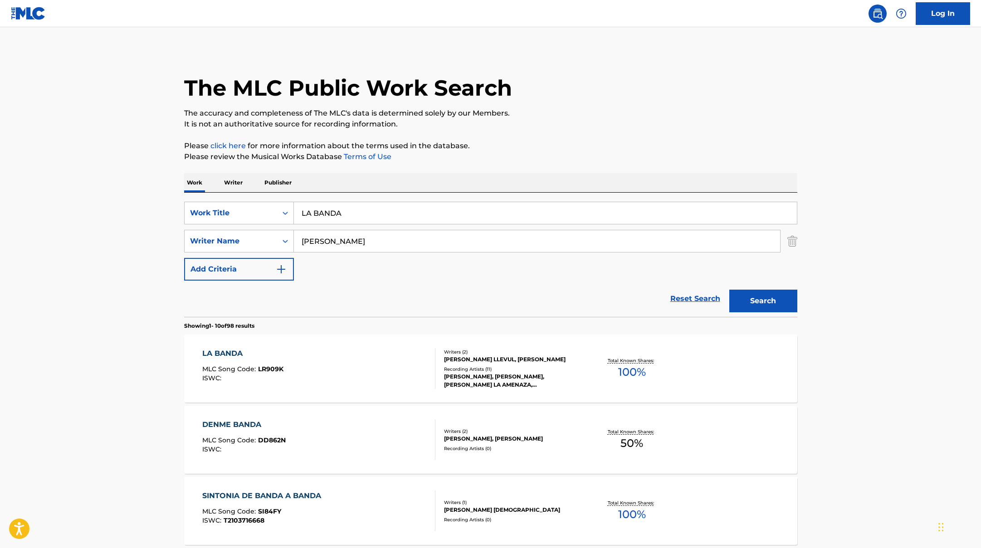
click at [356, 363] on div "LA BANDA MLC Song Code : LR909K ISWC :" at bounding box center [318, 368] width 233 height 41
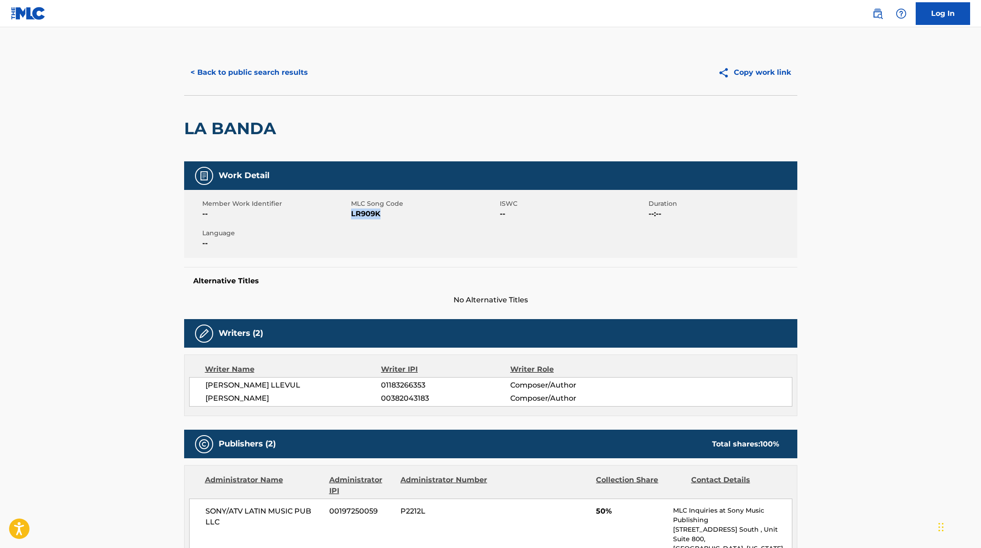
drag, startPoint x: 351, startPoint y: 214, endPoint x: 394, endPoint y: 215, distance: 43.1
click at [394, 215] on span "LR909K" at bounding box center [424, 214] width 146 height 11
click at [291, 68] on button "< Back to public search results" at bounding box center [249, 72] width 130 height 23
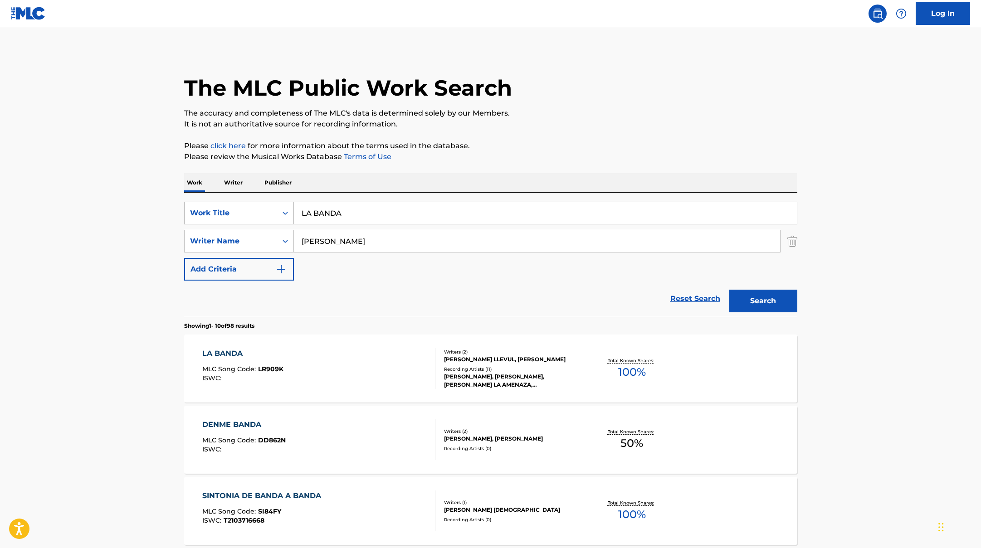
drag, startPoint x: 361, startPoint y: 214, endPoint x: 283, endPoint y: 209, distance: 77.8
click at [283, 209] on div "SearchWithCriteriae5e6fc62-f953-4a04-9ca4-3b5a85129ad1 Work Title LA BANDA" at bounding box center [490, 213] width 613 height 23
click at [368, 214] on input "[PERSON_NAME] La AmenazaJere [PERSON_NAME]" at bounding box center [545, 213] width 503 height 22
drag, startPoint x: 420, startPoint y: 220, endPoint x: 255, endPoint y: 189, distance: 168.0
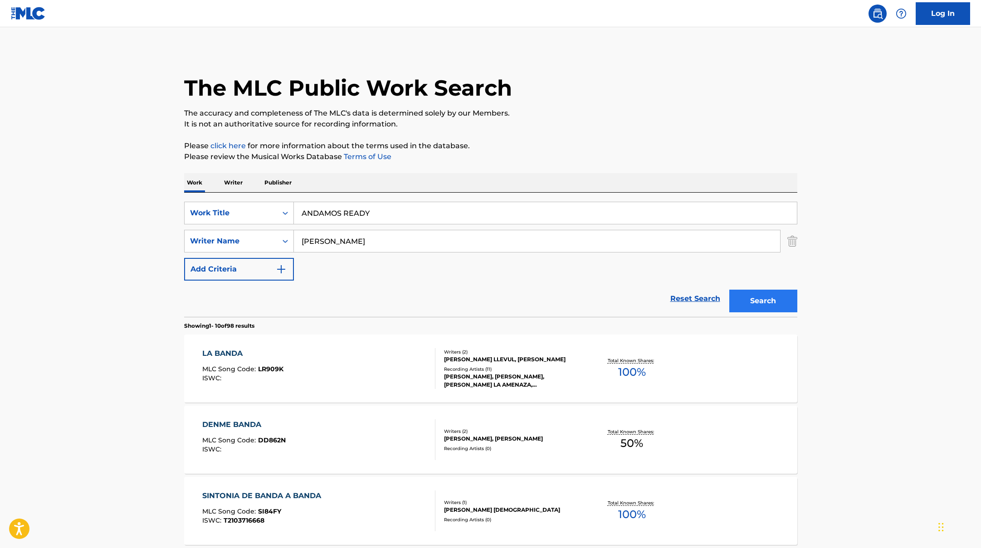
type input "ANDAMOS READY"
click at [771, 304] on button "Search" at bounding box center [763, 301] width 68 height 23
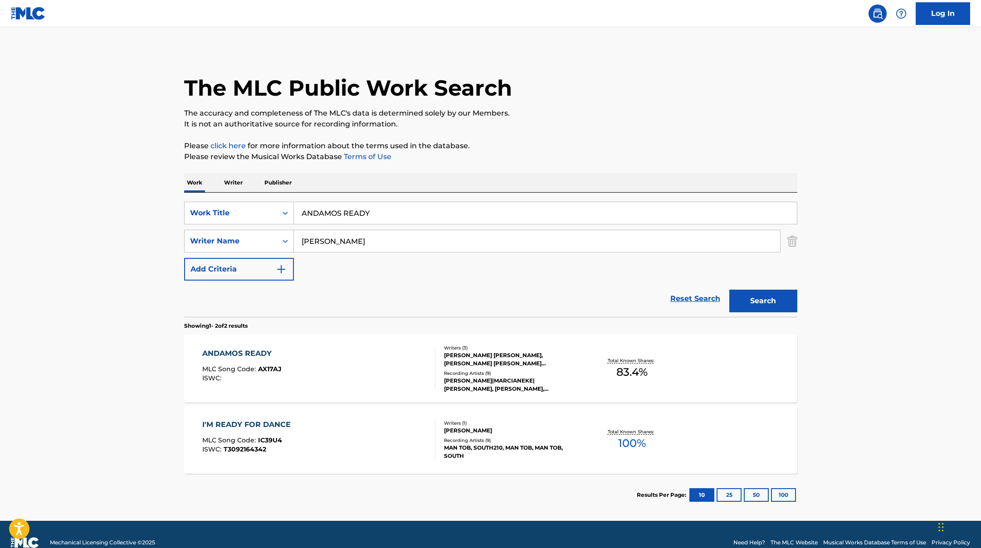
click at [362, 360] on div "ANDAMOS READY MLC Song Code : AX17AJ ISWC :" at bounding box center [318, 368] width 233 height 41
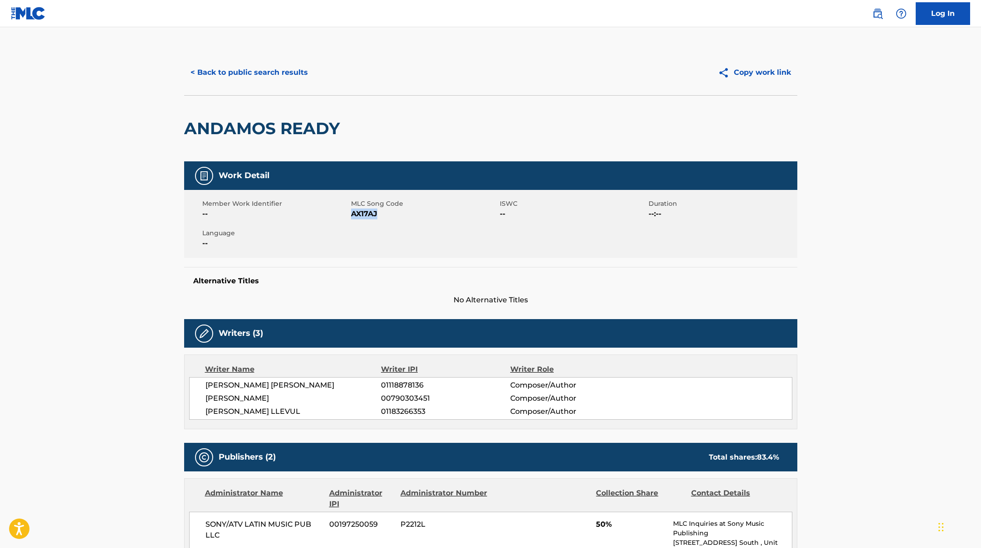
drag, startPoint x: 351, startPoint y: 214, endPoint x: 418, endPoint y: 214, distance: 66.7
click at [418, 214] on span "AX17AJ" at bounding box center [424, 214] width 146 height 11
click at [268, 73] on button "< Back to public search results" at bounding box center [249, 72] width 130 height 23
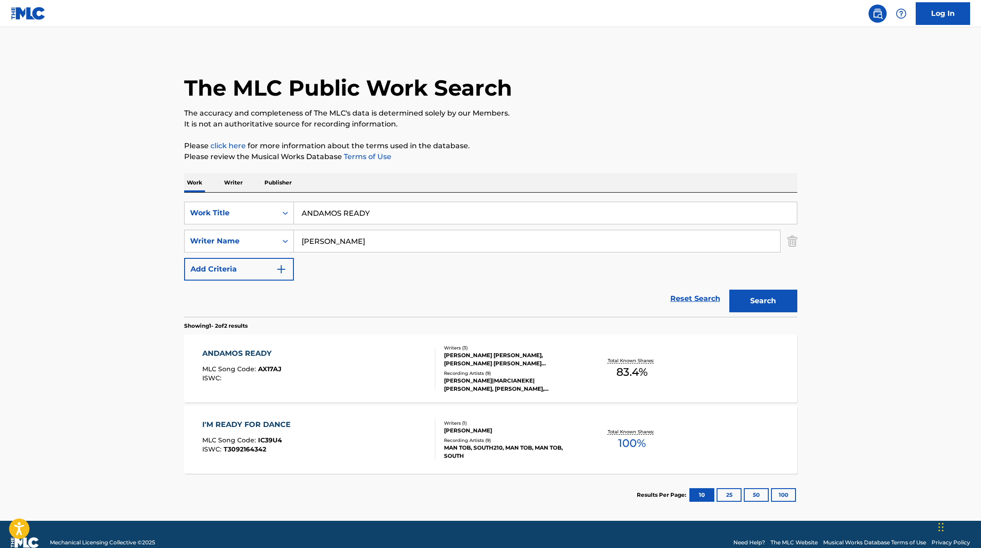
drag, startPoint x: 389, startPoint y: 216, endPoint x: 257, endPoint y: 185, distance: 135.4
click at [272, 190] on div "Work Writer Publisher SearchWithCriteriae5e6fc62-f953-4a04-9ca4-3b5a85129ad1 Wo…" at bounding box center [490, 344] width 613 height 343
click at [337, 214] on input "DONNERJere KleinMarcianeke" at bounding box center [545, 213] width 503 height 22
click at [375, 213] on input "DONNERJ, ere KleinMarcianeke" at bounding box center [545, 213] width 503 height 22
drag, startPoint x: 414, startPoint y: 206, endPoint x: 250, endPoint y: 186, distance: 165.3
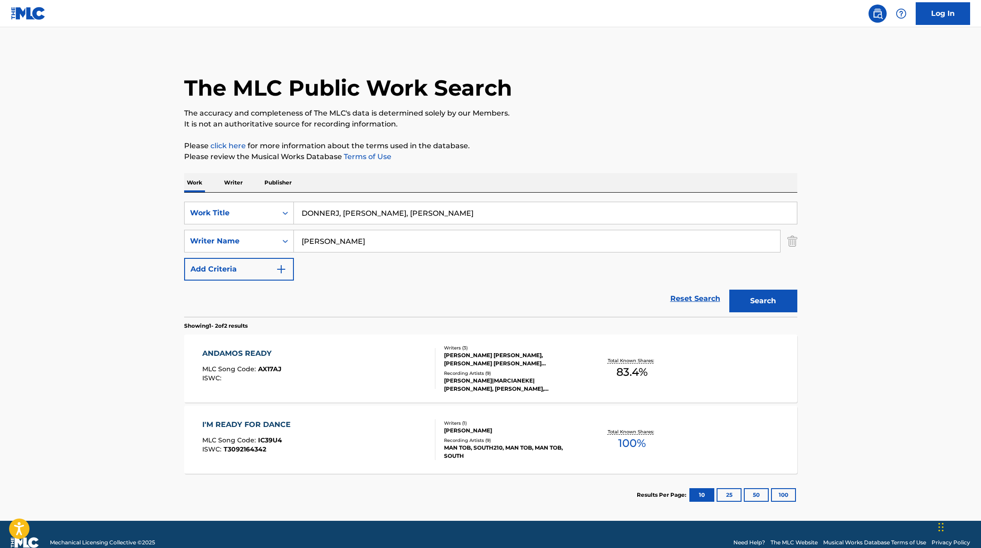
click at [250, 186] on div "Work Writer Publisher SearchWithCriteriae5e6fc62-f953-4a04-9ca4-3b5a85129ad1 Wo…" at bounding box center [490, 344] width 613 height 343
type input "REELS"
click at [756, 303] on button "Search" at bounding box center [763, 301] width 68 height 23
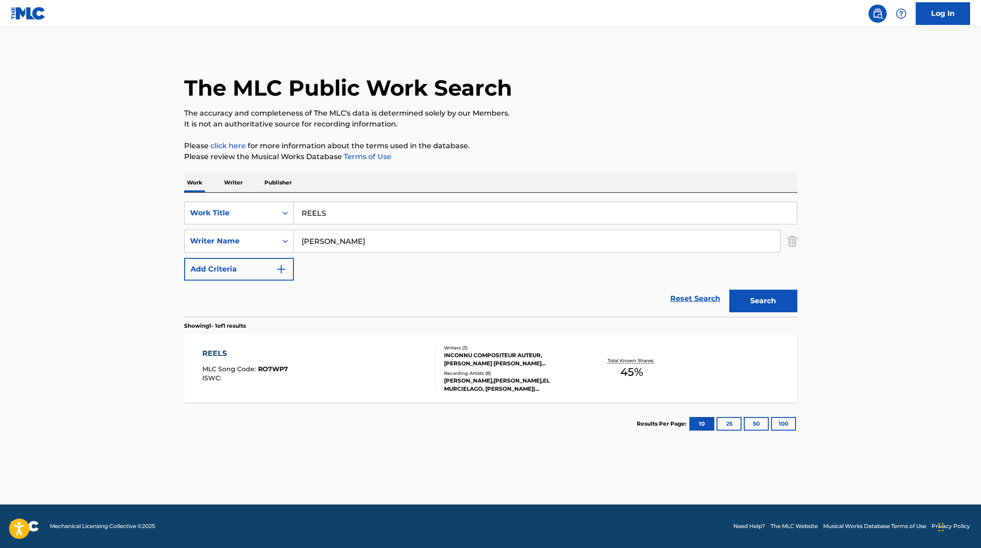
click at [349, 362] on div "REELS MLC Song Code : RO7WP7 ISWC :" at bounding box center [318, 368] width 233 height 41
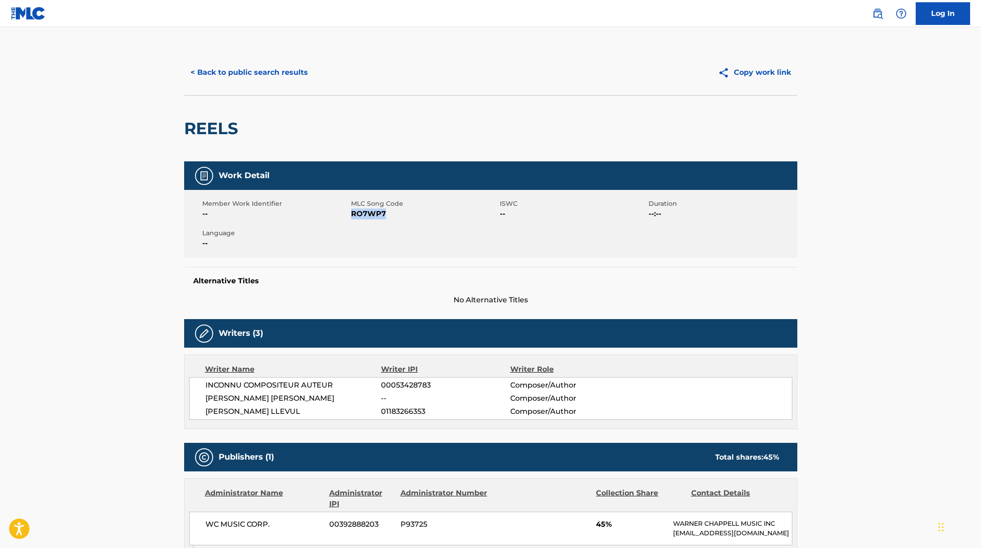
drag, startPoint x: 352, startPoint y: 214, endPoint x: 427, endPoint y: 216, distance: 74.9
click at [427, 216] on span "RO7WP7" at bounding box center [424, 214] width 146 height 11
click at [288, 75] on button "< Back to public search results" at bounding box center [249, 72] width 130 height 23
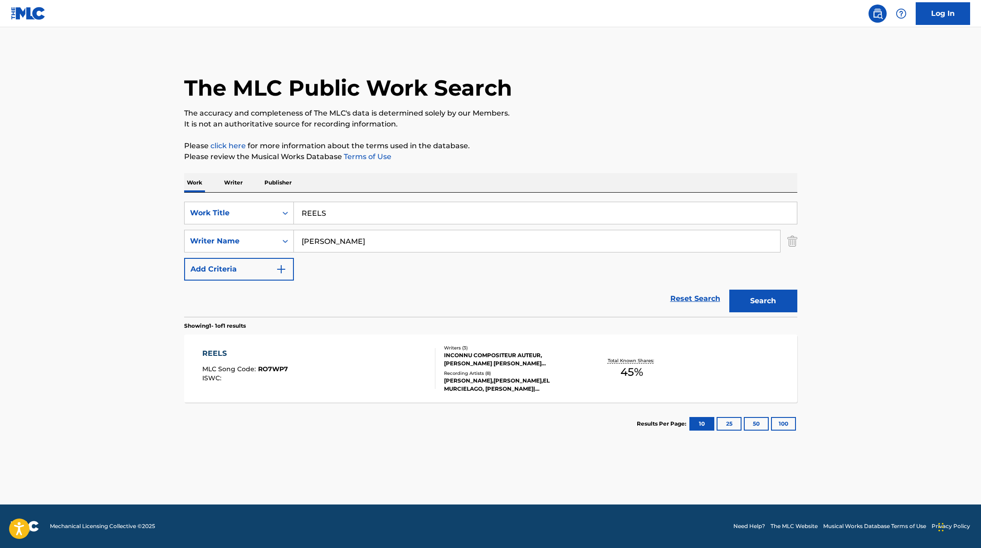
drag, startPoint x: 343, startPoint y: 217, endPoint x: 299, endPoint y: 200, distance: 47.1
click at [304, 202] on input "REELS" at bounding box center [545, 213] width 503 height 22
click at [336, 213] on input "Axl BooreEL MURCIELAGOJere [PERSON_NAME]" at bounding box center [545, 213] width 503 height 22
click at [401, 213] on input "[PERSON_NAME], EL MURCIELAGOJere [PERSON_NAME]" at bounding box center [545, 213] width 503 height 22
drag, startPoint x: 460, startPoint y: 214, endPoint x: 259, endPoint y: 185, distance: 203.3
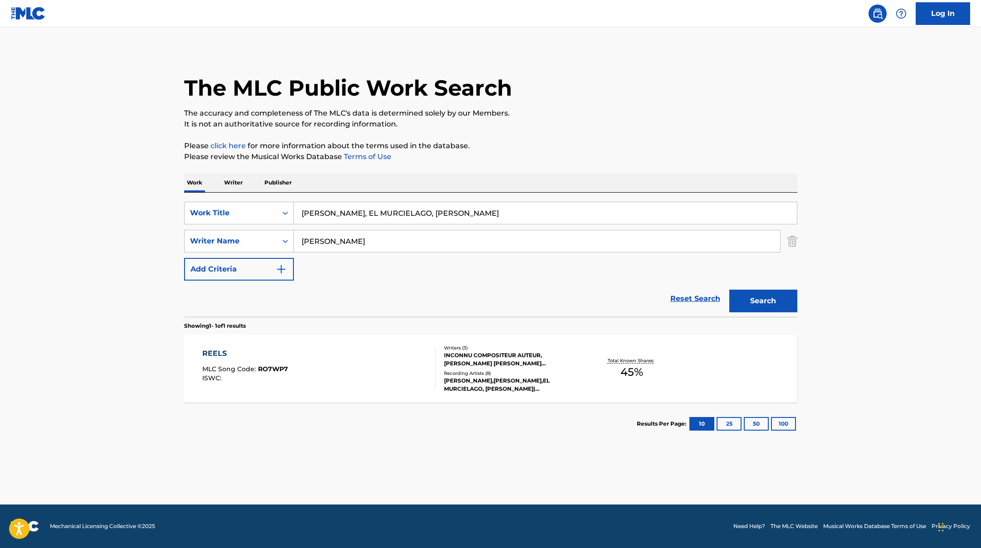
click at [259, 185] on div "Work Writer Publisher SearchWithCriteriae5e6fc62-f953-4a04-9ca4-3b5a85129ad1 Wo…" at bounding box center [490, 309] width 613 height 272
type input "SOLO DIME"
click at [770, 300] on button "Search" at bounding box center [763, 301] width 68 height 23
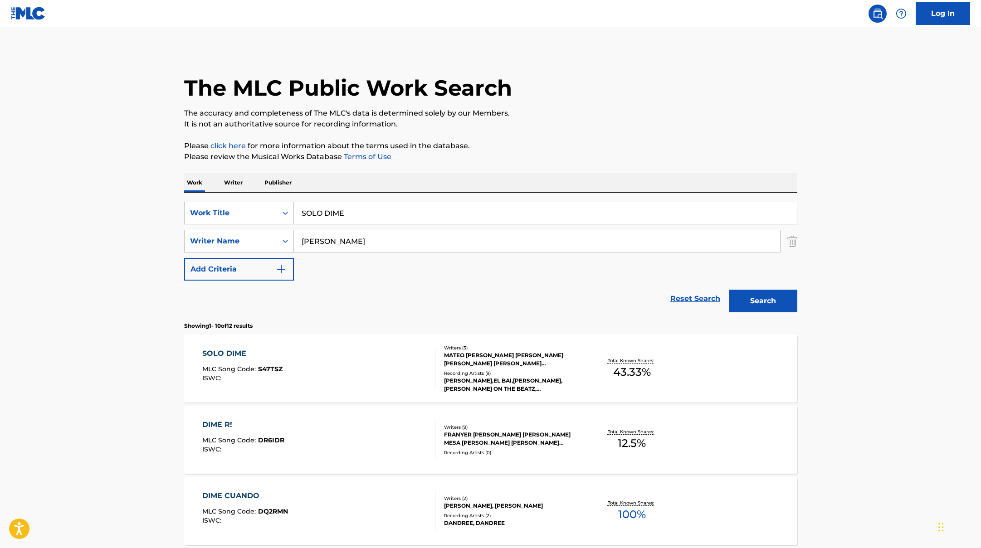
click at [369, 367] on div "SOLO DIME MLC Song Code : S47TSZ ISWC :" at bounding box center [318, 368] width 233 height 41
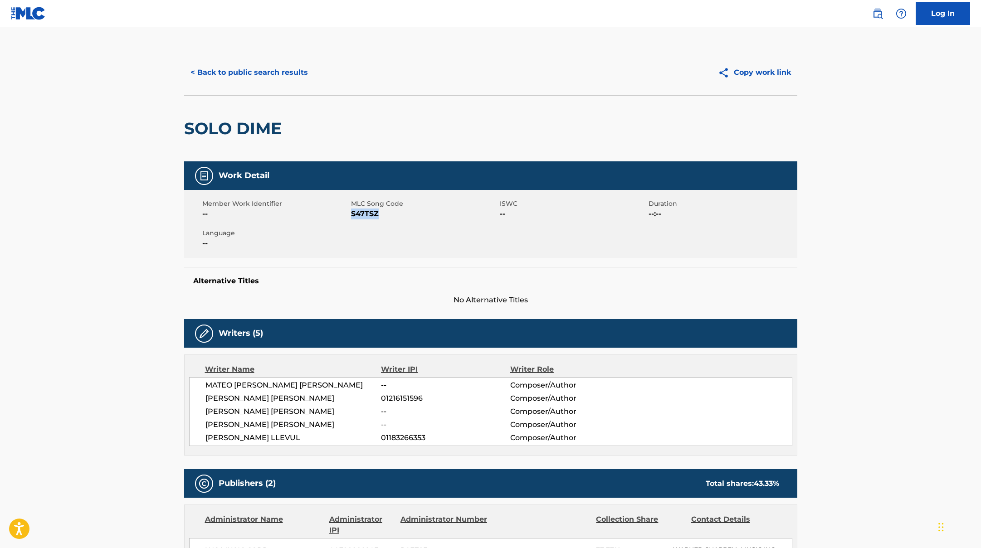
drag, startPoint x: 352, startPoint y: 212, endPoint x: 410, endPoint y: 214, distance: 58.1
click at [410, 214] on span "S47TSZ" at bounding box center [424, 214] width 146 height 11
click at [279, 68] on button "< Back to public search results" at bounding box center [249, 72] width 130 height 23
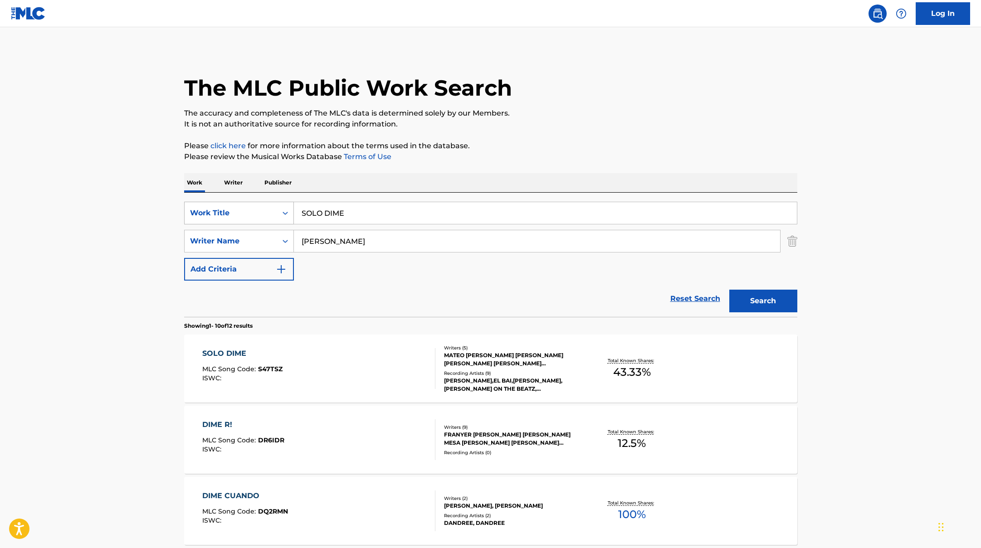
drag, startPoint x: 358, startPoint y: 213, endPoint x: 269, endPoint y: 202, distance: 89.5
click at [269, 202] on div "SearchWithCriteriae5e6fc62-f953-4a04-9ca4-3b5a85129ad1 Work Title SOLO DIME" at bounding box center [490, 213] width 613 height 23
click at [329, 214] on input "Dj OsarEl BAIJere KleinMateo on the Beatz" at bounding box center [545, 213] width 503 height 22
click at [355, 213] on input "[PERSON_NAME], El BAIJere KleinMateo on the Beatz" at bounding box center [545, 213] width 503 height 22
click at [394, 212] on input "[PERSON_NAME], El [PERSON_NAME] KleinMateo on the Beatz" at bounding box center [545, 213] width 503 height 22
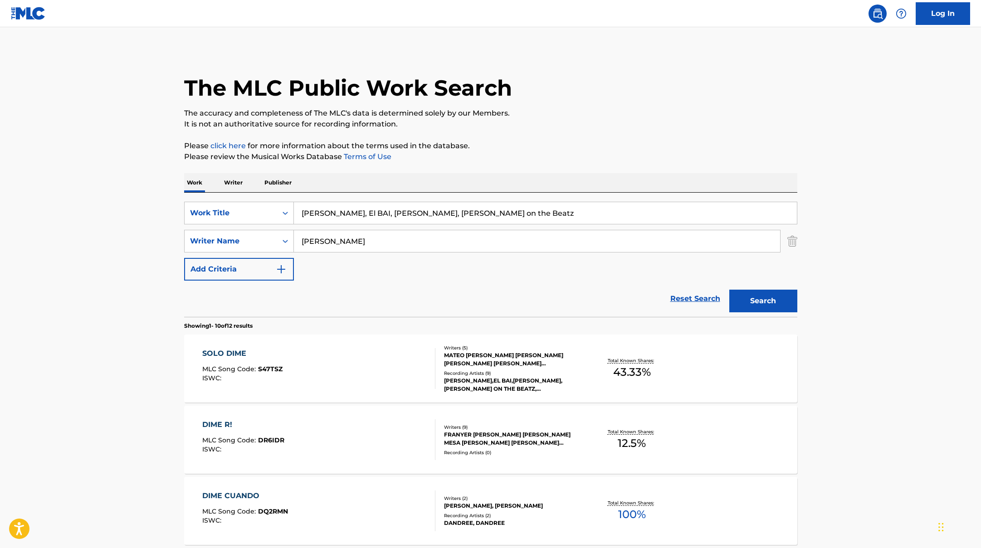
drag, startPoint x: 515, startPoint y: 212, endPoint x: 246, endPoint y: 190, distance: 269.8
type input "YUMMY!"
click at [776, 302] on button "Search" at bounding box center [763, 301] width 68 height 23
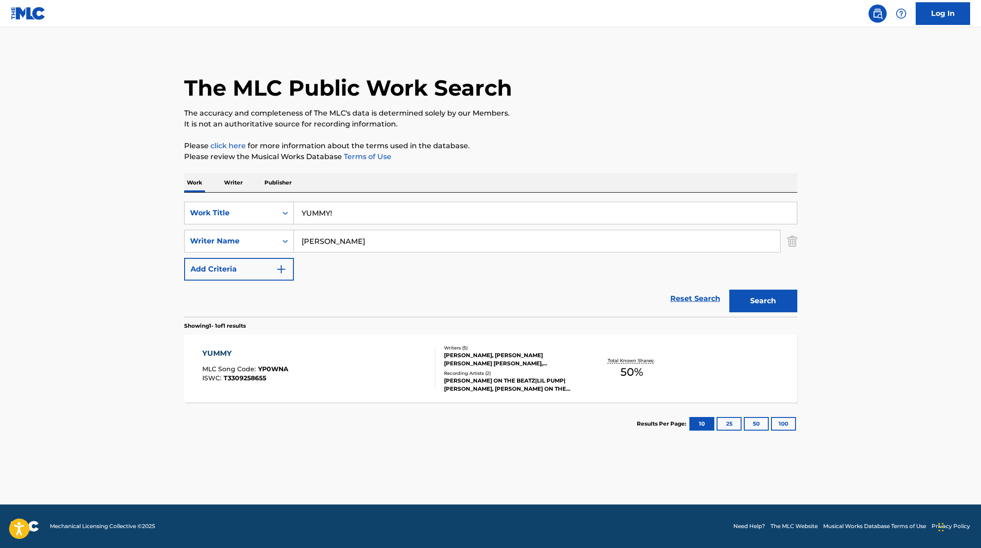
click at [386, 355] on div "YUMMY MLC Song Code : YP0WNA ISWC : T3309258655" at bounding box center [318, 368] width 233 height 41
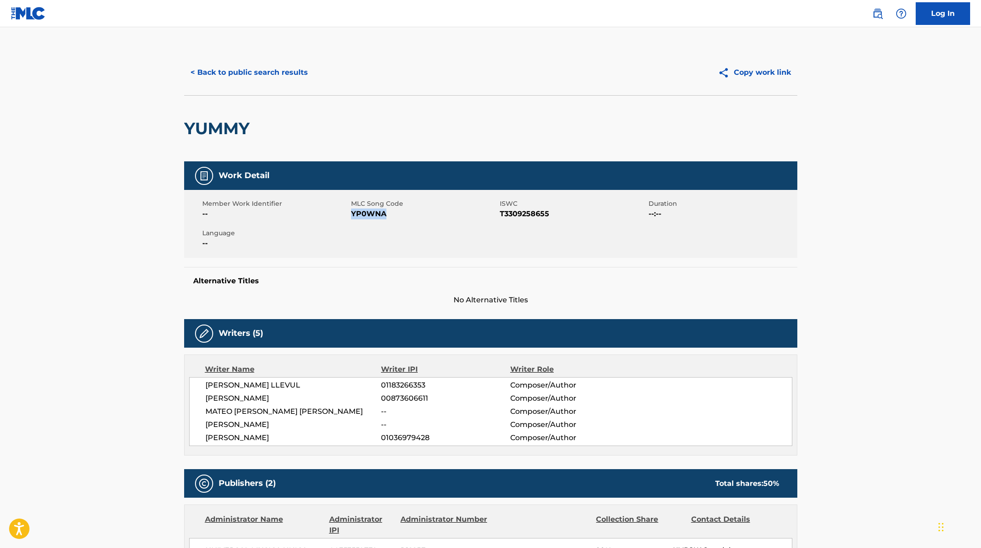
drag, startPoint x: 355, startPoint y: 213, endPoint x: 412, endPoint y: 215, distance: 56.7
click at [412, 215] on span "YP0WNA" at bounding box center [424, 214] width 146 height 11
click at [287, 68] on button "< Back to public search results" at bounding box center [249, 72] width 130 height 23
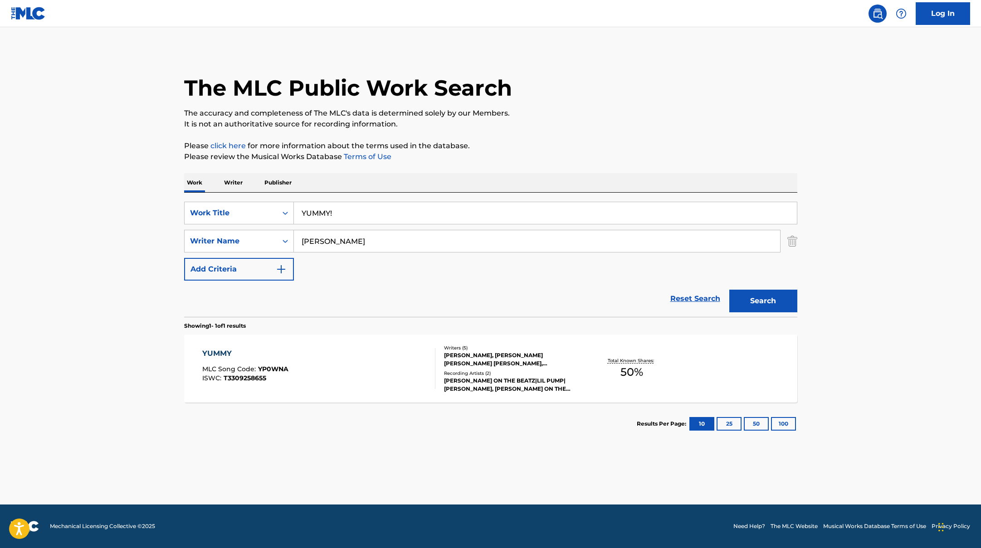
drag, startPoint x: 350, startPoint y: 216, endPoint x: 286, endPoint y: 200, distance: 66.3
click at [286, 200] on div "SearchWithCriteriae5e6fc62-f953-4a04-9ca4-3b5a85129ad1 Work Title YUMMY! Search…" at bounding box center [490, 255] width 613 height 124
click at [338, 213] on input "[PERSON_NAME] KleinLil PumpMateo on the Beatz" at bounding box center [545, 213] width 503 height 22
click at [373, 214] on input "[PERSON_NAME], Lil PumpMateo on the Beatz" at bounding box center [545, 213] width 503 height 22
drag, startPoint x: 499, startPoint y: 214, endPoint x: 257, endPoint y: 187, distance: 244.0
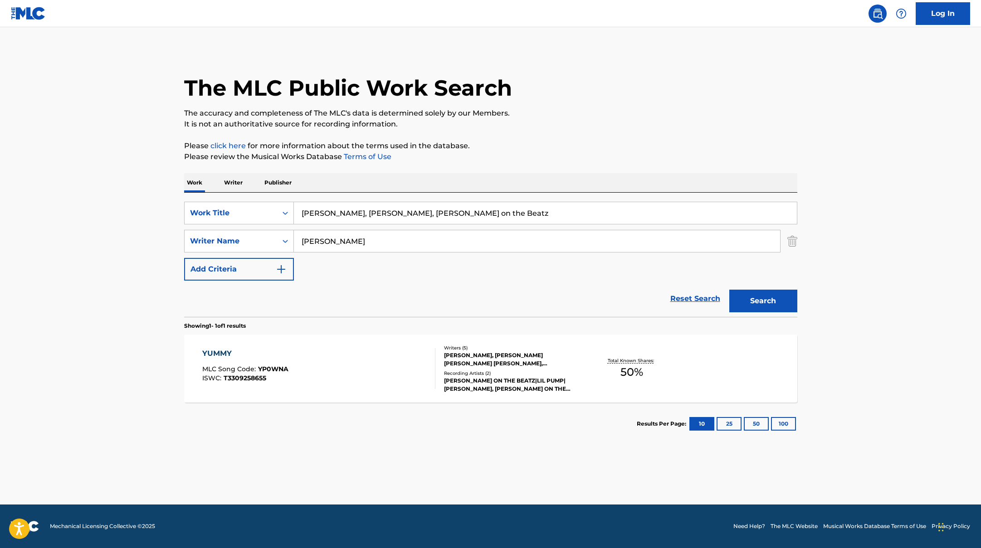
click at [251, 187] on div "Work Writer Publisher SearchWithCriteriae5e6fc62-f953-4a04-9ca4-3b5a85129ad1 Wo…" at bounding box center [490, 309] width 613 height 272
type input "おつかれSUMMER"
drag, startPoint x: 341, startPoint y: 241, endPoint x: 279, endPoint y: 226, distance: 64.4
click at [279, 226] on div "SearchWithCriteriae5e6fc62-f953-4a04-9ca4-3b5a85129ad1 Work Title おつかれSUMMER Se…" at bounding box center [490, 241] width 613 height 79
click at [729, 290] on button "Search" at bounding box center [763, 301] width 68 height 23
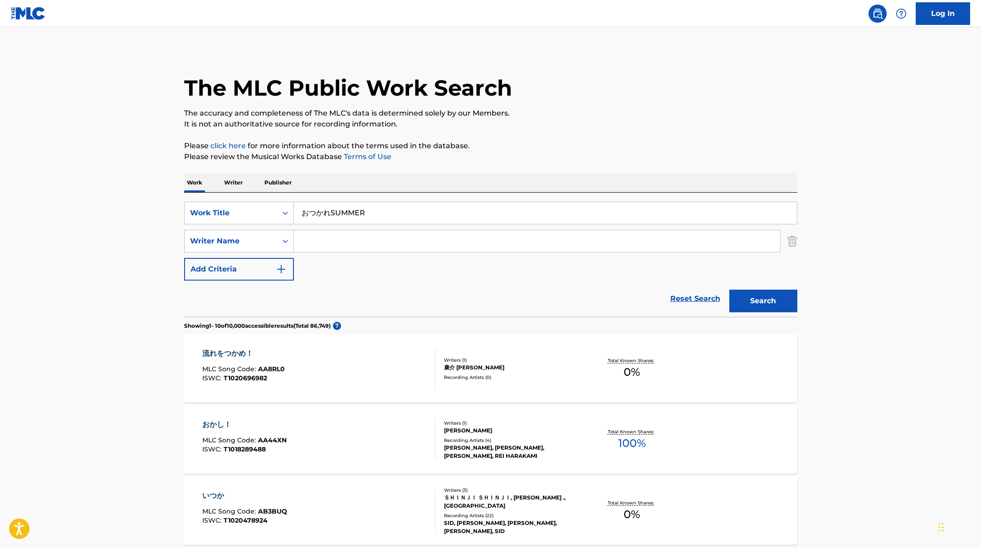
drag, startPoint x: 380, startPoint y: 214, endPoint x: 268, endPoint y: 195, distance: 114.1
click at [268, 195] on div "SearchWithCriteriae5e6fc62-f953-4a04-9ca4-3b5a85129ad1 Work Title おつかれSUMMER Se…" at bounding box center [490, 255] width 613 height 124
click at [770, 297] on button "Search" at bounding box center [763, 301] width 68 height 23
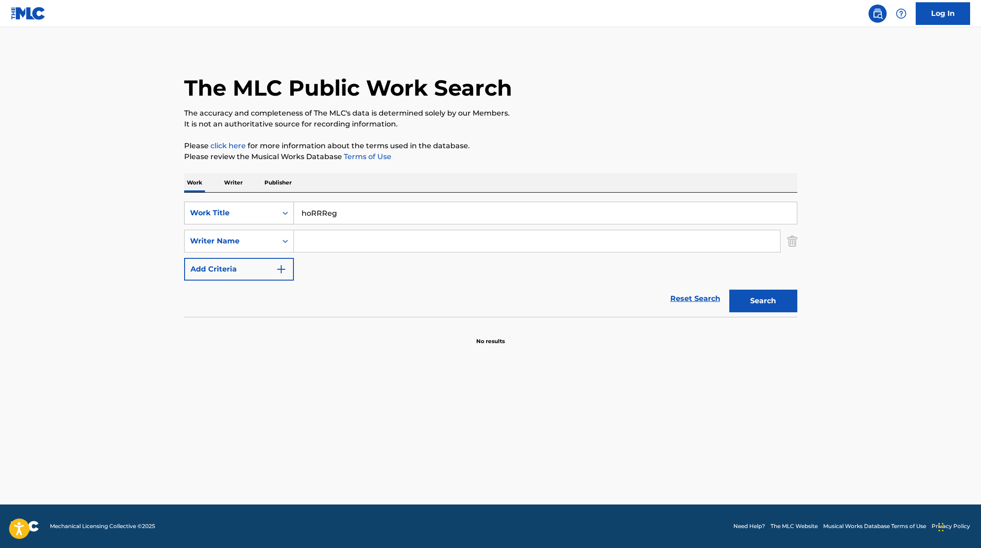
drag, startPoint x: 349, startPoint y: 217, endPoint x: 262, endPoint y: 208, distance: 87.1
click at [248, 208] on div "SearchWithCriteriae5e6fc62-f953-4a04-9ca4-3b5a85129ad1 Work Title hoRRReg" at bounding box center [490, 213] width 613 height 23
type input "CHINGON 2"
click at [485, 163] on div "The MLC Public Work Search The accuracy and completeness of The MLC's data is d…" at bounding box center [490, 198] width 635 height 296
click at [337, 241] on input "Search Form" at bounding box center [537, 241] width 486 height 22
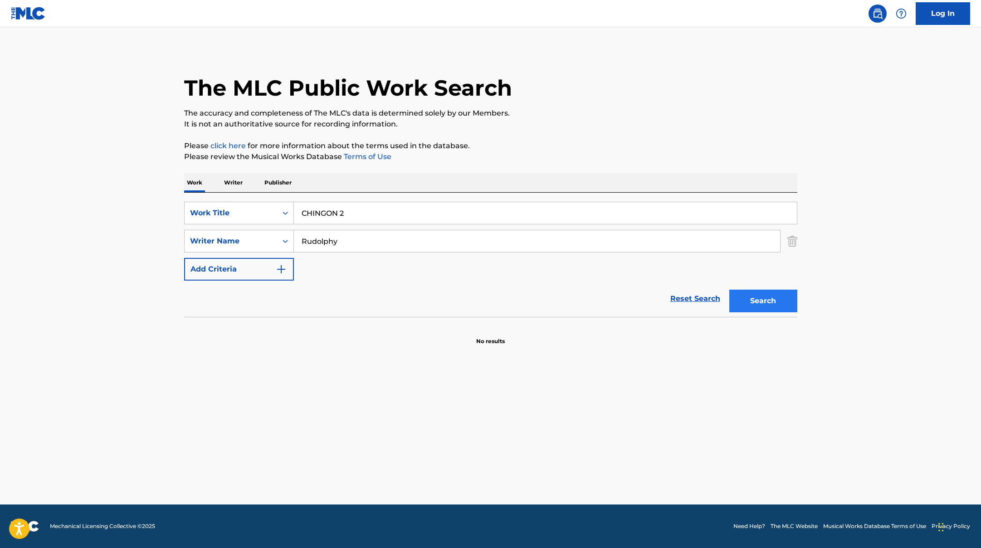
type input "Rudolphy"
click at [757, 297] on button "Search" at bounding box center [763, 301] width 68 height 23
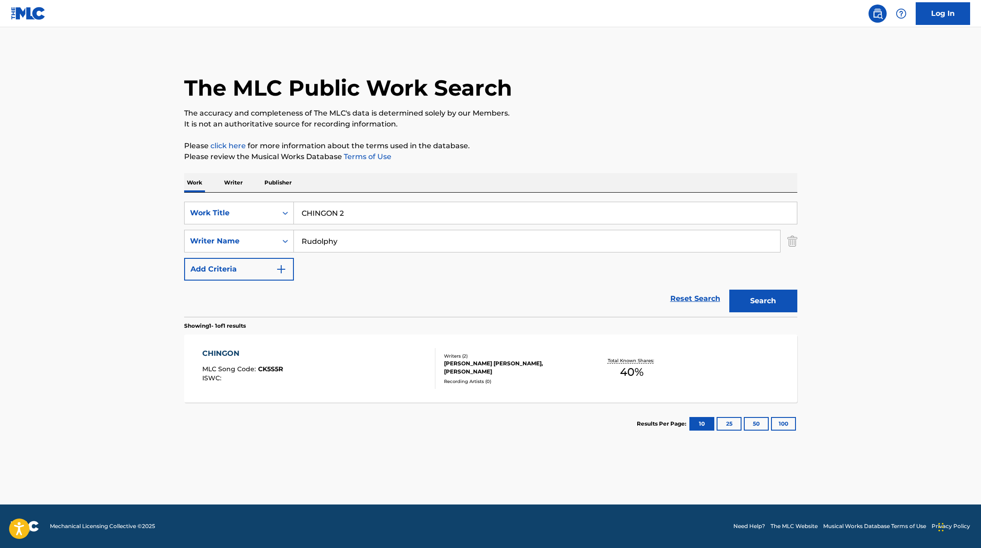
click at [345, 375] on div "CHINGON MLC Song Code : CK5S5R ISWC :" at bounding box center [318, 368] width 233 height 41
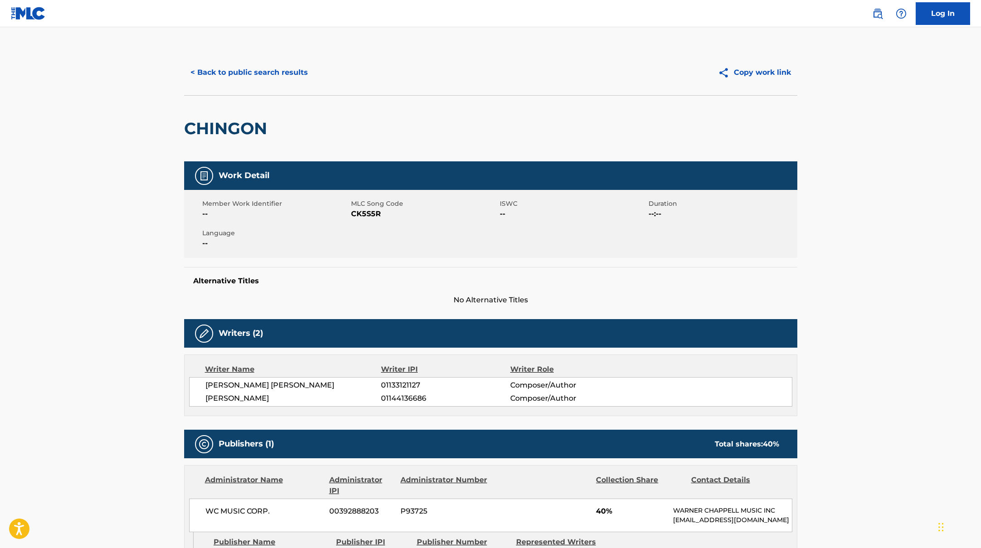
click at [306, 86] on div "< Back to public search results Copy work link" at bounding box center [490, 72] width 613 height 45
click at [297, 74] on button "< Back to public search results" at bounding box center [249, 72] width 130 height 23
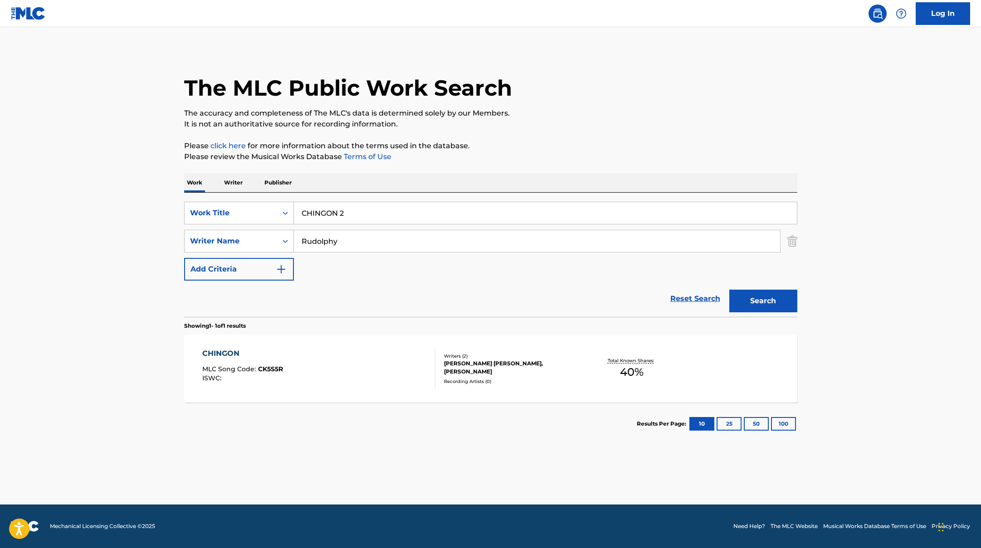
drag, startPoint x: 364, startPoint y: 213, endPoint x: 271, endPoint y: 195, distance: 94.6
click at [271, 195] on div "SearchWithCriteriae5e6fc62-f953-4a04-9ca4-3b5a85129ad1 Work Title CHINGON 2 Sea…" at bounding box center [490, 255] width 613 height 124
type input "SHEVCHENKO"
drag, startPoint x: 348, startPoint y: 241, endPoint x: 543, endPoint y: 161, distance: 210.2
click at [542, 161] on div "The MLC Public Work Search The accuracy and completeness of The MLC's data is d…" at bounding box center [490, 247] width 635 height 395
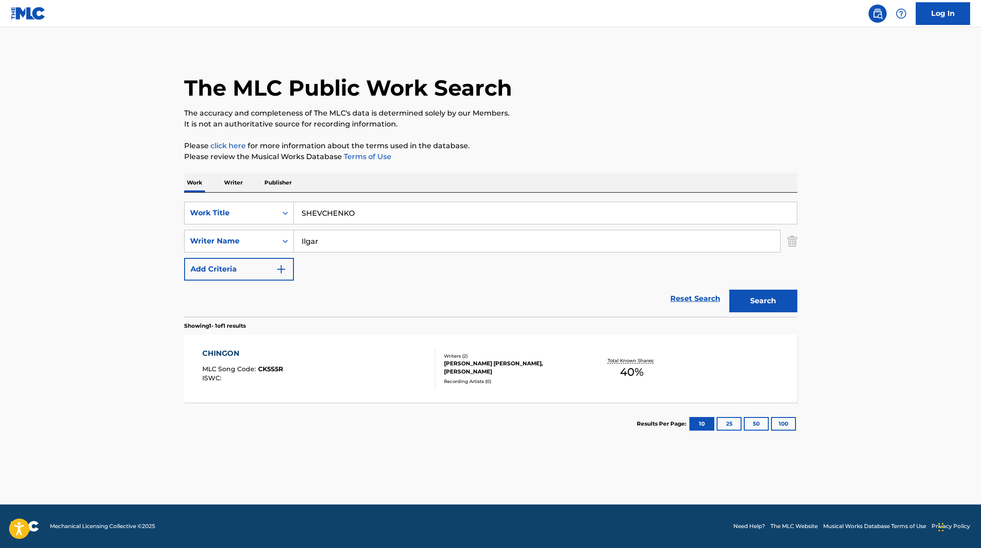
type input "Ilgar"
click at [543, 161] on p "Please review the Musical Works Database Terms of Use" at bounding box center [490, 156] width 613 height 11
click at [775, 307] on button "Search" at bounding box center [763, 301] width 68 height 23
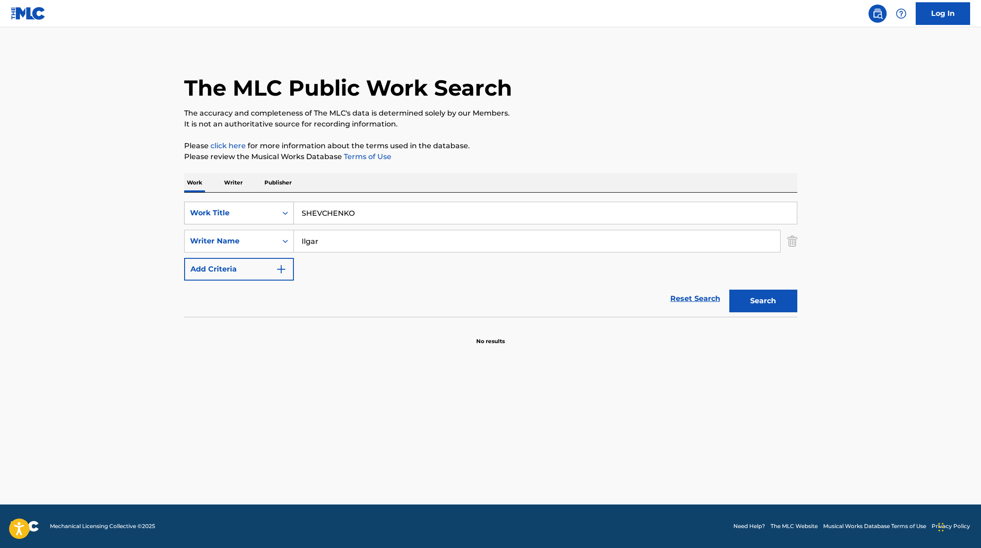
drag, startPoint x: 360, startPoint y: 213, endPoint x: 251, endPoint y: 205, distance: 109.1
click at [245, 205] on div "SearchWithCriteriae5e6fc62-f953-4a04-9ca4-3b5a85129ad1 Work Title SHEVCHENKO" at bounding box center [490, 213] width 613 height 23
type input "SPACE INVADER"
click at [569, 117] on p "The accuracy and completeness of The MLC's data is determined solely by our Mem…" at bounding box center [490, 113] width 613 height 11
drag, startPoint x: 362, startPoint y: 241, endPoint x: 272, endPoint y: 229, distance: 91.0
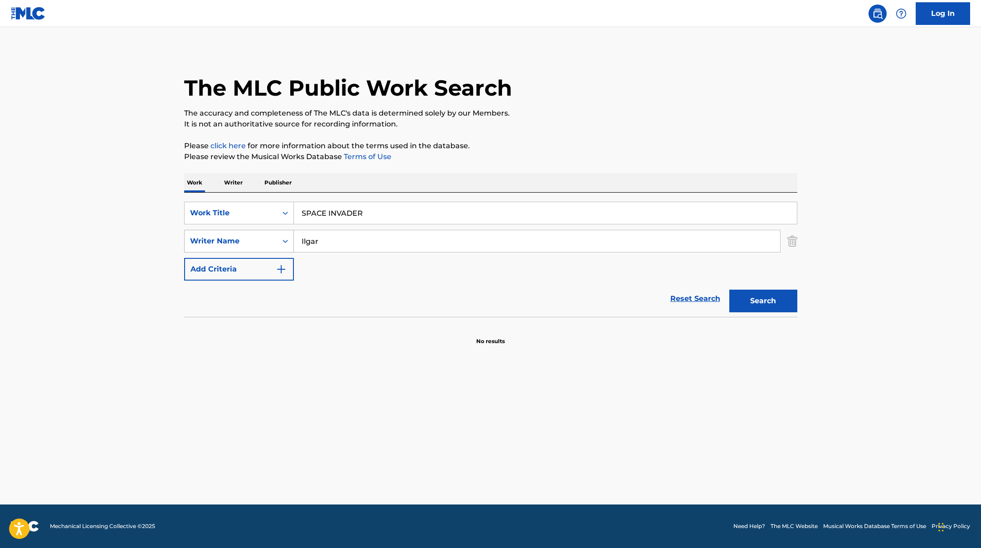
click at [247, 236] on div "SearchWithCriteriaae7803b0-41f8-45ee-bc0f-c7eca8b8510f Writer Name [PERSON_NAME]" at bounding box center [490, 241] width 613 height 23
type input "[PERSON_NAME]"
click at [767, 303] on button "Search" at bounding box center [763, 301] width 68 height 23
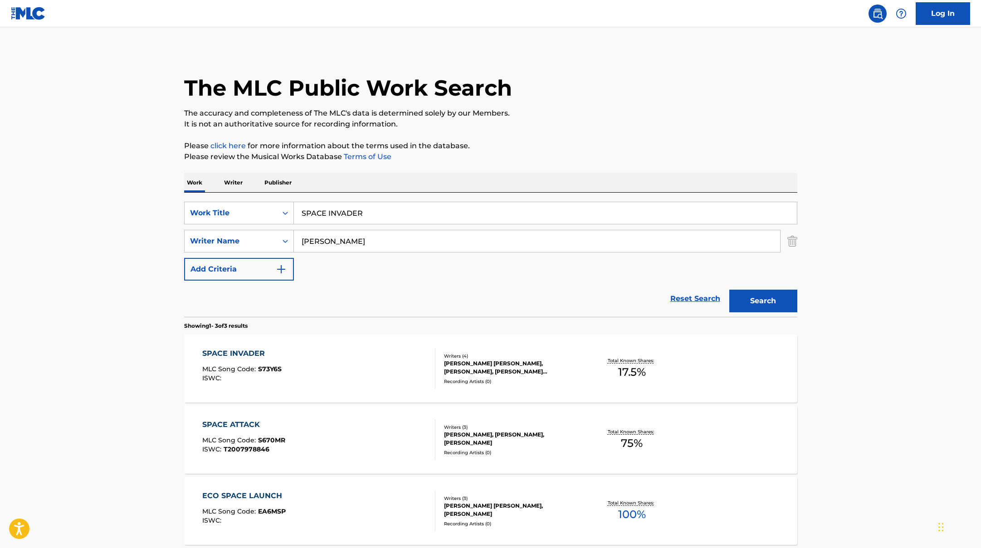
click at [382, 359] on div "SPACE INVADER MLC Song Code : S73Y6S ISWC :" at bounding box center [318, 368] width 233 height 41
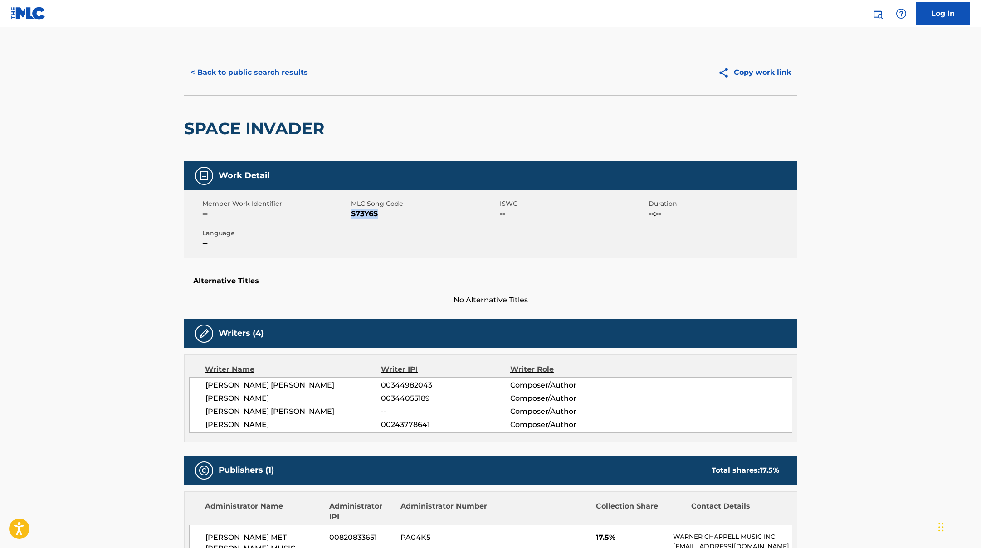
drag, startPoint x: 352, startPoint y: 213, endPoint x: 399, endPoint y: 214, distance: 46.7
click at [399, 214] on span "S73Y6S" at bounding box center [424, 214] width 146 height 11
click at [287, 74] on button "< Back to public search results" at bounding box center [249, 72] width 130 height 23
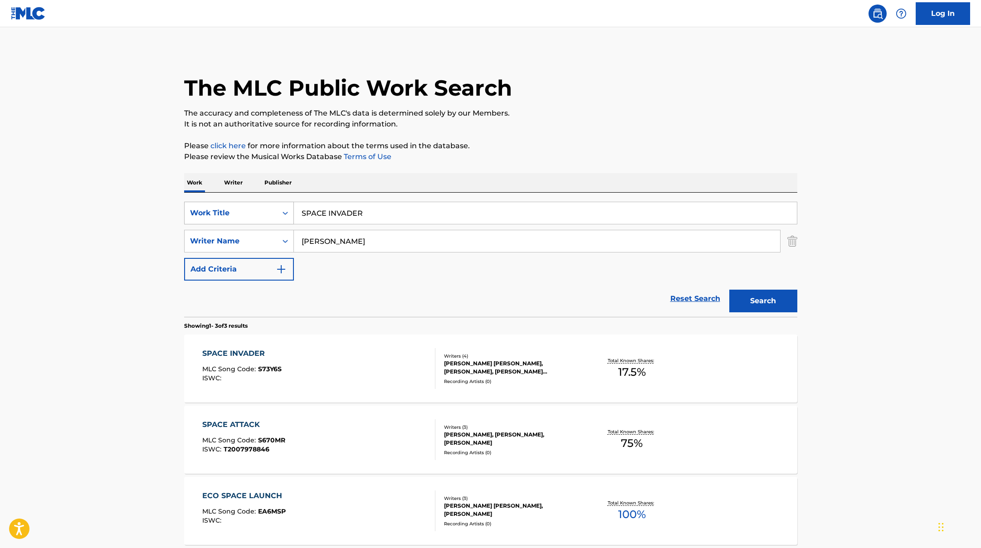
drag, startPoint x: 378, startPoint y: 216, endPoint x: 270, endPoint y: 204, distance: 109.1
click at [266, 203] on div "SearchWithCriteriae5e6fc62-f953-4a04-9ca4-3b5a85129ad1 Work Title SPACE INVADER" at bounding box center [490, 213] width 613 height 23
click at [759, 300] on button "Search" at bounding box center [763, 301] width 68 height 23
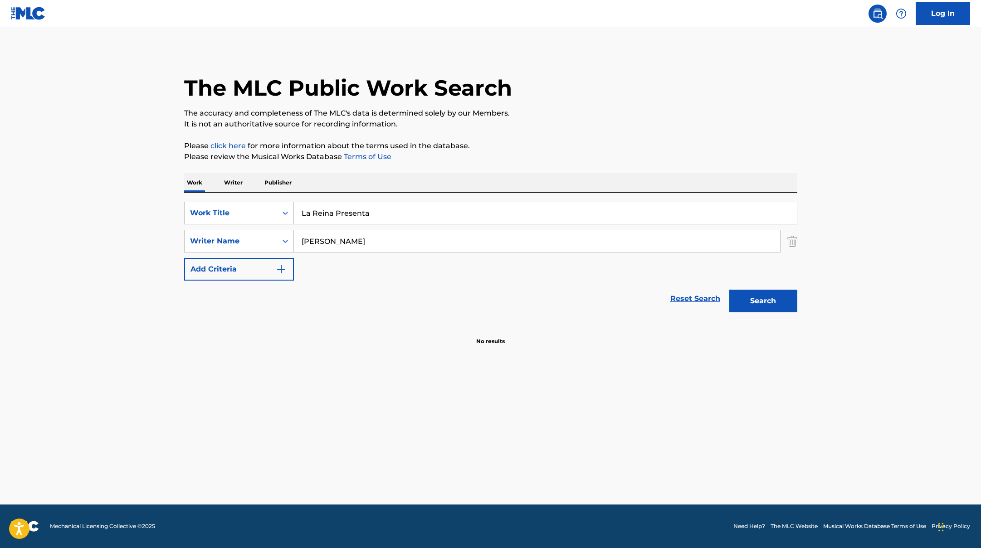
drag, startPoint x: 365, startPoint y: 215, endPoint x: 234, endPoint y: 198, distance: 131.7
click at [234, 198] on div "SearchWithCriteriae5e6fc62-f953-4a04-9ca4-3b5a85129ad1 Work Title La Reina Pres…" at bounding box center [490, 255] width 613 height 124
type input "La Reina Presenta"
drag, startPoint x: 350, startPoint y: 241, endPoint x: 243, endPoint y: 235, distance: 106.7
click at [243, 235] on div "SearchWithCriteriaae7803b0-41f8-45ee-bc0f-c7eca8b8510f Writer Name [PERSON_NAME]" at bounding box center [490, 241] width 613 height 23
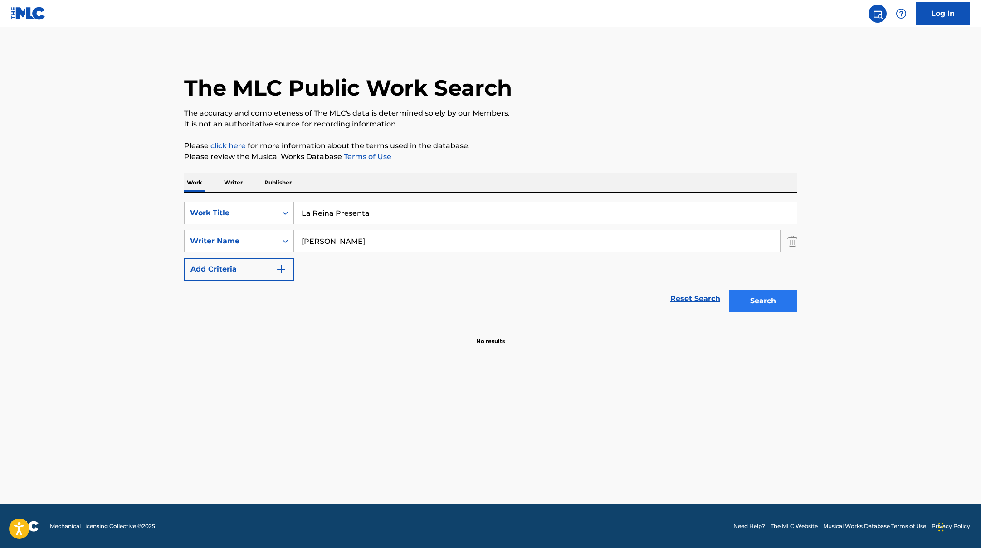
type input "[PERSON_NAME]"
click at [766, 297] on button "Search" at bounding box center [763, 301] width 68 height 23
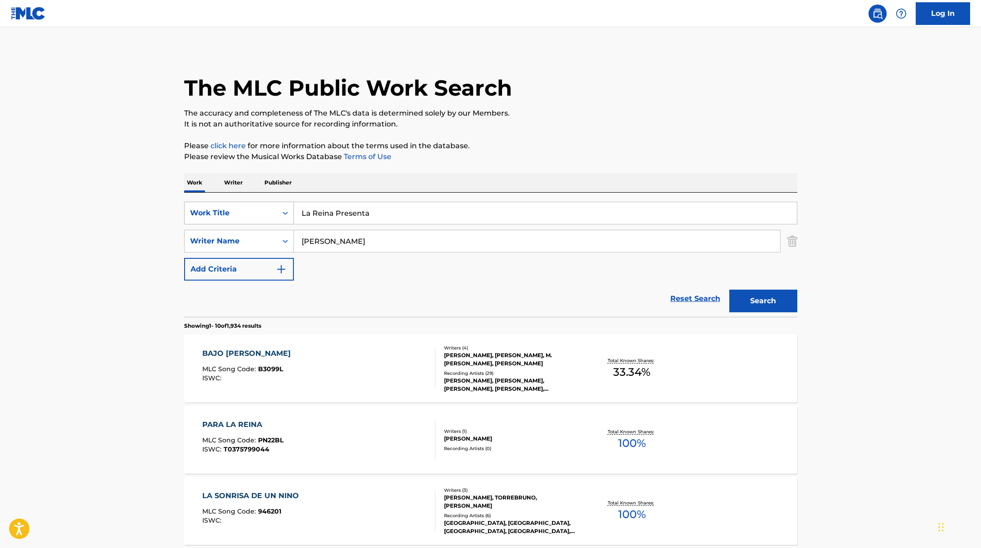
drag, startPoint x: 388, startPoint y: 214, endPoint x: 282, endPoint y: 210, distance: 105.7
click at [282, 210] on div "SearchWithCriteriae5e6fc62-f953-4a04-9ca4-3b5a85129ad1 Work Title La Reina Pres…" at bounding box center [490, 213] width 613 height 23
click at [753, 296] on button "Search" at bounding box center [763, 301] width 68 height 23
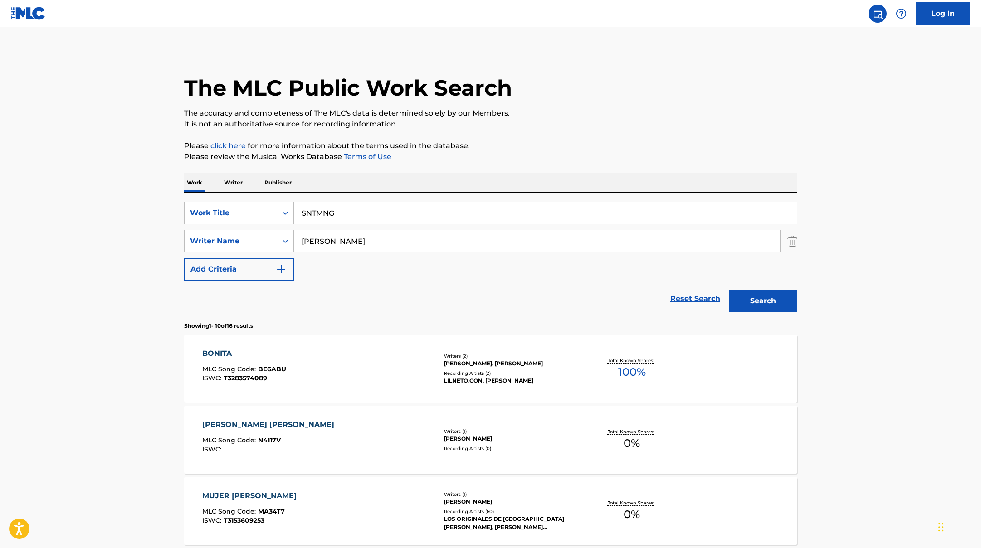
drag, startPoint x: 373, startPoint y: 214, endPoint x: 316, endPoint y: 251, distance: 67.7
click at [315, 251] on div "SearchWithCriteriae5e6fc62-f953-4a04-9ca4-3b5a85129ad1 Work Title SNTMNG Search…" at bounding box center [490, 241] width 613 height 79
type input "SNTMNG"
drag, startPoint x: 343, startPoint y: 245, endPoint x: 253, endPoint y: 227, distance: 92.1
click at [254, 227] on div "SearchWithCriteriae5e6fc62-f953-4a04-9ca4-3b5a85129ad1 Work Title SNTMNG Search…" at bounding box center [490, 241] width 613 height 79
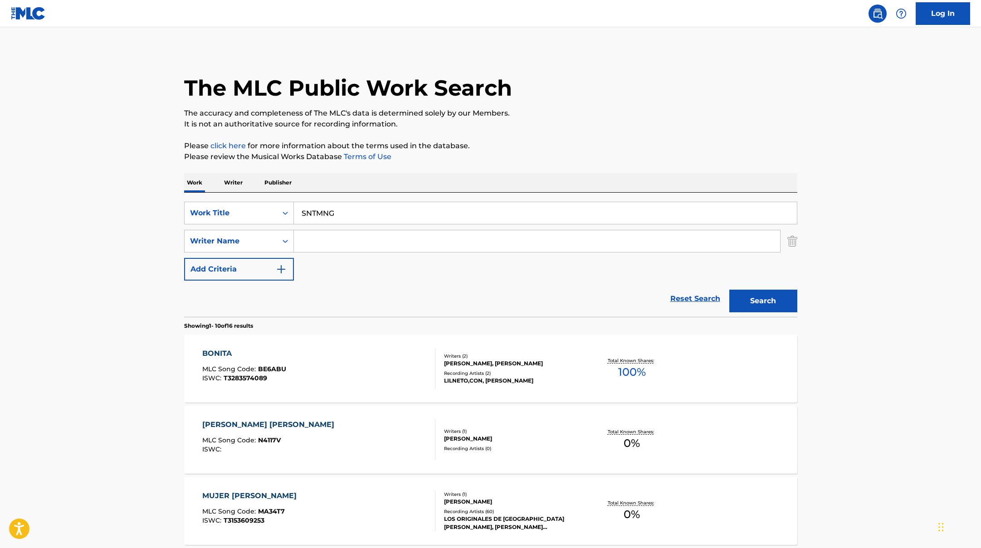
click at [729, 290] on button "Search" at bounding box center [763, 301] width 68 height 23
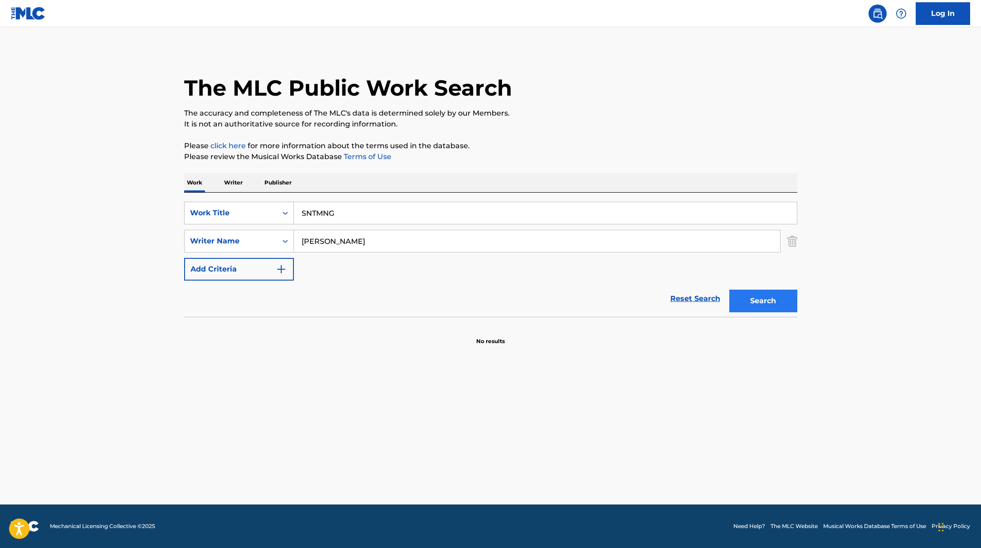
type input "[PERSON_NAME]"
click at [773, 294] on button "Search" at bounding box center [763, 301] width 68 height 23
drag, startPoint x: 331, startPoint y: 212, endPoint x: 599, endPoint y: 117, distance: 283.8
click at [597, 118] on div "The MLC Public Work Search The accuracy and completeness of The MLC's data is d…" at bounding box center [490, 198] width 635 height 296
click at [599, 117] on p "The accuracy and completeness of The MLC's data is determined solely by our Mem…" at bounding box center [490, 113] width 613 height 11
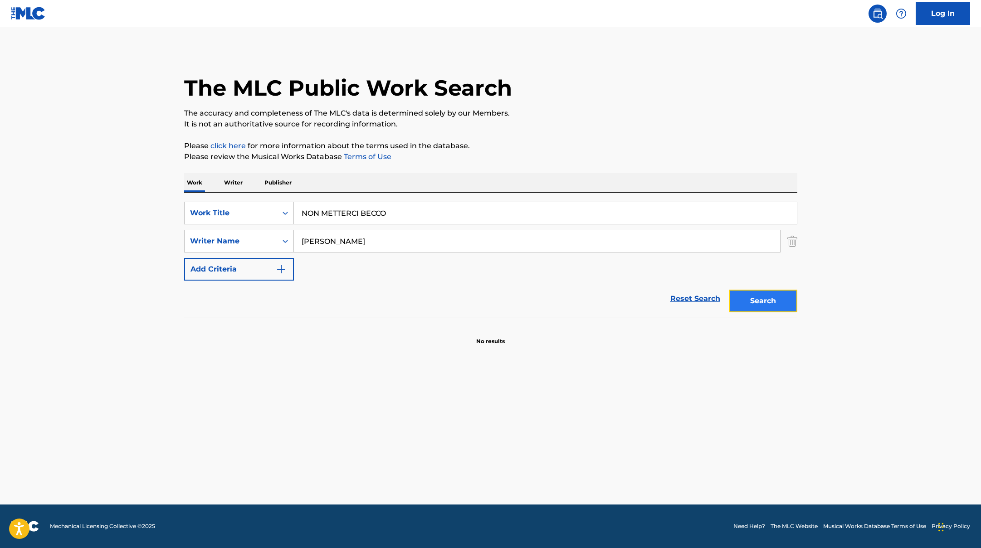
click at [754, 305] on button "Search" at bounding box center [763, 301] width 68 height 23
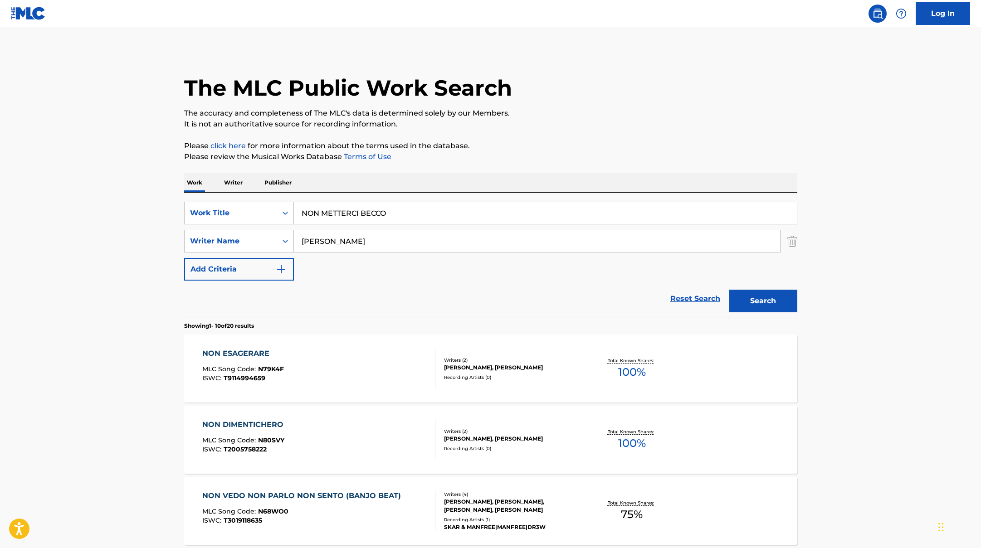
drag, startPoint x: 395, startPoint y: 216, endPoint x: 264, endPoint y: 201, distance: 131.9
click at [264, 201] on div "SearchWithCriteriae5e6fc62-f953-4a04-9ca4-3b5a85129ad1 Work Title NON METTERCI …" at bounding box center [490, 255] width 613 height 124
type input "KINKI FÍGARO"
drag, startPoint x: 365, startPoint y: 241, endPoint x: 336, endPoint y: 190, distance: 58.3
click at [209, 227] on div "SearchWithCriteriae5e6fc62-f953-4a04-9ca4-3b5a85129ad1 Work Title KINKI FÍGARO …" at bounding box center [490, 241] width 613 height 79
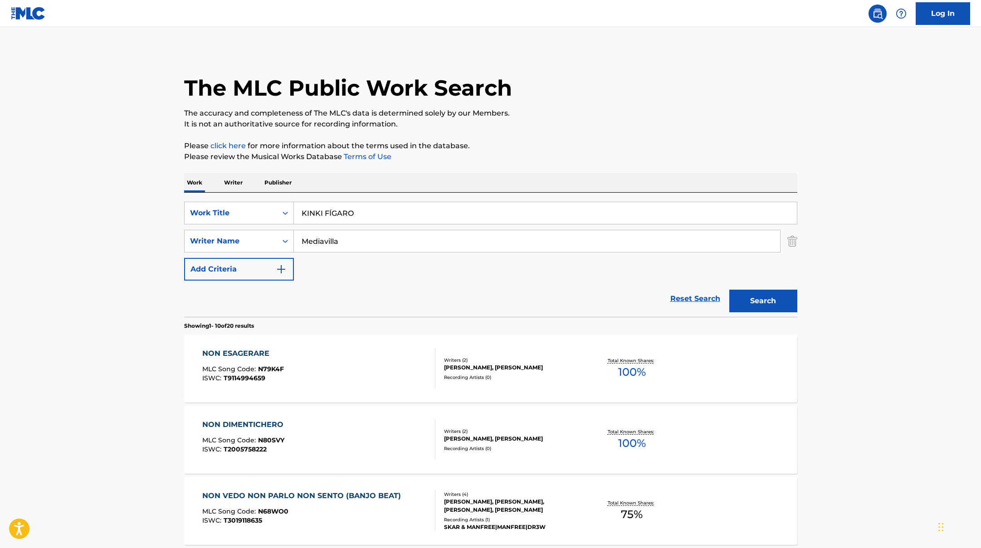
type input "Mediavilla"
click at [580, 148] on p "Please click here for more information about the terms used in the database." at bounding box center [490, 146] width 613 height 11
click at [757, 309] on button "Search" at bounding box center [763, 301] width 68 height 23
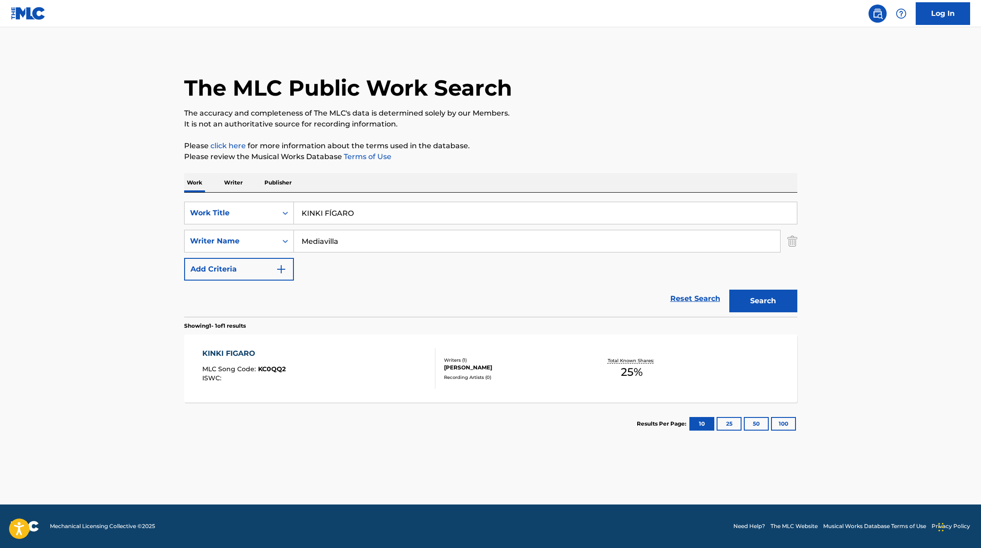
click at [372, 369] on div "KINKI FIGARO MLC Song Code : KC0QQ2 ISWC :" at bounding box center [318, 368] width 233 height 41
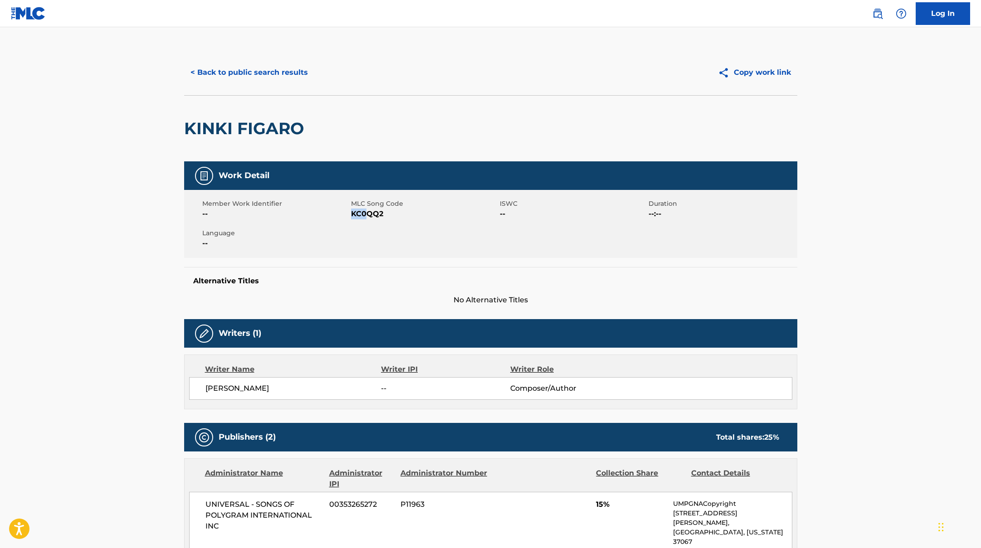
drag, startPoint x: 353, startPoint y: 214, endPoint x: 397, endPoint y: 215, distance: 44.5
click at [397, 215] on span "KC0QQ2" at bounding box center [424, 214] width 146 height 11
click at [306, 67] on button "< Back to public search results" at bounding box center [249, 72] width 130 height 23
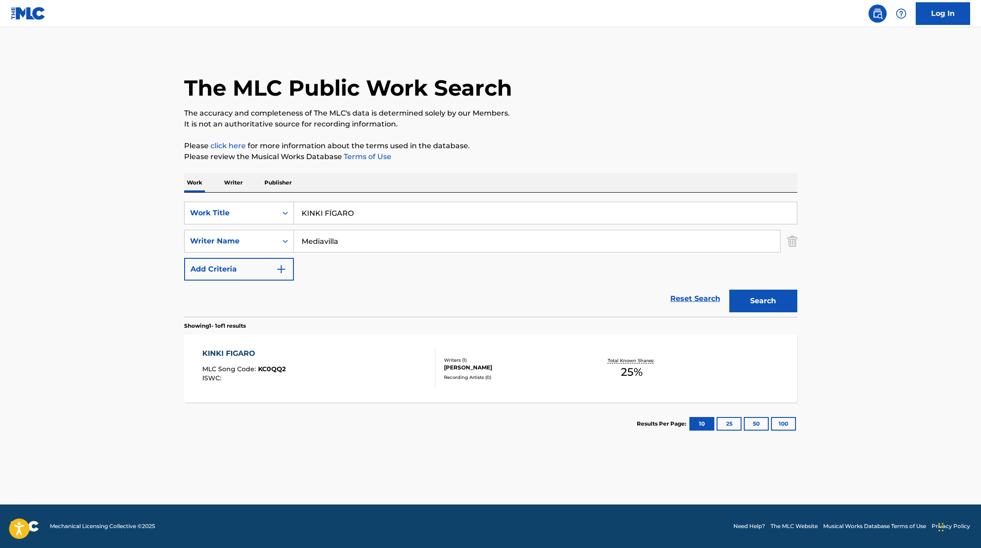
drag, startPoint x: 358, startPoint y: 212, endPoint x: 261, endPoint y: 193, distance: 99.0
click at [261, 193] on div "SearchWithCriteriae5e6fc62-f953-4a04-9ca4-3b5a85129ad1 Work Title KINKI FÍGARO …" at bounding box center [490, 255] width 613 height 124
click at [350, 214] on input "[PERSON_NAME]" at bounding box center [545, 213] width 503 height 22
drag, startPoint x: 433, startPoint y: 211, endPoint x: 214, endPoint y: 199, distance: 218.4
click at [216, 201] on div "SearchWithCriteriae5e6fc62-f953-4a04-9ca4-3b5a85129ad1 Work Title [PERSON_NAME]…" at bounding box center [490, 255] width 613 height 124
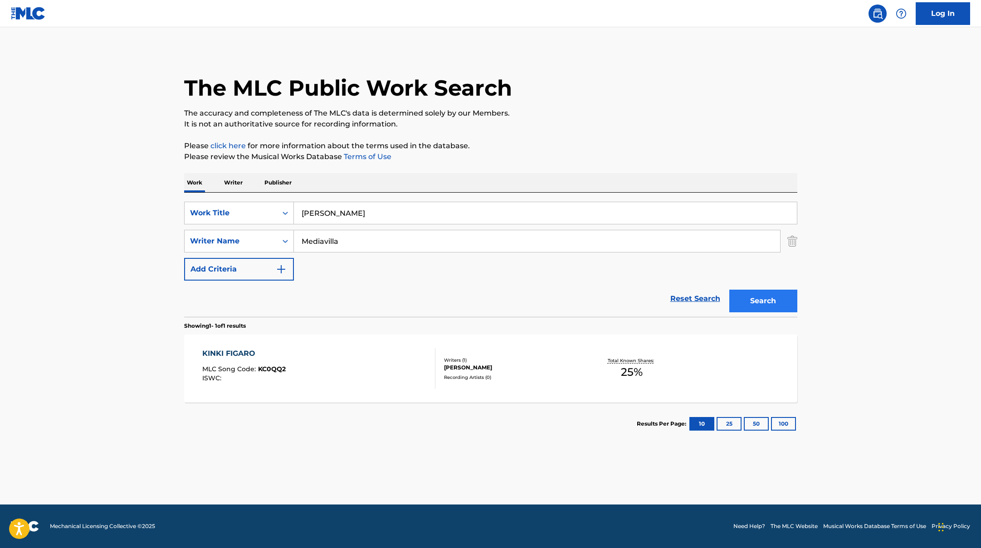
type input "[PERSON_NAME]"
click at [781, 302] on button "Search" at bounding box center [763, 301] width 68 height 23
click at [362, 369] on div "[PERSON_NAME] MLC Song Code : J61Y9W ISWC :" at bounding box center [318, 368] width 233 height 41
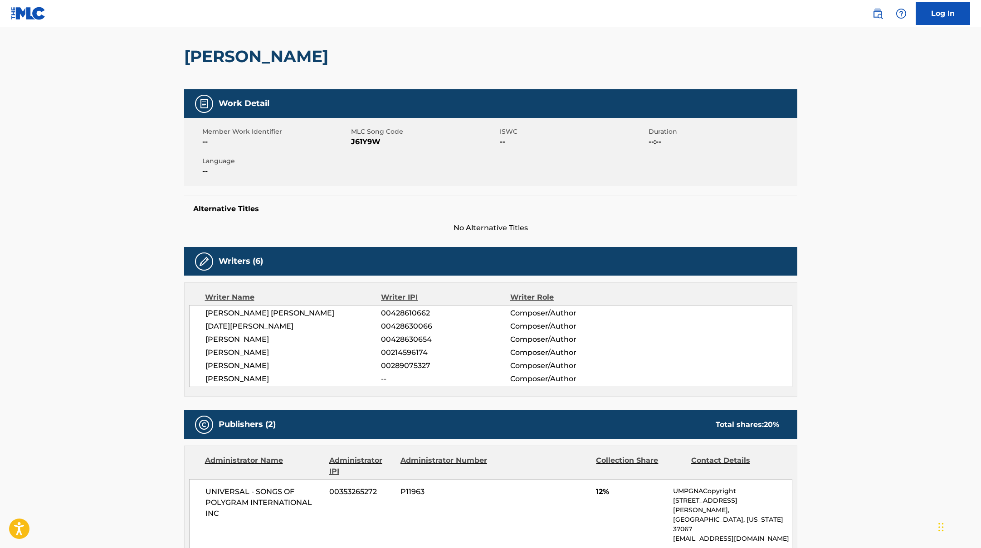
scroll to position [57, 0]
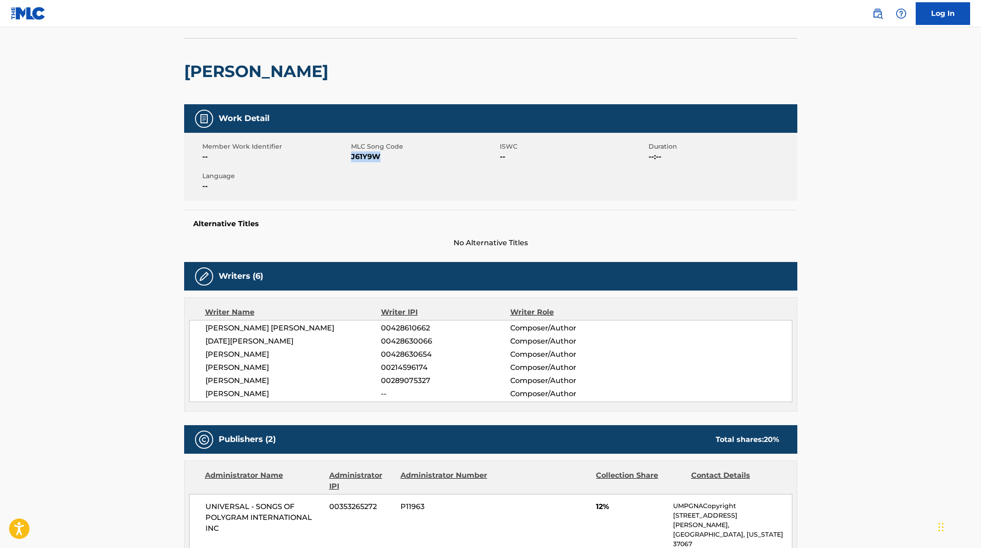
drag, startPoint x: 351, startPoint y: 156, endPoint x: 417, endPoint y: 156, distance: 65.7
click at [417, 156] on span "J61Y9W" at bounding box center [424, 156] width 146 height 11
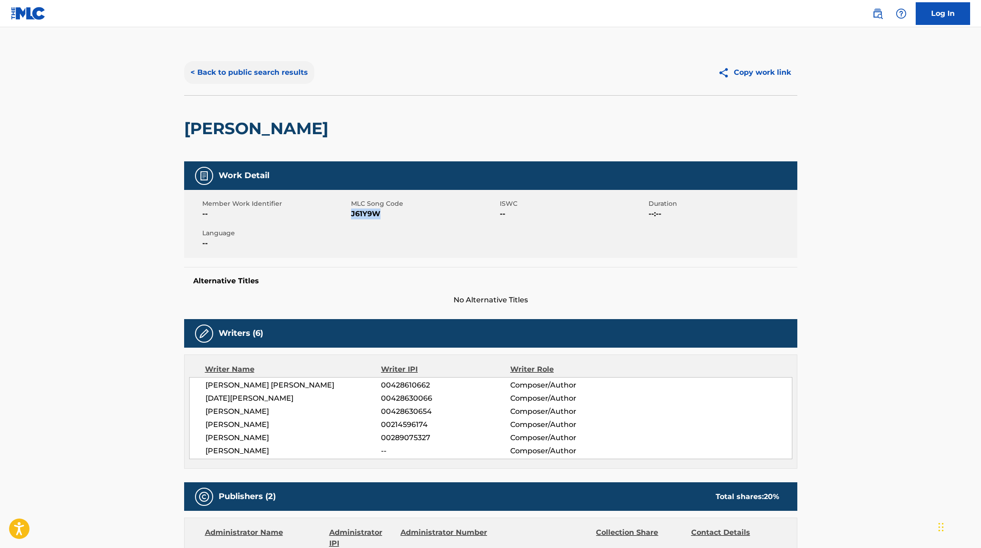
click at [297, 74] on button "< Back to public search results" at bounding box center [249, 72] width 130 height 23
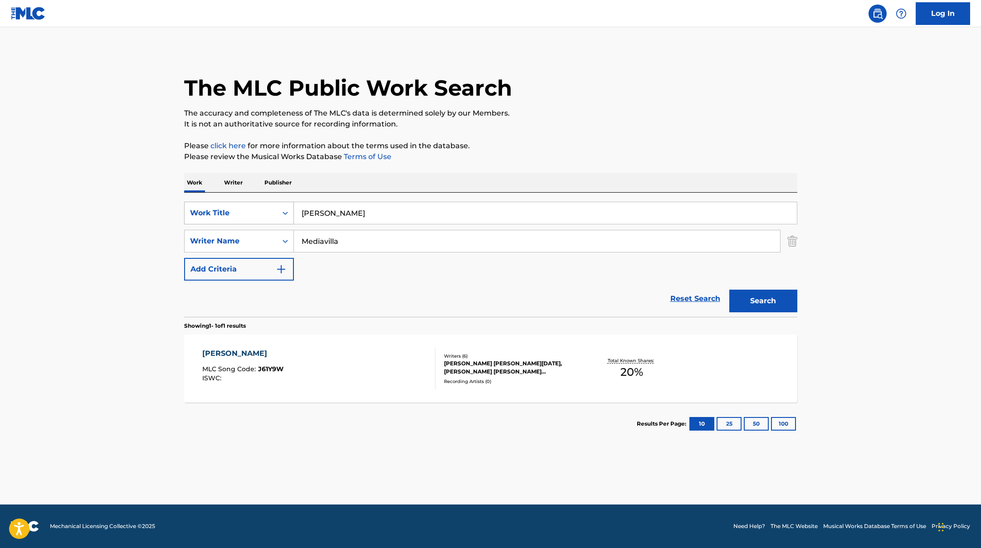
drag, startPoint x: 370, startPoint y: 218, endPoint x: 265, endPoint y: 208, distance: 105.6
click at [269, 209] on div "SearchWithCriteriae5e6fc62-f953-4a04-9ca4-3b5a85129ad1 Work Title [PERSON_NAME]" at bounding box center [490, 213] width 613 height 23
click at [345, 214] on input "Las Ketchuprusowsky" at bounding box center [545, 213] width 503 height 22
drag, startPoint x: 422, startPoint y: 214, endPoint x: 244, endPoint y: 199, distance: 178.8
click at [244, 199] on div "SearchWithCriteriae5e6fc62-f953-4a04-9ca4-3b5a85129ad1 Work Title [PERSON_NAME]…" at bounding box center [490, 255] width 613 height 124
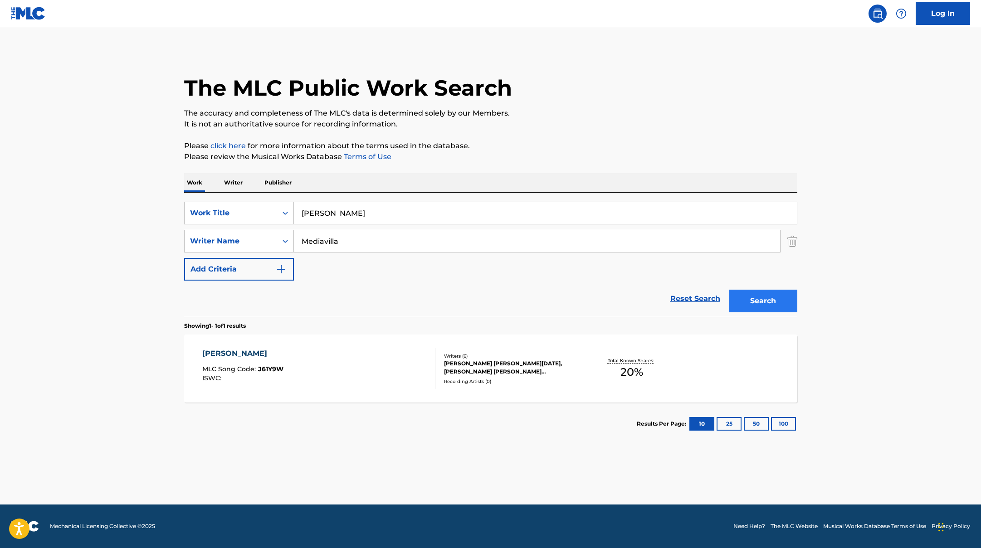
type input "[PERSON_NAME]"
click at [783, 293] on button "Search" at bounding box center [763, 301] width 68 height 23
click at [335, 362] on div "[PERSON_NAME] MLC Song Code : S79K7M ISWC :" at bounding box center [318, 368] width 233 height 41
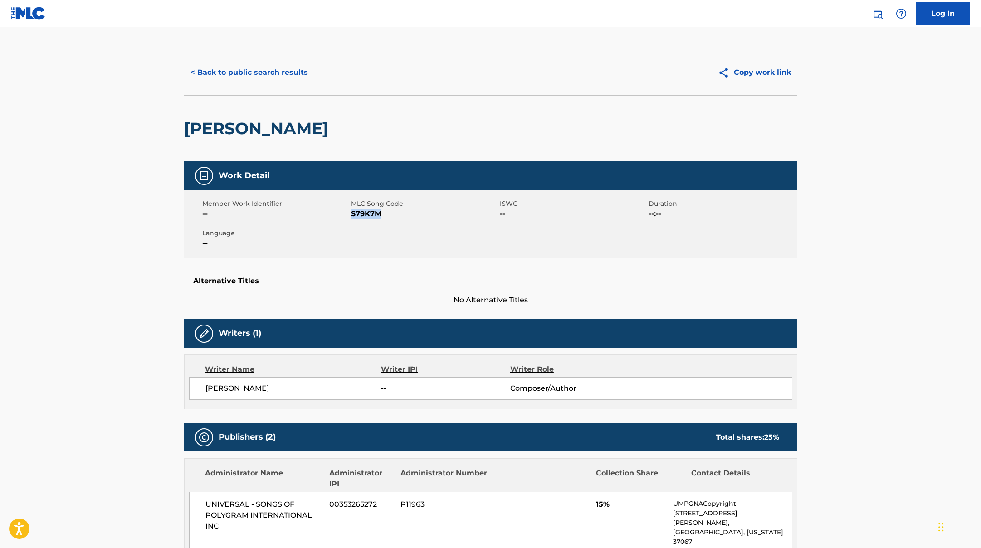
drag, startPoint x: 350, startPoint y: 213, endPoint x: 410, endPoint y: 213, distance: 59.8
click at [410, 213] on span "S79K7M" at bounding box center [424, 214] width 146 height 11
click at [293, 65] on button "< Back to public search results" at bounding box center [249, 72] width 130 height 23
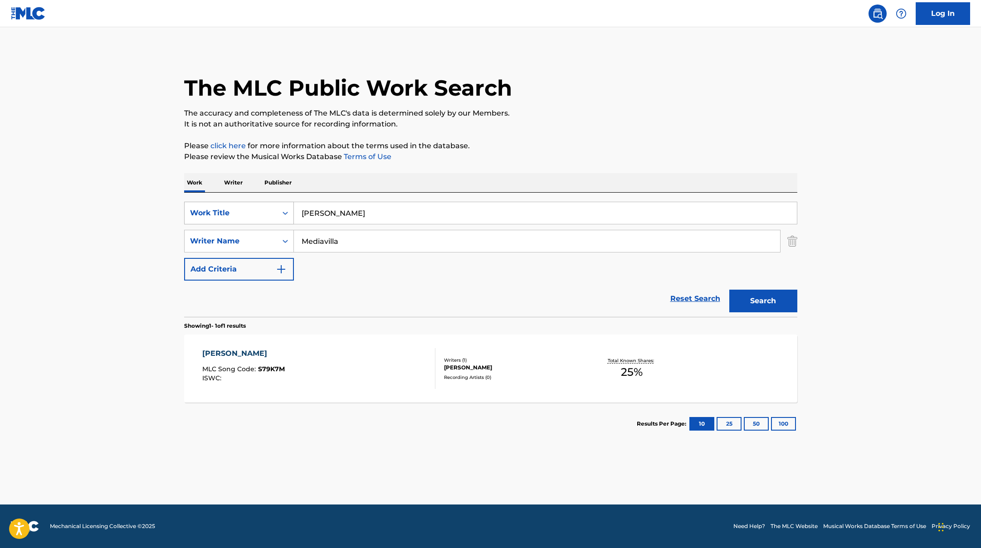
drag, startPoint x: 330, startPoint y: 215, endPoint x: 267, endPoint y: 206, distance: 63.6
click at [276, 209] on div "SearchWithCriteriae5e6fc62-f953-4a04-9ca4-3b5a85129ad1 Work Title [PERSON_NAME]" at bounding box center [490, 213] width 613 height 23
type input "BBY ROMEO"
click at [753, 303] on button "Search" at bounding box center [763, 301] width 68 height 23
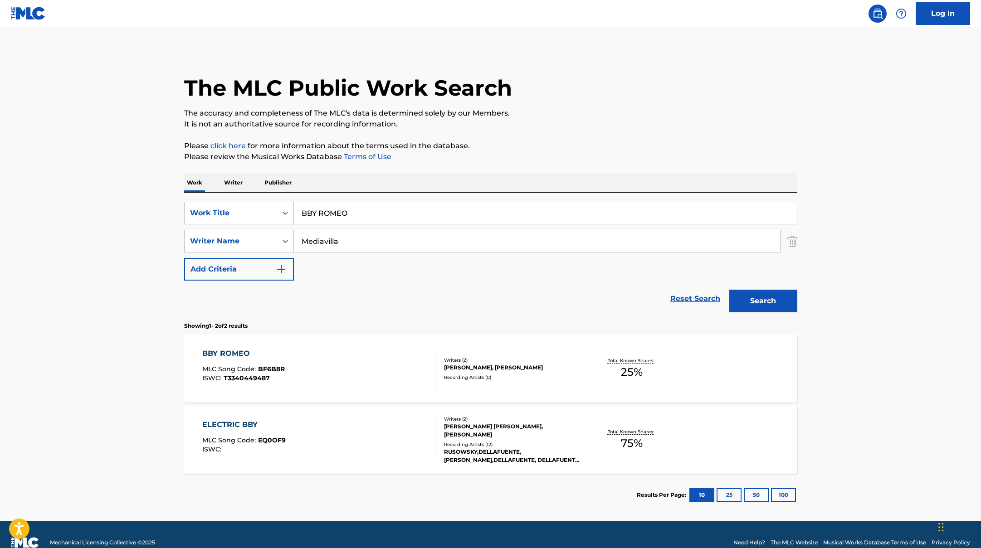
click at [370, 373] on div "BBY ROMEO MLC Song Code : BF6B8R ISWC : T3340449487" at bounding box center [318, 368] width 233 height 41
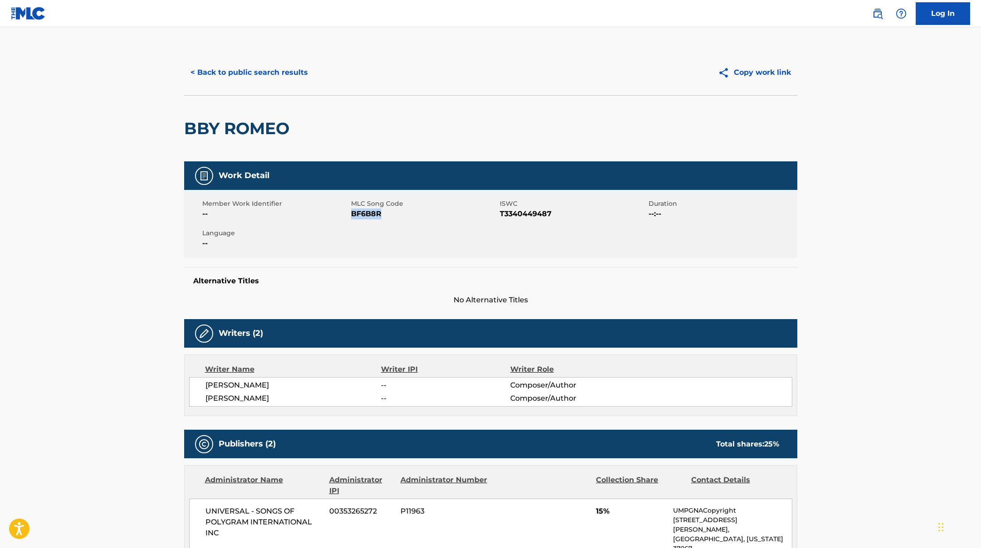
drag, startPoint x: 351, startPoint y: 212, endPoint x: 411, endPoint y: 212, distance: 60.3
click at [411, 212] on span "BF6B8R" at bounding box center [424, 214] width 146 height 11
click at [300, 68] on button "< Back to public search results" at bounding box center [249, 72] width 130 height 23
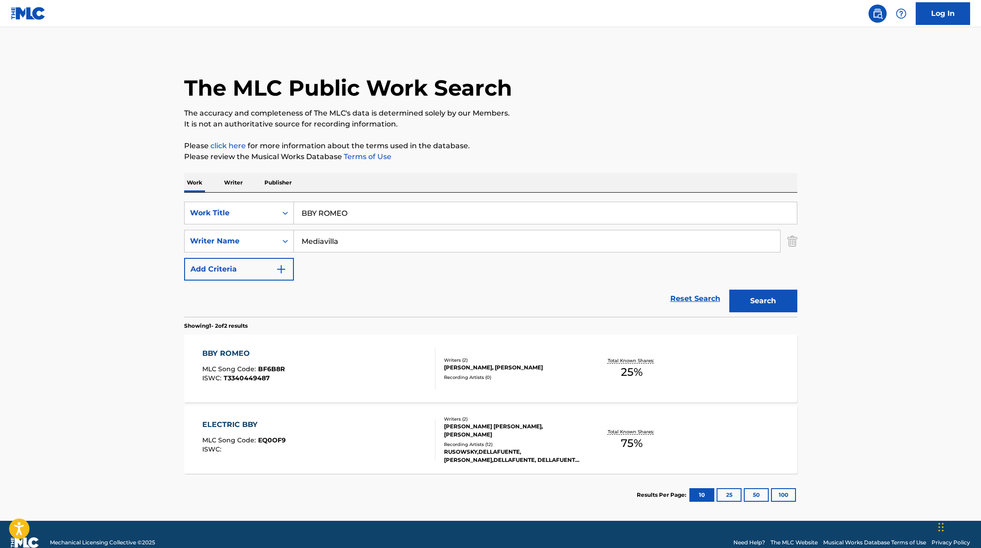
drag, startPoint x: 369, startPoint y: 208, endPoint x: 379, endPoint y: 215, distance: 12.3
click at [379, 215] on input "BBY ROMEO" at bounding box center [545, 213] width 503 height 22
type input "pink + pink"
click at [765, 299] on button "Search" at bounding box center [763, 301] width 68 height 23
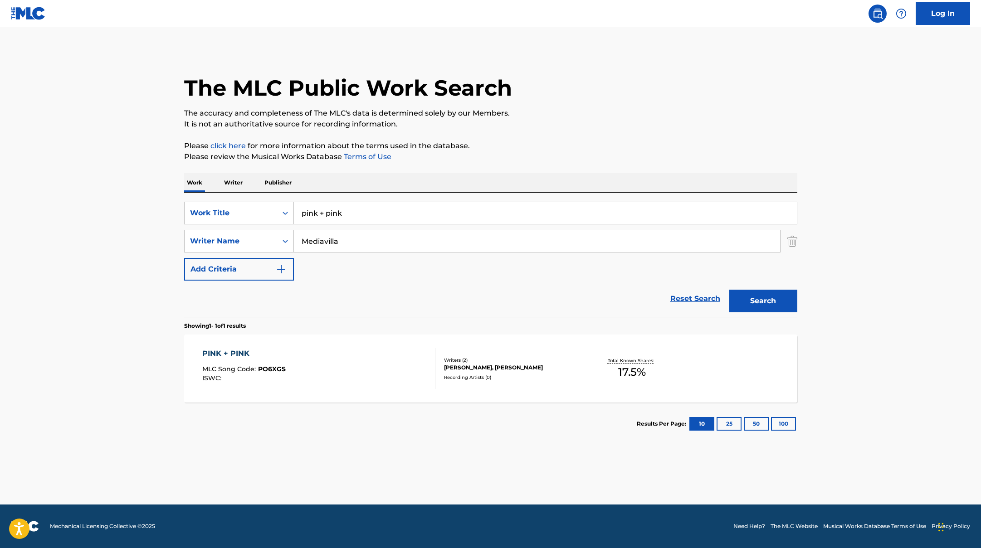
click at [377, 367] on div "PINK + PINK MLC Song Code : PO6XGS ISWC :" at bounding box center [318, 368] width 233 height 41
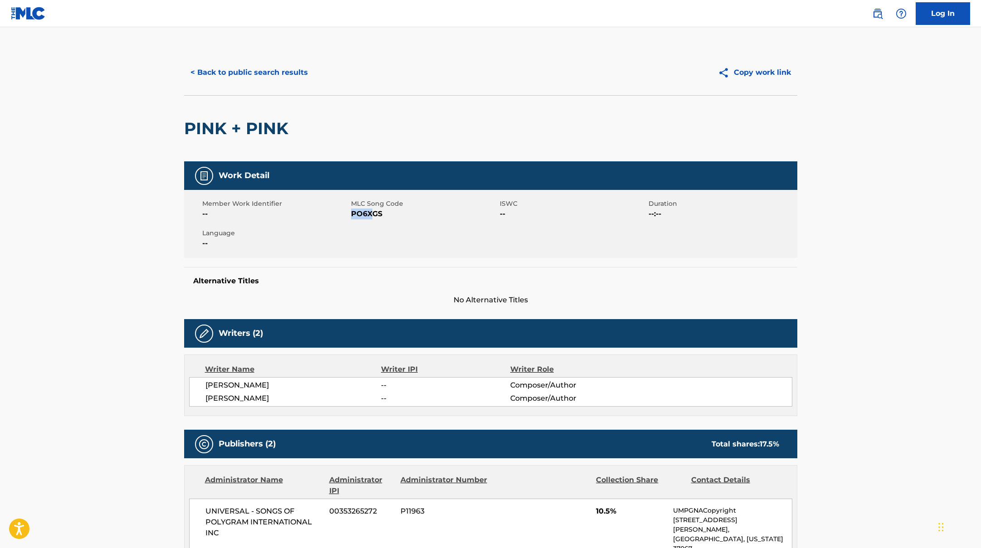
drag, startPoint x: 352, startPoint y: 214, endPoint x: 404, endPoint y: 214, distance: 52.6
click at [404, 214] on span "PO6XGS" at bounding box center [424, 214] width 146 height 11
click at [286, 80] on button "< Back to public search results" at bounding box center [249, 72] width 130 height 23
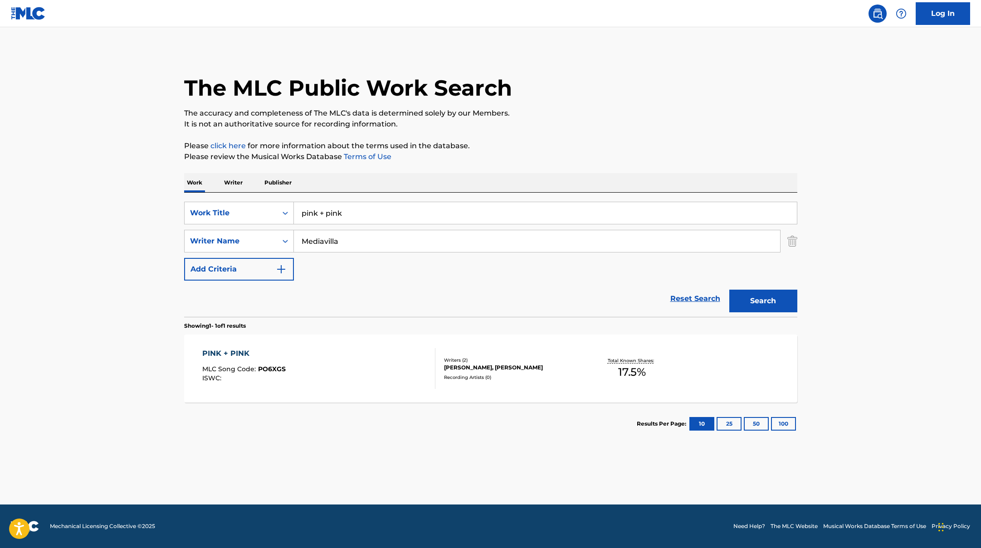
drag, startPoint x: 365, startPoint y: 218, endPoint x: 284, endPoint y: 198, distance: 84.1
click at [284, 198] on div "SearchWithCriteriae5e6fc62-f953-4a04-9ca4-3b5a85129ad1 Work Title pink + pink S…" at bounding box center [490, 255] width 613 height 124
click at [350, 213] on input "[PERSON_NAME]" at bounding box center [545, 213] width 503 height 22
click at [349, 214] on input "[PERSON_NAME]" at bounding box center [545, 213] width 503 height 22
drag, startPoint x: 388, startPoint y: 209, endPoint x: 281, endPoint y: 199, distance: 107.1
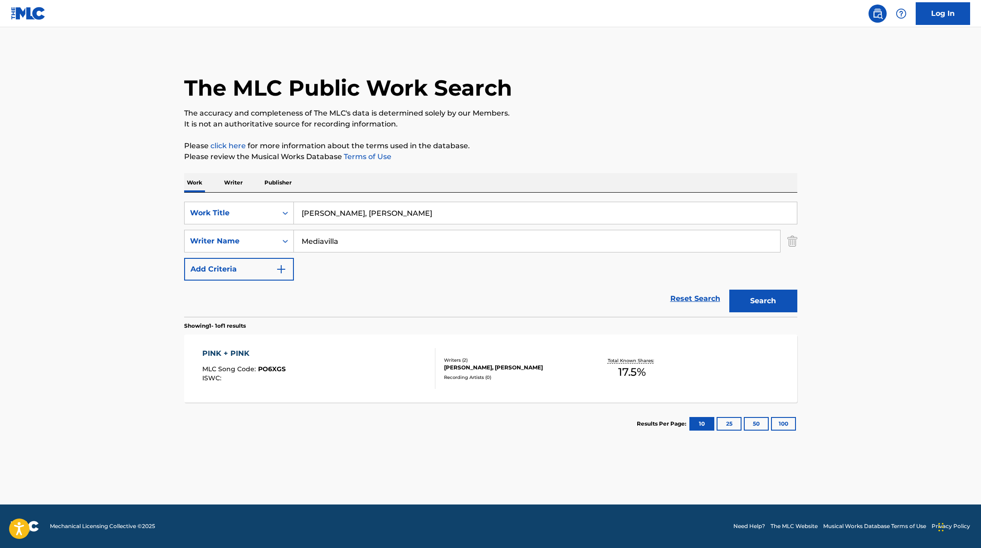
click at [287, 200] on div "SearchWithCriteriae5e6fc62-f953-4a04-9ca4-3b5a85129ad1 Work Title [PERSON_NAME]…" at bounding box center [490, 255] width 613 height 124
type input "ALTAGAMA"
click at [764, 295] on button "Search" at bounding box center [763, 301] width 68 height 23
click at [389, 376] on div "ALTAGAMA MLC Song Code : AY8JKZ ISWC :" at bounding box center [318, 368] width 233 height 41
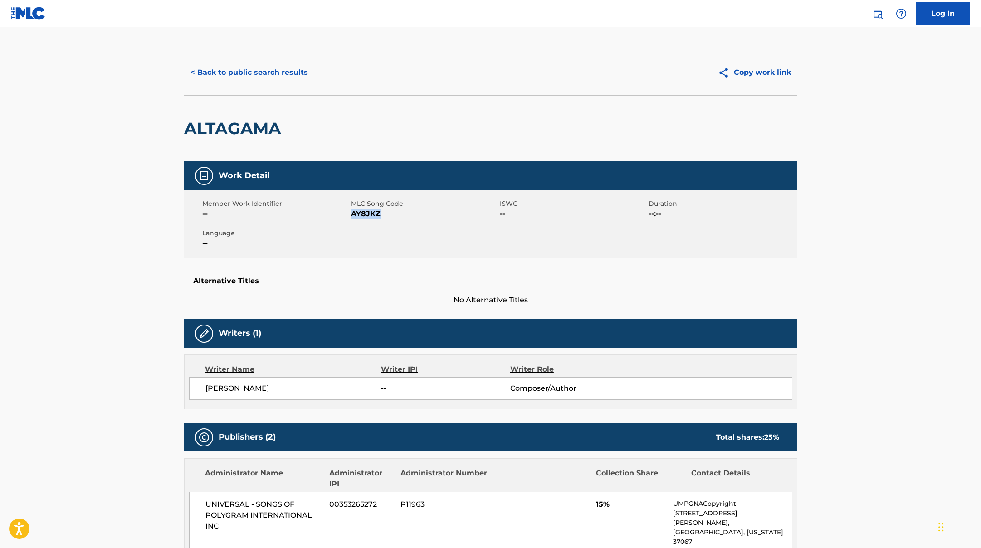
drag, startPoint x: 352, startPoint y: 213, endPoint x: 399, endPoint y: 213, distance: 47.2
click at [395, 213] on span "AY8JKZ" at bounding box center [424, 214] width 146 height 11
click at [299, 73] on button "< Back to public search results" at bounding box center [249, 72] width 130 height 23
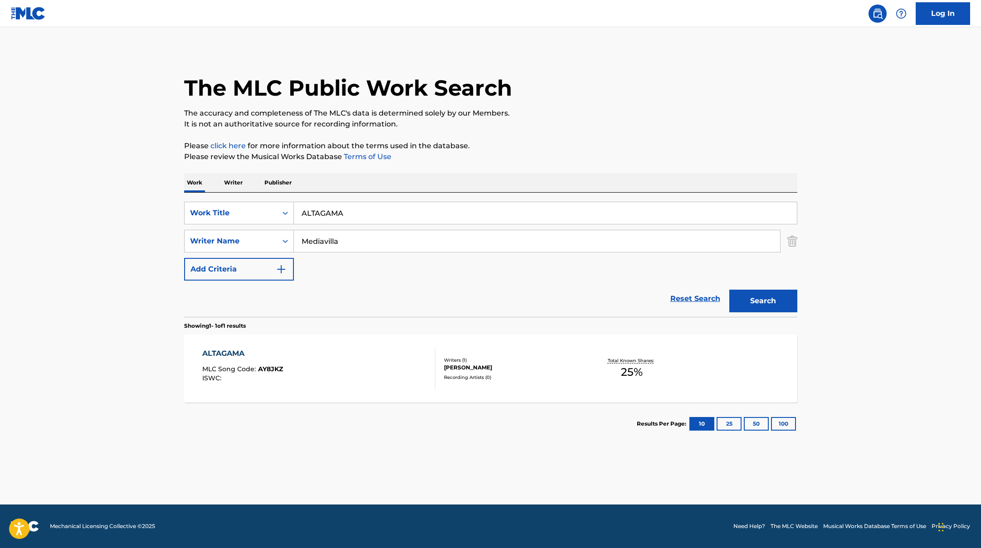
drag, startPoint x: 357, startPoint y: 214, endPoint x: 299, endPoint y: 202, distance: 59.9
click at [299, 202] on input "ALTAGAMA" at bounding box center [545, 213] width 503 height 22
type input "4 Daisy"
click at [744, 308] on button "Search" at bounding box center [763, 301] width 68 height 23
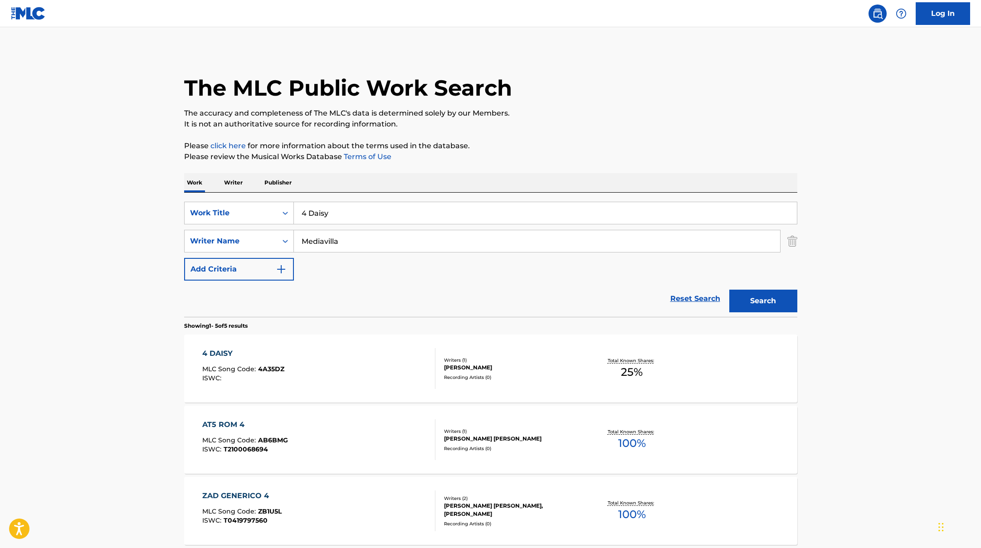
click at [388, 370] on div "4 DAISY MLC Song Code : 4A35DZ ISWC :" at bounding box center [318, 368] width 233 height 41
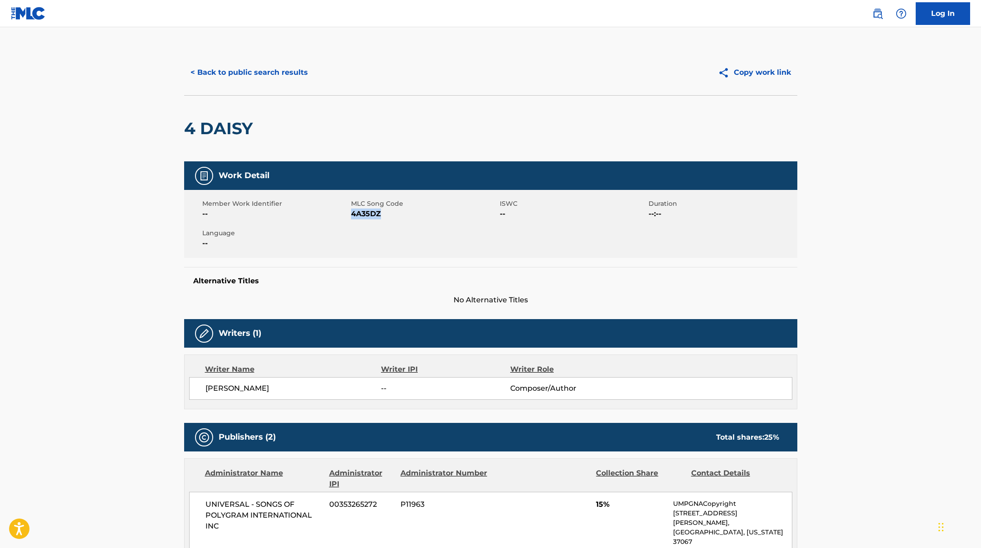
drag, startPoint x: 351, startPoint y: 215, endPoint x: 413, endPoint y: 215, distance: 61.2
click at [413, 215] on span "4A35DZ" at bounding box center [424, 214] width 146 height 11
click at [294, 65] on button "< Back to public search results" at bounding box center [249, 72] width 130 height 23
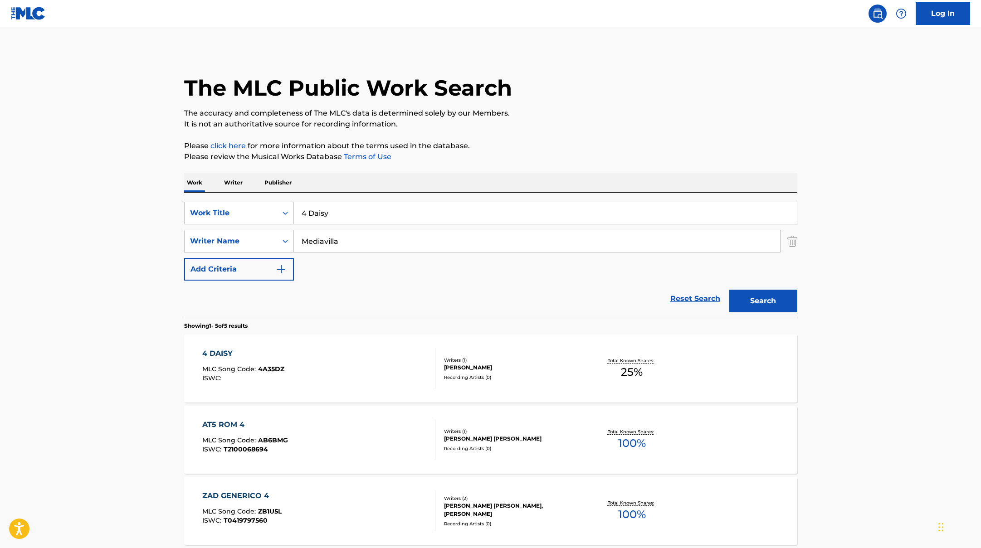
drag, startPoint x: 348, startPoint y: 212, endPoint x: 279, endPoint y: 198, distance: 70.3
click at [279, 198] on div "SearchWithCriteriae5e6fc62-f953-4a04-9ca4-3b5a85129ad1 Work Title 4 Daisy Searc…" at bounding box center [490, 255] width 613 height 124
type input "malibU"
click at [774, 304] on button "Search" at bounding box center [763, 301] width 68 height 23
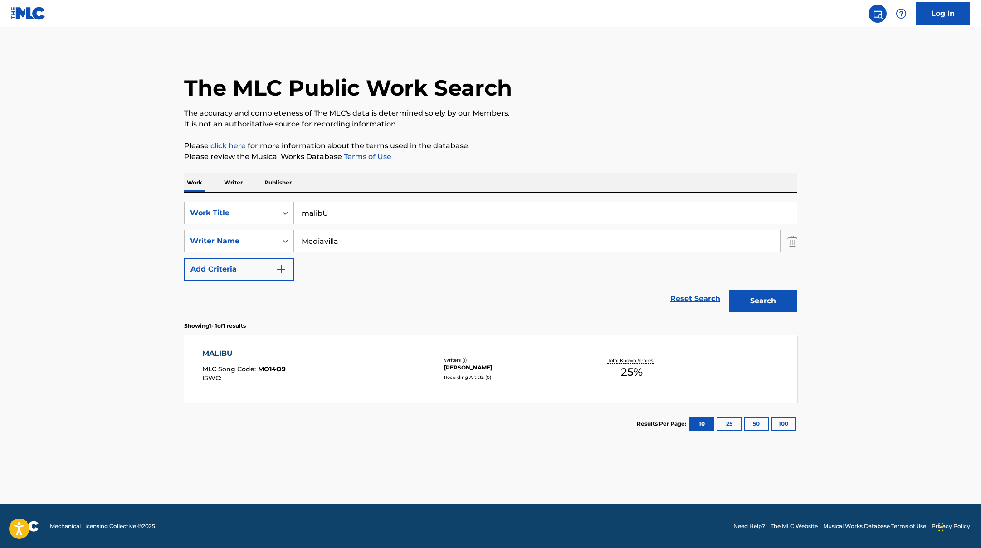
click at [329, 375] on div "MALIBU MLC Song Code : MO14O9 ISWC :" at bounding box center [318, 368] width 233 height 41
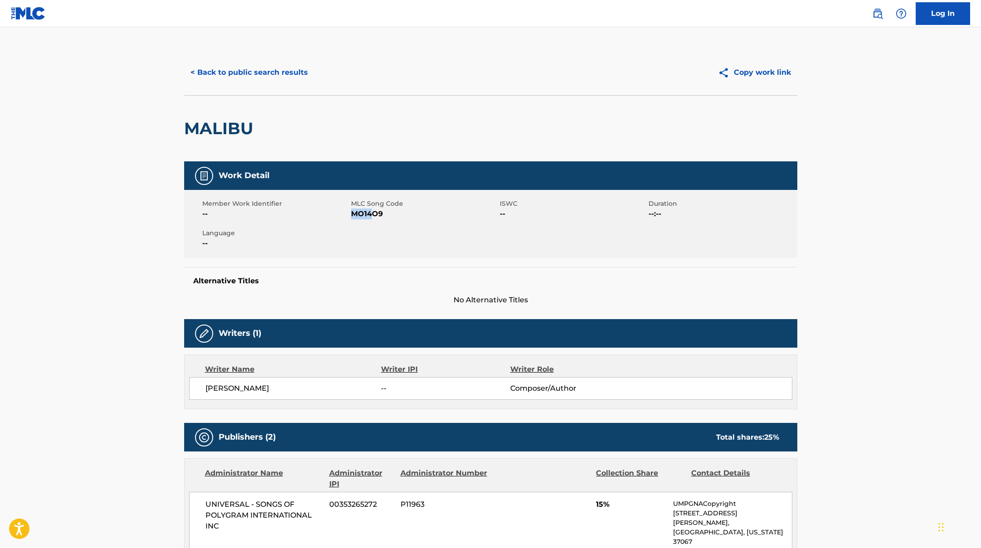
drag, startPoint x: 352, startPoint y: 214, endPoint x: 416, endPoint y: 214, distance: 63.9
click at [416, 214] on span "MO14O9" at bounding box center [424, 214] width 146 height 11
click at [289, 73] on button "< Back to public search results" at bounding box center [249, 72] width 130 height 23
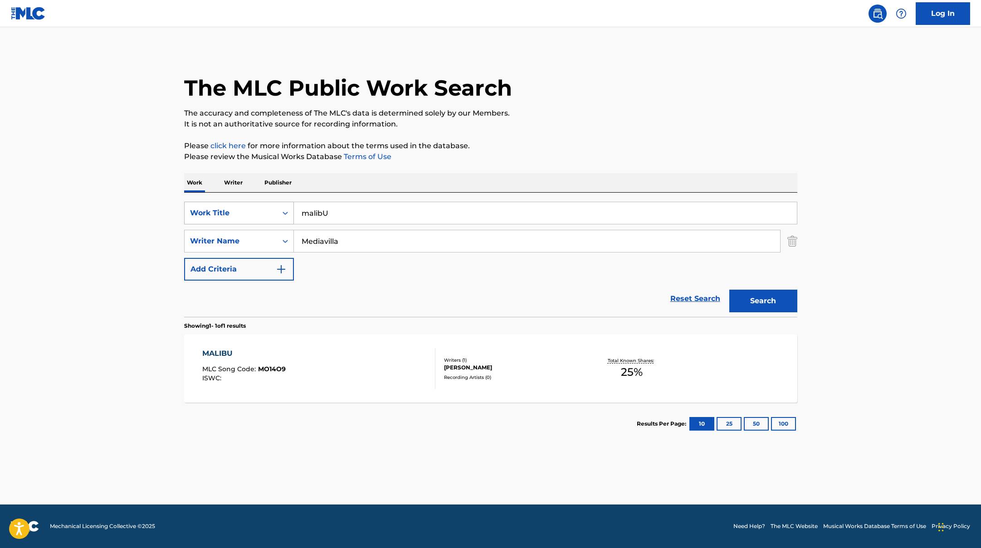
drag, startPoint x: 344, startPoint y: 219, endPoint x: 284, endPoint y: 203, distance: 61.8
click at [285, 204] on div "SearchWithCriteriae5e6fc62-f953-4a04-9ca4-3b5a85129ad1 Work Title malibU" at bounding box center [490, 213] width 613 height 23
type input "LIAR?"
click at [757, 304] on button "Search" at bounding box center [763, 301] width 68 height 23
click at [383, 383] on div "LIAR MLC Song Code : LS57CK ISWC :" at bounding box center [318, 368] width 233 height 41
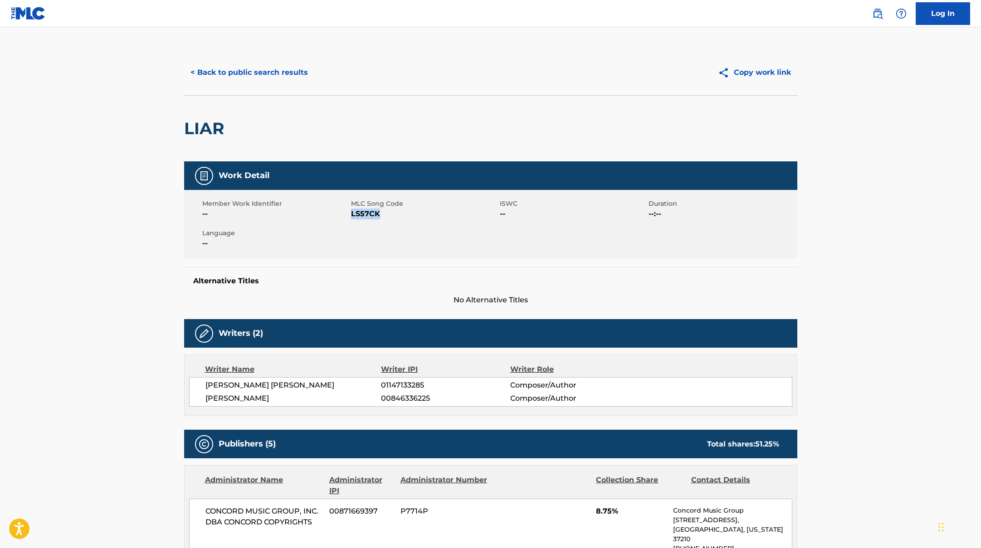
drag, startPoint x: 352, startPoint y: 215, endPoint x: 406, endPoint y: 215, distance: 54.0
click at [406, 215] on span "LS57CK" at bounding box center [424, 214] width 146 height 11
click at [285, 73] on button "< Back to public search results" at bounding box center [249, 72] width 130 height 23
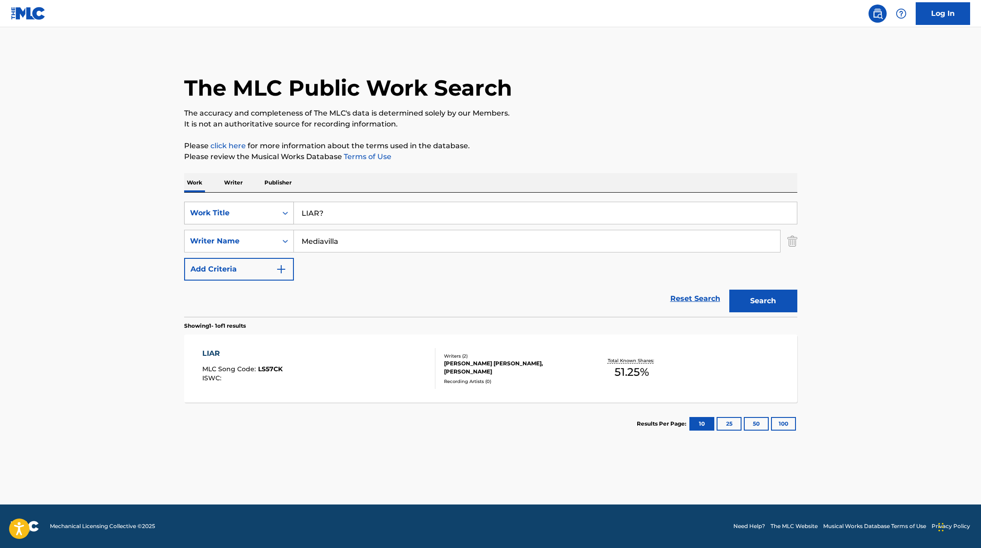
drag, startPoint x: 342, startPoint y: 210, endPoint x: 278, endPoint y: 204, distance: 64.7
click at [278, 204] on div "SearchWithCriteriae5e6fc62-f953-4a04-9ca4-3b5a85129ad1 Work Title LIAR?" at bounding box center [490, 213] width 613 height 23
type input "(ecco)"
click at [750, 302] on button "Search" at bounding box center [763, 301] width 68 height 23
click at [364, 373] on div "ECCO MLC Song Code : ES3OWZ ISWC :" at bounding box center [318, 368] width 233 height 41
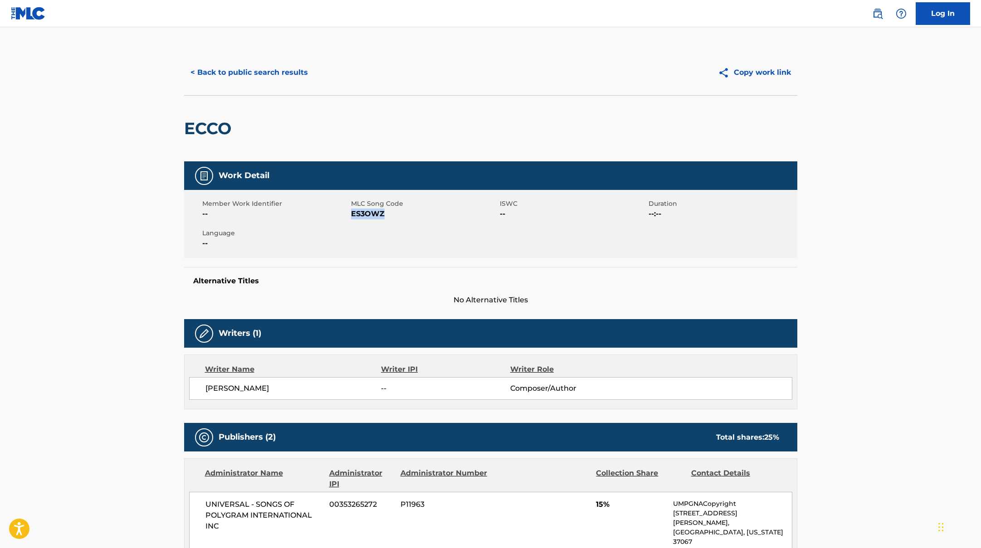
drag, startPoint x: 351, startPoint y: 213, endPoint x: 428, endPoint y: 217, distance: 77.6
click at [422, 216] on span "ES3OWZ" at bounding box center [424, 214] width 146 height 11
click at [305, 63] on button "< Back to public search results" at bounding box center [249, 72] width 130 height 23
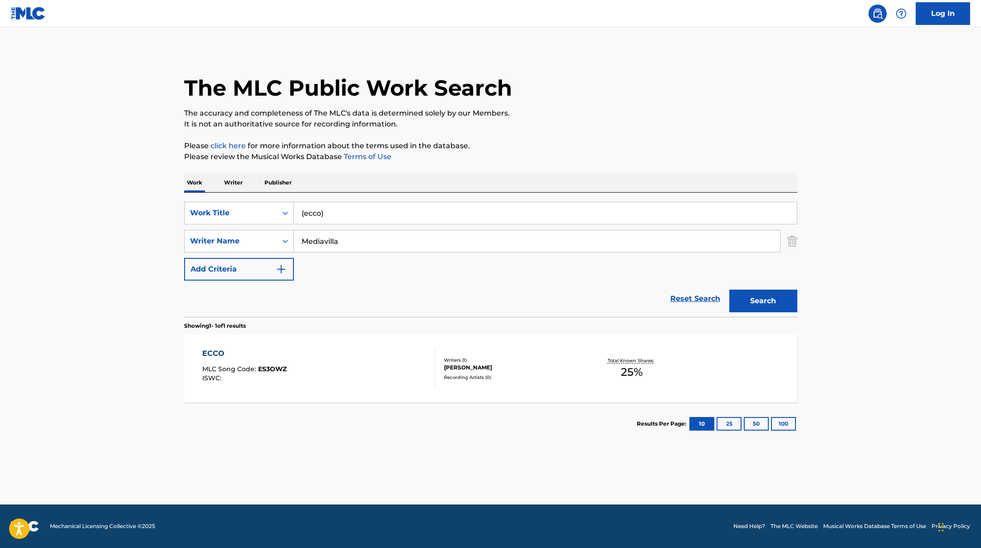
drag, startPoint x: 340, startPoint y: 217, endPoint x: 271, endPoint y: 197, distance: 71.3
click at [277, 200] on div "SearchWithCriteriae5e6fc62-f953-4a04-9ca4-3b5a85129ad1 Work Title (ecco) Search…" at bounding box center [490, 255] width 613 height 124
type input "sukkKK!!"
click at [770, 303] on button "Search" at bounding box center [763, 301] width 68 height 23
click at [347, 354] on div "SUKKKK!! MLC Song Code : S79DMB ISWC :" at bounding box center [318, 368] width 233 height 41
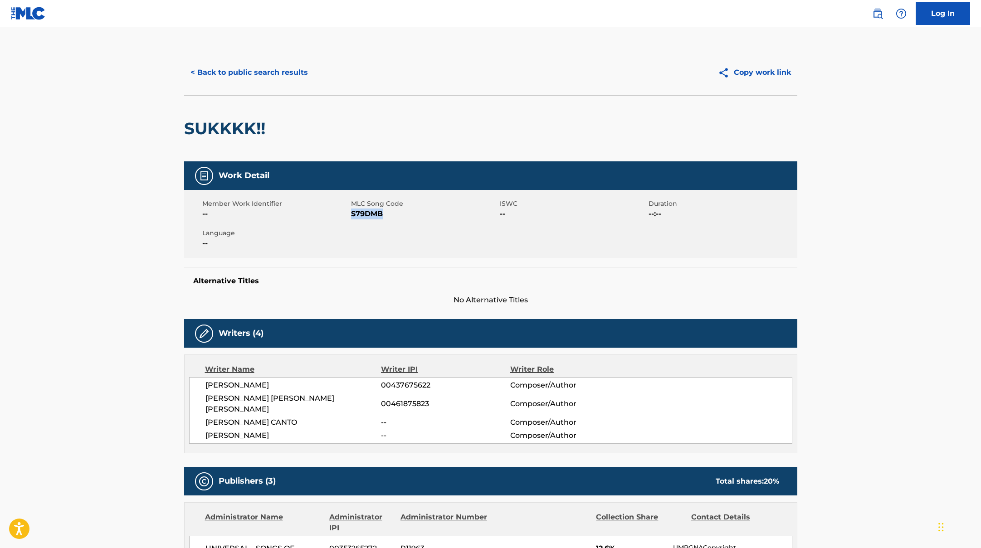
drag, startPoint x: 352, startPoint y: 214, endPoint x: 420, endPoint y: 214, distance: 68.5
click at [420, 214] on span "S79DMB" at bounding box center [424, 214] width 146 height 11
click at [296, 67] on button "< Back to public search results" at bounding box center [249, 72] width 130 height 23
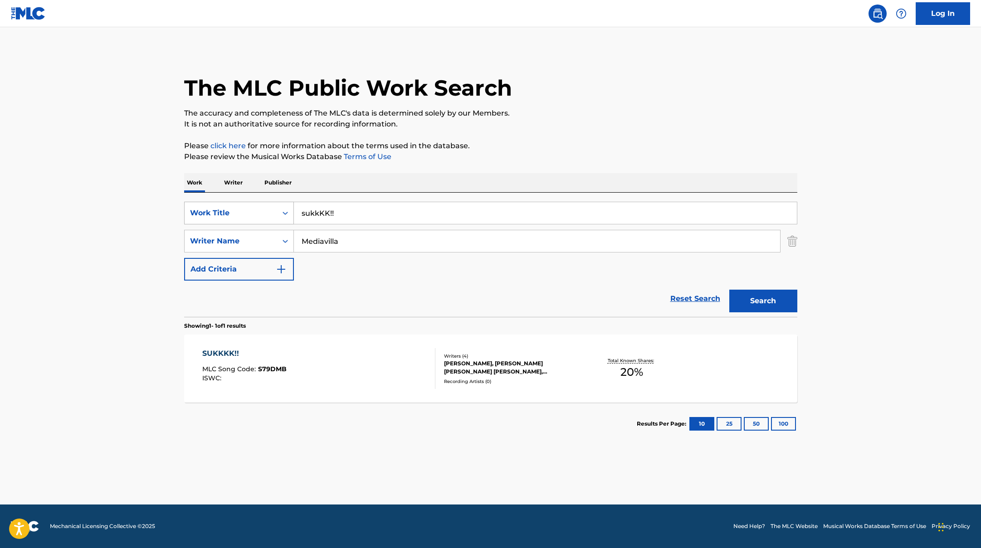
drag, startPoint x: 350, startPoint y: 214, endPoint x: 283, endPoint y: 205, distance: 67.1
click at [282, 205] on div "SearchWithCriteriae5e6fc62-f953-4a04-9ca4-3b5a85129ad1 Work Title sukkKK!!" at bounding box center [490, 213] width 613 height 23
type input "project tu culo"
click at [760, 304] on button "Search" at bounding box center [763, 301] width 68 height 23
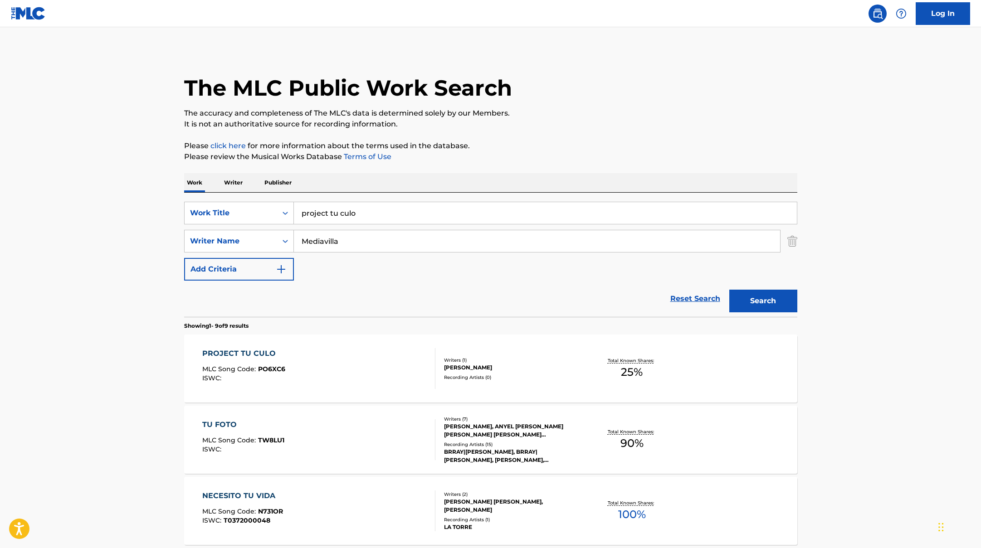
click at [384, 355] on div "PROJECT TU CULO MLC Song Code : PO6XC6 ISWC :" at bounding box center [318, 368] width 233 height 41
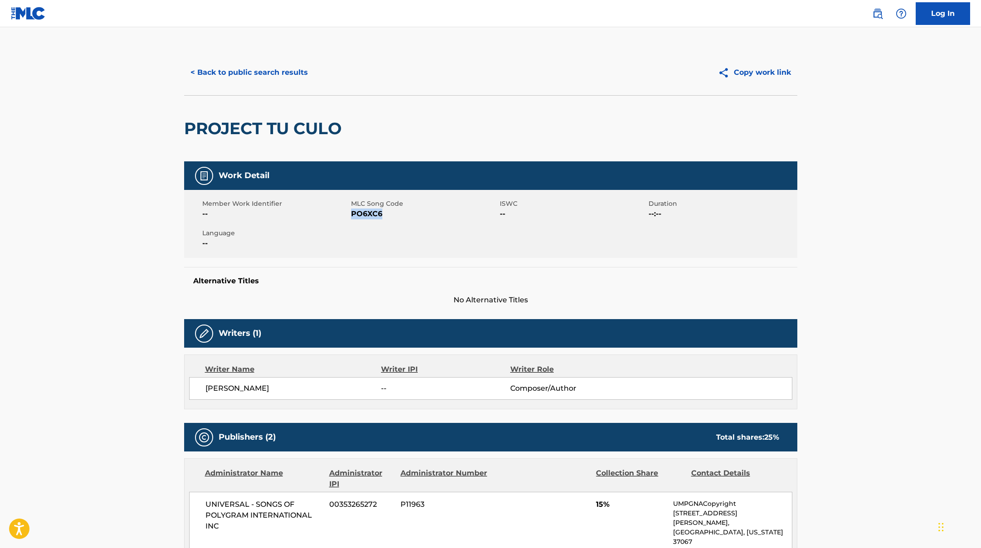
drag, startPoint x: 353, startPoint y: 214, endPoint x: 401, endPoint y: 214, distance: 47.6
click at [400, 214] on span "PO6XC6" at bounding box center [424, 214] width 146 height 11
click at [299, 67] on button "< Back to public search results" at bounding box center [249, 72] width 130 height 23
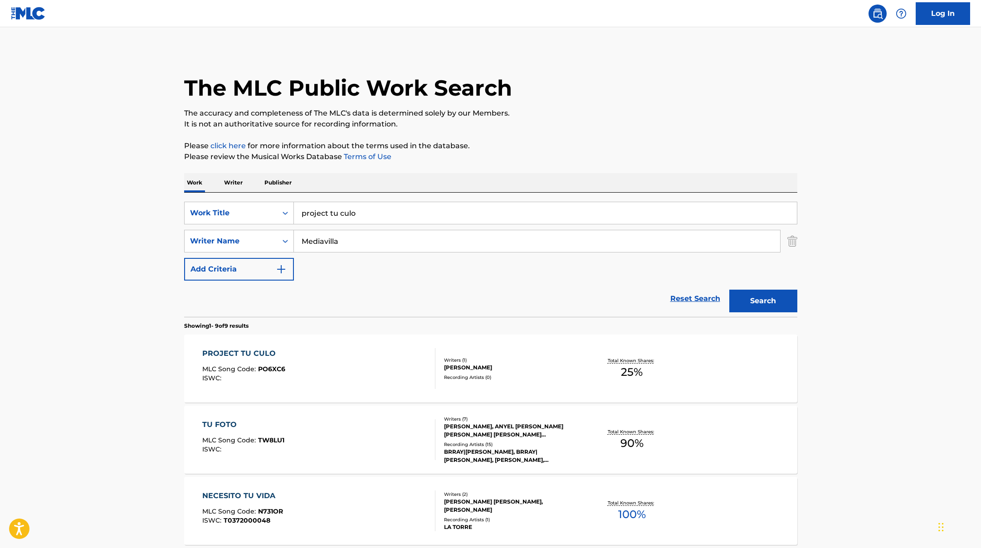
drag, startPoint x: 365, startPoint y: 221, endPoint x: 294, endPoint y: 208, distance: 72.4
click at [294, 208] on input "project tu culo" at bounding box center [545, 213] width 503 height 22
type input "99%"
click at [754, 302] on button "Search" at bounding box center [763, 301] width 68 height 23
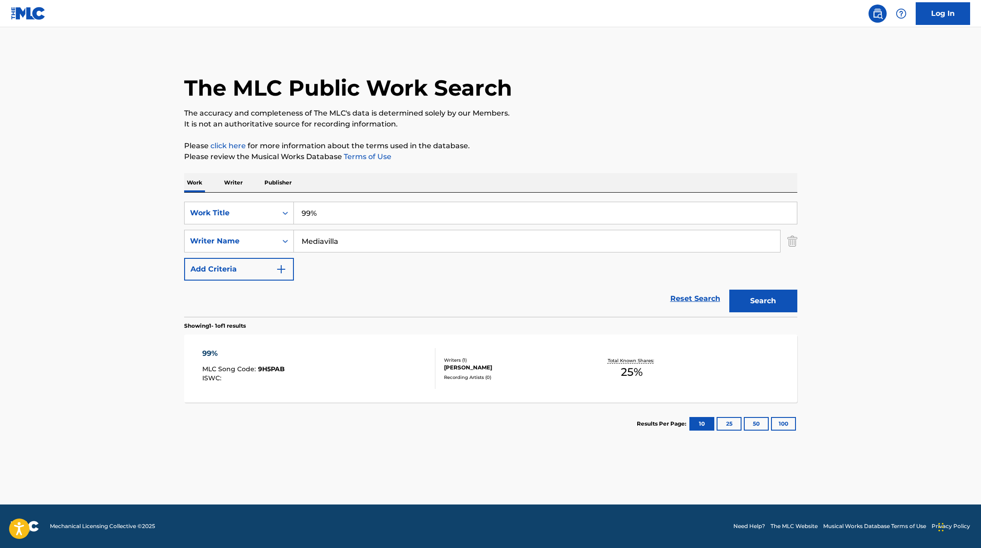
click at [377, 352] on div "99% MLC Song Code : 9H5PAB ISWC :" at bounding box center [318, 368] width 233 height 41
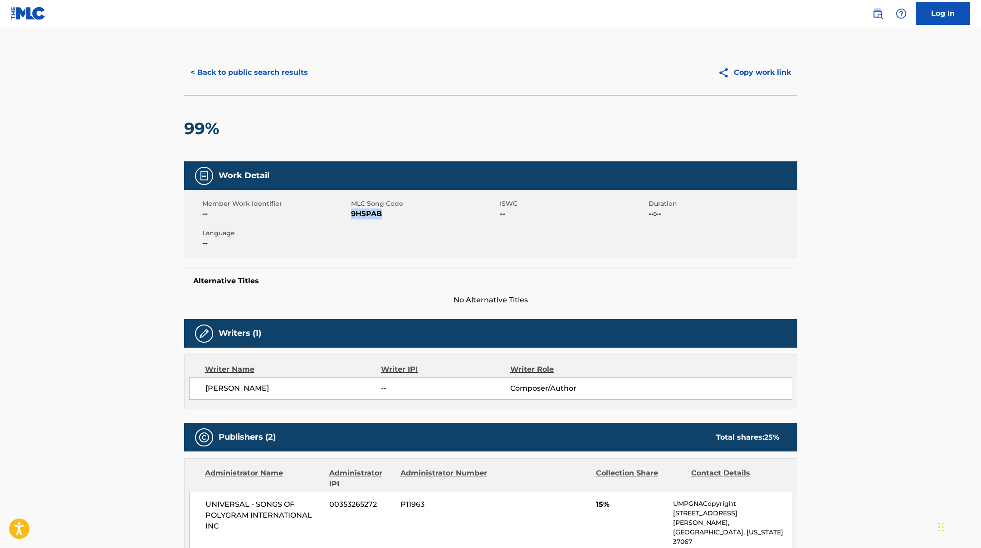
drag, startPoint x: 352, startPoint y: 214, endPoint x: 400, endPoint y: 215, distance: 48.5
click at [400, 215] on span "9H5PAB" at bounding box center [424, 214] width 146 height 11
click at [282, 78] on button "< Back to public search results" at bounding box center [249, 72] width 130 height 23
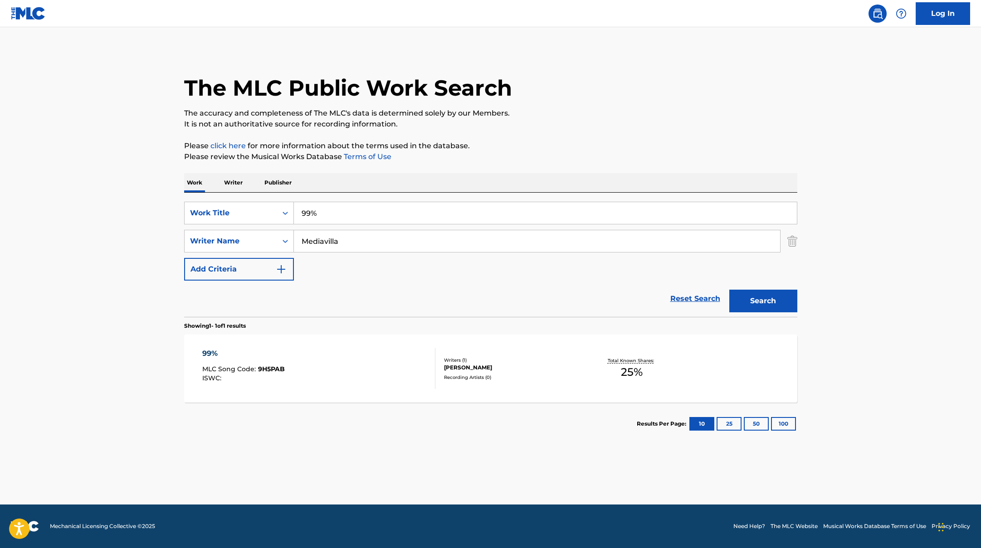
drag, startPoint x: 335, startPoint y: 213, endPoint x: 272, endPoint y: 196, distance: 65.2
click at [272, 196] on div "SearchWithCriteriae5e6fc62-f953-4a04-9ca4-3b5a85129ad1 Work Title 99% SearchWit…" at bounding box center [490, 255] width 613 height 124
type input "H-Town"
drag, startPoint x: 357, startPoint y: 242, endPoint x: 746, endPoint y: 346, distance: 402.9
click at [745, 347] on div "SearchWithCriteriae5e6fc62-f953-4a04-9ca4-3b5a85129ad1 Work Title H-Town Search…" at bounding box center [490, 319] width 613 height 253
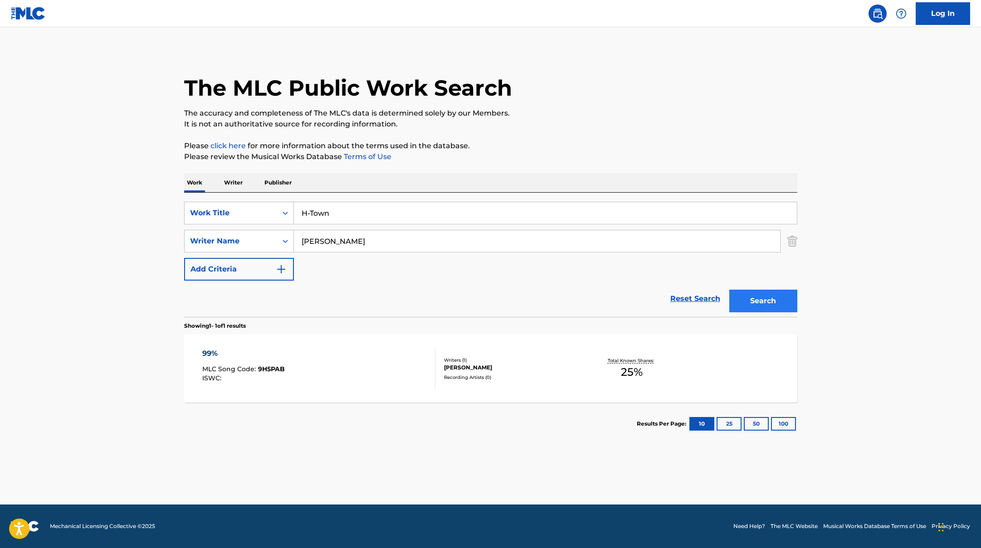
type input "[PERSON_NAME]"
click at [760, 301] on button "Search" at bounding box center [763, 301] width 68 height 23
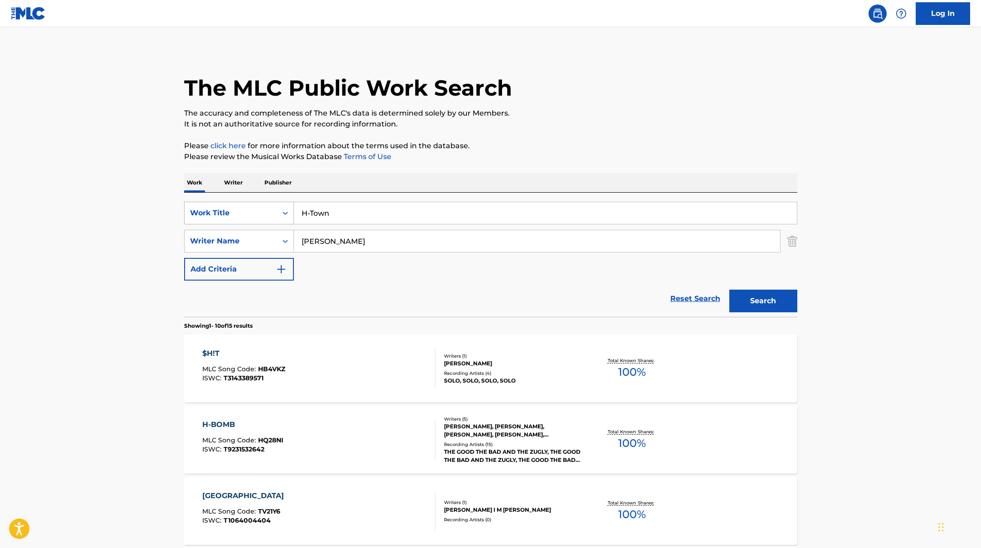
drag, startPoint x: 354, startPoint y: 211, endPoint x: 258, endPoint y: 205, distance: 95.8
click at [258, 205] on div "SearchWithCriteriae5e6fc62-f953-4a04-9ca4-3b5a85129ad1 Work Title H-Town" at bounding box center [490, 213] width 613 height 23
type input "Second Nature"
drag, startPoint x: 349, startPoint y: 240, endPoint x: 319, endPoint y: 247, distance: 31.1
click at [251, 225] on div "SearchWithCriteriae5e6fc62-f953-4a04-9ca4-3b5a85129ad1 Work Title Second Nature…" at bounding box center [490, 241] width 613 height 79
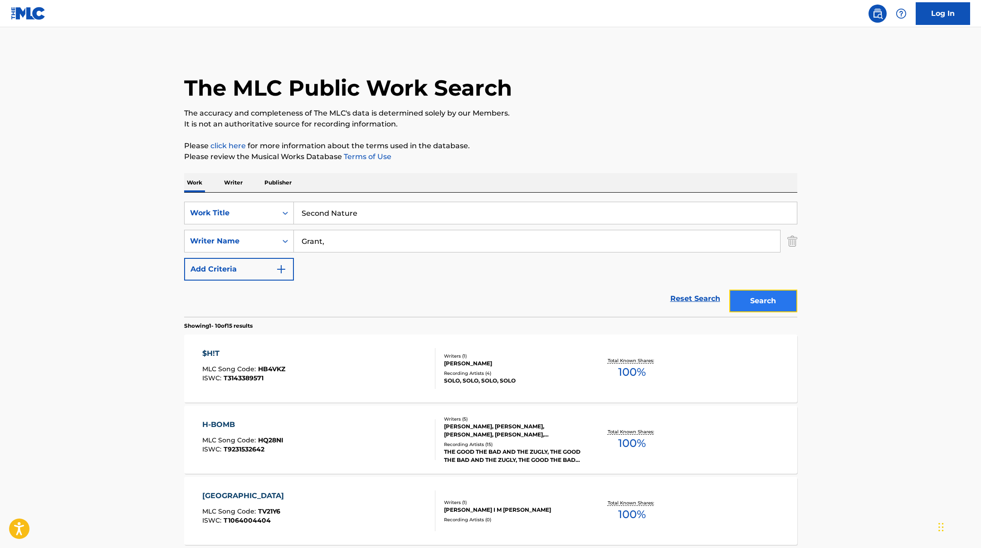
click at [762, 299] on button "Search" at bounding box center [763, 301] width 68 height 23
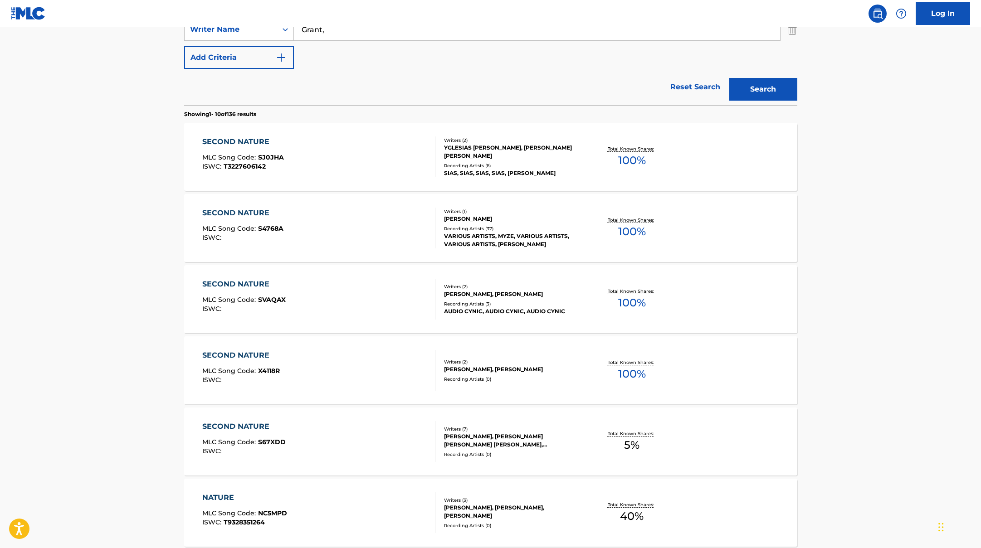
scroll to position [80, 0]
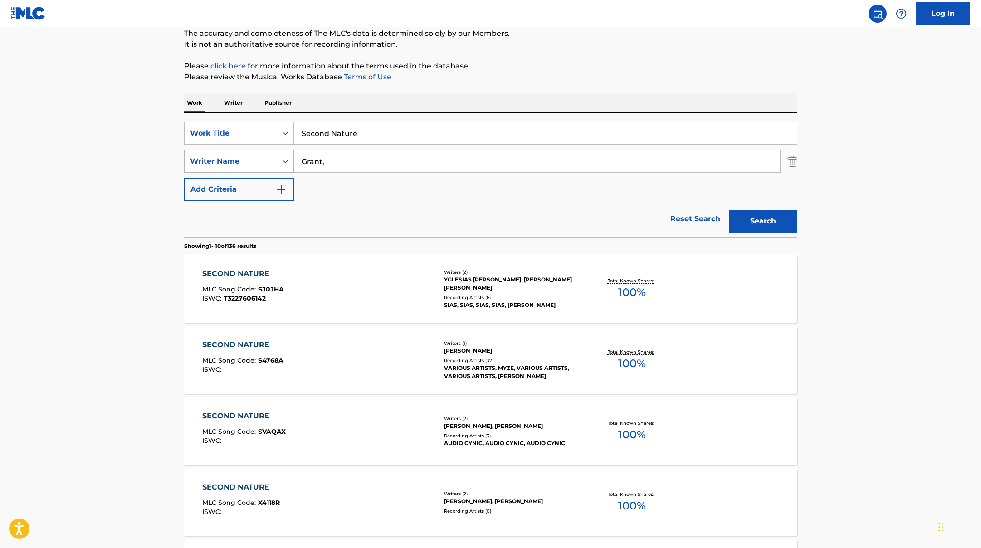
drag, startPoint x: 329, startPoint y: 159, endPoint x: 263, endPoint y: 154, distance: 65.9
click at [263, 154] on div "SearchWithCriteriaae7803b0-41f8-45ee-bc0f-c7eca8b8510f Writer Name [PERSON_NAME…" at bounding box center [490, 161] width 613 height 23
type input "Wolton"
click at [767, 218] on button "Search" at bounding box center [763, 221] width 68 height 23
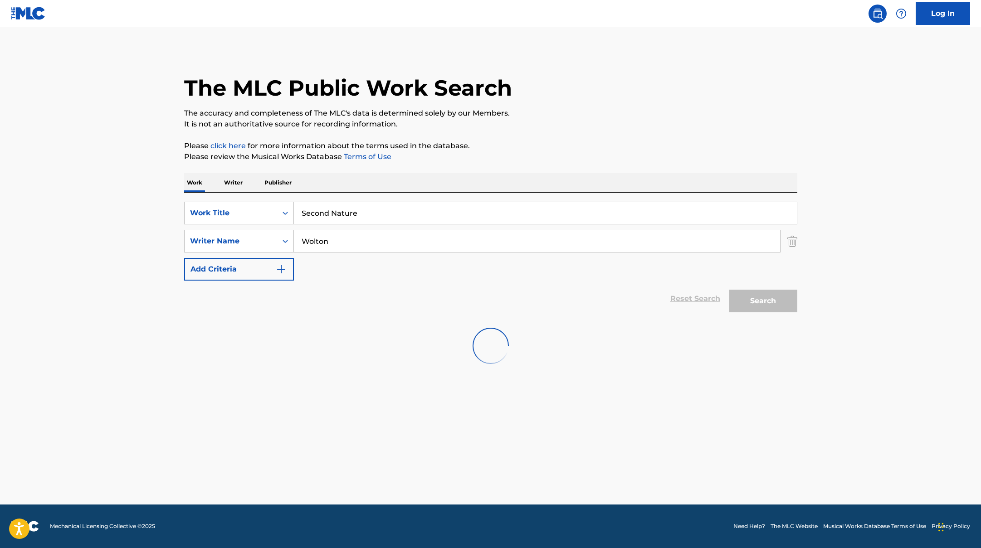
scroll to position [0, 0]
drag, startPoint x: 367, startPoint y: 218, endPoint x: 316, endPoint y: 180, distance: 62.6
click at [316, 180] on div "Work Writer Publisher SearchWithCriteriae5e6fc62-f953-4a04-9ca4-3b5a85129ad1 Wo…" at bounding box center [490, 259] width 613 height 172
type input "De Vuelta a las Andadas"
click at [317, 180] on div "Work Writer Publisher" at bounding box center [490, 182] width 613 height 19
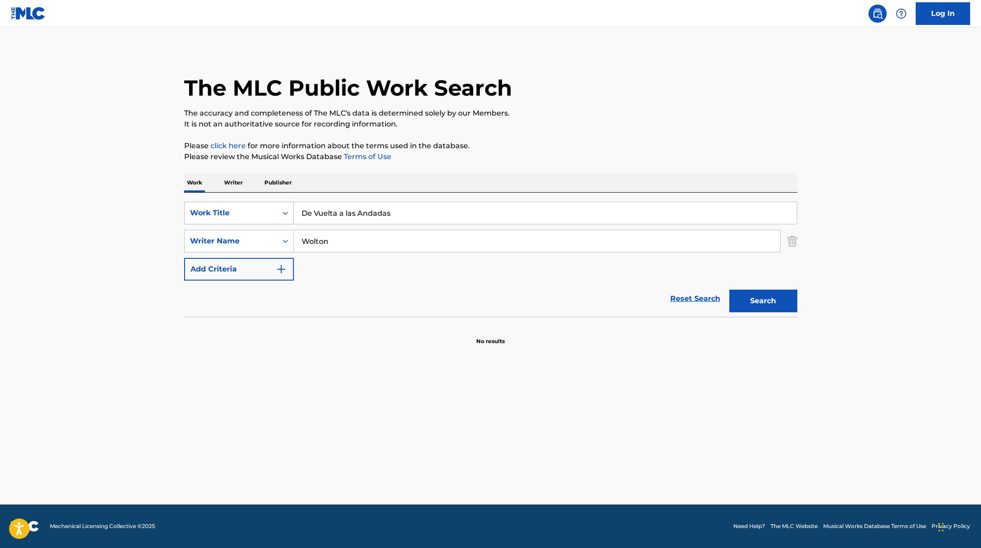
drag, startPoint x: 324, startPoint y: 241, endPoint x: 271, endPoint y: 223, distance: 56.5
click at [271, 224] on div "SearchWithCriteriae5e6fc62-f953-4a04-9ca4-3b5a85129ad1 Work Title De Vuelta a l…" at bounding box center [490, 241] width 613 height 79
click at [729, 290] on button "Search" at bounding box center [763, 301] width 68 height 23
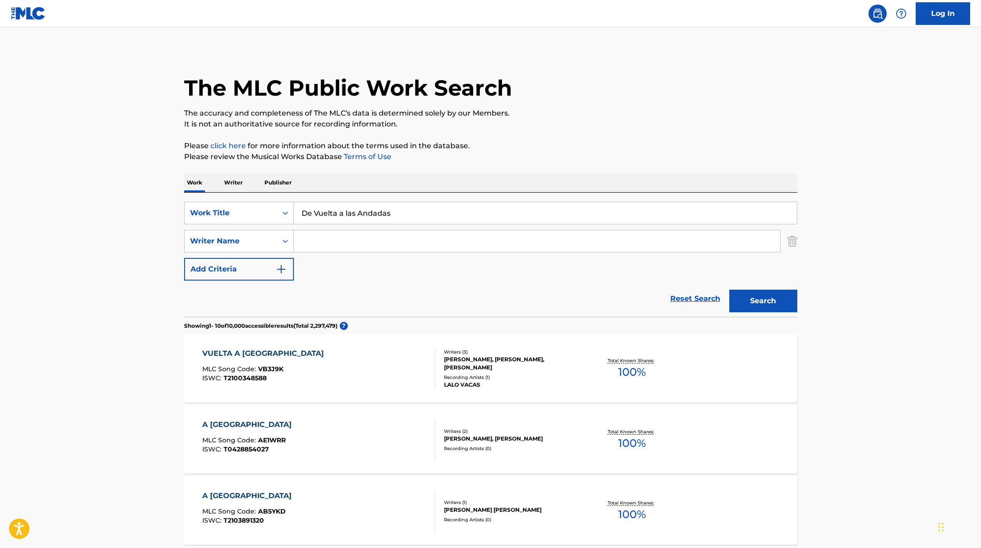
drag, startPoint x: 404, startPoint y: 216, endPoint x: 270, endPoint y: 195, distance: 135.9
click at [270, 195] on div "SearchWithCriteriae5e6fc62-f953-4a04-9ca4-3b5a85129ad1 Work Title De Vuelta a l…" at bounding box center [490, 255] width 613 height 124
drag, startPoint x: 331, startPoint y: 215, endPoint x: 269, endPoint y: 204, distance: 63.1
click at [268, 204] on div "SearchWithCriteriae5e6fc62-f953-4a04-9ca4-3b5a85129ad1 Work Title COUNT YOUR BL…" at bounding box center [490, 213] width 613 height 23
type input "COUNT YOUR BLESSINGS"
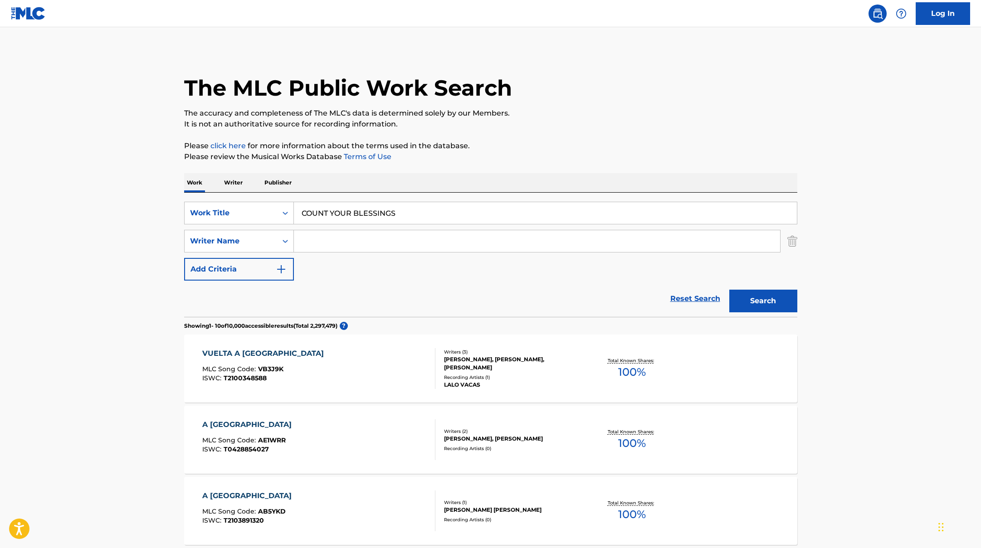
click at [542, 142] on p "Please click here for more information about the terms used in the database." at bounding box center [490, 146] width 613 height 11
click at [406, 240] on input "Search Form" at bounding box center [537, 241] width 486 height 22
type input "Petrou"
click at [759, 310] on button "Search" at bounding box center [763, 301] width 68 height 23
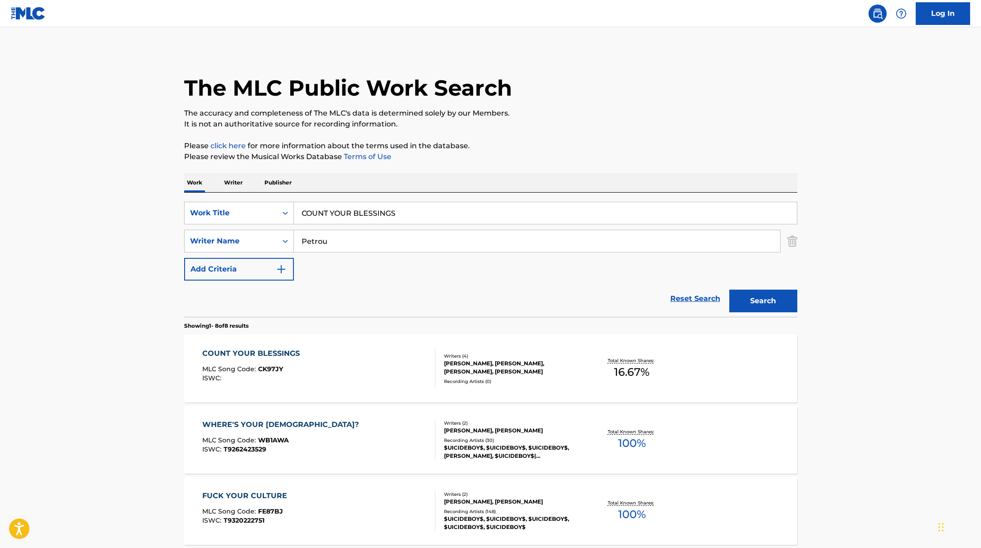
click at [384, 357] on div "COUNT YOUR BLESSINGS MLC Song Code : CK97JY ISWC :" at bounding box center [318, 368] width 233 height 41
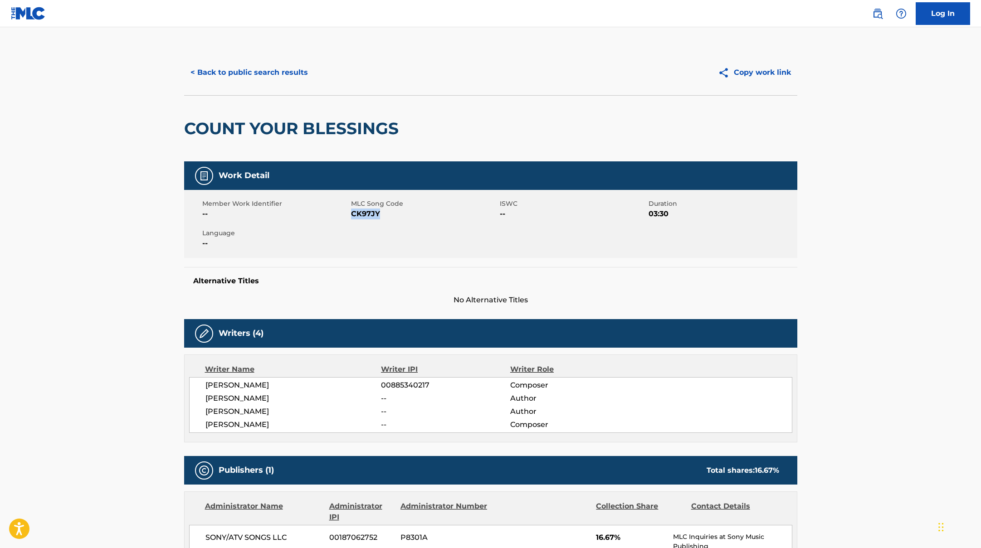
drag, startPoint x: 350, startPoint y: 214, endPoint x: 392, endPoint y: 216, distance: 41.8
click at [392, 216] on span "CK97JY" at bounding box center [424, 214] width 146 height 11
click at [291, 71] on button "< Back to public search results" at bounding box center [249, 72] width 130 height 23
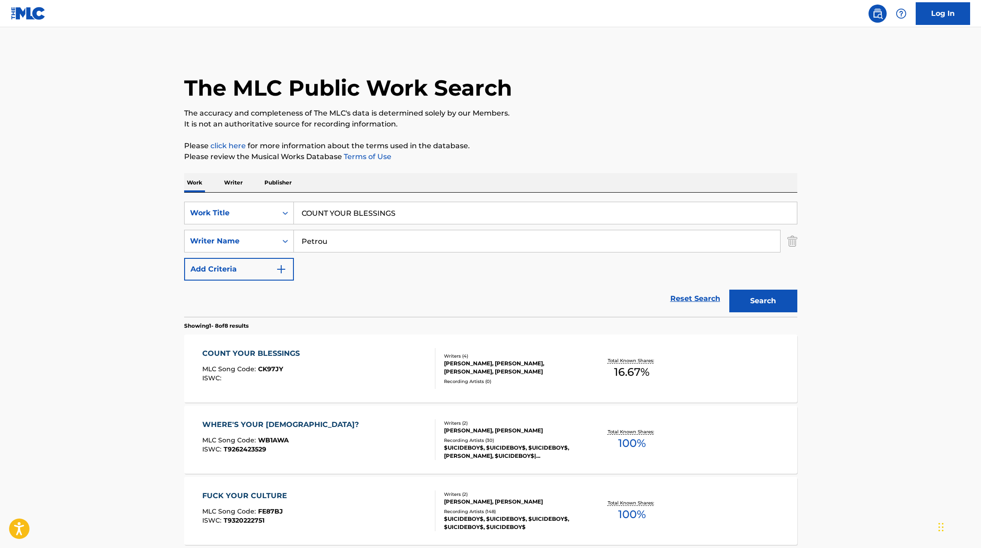
drag, startPoint x: 411, startPoint y: 217, endPoint x: 279, endPoint y: 191, distance: 134.4
click at [279, 191] on div "Work Writer Publisher SearchWithCriteriae5e6fc62-f953-4a04-9ca4-3b5a85129ad1 Wo…" at bounding box center [490, 558] width 613 height 770
drag, startPoint x: 355, startPoint y: 214, endPoint x: 277, endPoint y: 200, distance: 79.2
click at [277, 201] on div "SearchWithCriteriae5e6fc62-f953-4a04-9ca4-3b5a85129ad1 Work Title $uicideboy$ S…" at bounding box center [490, 255] width 613 height 124
type input "Napoleon"
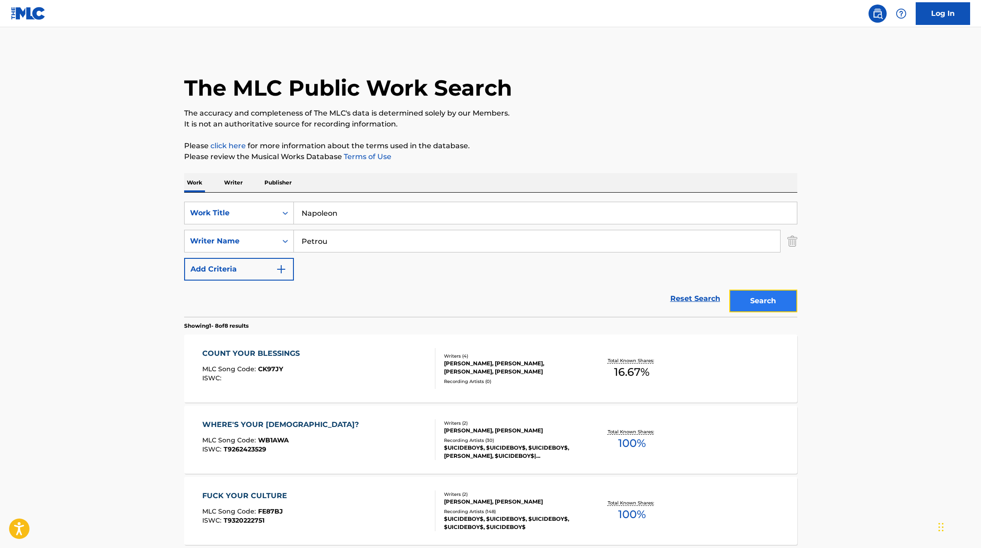
click at [764, 304] on button "Search" at bounding box center [763, 301] width 68 height 23
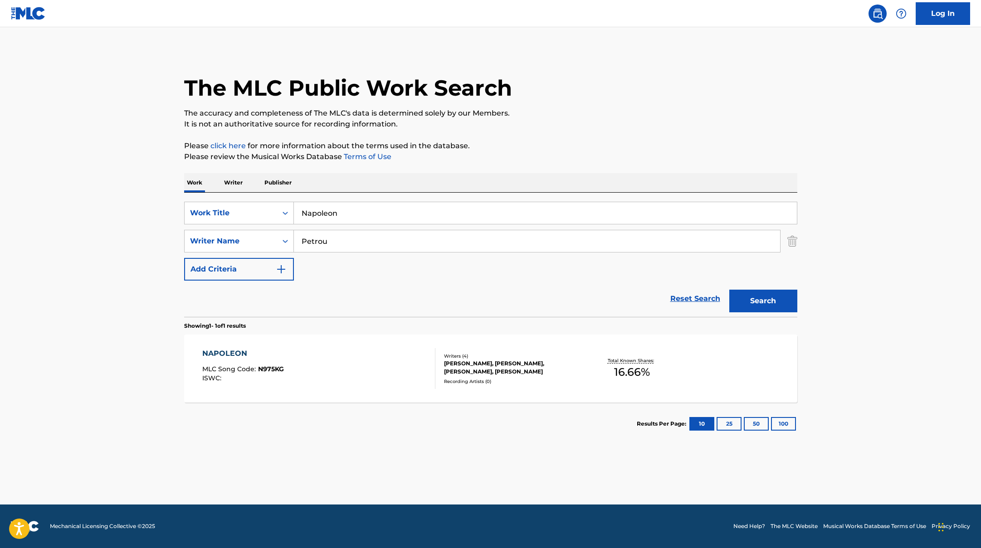
click at [381, 374] on div "[PERSON_NAME] MLC Song Code : N975KG ISWC :" at bounding box center [318, 368] width 233 height 41
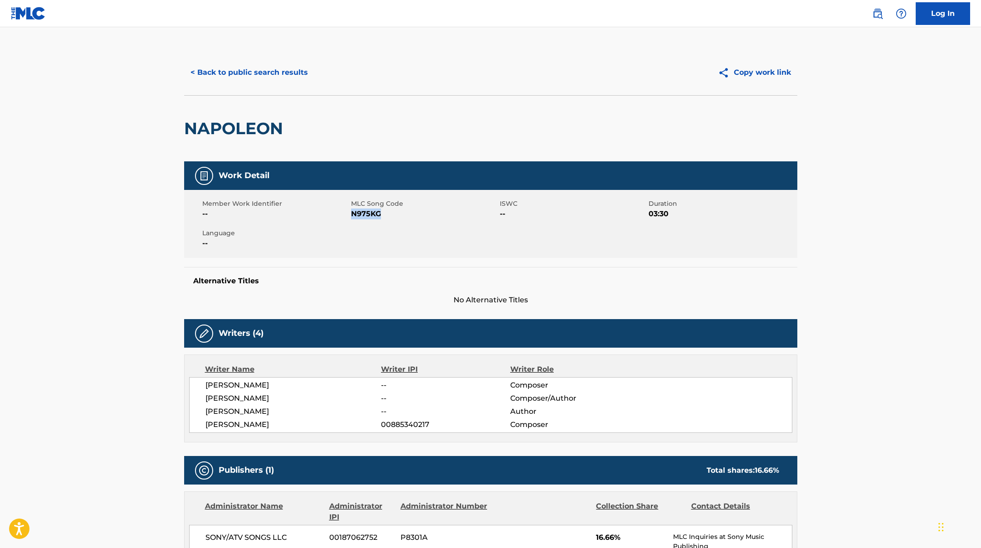
drag, startPoint x: 363, startPoint y: 214, endPoint x: 405, endPoint y: 214, distance: 42.2
click at [405, 214] on span "N975KG" at bounding box center [424, 214] width 146 height 11
click at [282, 73] on button "< Back to public search results" at bounding box center [249, 72] width 130 height 23
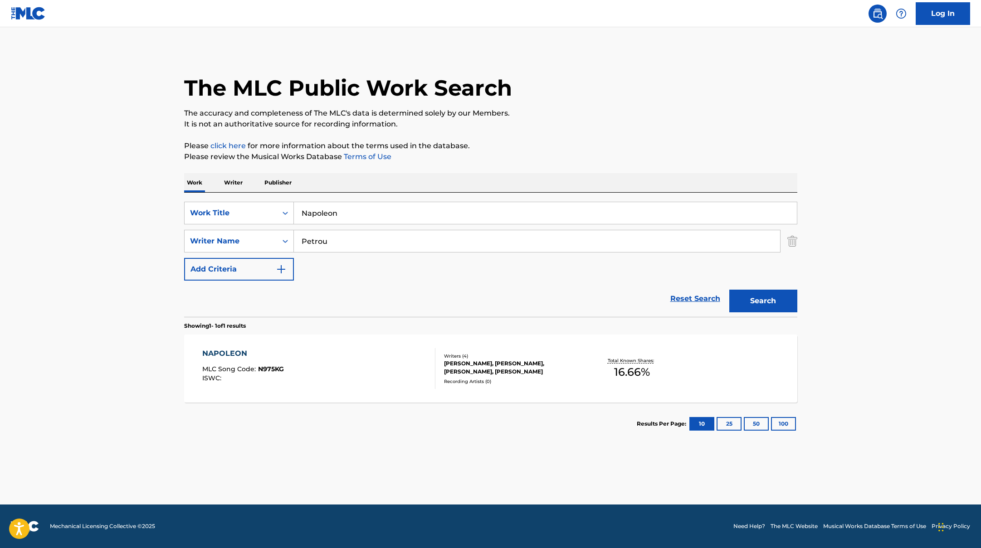
drag, startPoint x: 348, startPoint y: 214, endPoint x: 274, endPoint y: 196, distance: 75.7
click at [276, 197] on div "SearchWithCriteriae5e6fc62-f953-4a04-9ca4-3b5a85129ad1 Work Title Napoleon Sear…" at bounding box center [490, 255] width 613 height 124
type input "Oh, What a Wretched Man I Am!"
click at [764, 305] on button "Search" at bounding box center [763, 301] width 68 height 23
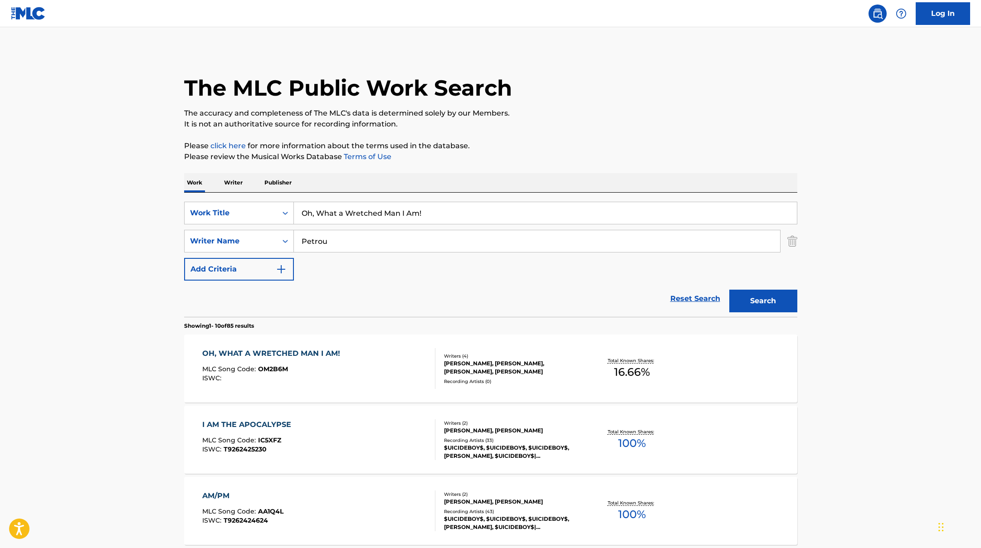
click at [372, 356] on div "OH, WHAT A WRETCHED MAN I AM! MLC Song Code : OM2B6M ISWC :" at bounding box center [318, 368] width 233 height 41
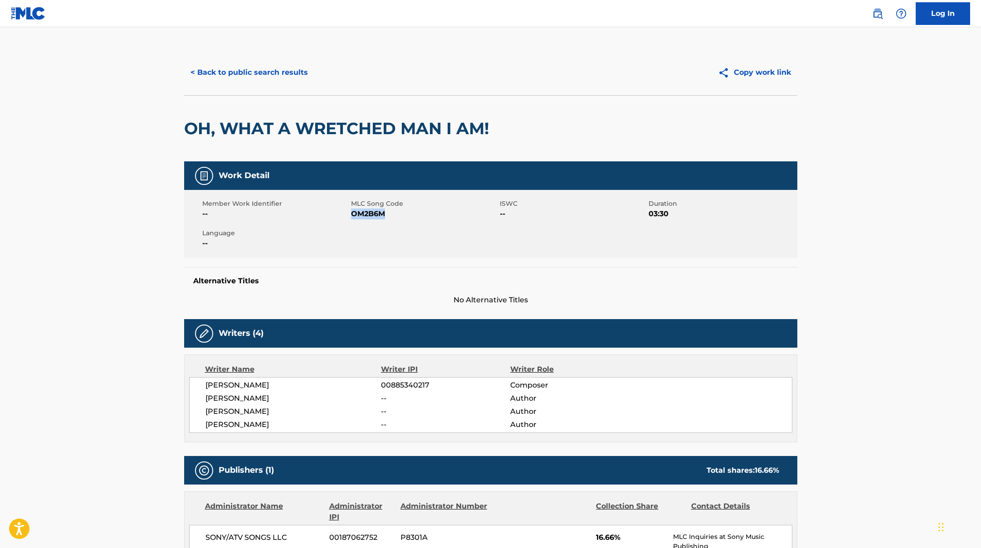
drag, startPoint x: 350, startPoint y: 213, endPoint x: 414, endPoint y: 217, distance: 63.6
click at [414, 217] on span "OM2B6M" at bounding box center [424, 214] width 146 height 11
click at [279, 68] on button "< Back to public search results" at bounding box center [249, 72] width 130 height 23
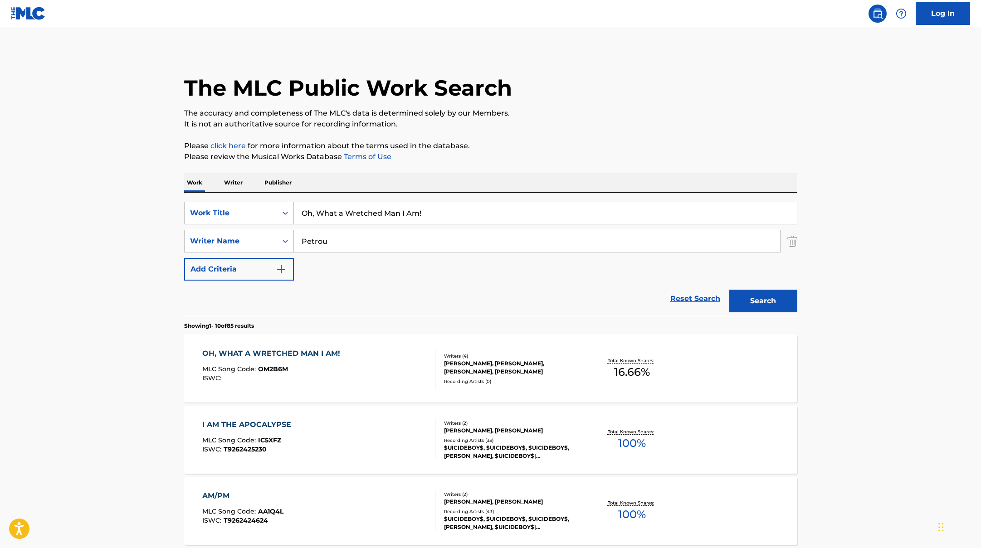
drag, startPoint x: 409, startPoint y: 208, endPoint x: 294, endPoint y: 187, distance: 117.6
click at [779, 297] on button "Search" at bounding box center [763, 301] width 68 height 23
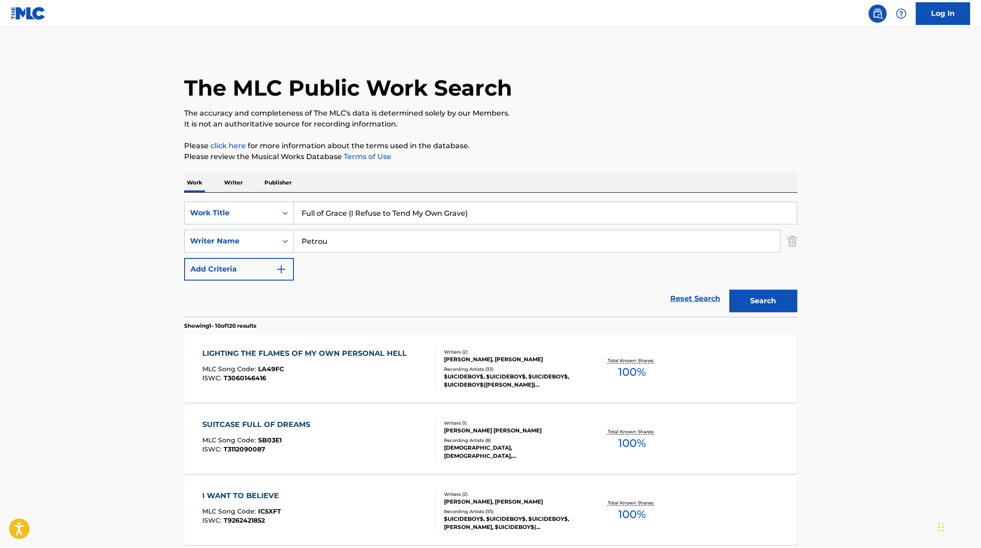
drag, startPoint x: 478, startPoint y: 211, endPoint x: 354, endPoint y: 210, distance: 123.8
click at [354, 210] on input "Full of Grace (I Refuse to Tend My Own Grave)" at bounding box center [545, 213] width 503 height 22
click at [729, 290] on button "Search" at bounding box center [763, 301] width 68 height 23
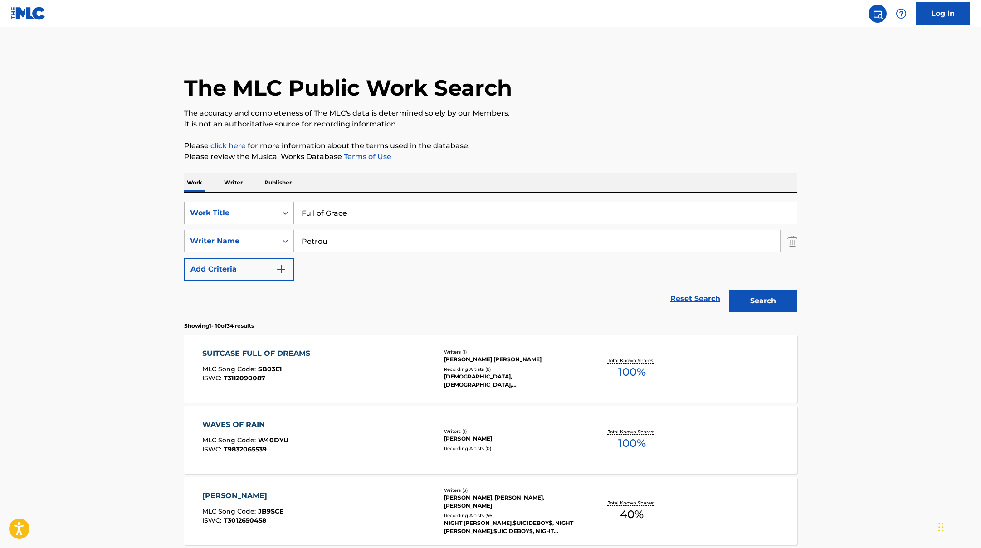
drag, startPoint x: 355, startPoint y: 212, endPoint x: 267, endPoint y: 210, distance: 87.5
click at [267, 210] on div "SearchWithCriteriae5e6fc62-f953-4a04-9ca4-3b5a85129ad1 Work Title Full of Grace" at bounding box center [490, 213] width 613 height 23
type input "Chain Breaker"
click at [769, 298] on button "Search" at bounding box center [763, 301] width 68 height 23
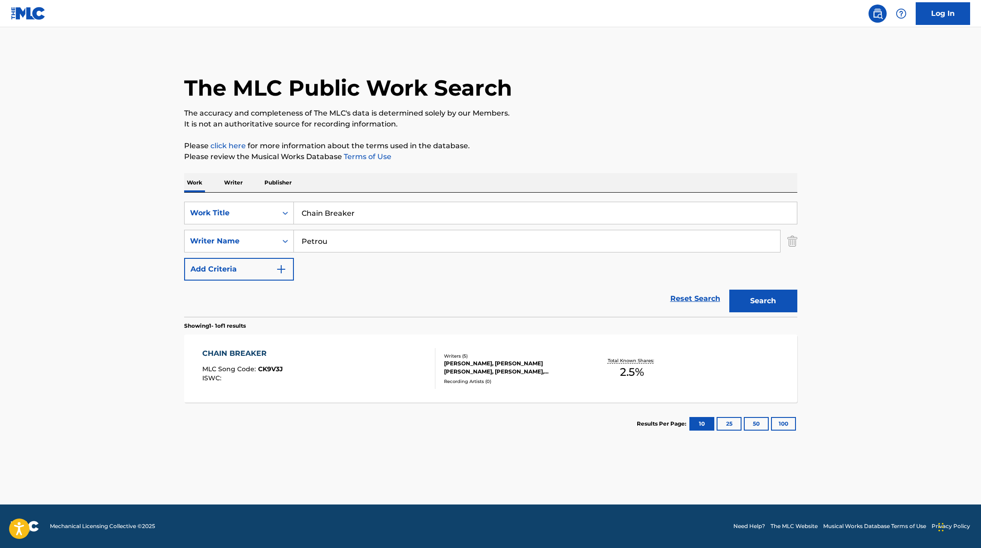
click at [368, 365] on div "CHAIN BREAKER MLC Song Code : CK9V3J ISWC :" at bounding box center [318, 368] width 233 height 41
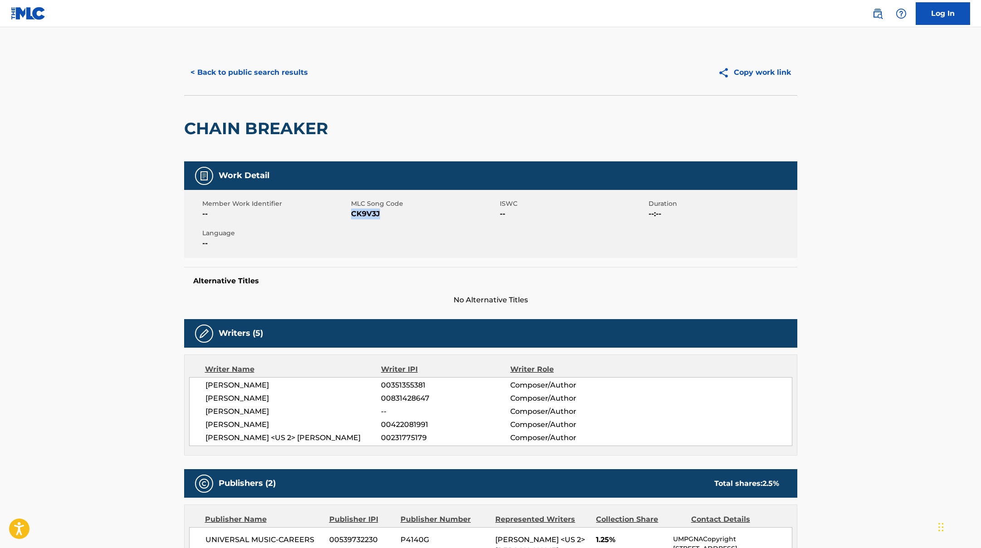
drag, startPoint x: 352, startPoint y: 213, endPoint x: 391, endPoint y: 213, distance: 39.0
click at [391, 213] on span "CK9V3J" at bounding box center [424, 214] width 146 height 11
click at [284, 67] on button "< Back to public search results" at bounding box center [249, 72] width 130 height 23
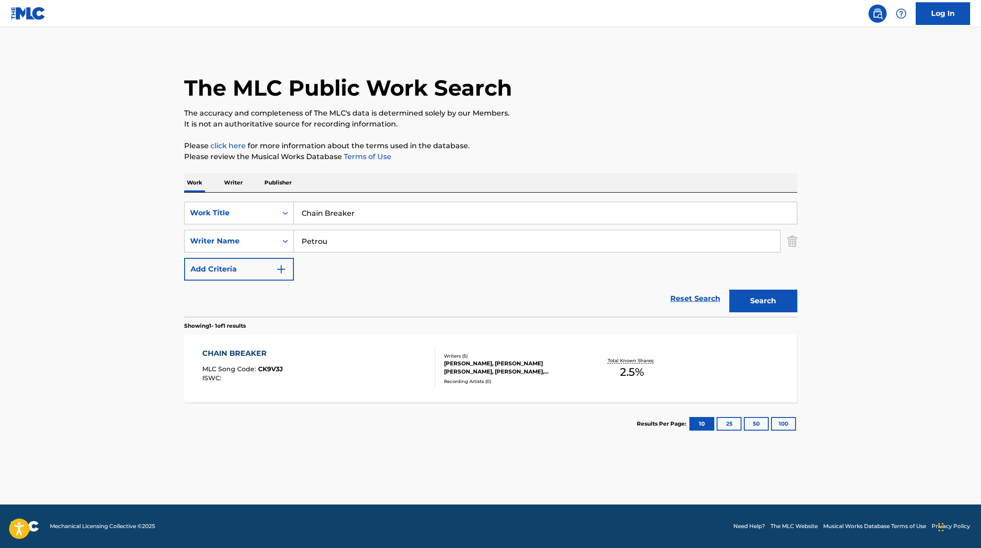
drag, startPoint x: 365, startPoint y: 216, endPoint x: 300, endPoint y: 198, distance: 68.2
click at [300, 198] on div "SearchWithCriteriae5e6fc62-f953-4a04-9ca4-3b5a85129ad1 Work Title Chain Breaker…" at bounding box center [490, 255] width 613 height 124
type input "Now and at the Hour of Our Death"
click at [779, 305] on button "Search" at bounding box center [763, 301] width 68 height 23
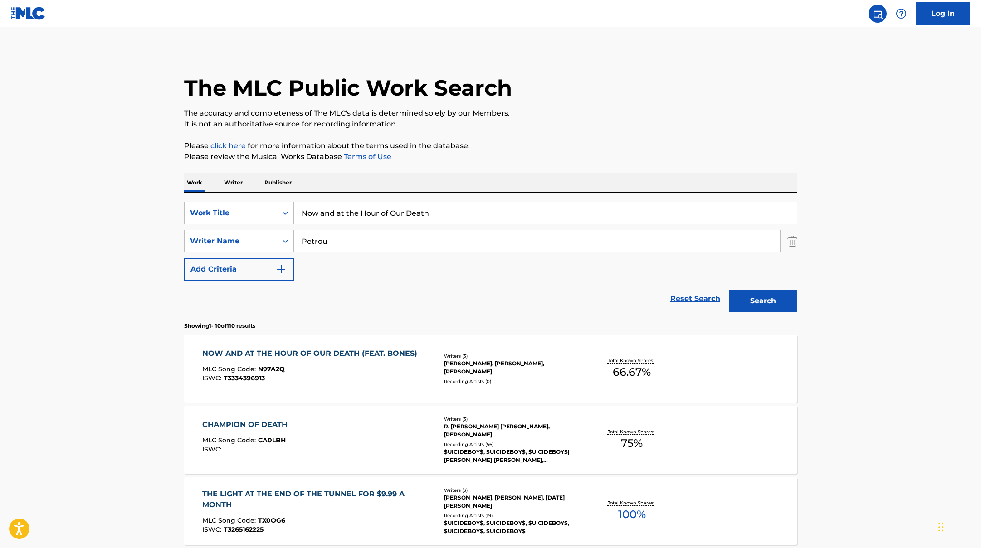
click at [396, 363] on div "NOW AND AT THE HOUR OF OUR DEATH (FEAT. BONES) MLC Song Code : N97A2Q ISWC : T3…" at bounding box center [311, 368] width 219 height 41
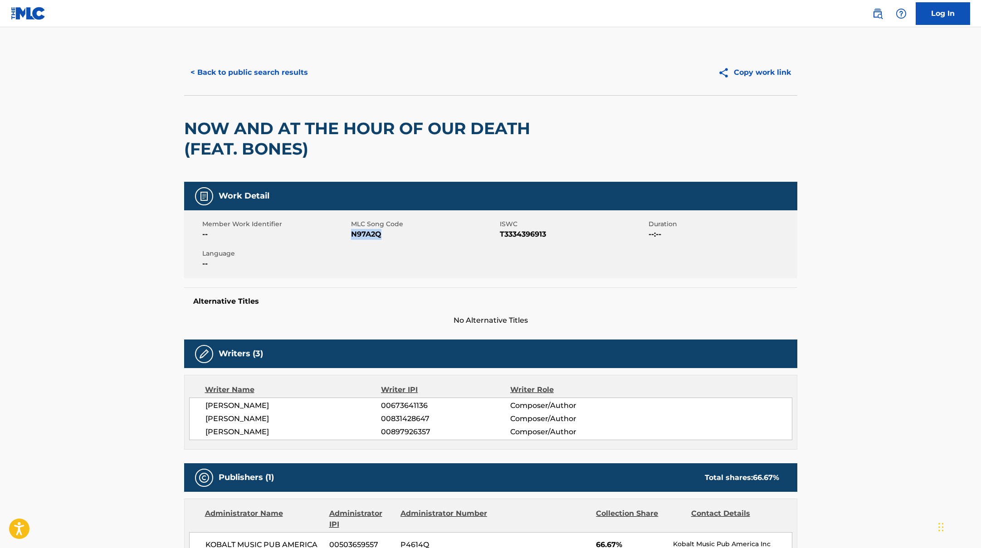
drag, startPoint x: 352, startPoint y: 233, endPoint x: 395, endPoint y: 238, distance: 43.8
click at [385, 234] on span "N97A2Q" at bounding box center [424, 234] width 146 height 11
click at [262, 79] on button "< Back to public search results" at bounding box center [249, 72] width 130 height 23
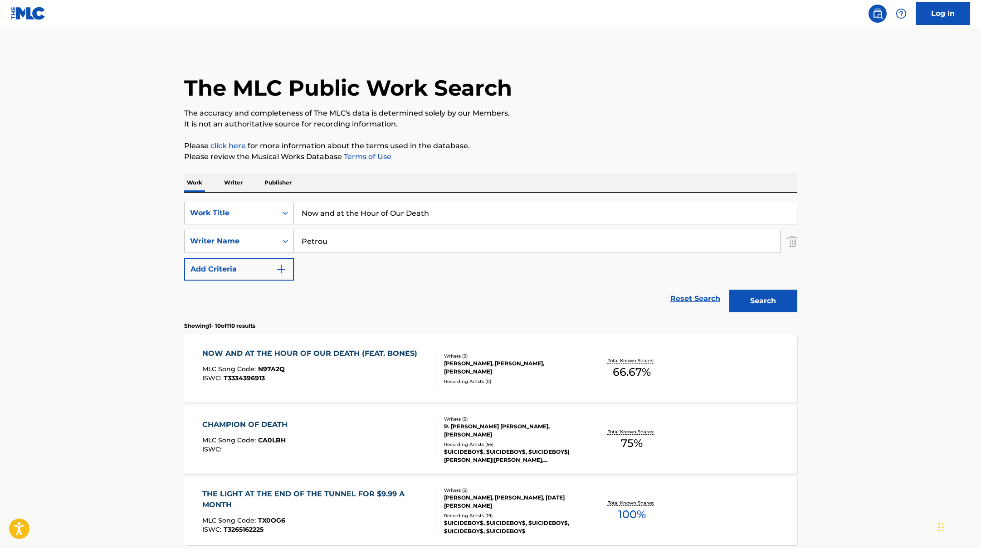
drag, startPoint x: 467, startPoint y: 212, endPoint x: 301, endPoint y: 186, distance: 167.4
type input "Self-Inflicted"
click at [744, 304] on button "Search" at bounding box center [763, 301] width 68 height 23
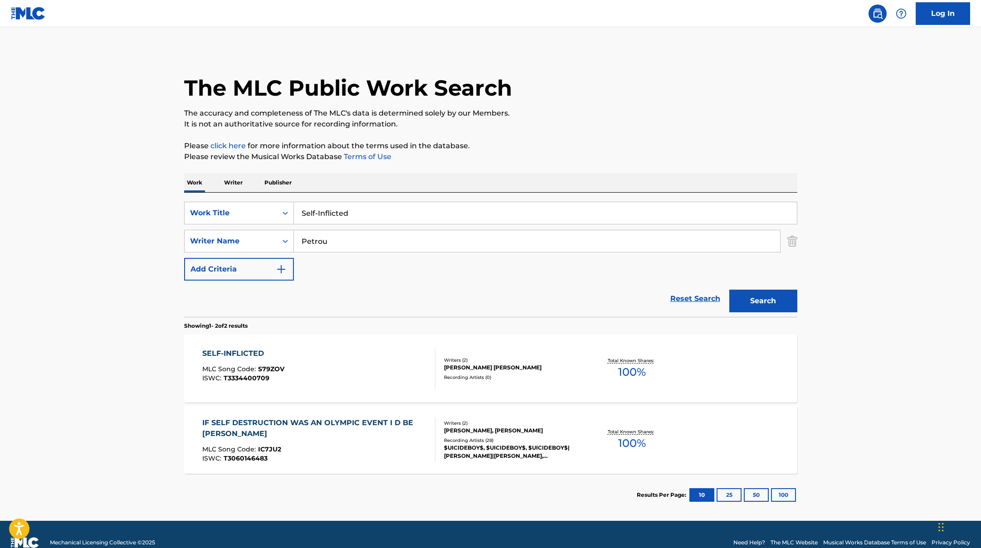
click at [383, 365] on div "SELF-INFLICTED MLC Song Code : S79ZOV ISWC : T3334400709" at bounding box center [318, 368] width 233 height 41
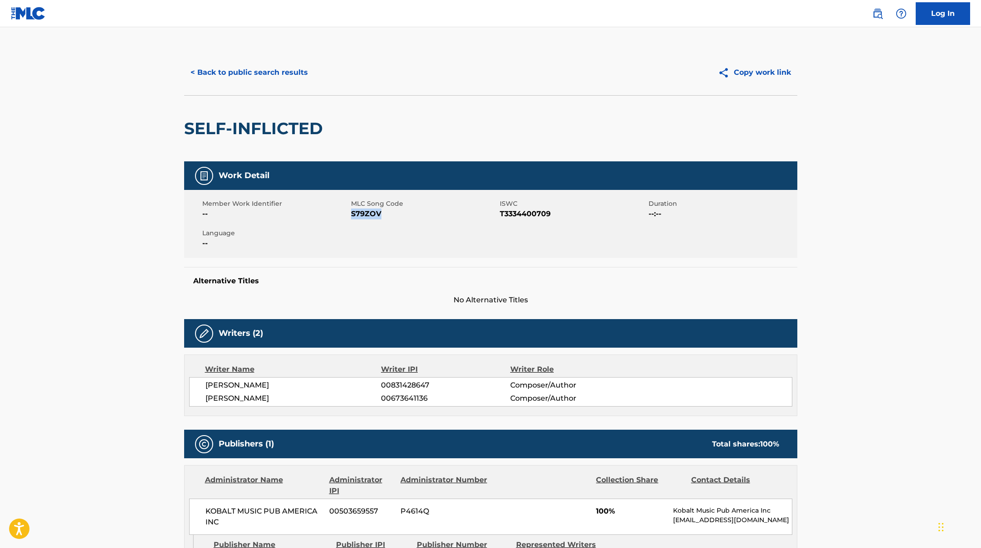
drag, startPoint x: 351, startPoint y: 214, endPoint x: 415, endPoint y: 217, distance: 64.0
click at [415, 217] on span "S79ZOV" at bounding box center [424, 214] width 146 height 11
click at [280, 80] on button "< Back to public search results" at bounding box center [249, 72] width 130 height 23
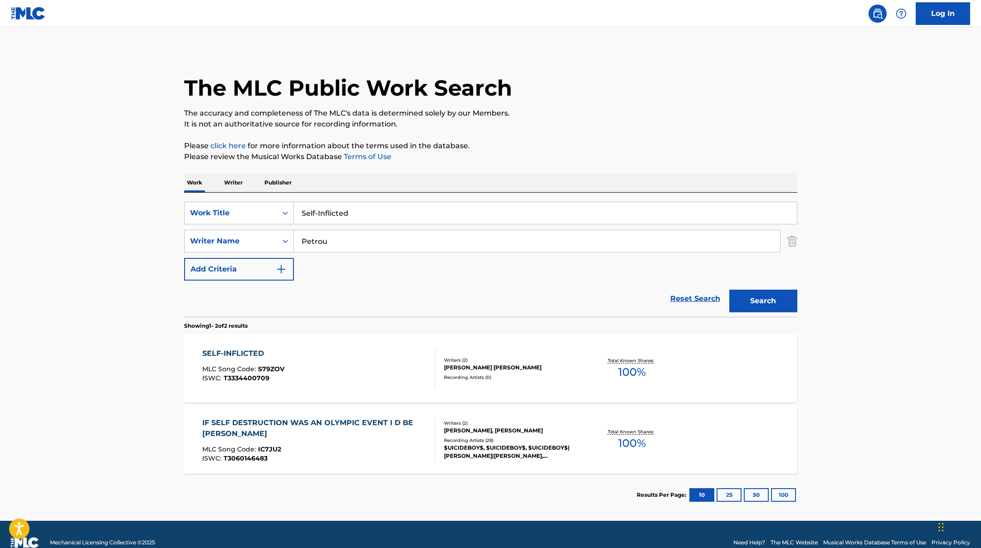
drag, startPoint x: 368, startPoint y: 218, endPoint x: 273, endPoint y: 198, distance: 96.5
click at [278, 199] on div "SearchWithCriteriae5e6fc62-f953-4a04-9ca4-3b5a85129ad1 Work Title Self-Inflicte…" at bounding box center [490, 255] width 613 height 124
click at [761, 305] on button "Search" at bounding box center [763, 301] width 68 height 23
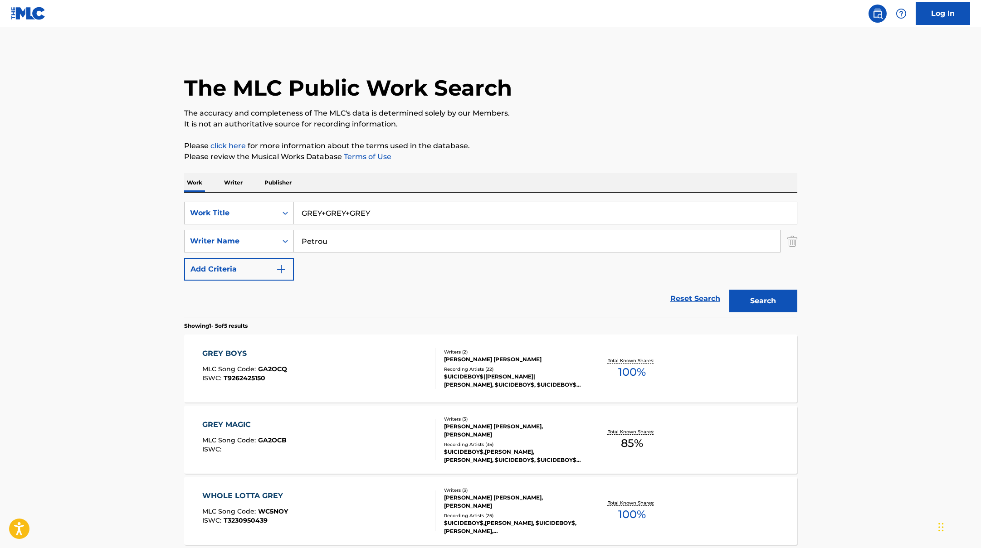
drag, startPoint x: 427, startPoint y: 215, endPoint x: 231, endPoint y: 178, distance: 199.3
click at [232, 179] on div "Work Writer Publisher SearchWithCriteriae5e6fc62-f953-4a04-9ca4-3b5a85129ad1 Wo…" at bounding box center [490, 451] width 613 height 557
type input "Carried Away"
click at [471, 147] on p "Please click here for more information about the terms used in the database." at bounding box center [490, 146] width 613 height 11
click at [777, 294] on button "Search" at bounding box center [763, 301] width 68 height 23
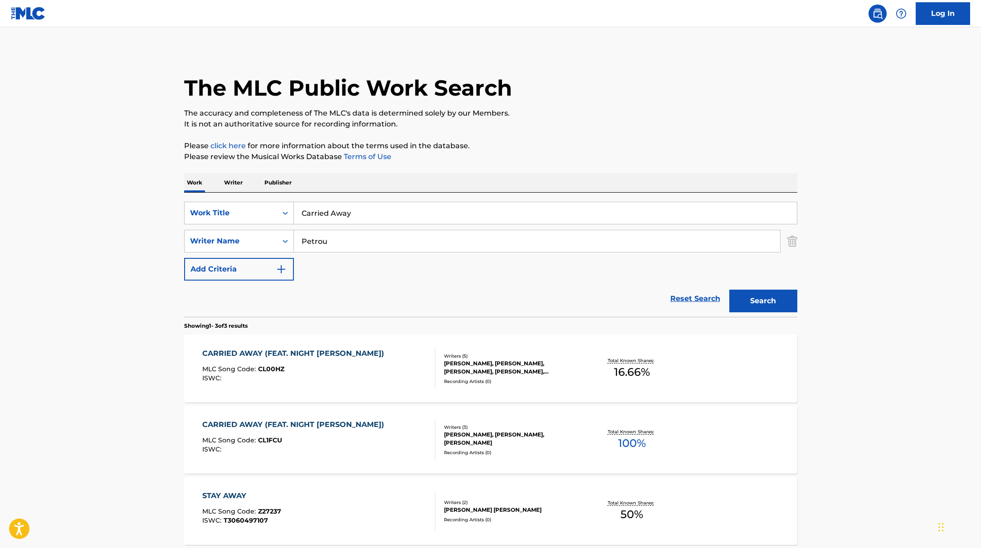
click at [378, 413] on div "CARRIED AWAY (FEAT. NIGHT [PERSON_NAME]) MLC Song Code : CL1FCU ISWC : Writers …" at bounding box center [490, 440] width 613 height 68
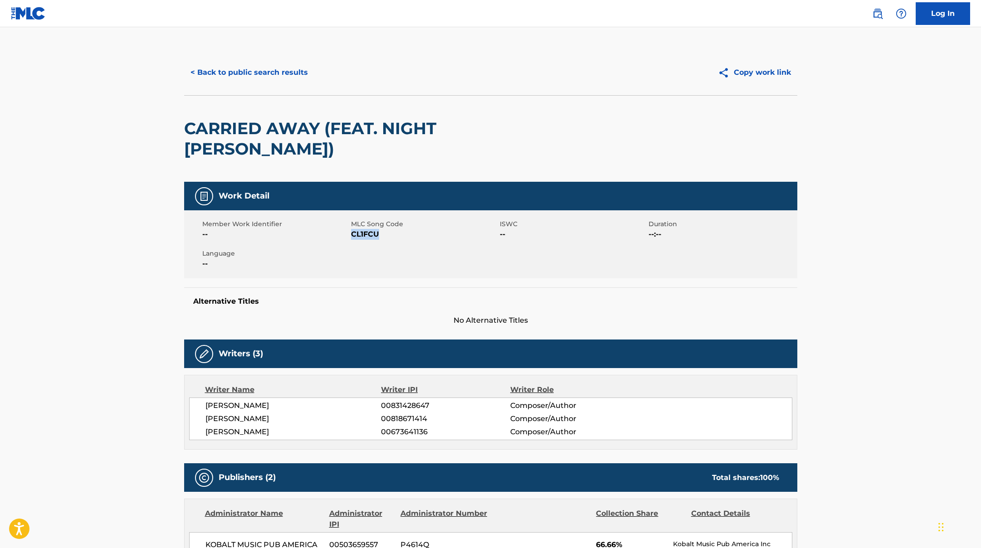
drag, startPoint x: 351, startPoint y: 214, endPoint x: 420, endPoint y: 214, distance: 68.9
click at [420, 229] on span "CL1FCU" at bounding box center [424, 234] width 146 height 11
click at [289, 71] on button "< Back to public search results" at bounding box center [249, 72] width 130 height 23
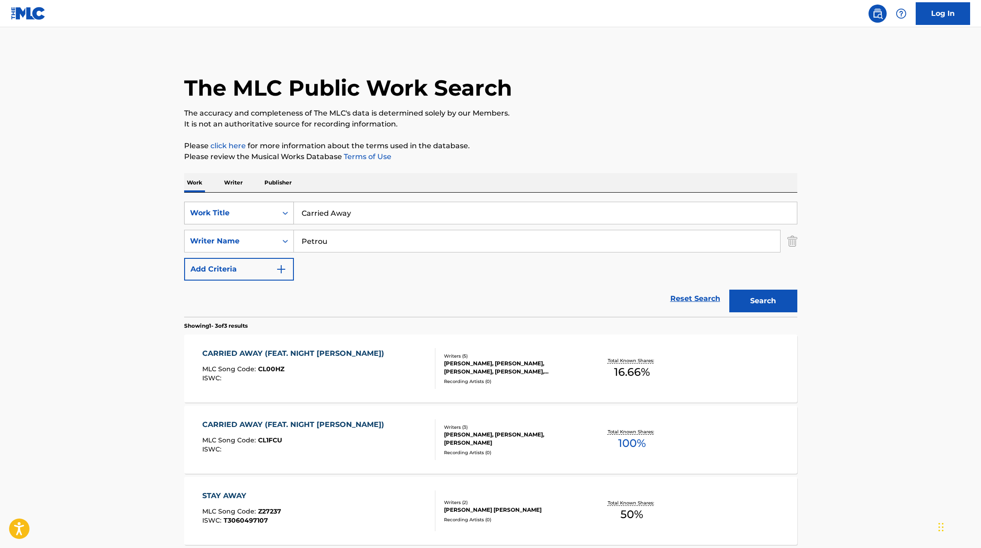
drag, startPoint x: 369, startPoint y: 214, endPoint x: 291, endPoint y: 206, distance: 78.0
click at [293, 207] on div "SearchWithCriteriae5e6fc62-f953-4a04-9ca4-3b5a85129ad1 Work Title Carried Away" at bounding box center [490, 213] width 613 height 23
type input "Monochromatic"
click at [769, 296] on button "Search" at bounding box center [763, 301] width 68 height 23
